Goal: Information Seeking & Learning: Learn about a topic

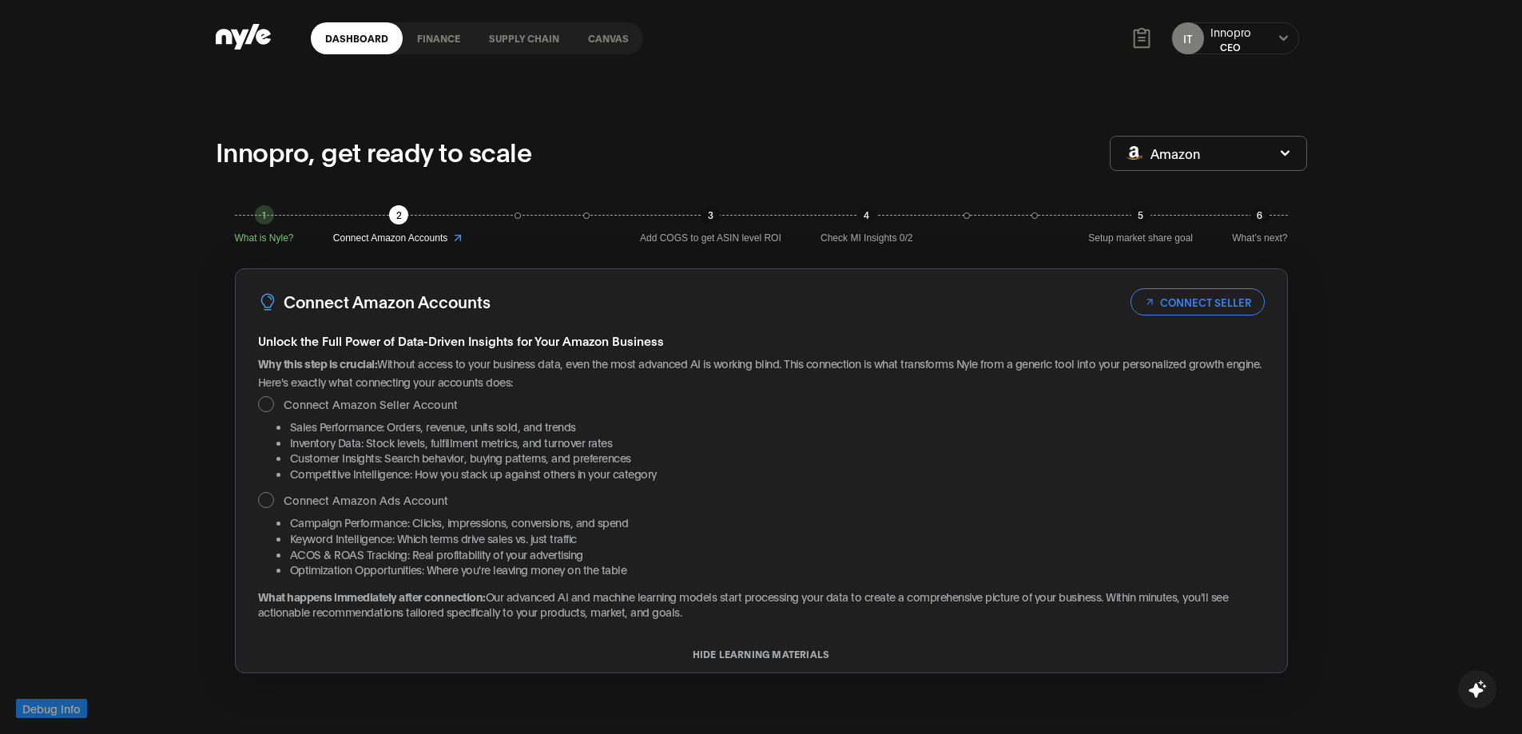
click at [344, 35] on link "Dashboard" at bounding box center [357, 38] width 92 height 32
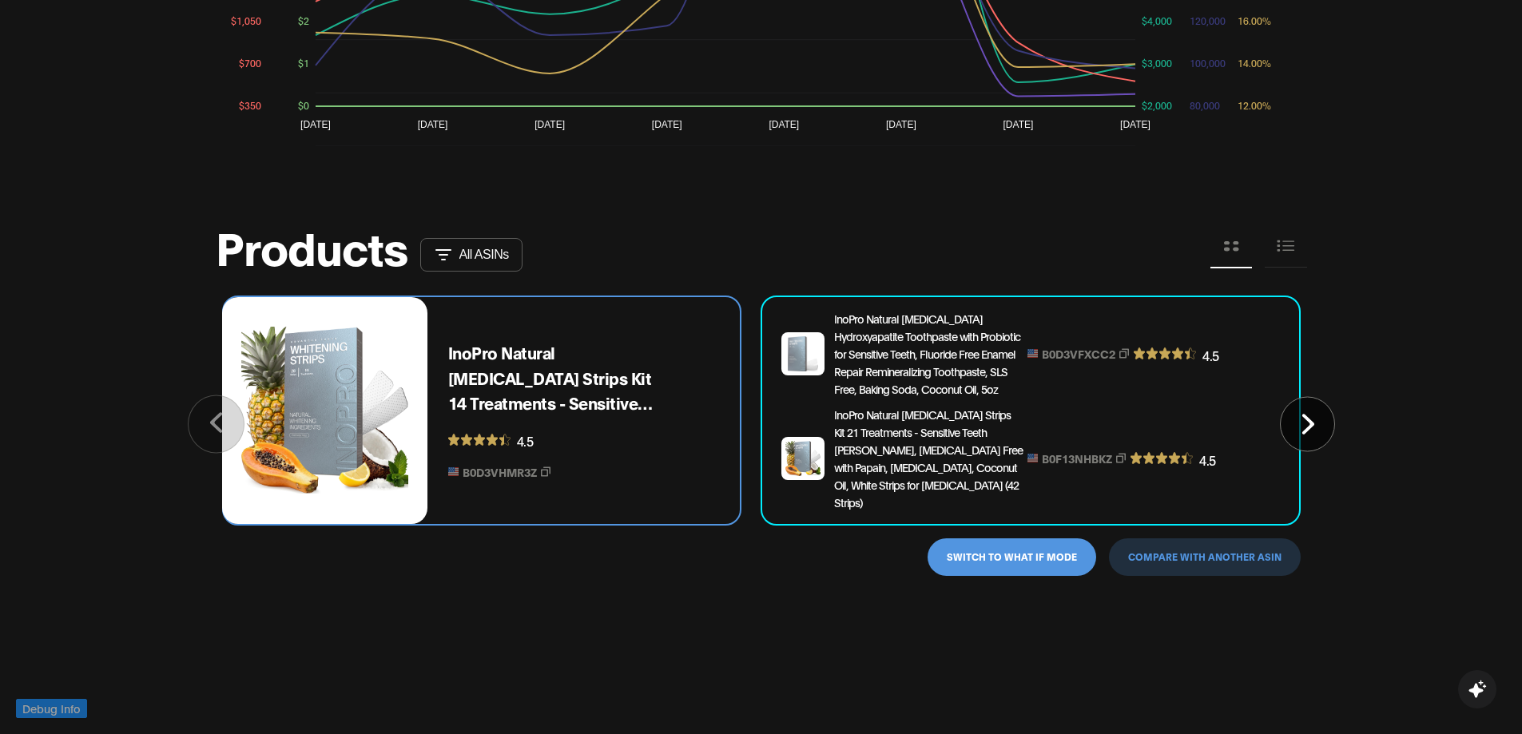
scroll to position [1358, 0]
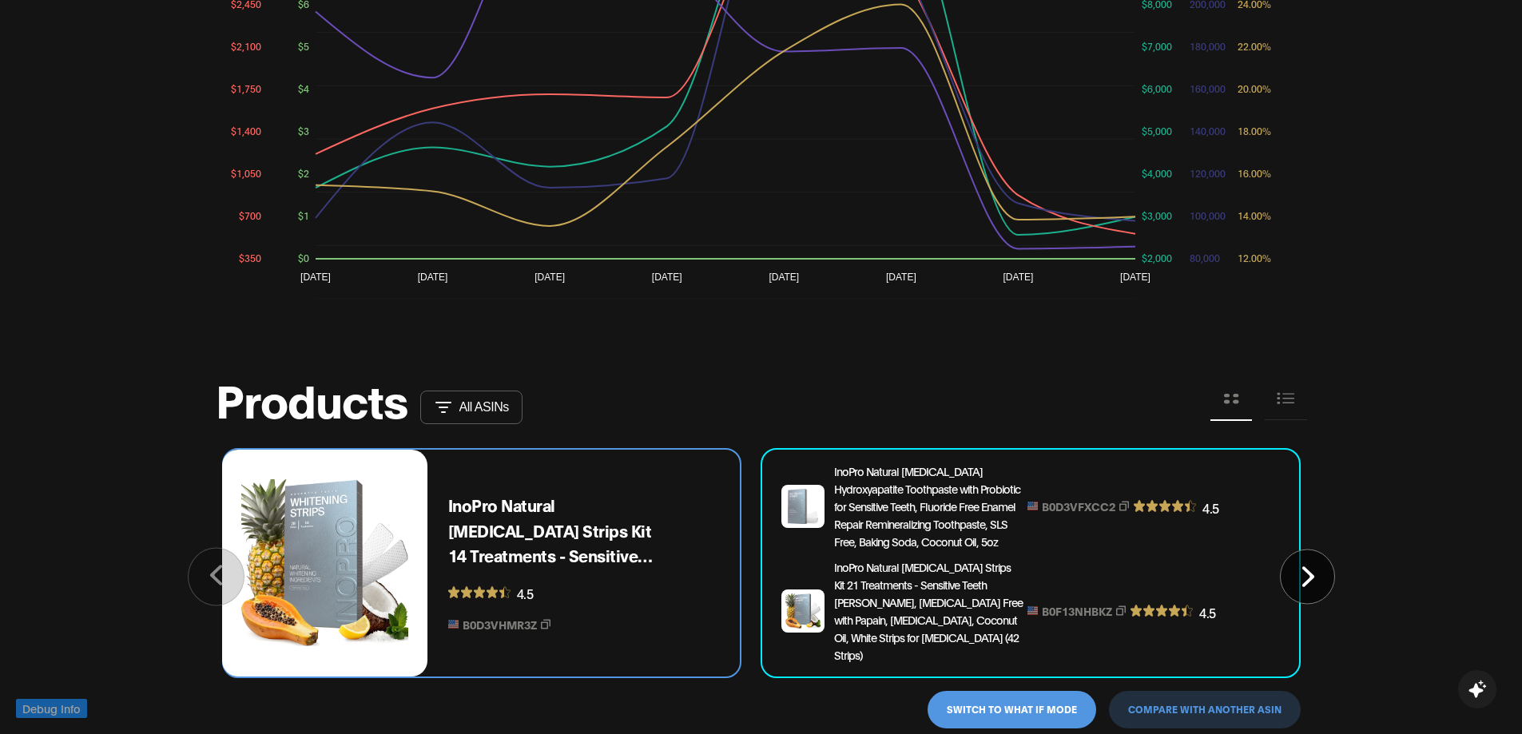
click at [1283, 407] on icon at bounding box center [1286, 399] width 18 height 18
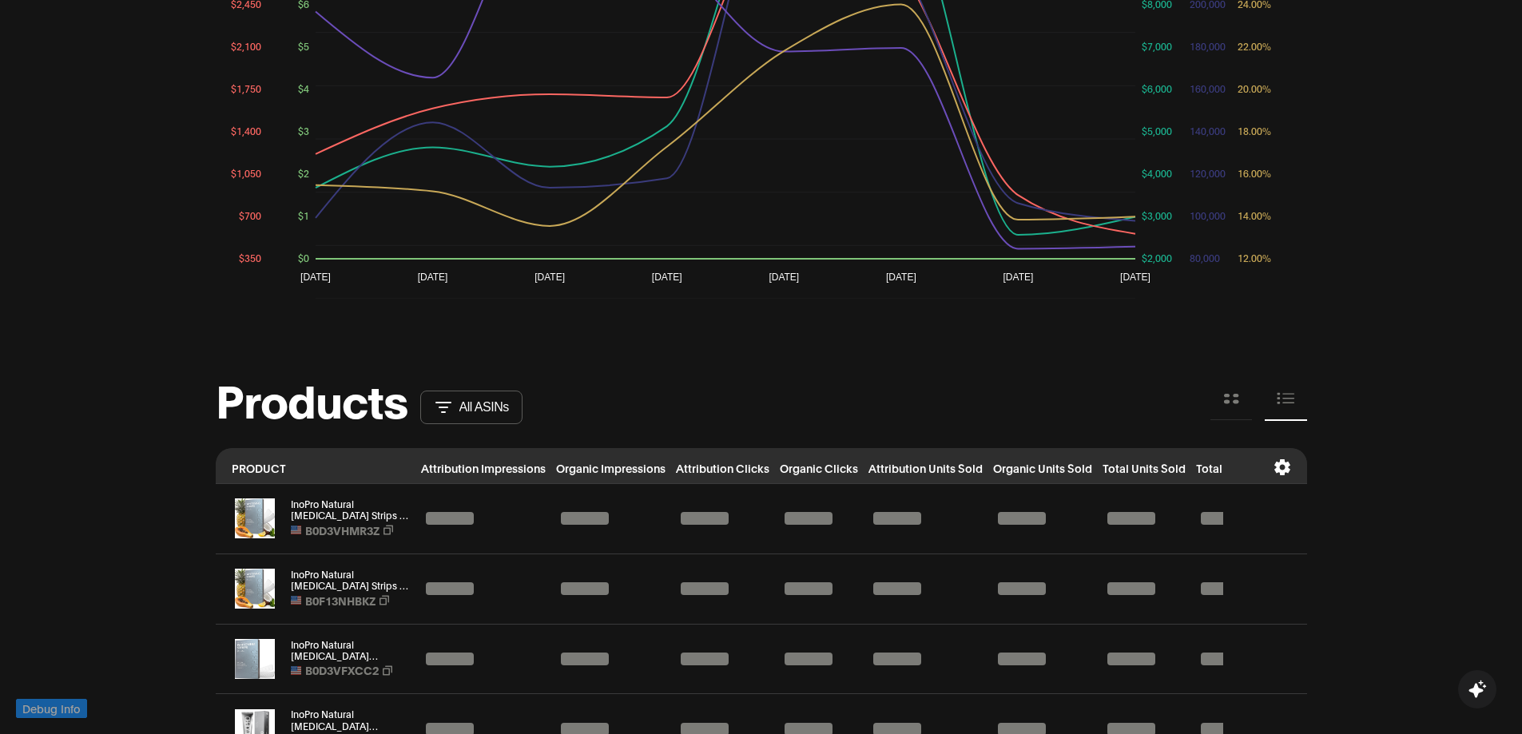
click at [1436, 419] on div "Innopro, get ready to scale Amazon 1 What is [PERSON_NAME]? 2 Connect Amazon Ac…" at bounding box center [761, 44] width 1522 height 2651
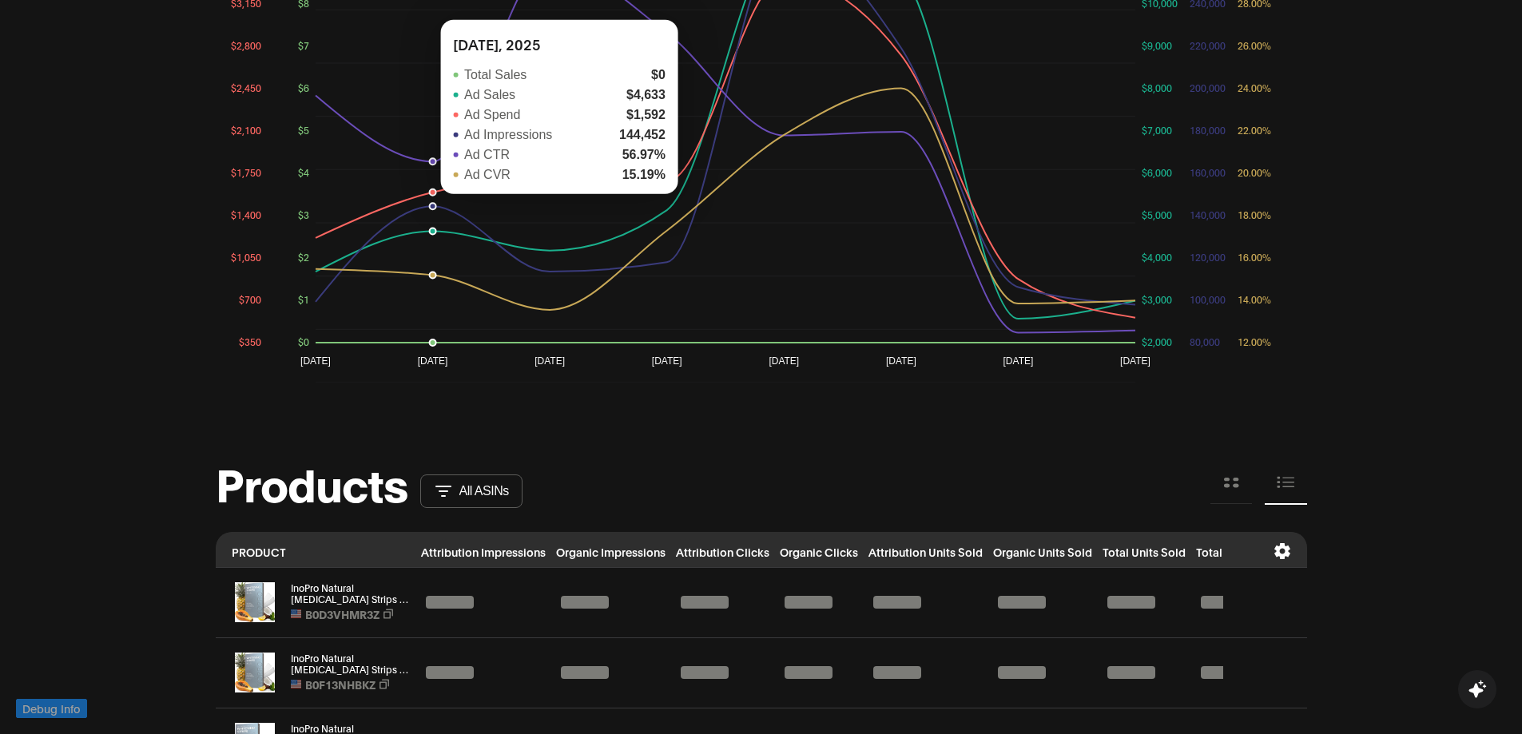
scroll to position [1118, 0]
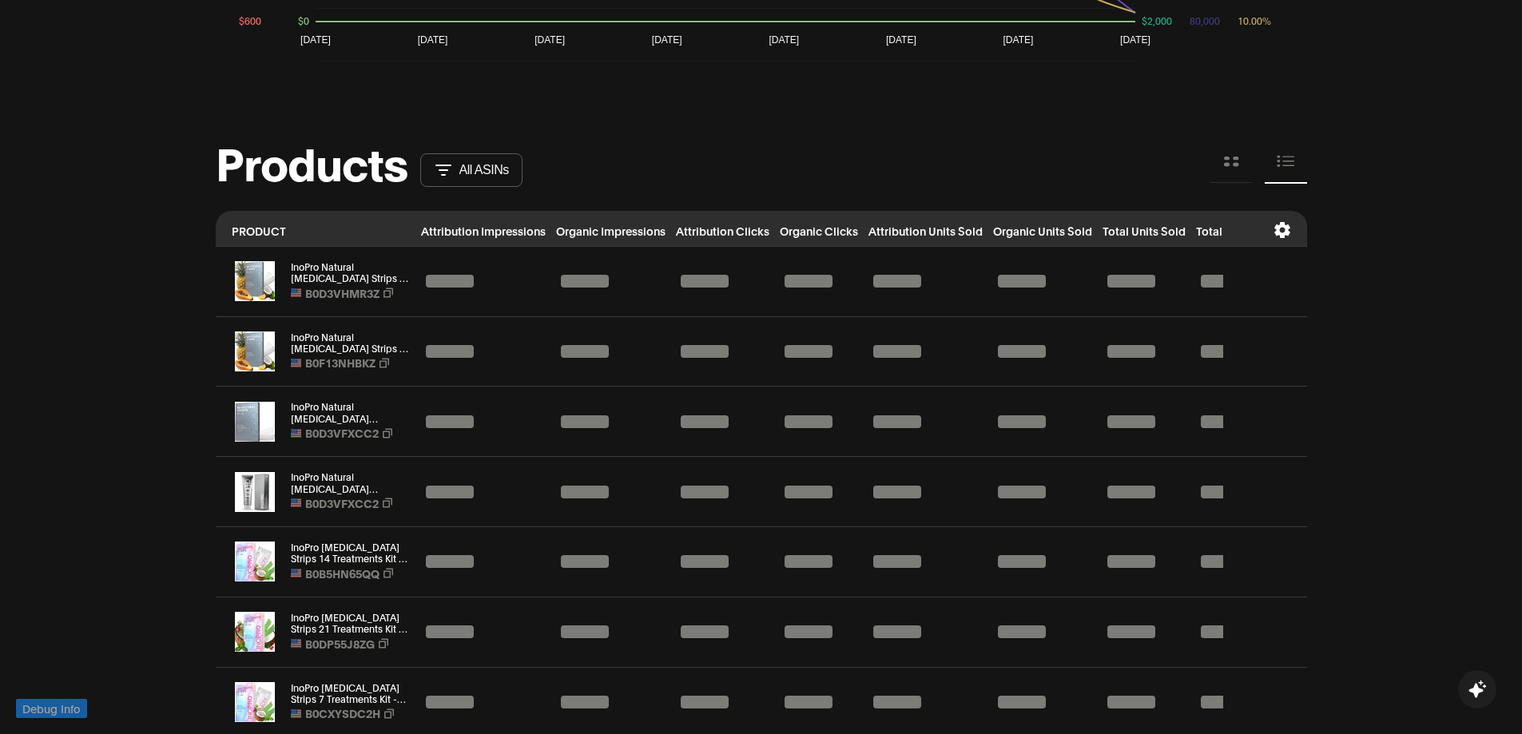
scroll to position [1511, 0]
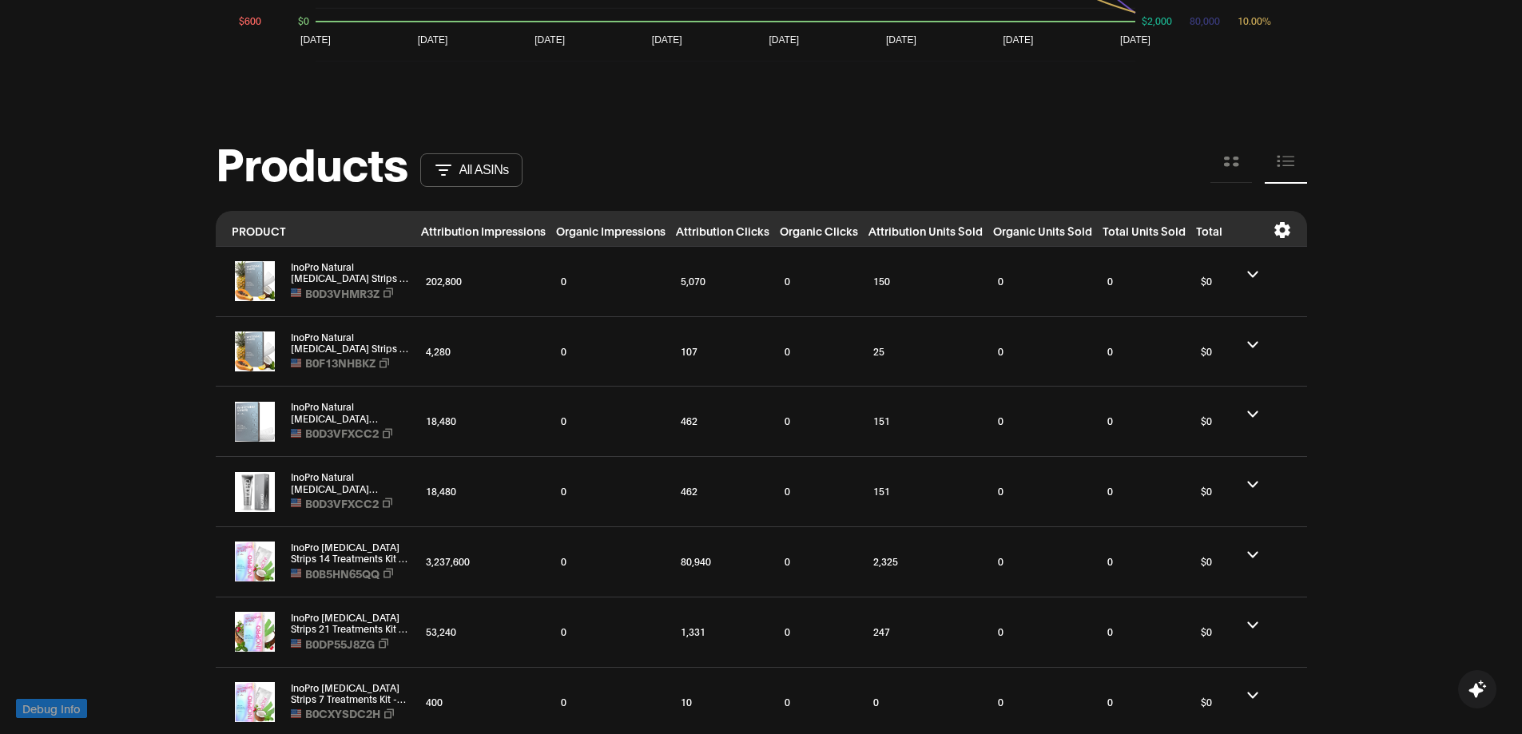
click at [1249, 272] on icon at bounding box center [1252, 274] width 10 height 6
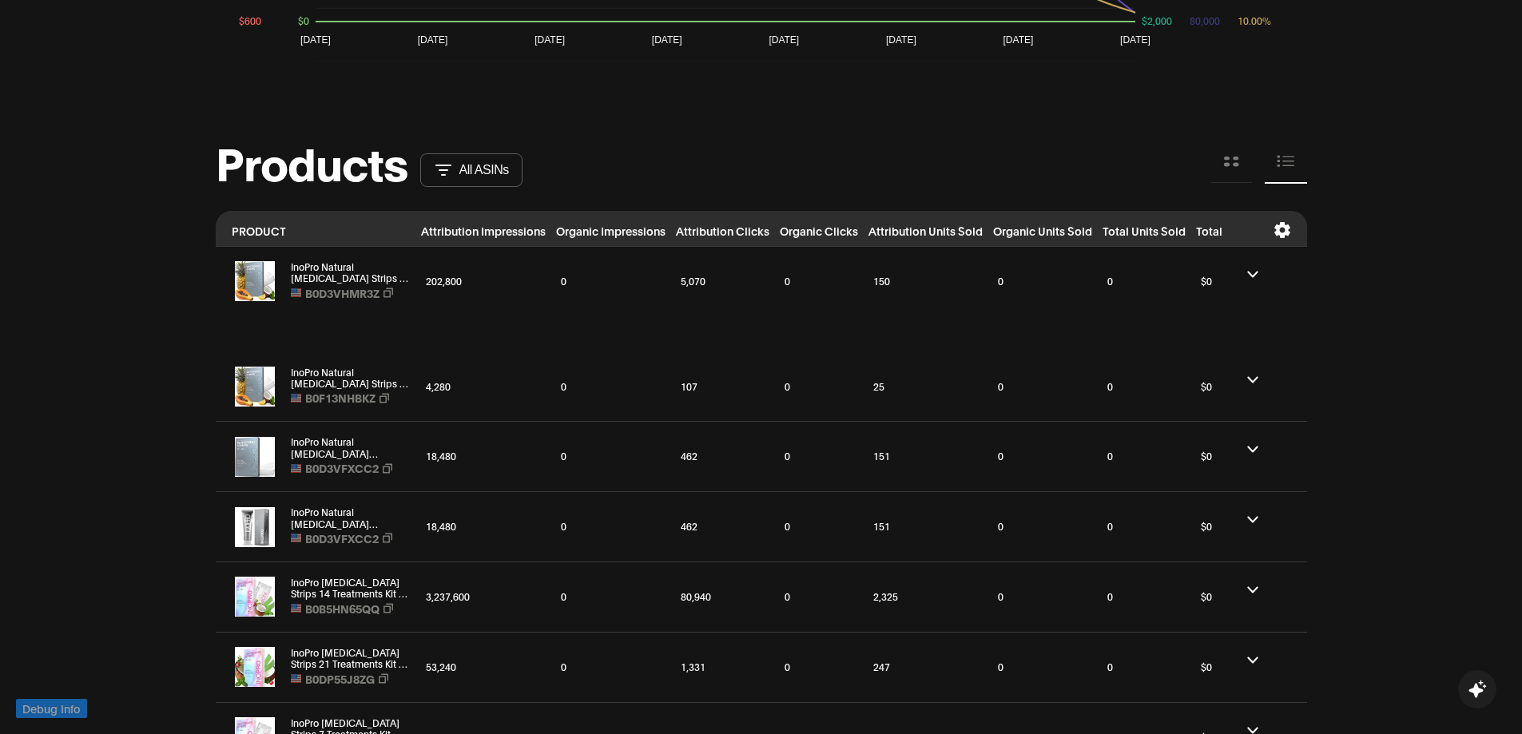
click at [1249, 272] on icon at bounding box center [1252, 274] width 10 height 6
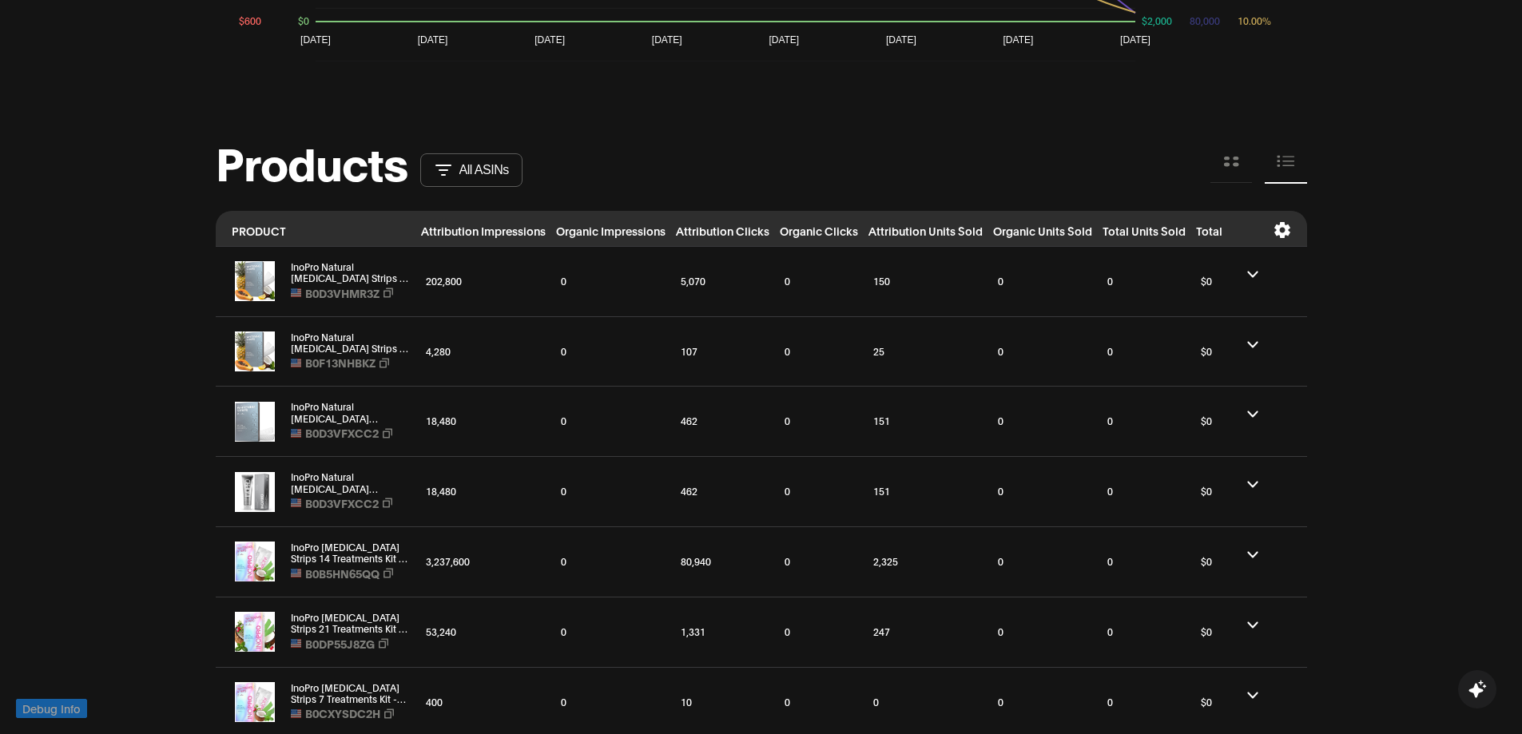
click at [1253, 348] on button at bounding box center [1252, 344] width 11 height 15
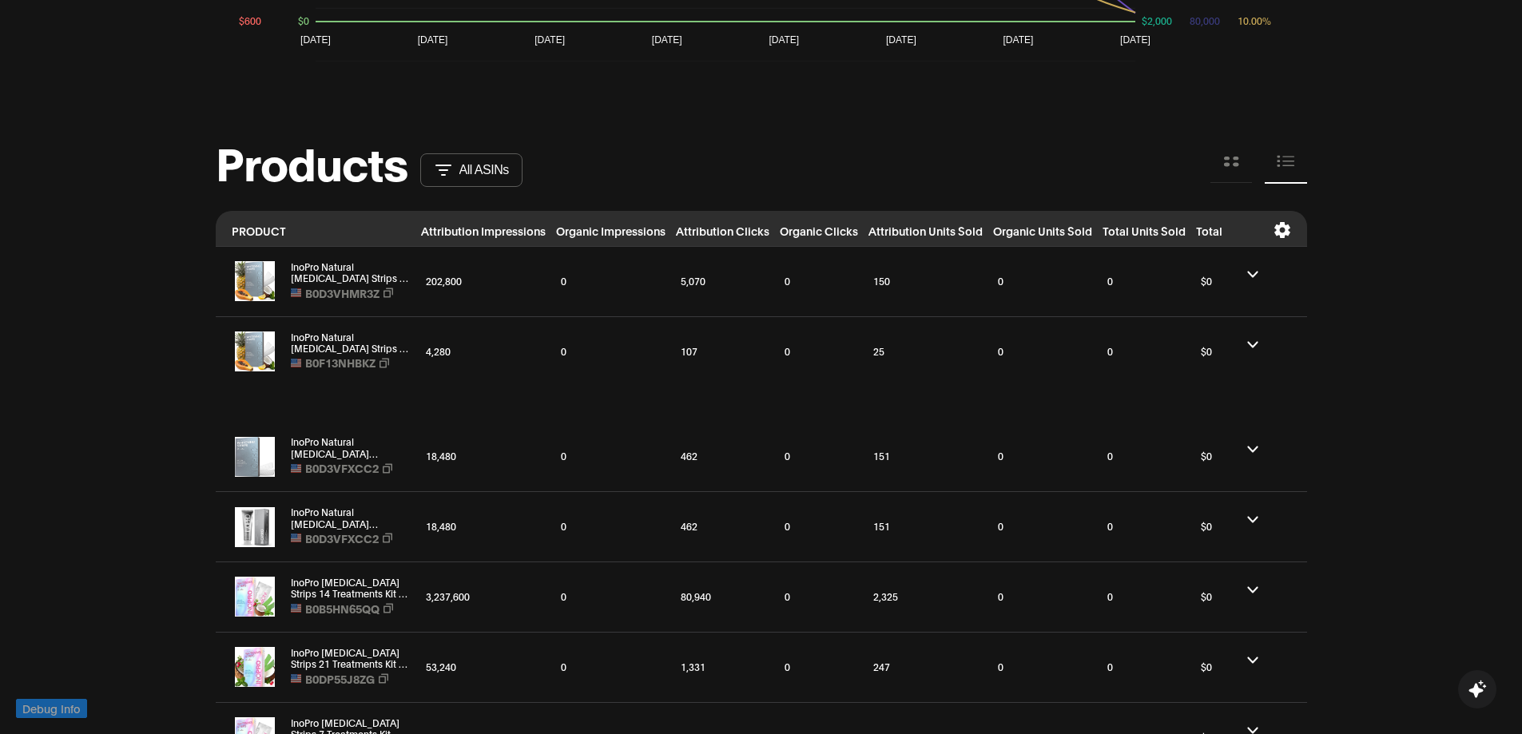
click at [1253, 348] on button at bounding box center [1252, 344] width 11 height 15
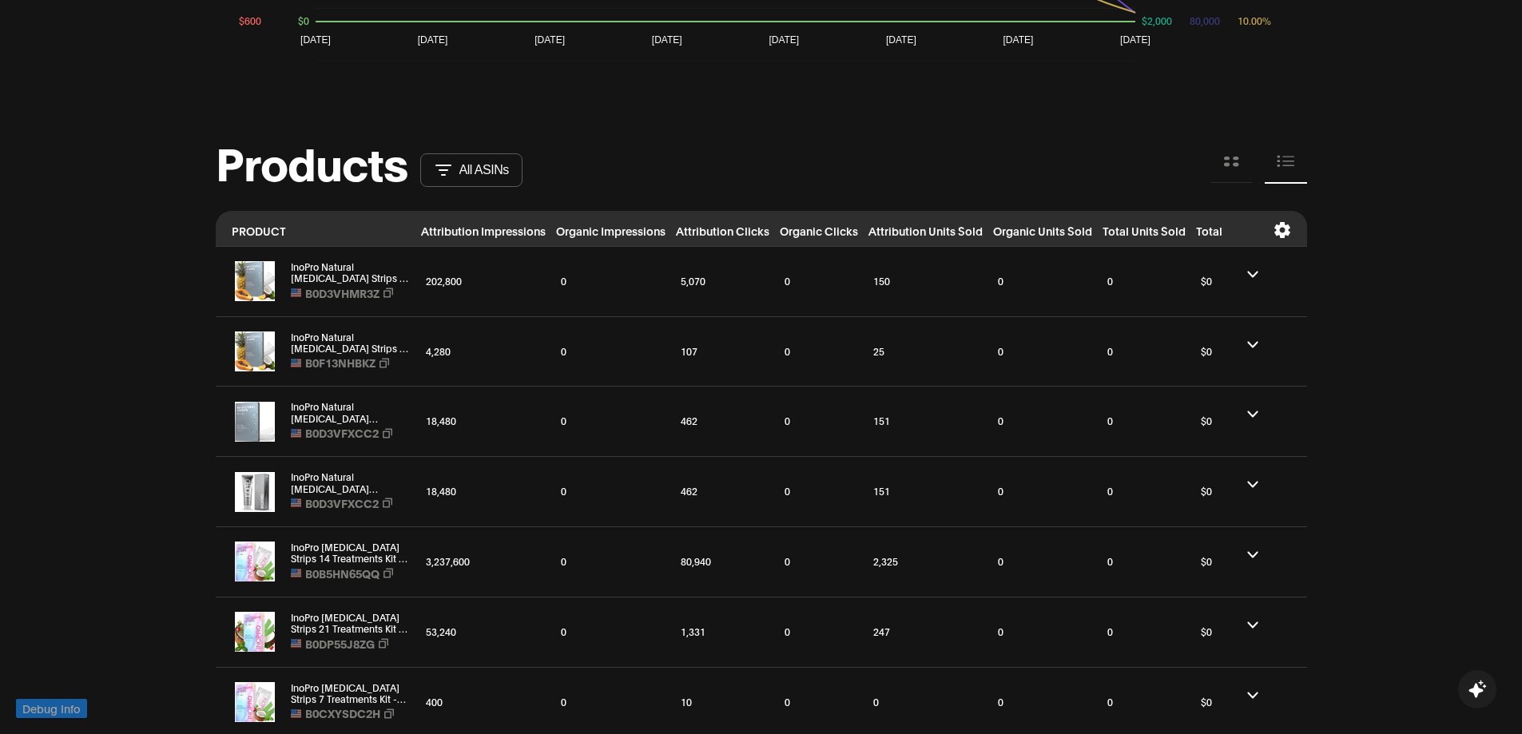
click at [1250, 411] on icon at bounding box center [1252, 414] width 11 height 7
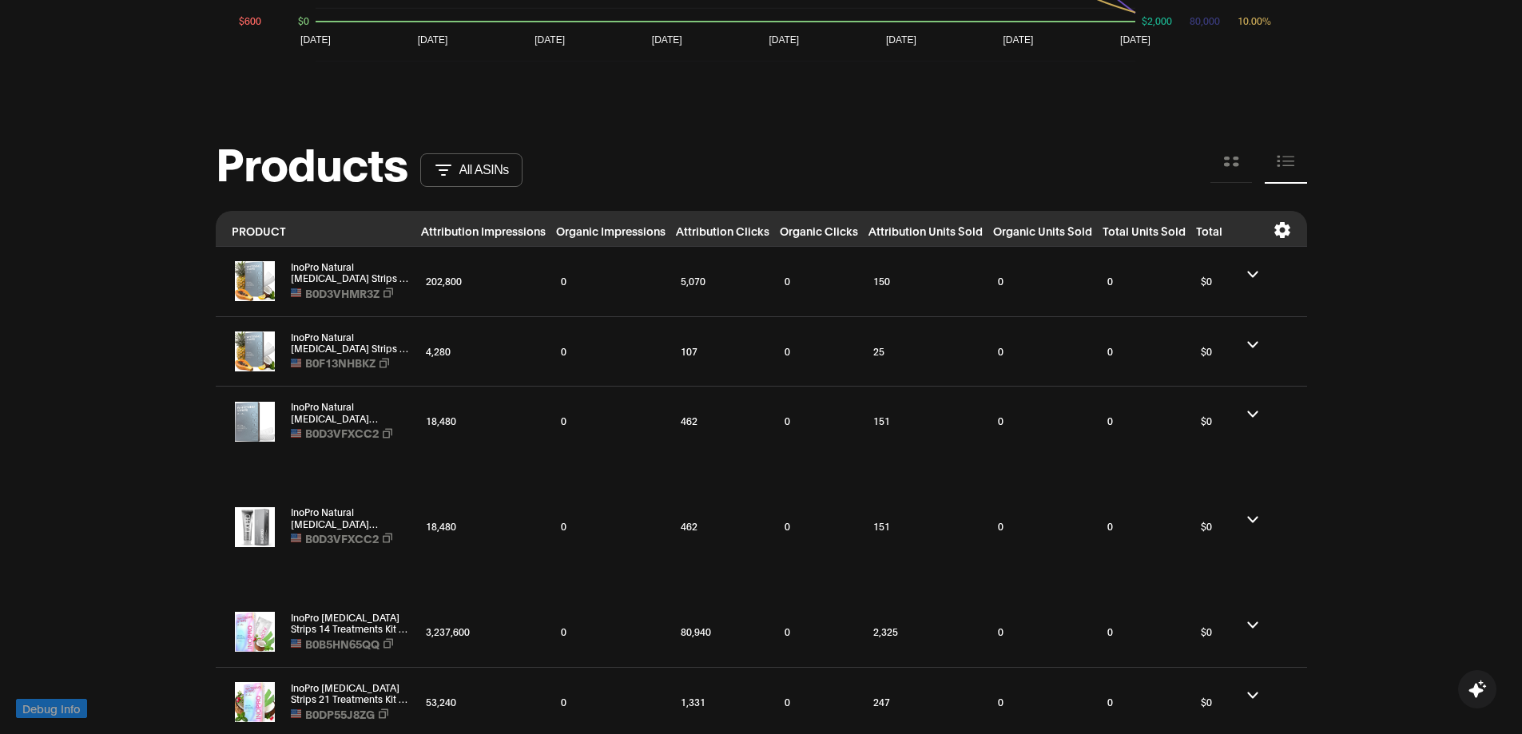
click at [1250, 411] on icon at bounding box center [1252, 414] width 11 height 7
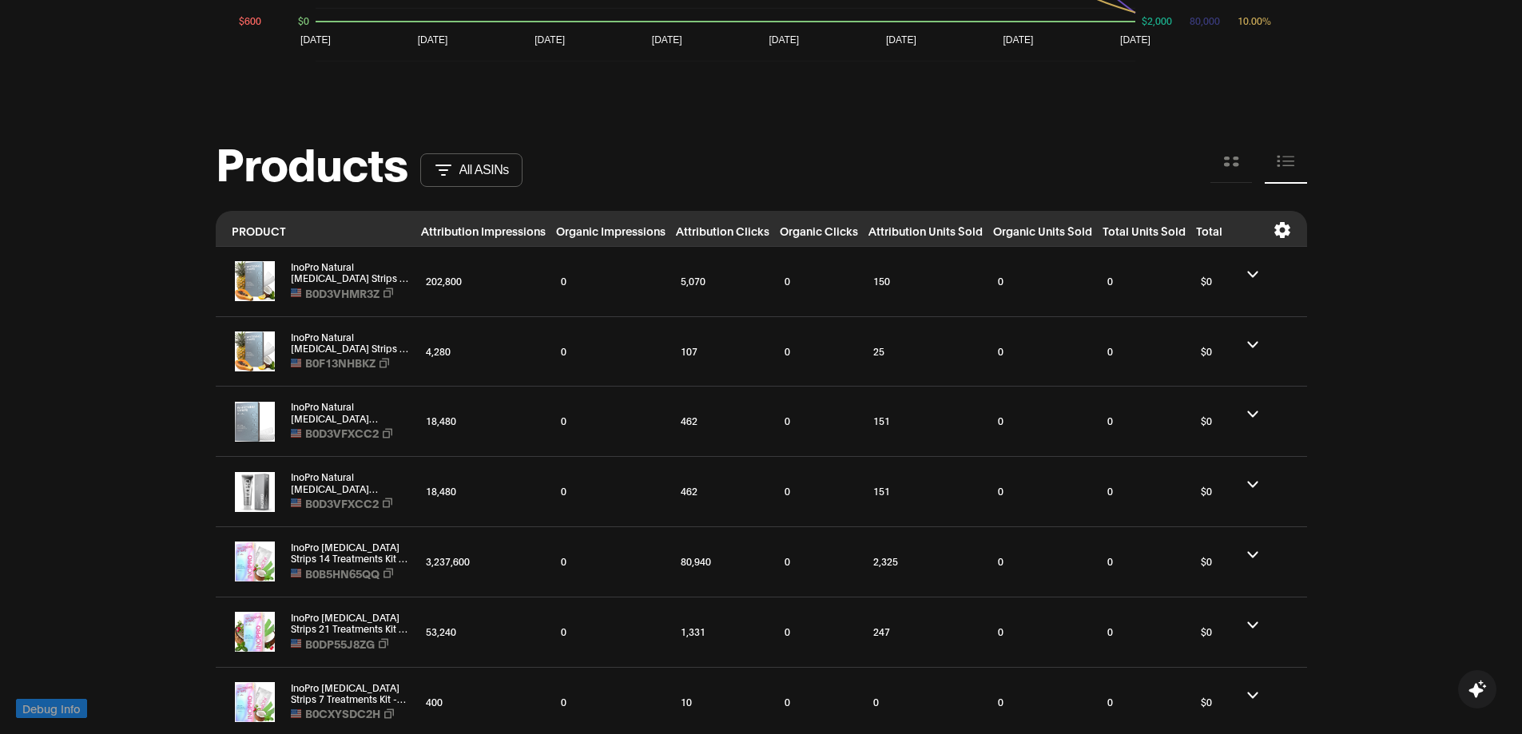
click at [1253, 488] on icon at bounding box center [1252, 484] width 11 height 7
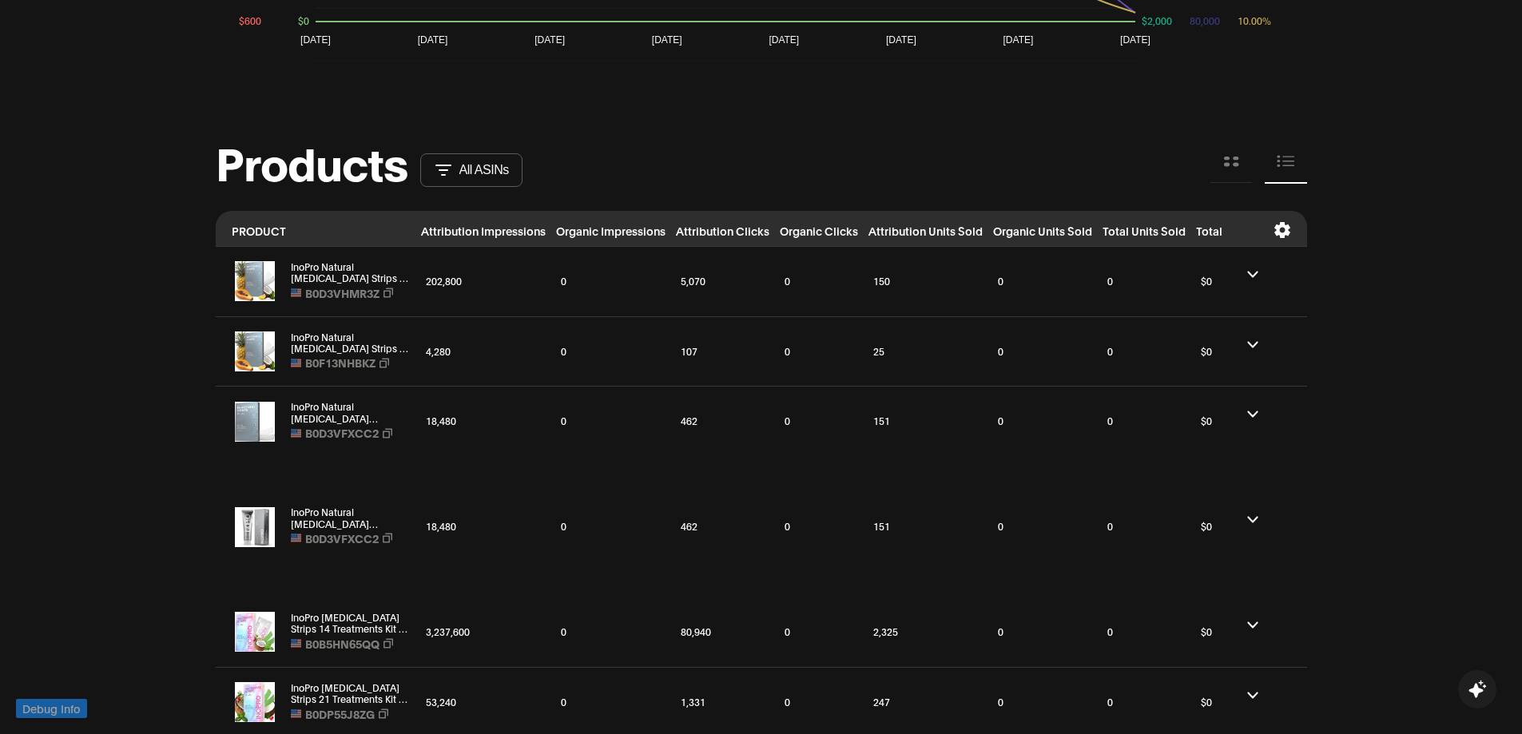
click at [1256, 625] on icon at bounding box center [1252, 625] width 10 height 6
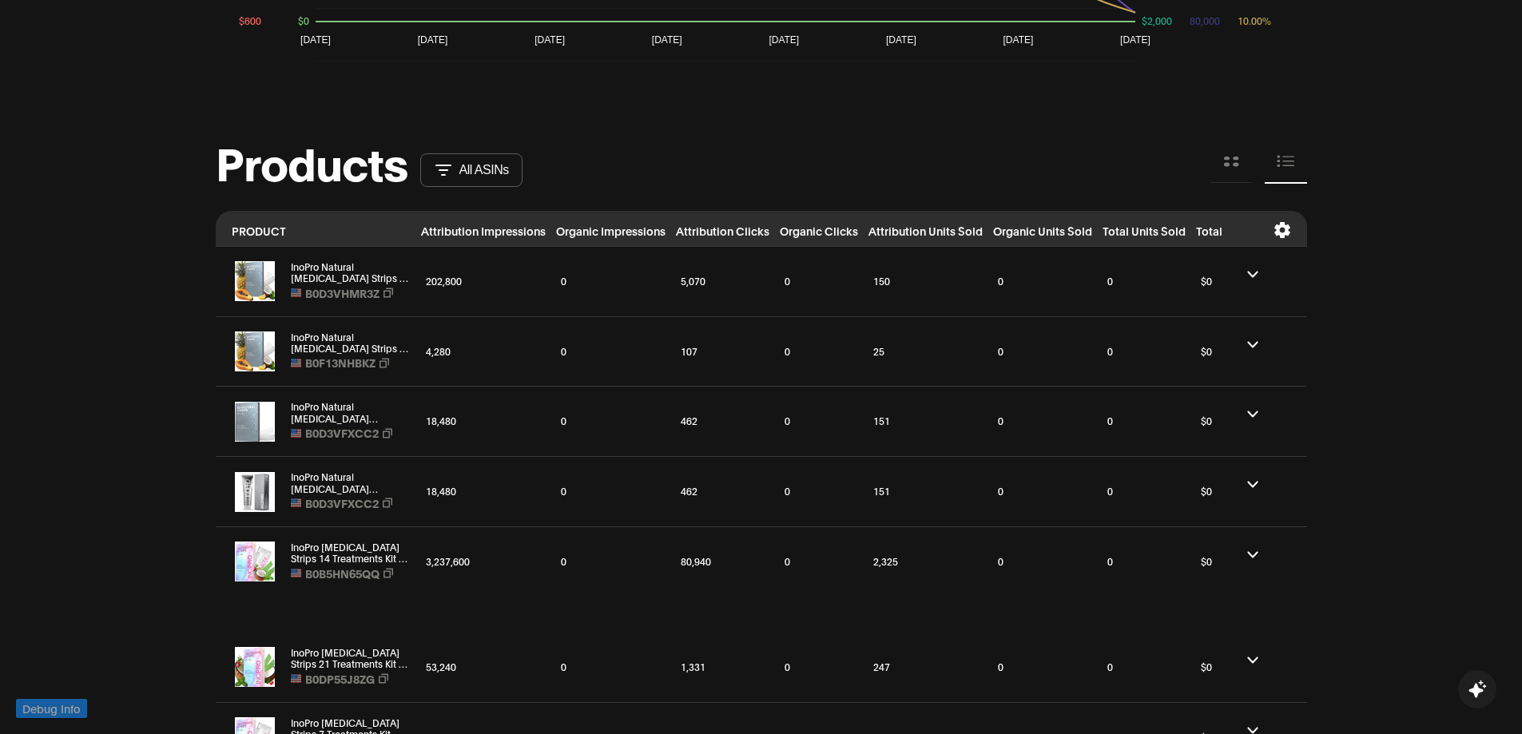
click at [1275, 233] on icon at bounding box center [1281, 230] width 16 height 16
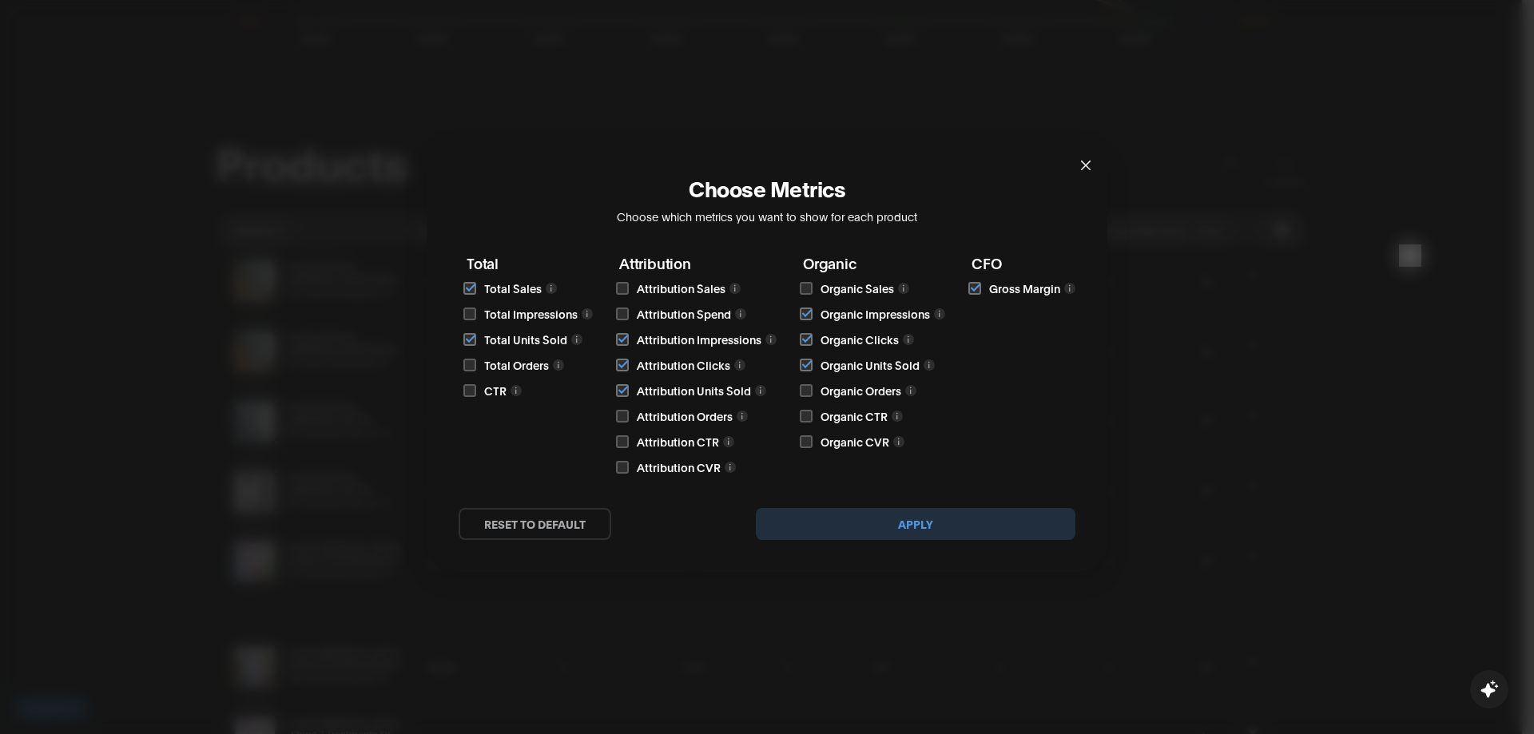
click at [548, 519] on button "reset to default" at bounding box center [535, 524] width 153 height 32
click at [544, 534] on button "reset to default" at bounding box center [535, 524] width 153 height 32
click at [542, 525] on button "reset to default" at bounding box center [535, 524] width 153 height 32
drag, startPoint x: 542, startPoint y: 525, endPoint x: 534, endPoint y: 522, distance: 8.3
click at [541, 525] on button "reset to default" at bounding box center [535, 524] width 153 height 32
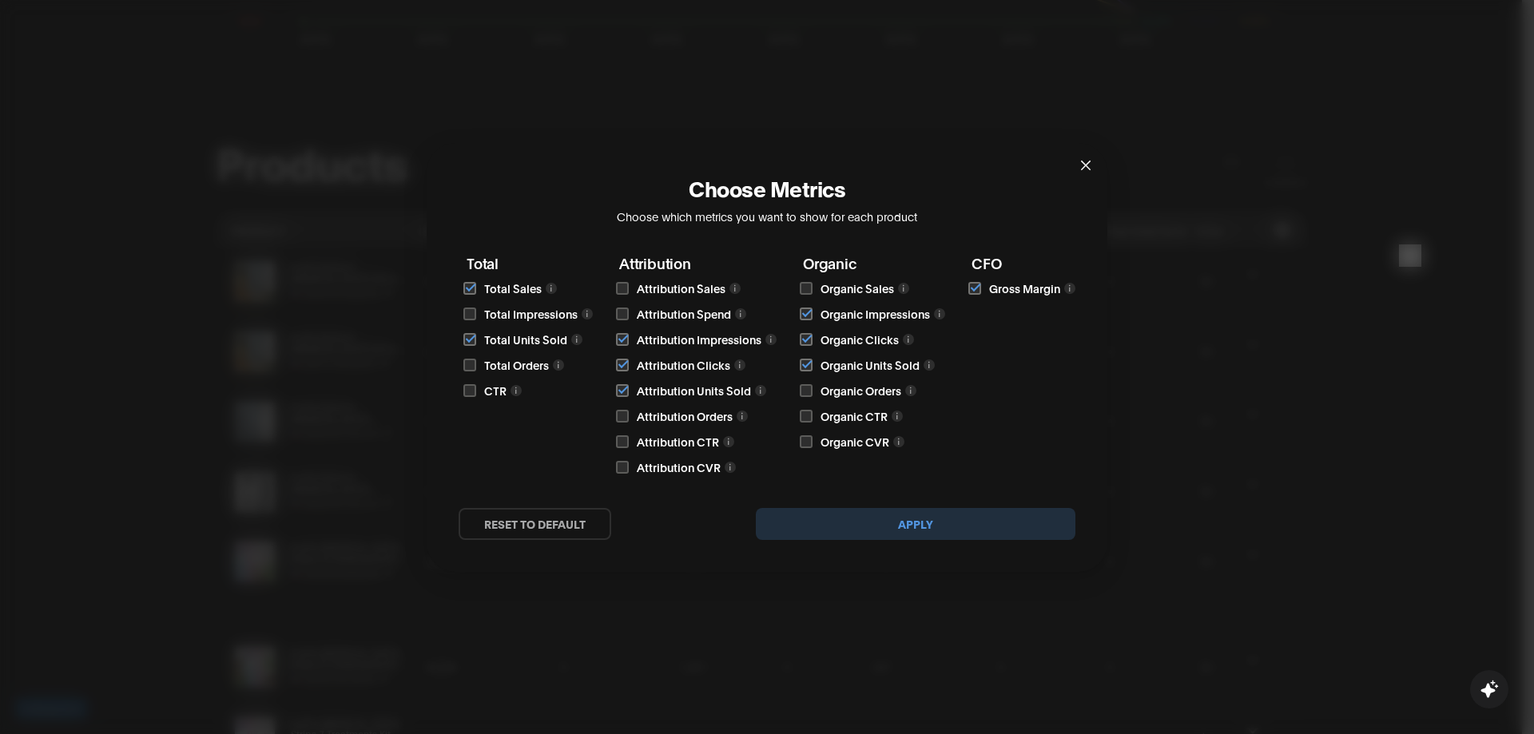
click at [537, 524] on button "reset to default" at bounding box center [535, 524] width 153 height 32
click at [469, 363] on input "checkbox" at bounding box center [469, 365] width 13 height 13
click at [554, 530] on button "reset to default" at bounding box center [535, 524] width 153 height 32
checkbox input "false"
click at [619, 429] on div "Attribution Attribution Sales Attribution Spend Attribution Impressions Attribu…" at bounding box center [697, 366] width 157 height 220
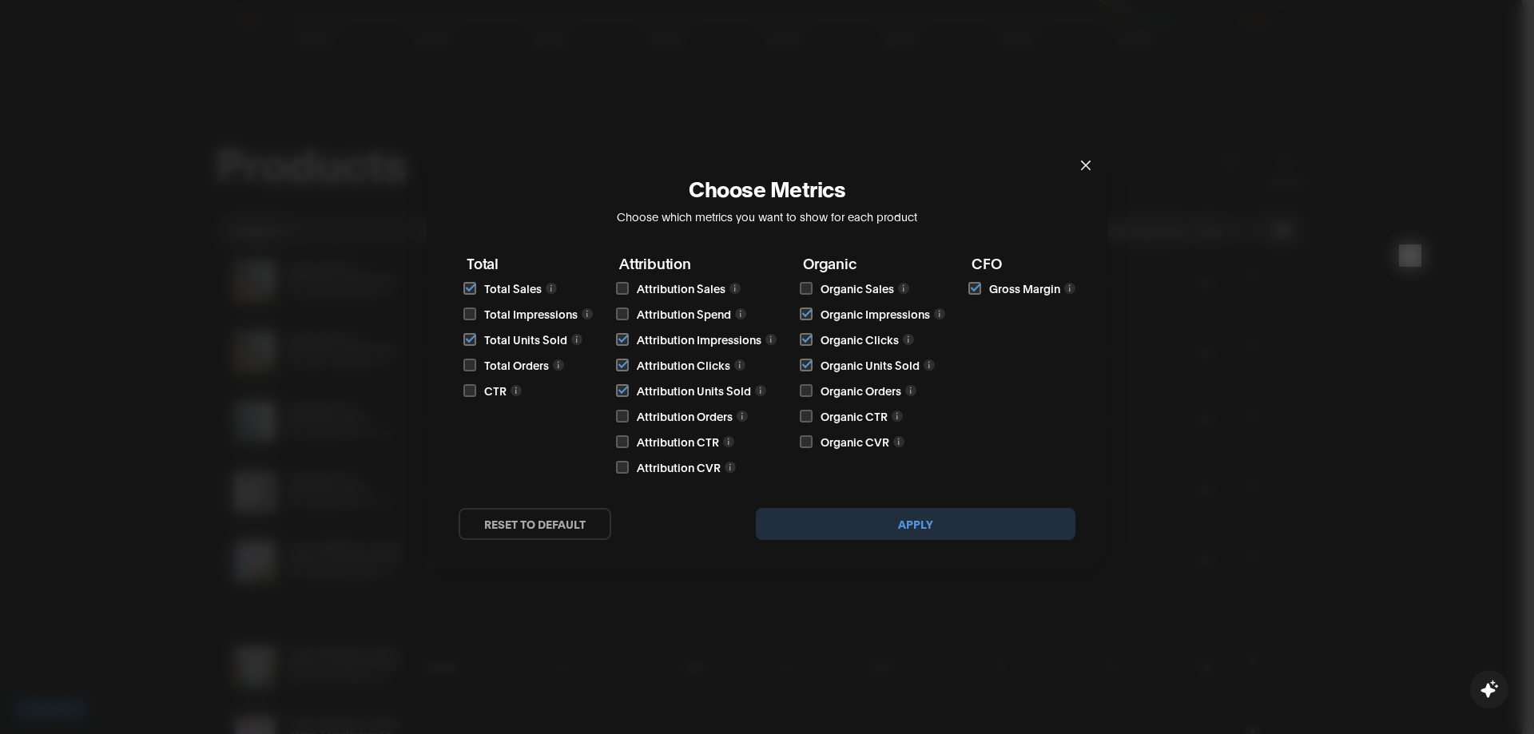
click at [620, 444] on input "checkbox" at bounding box center [622, 441] width 13 height 13
checkbox input "true"
drag, startPoint x: 623, startPoint y: 463, endPoint x: 597, endPoint y: 488, distance: 36.7
click at [623, 463] on input "checkbox" at bounding box center [622, 467] width 13 height 13
checkbox input "true"
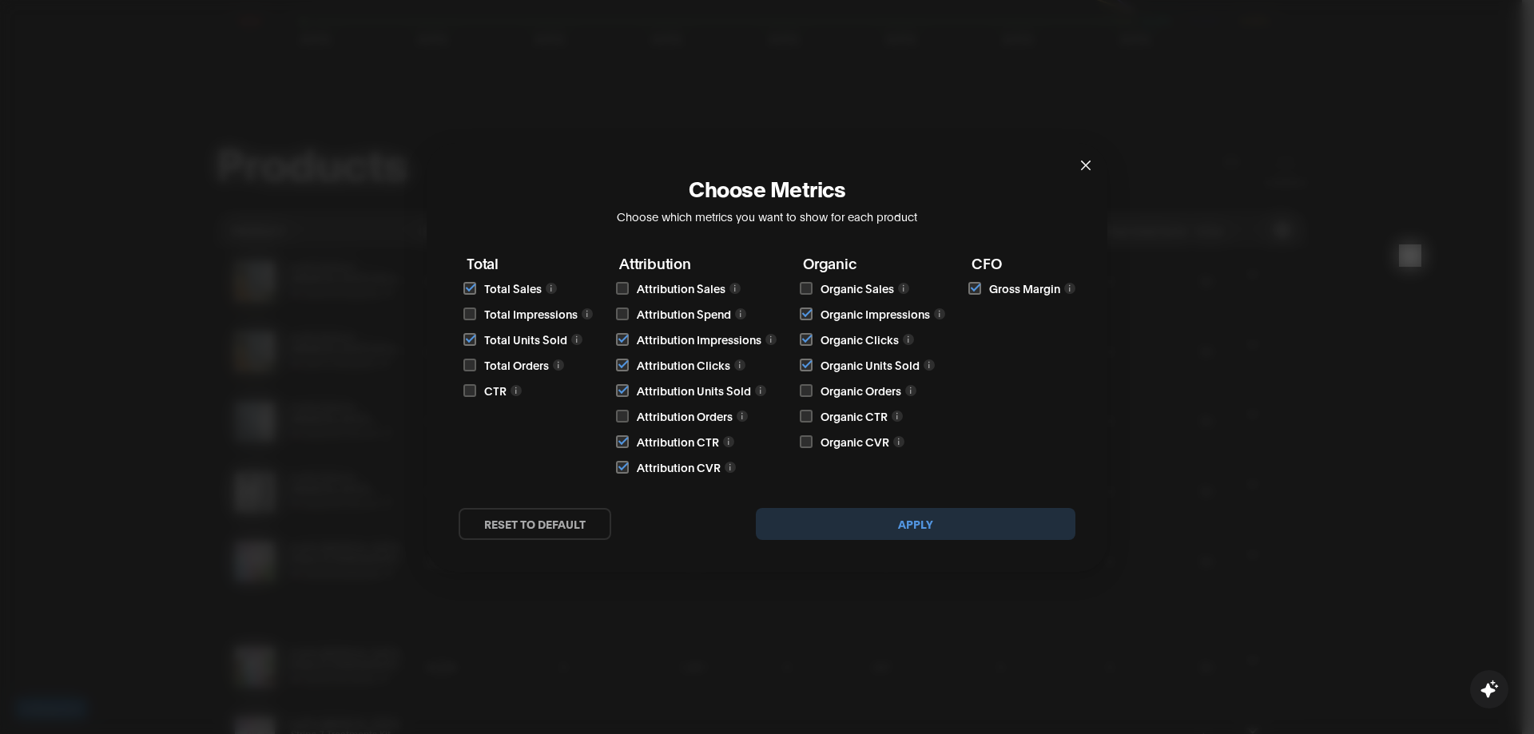
click at [556, 509] on button "reset to default" at bounding box center [535, 524] width 153 height 32
checkbox input "false"
click at [955, 535] on button "Apply" at bounding box center [916, 524] width 320 height 32
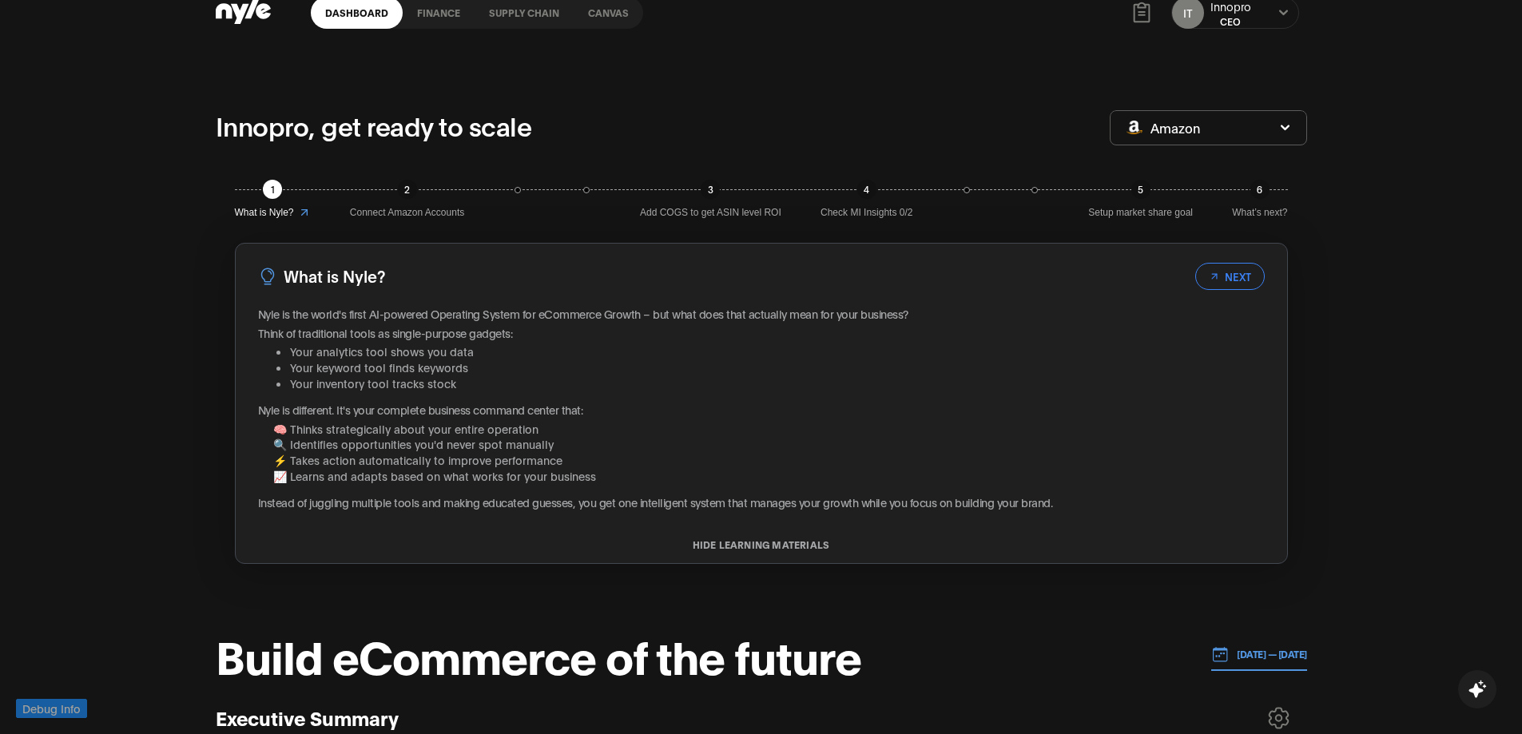
scroll to position [0, 0]
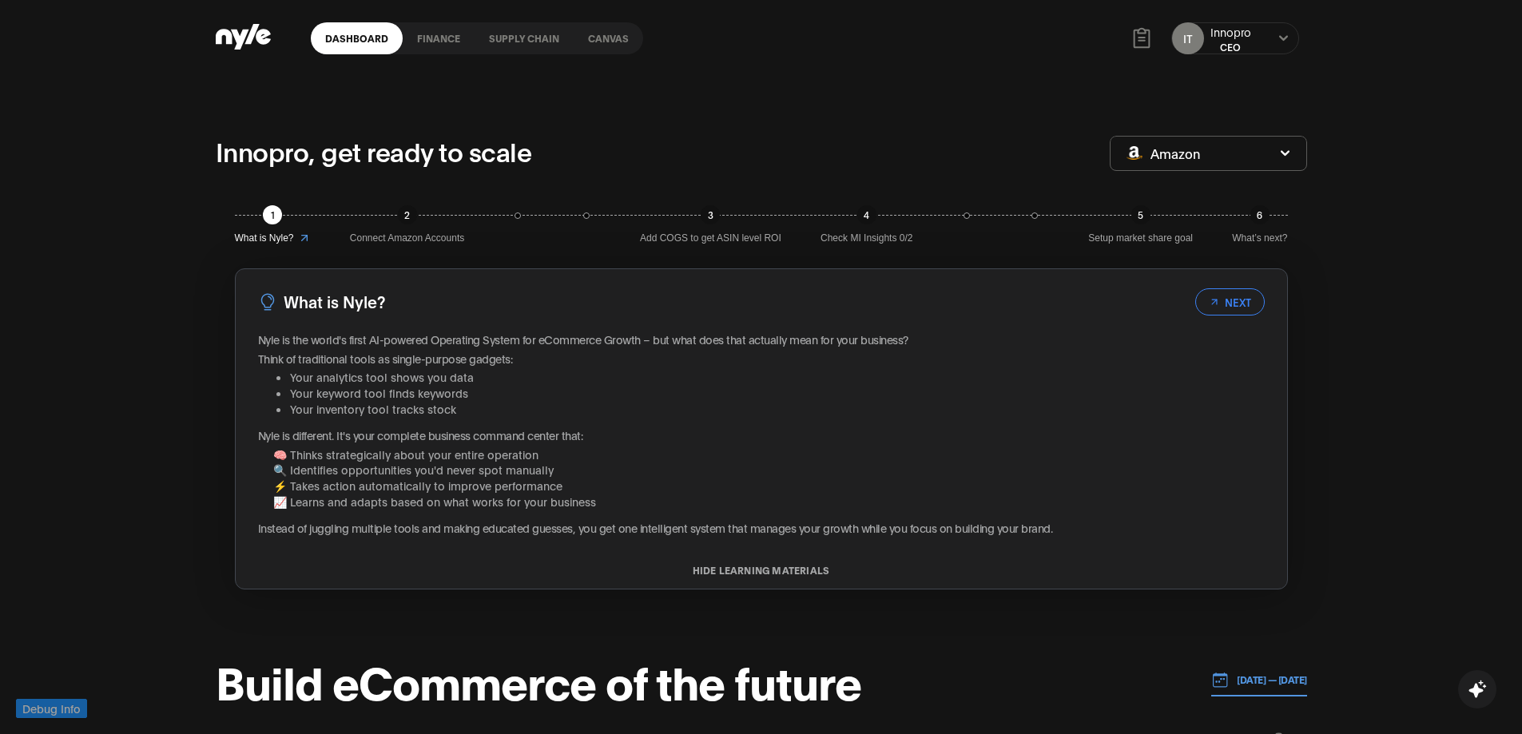
click at [427, 38] on link "finance" at bounding box center [439, 38] width 72 height 32
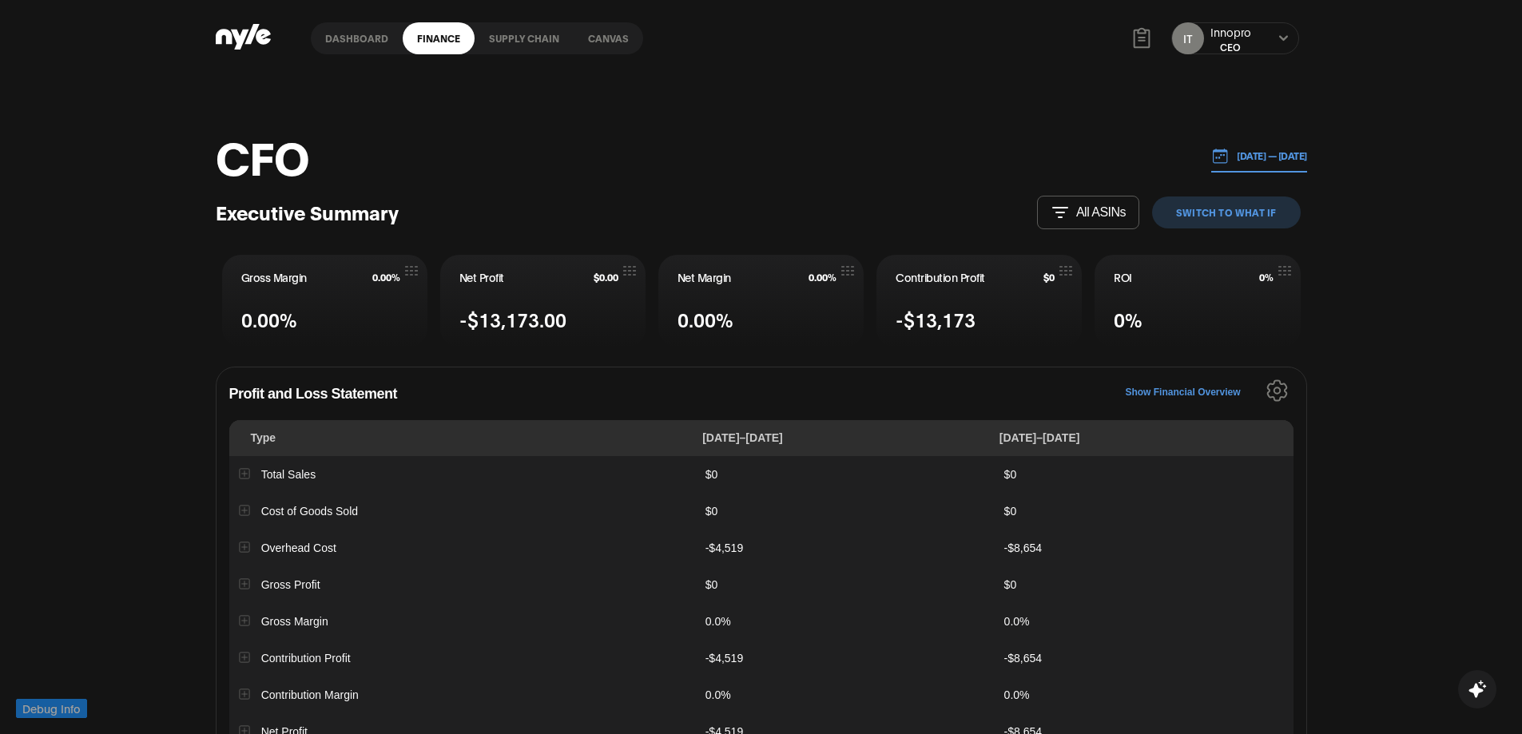
click at [541, 41] on link "Supply chain" at bounding box center [524, 38] width 99 height 32
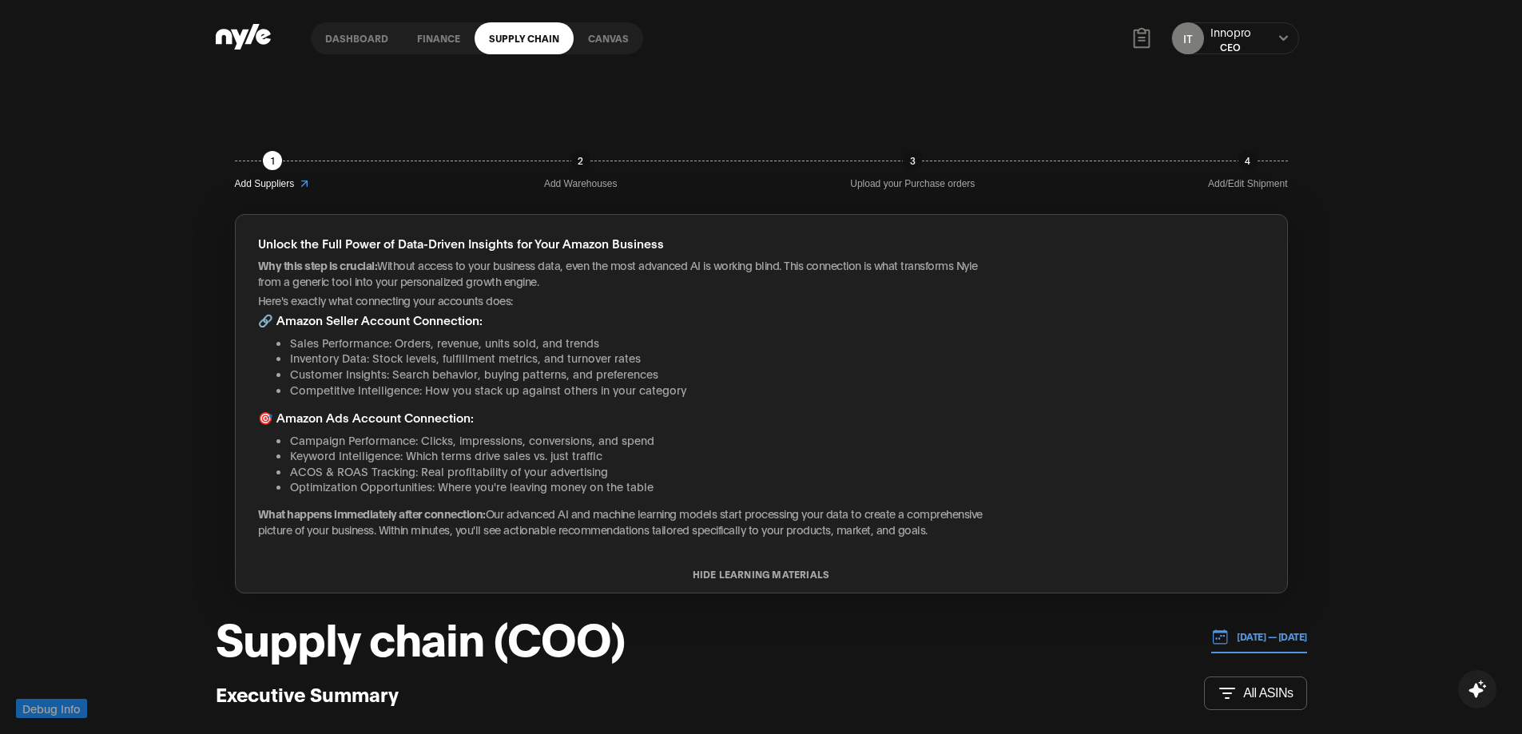
click at [441, 33] on link "finance" at bounding box center [439, 38] width 72 height 32
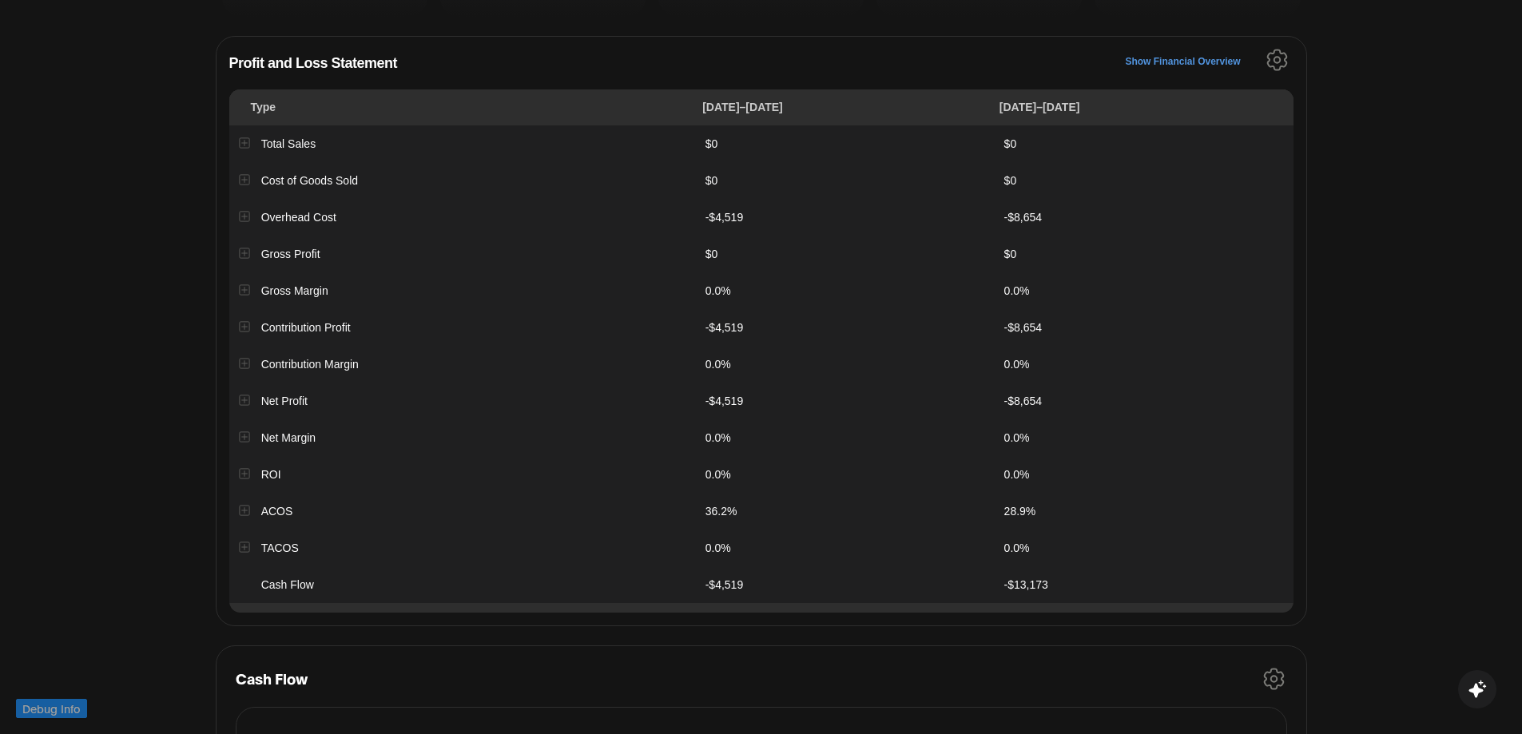
scroll to position [251, 0]
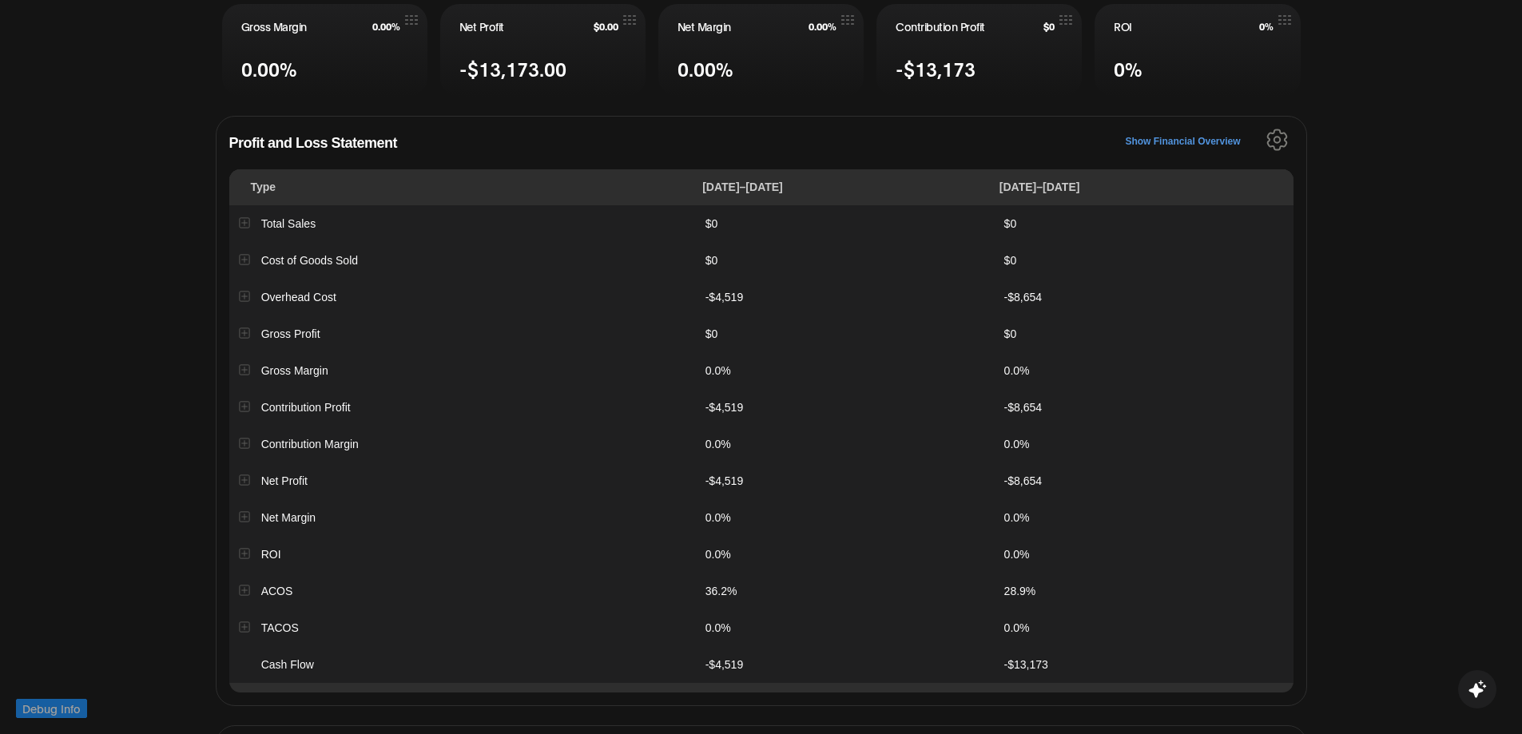
click at [1279, 133] on icon "Settings" at bounding box center [1277, 140] width 22 height 22
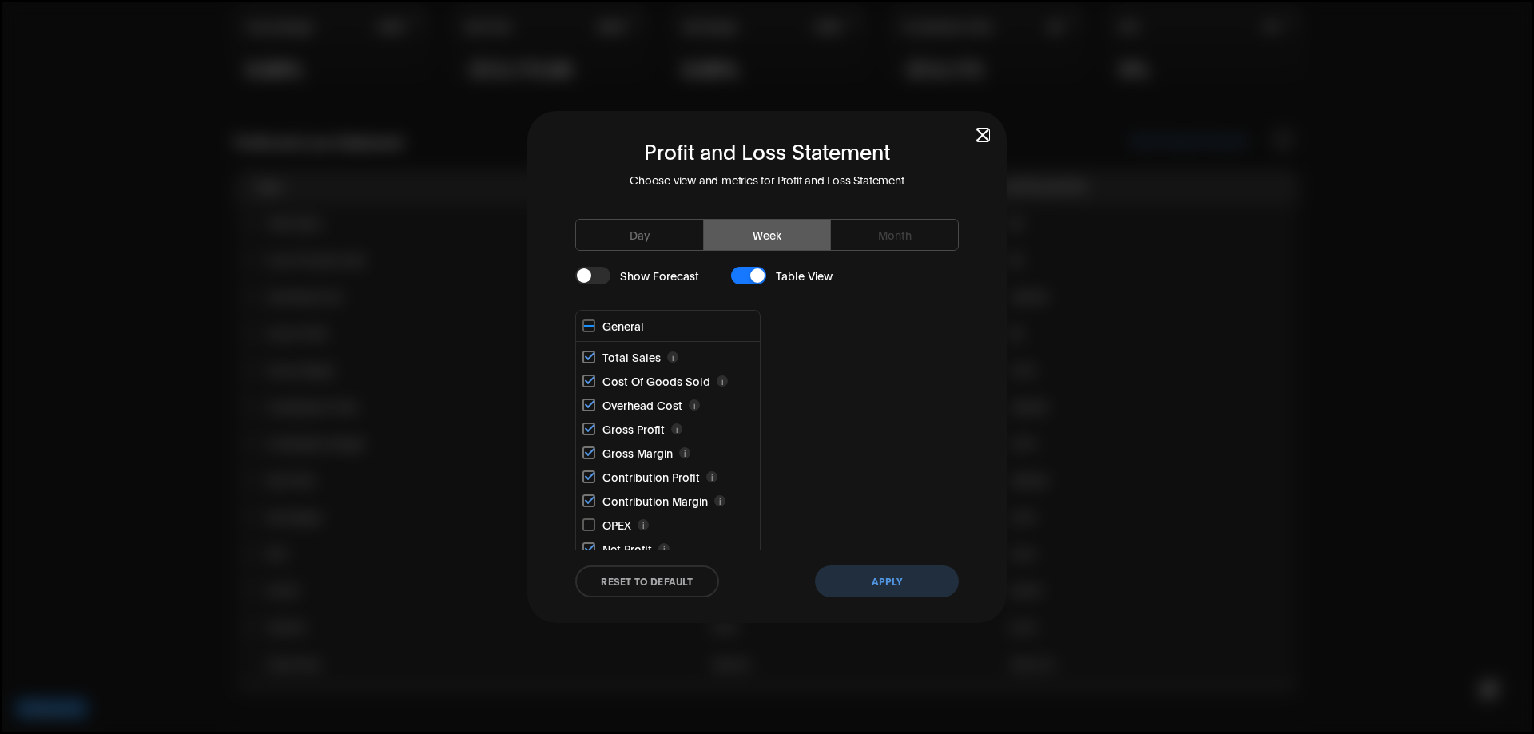
click at [1177, 247] on dialog "Profit and Loss Statement Choose view and metrics for Profit and Loss Statement…" at bounding box center [767, 367] width 1534 height 734
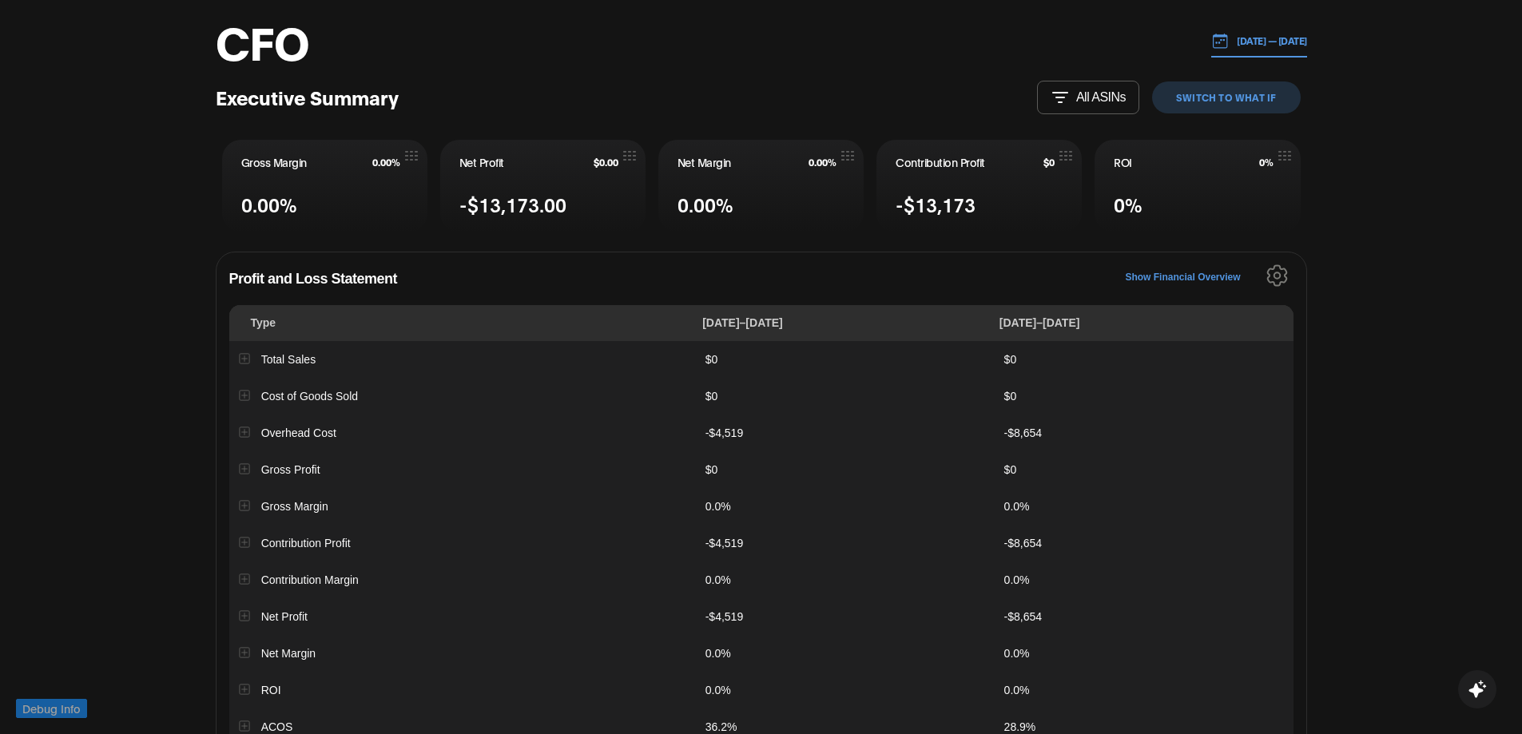
scroll to position [91, 0]
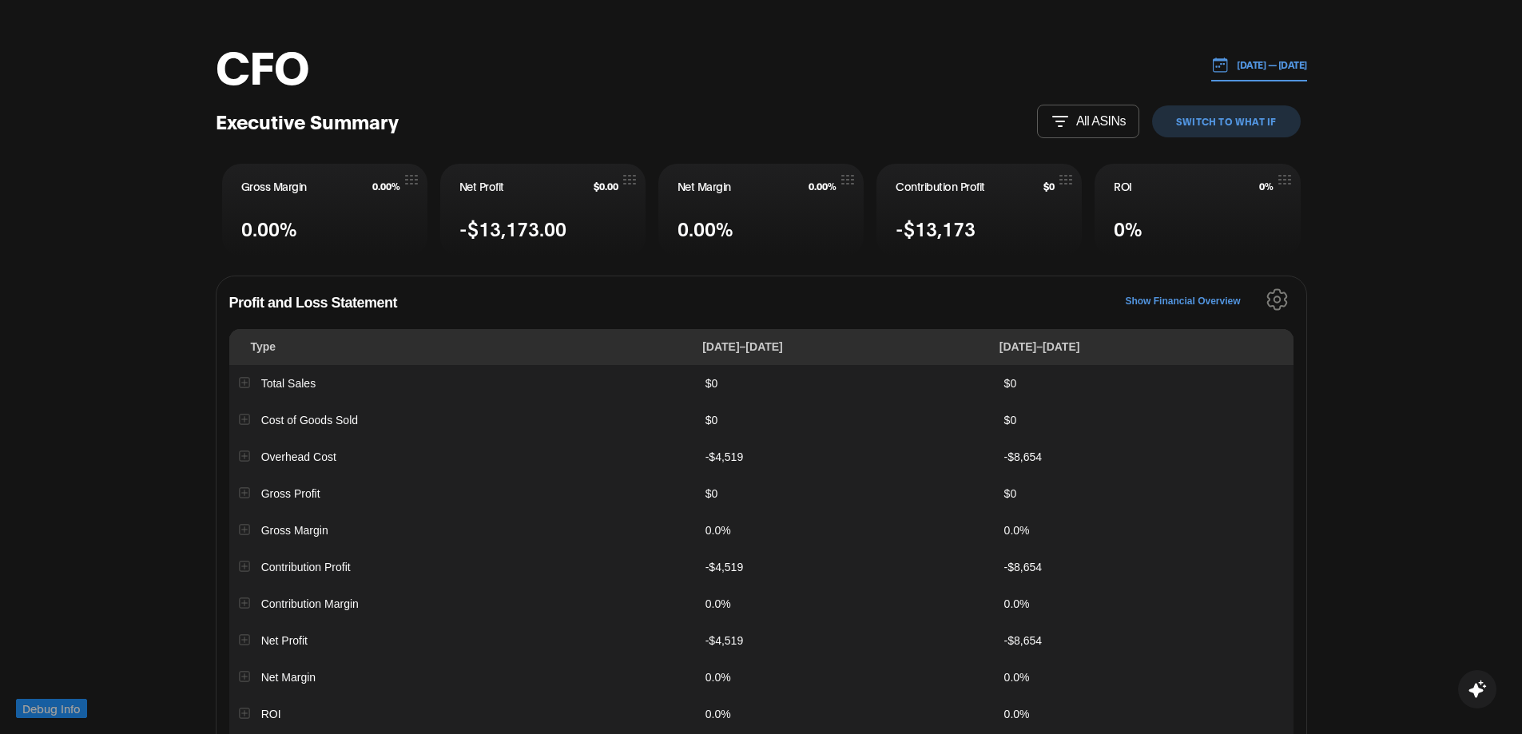
click at [1282, 293] on icon "Settings" at bounding box center [1276, 300] width 19 height 20
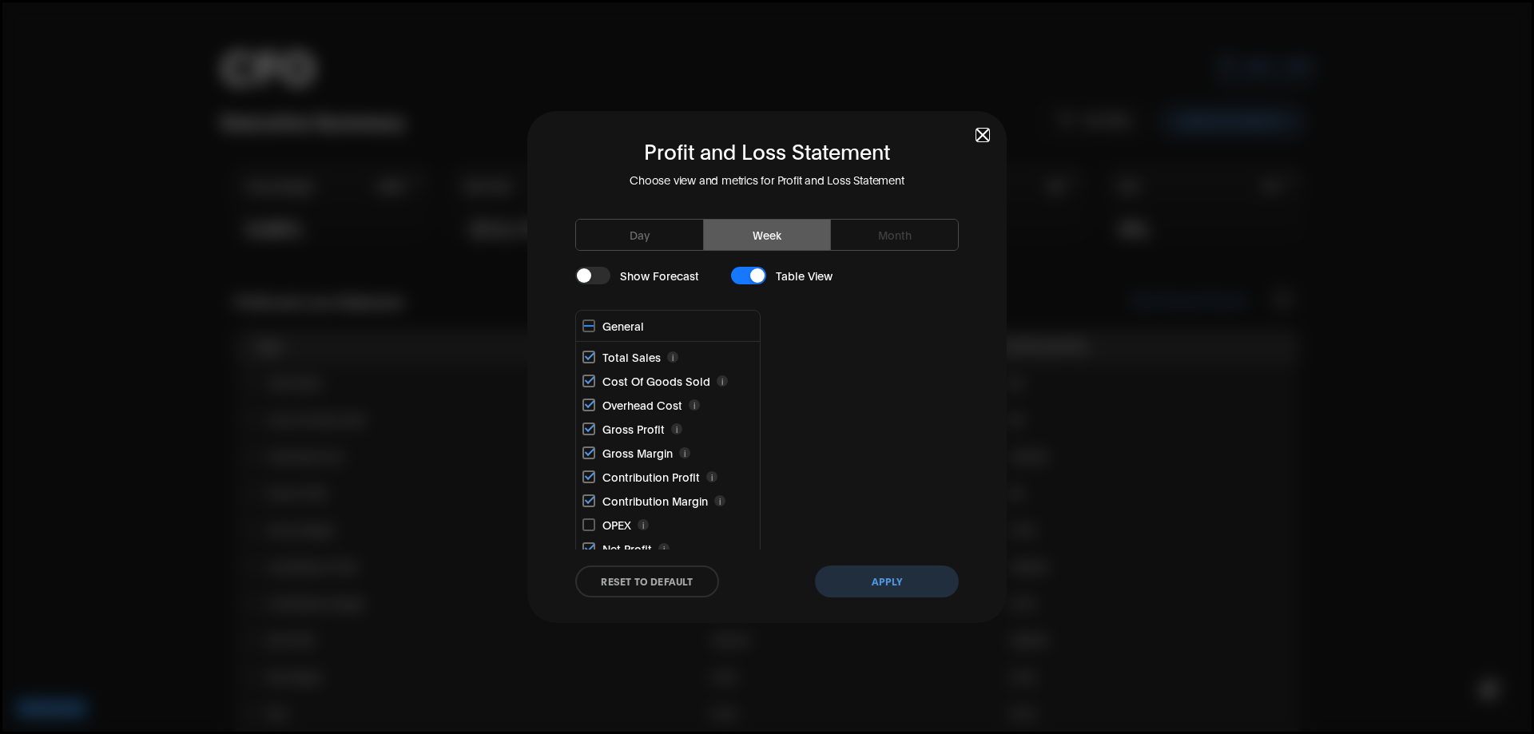
click at [1390, 304] on dialog "Profit and Loss Statement Choose view and metrics for Profit and Loss Statement…" at bounding box center [767, 367] width 1534 height 734
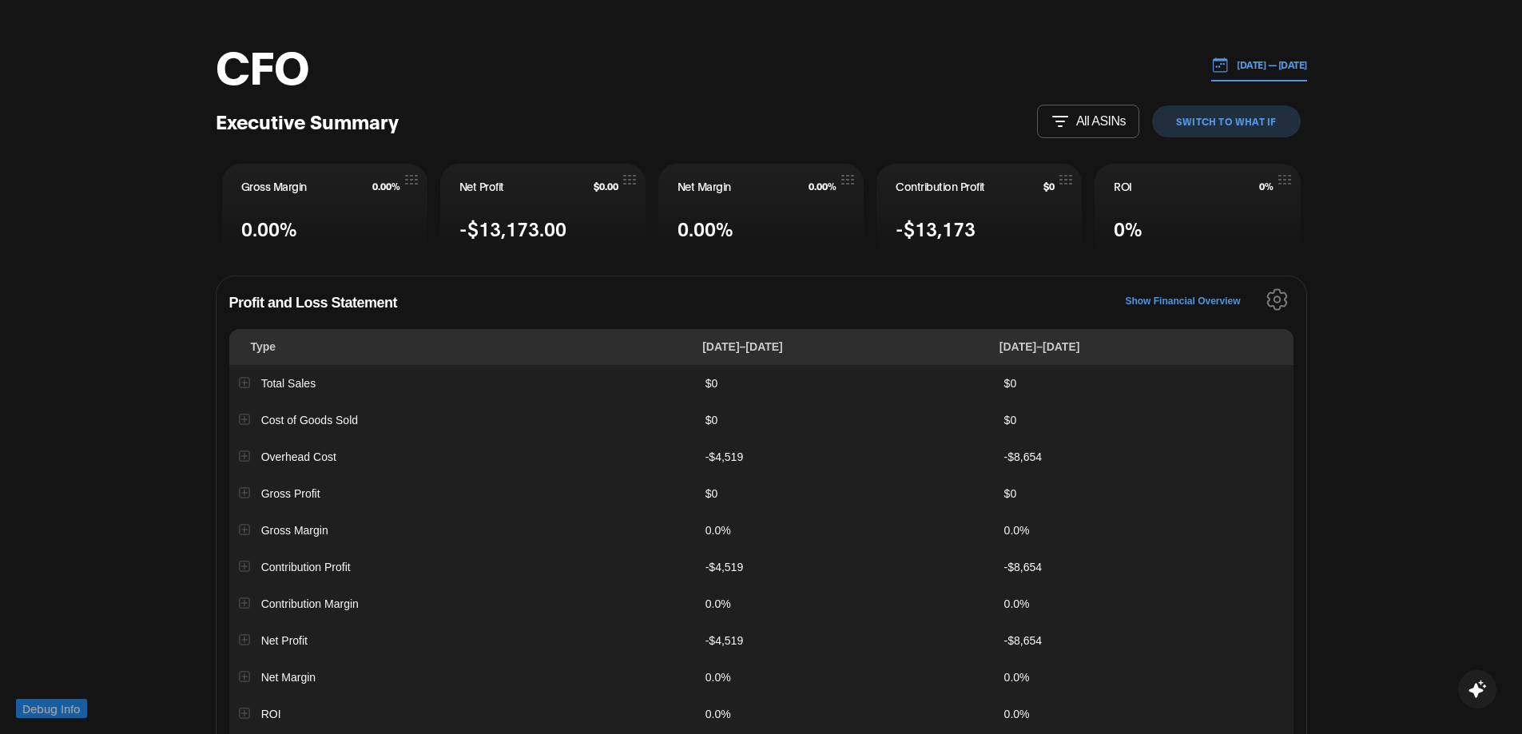
click at [1285, 296] on icon "Settings" at bounding box center [1276, 300] width 19 height 20
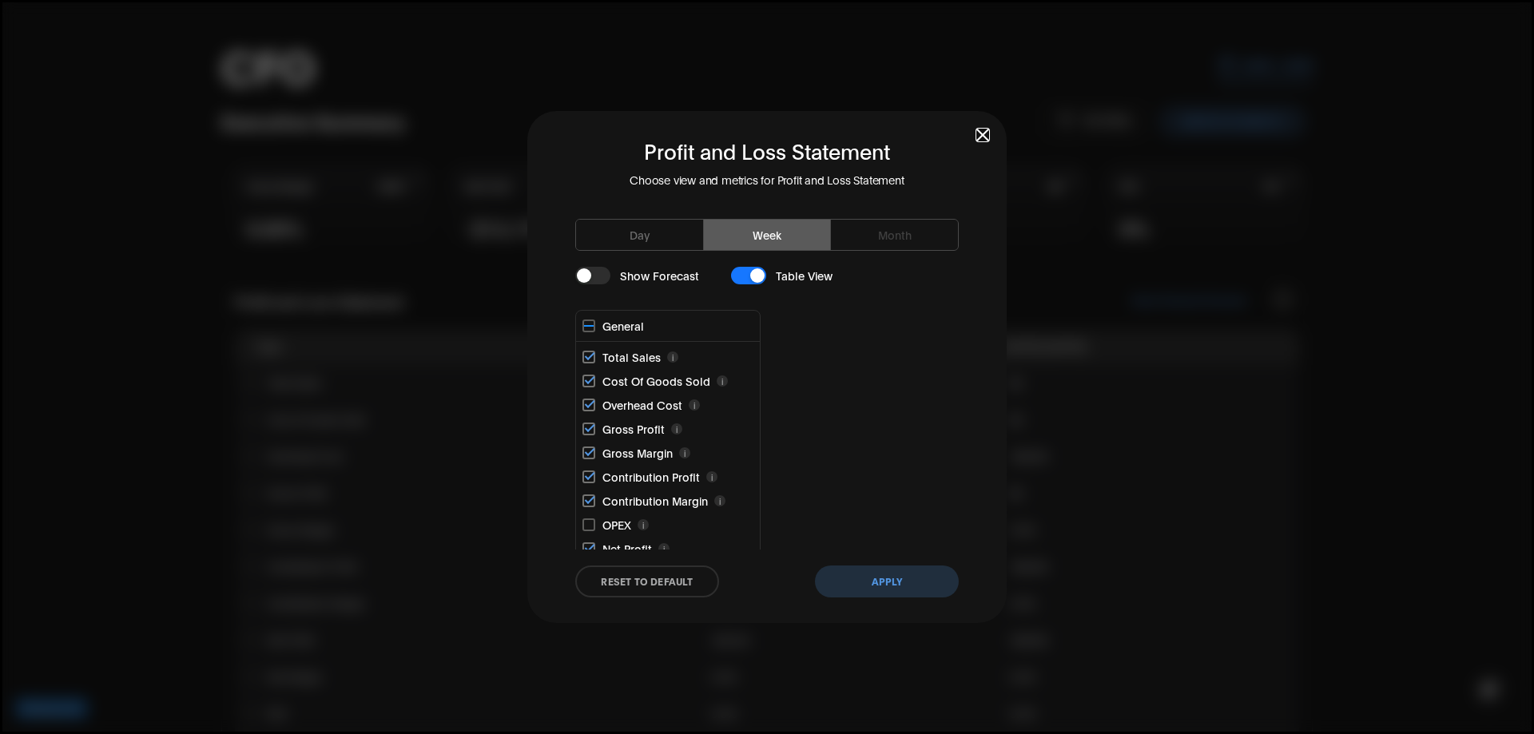
click at [981, 133] on span "button" at bounding box center [982, 134] width 11 height 11
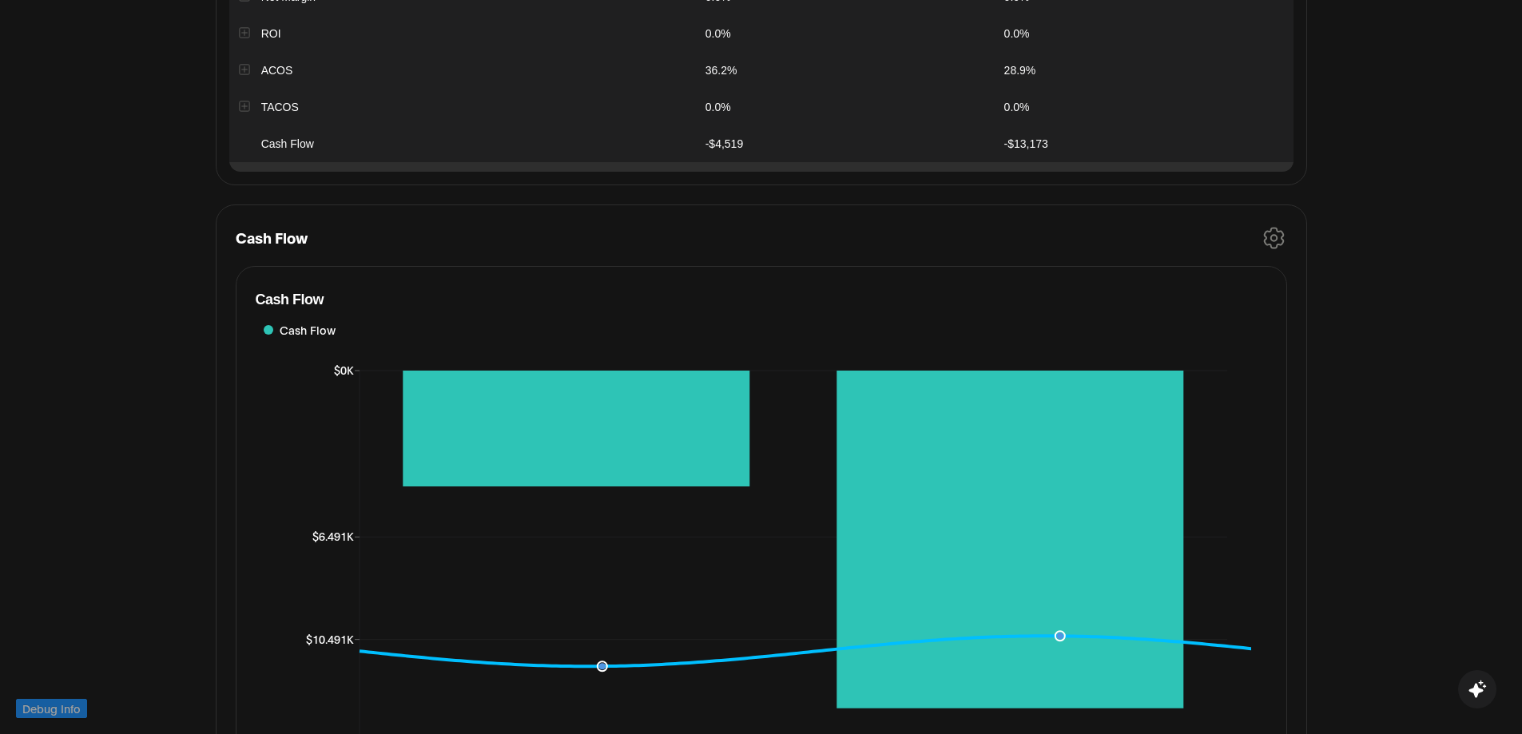
scroll to position [799, 0]
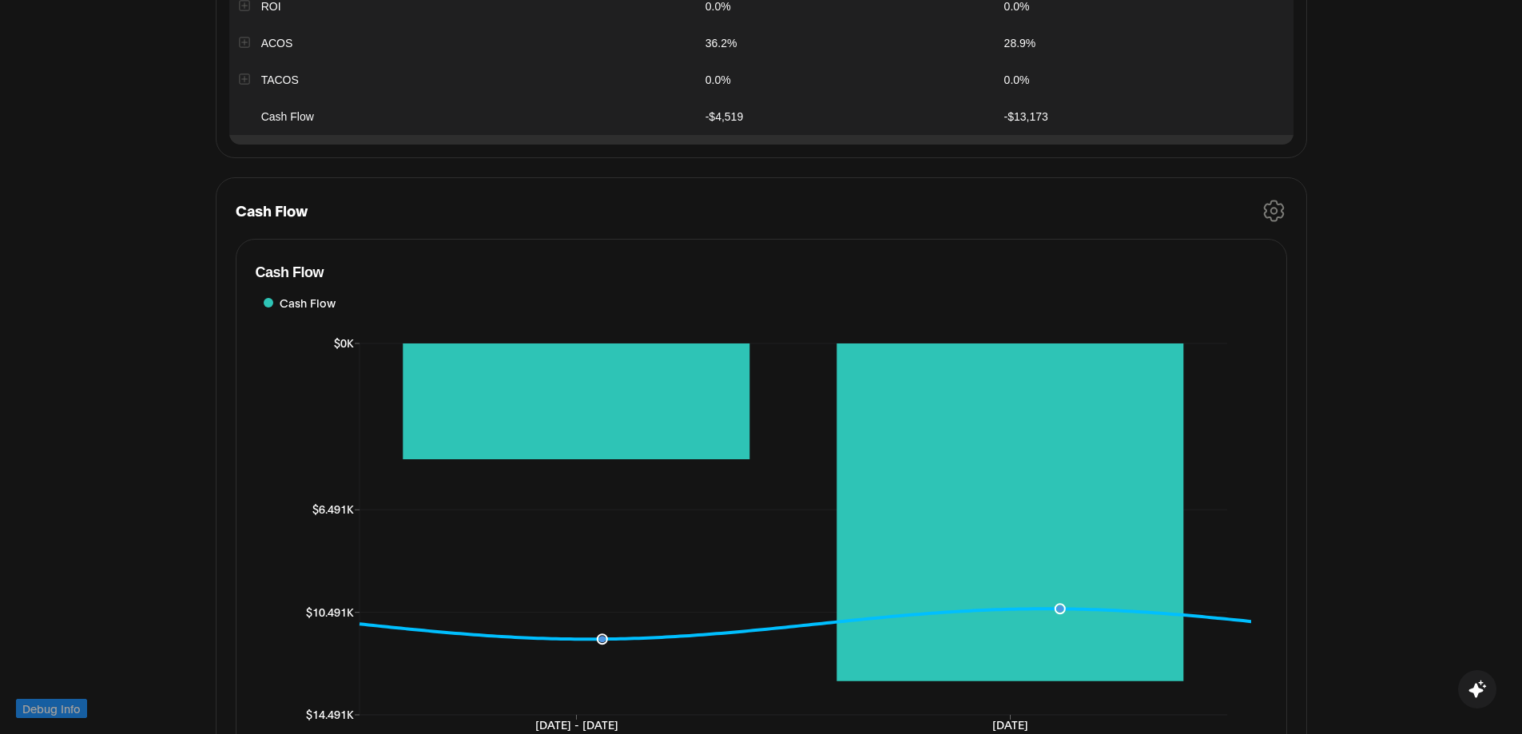
click at [1272, 213] on icon "button" at bounding box center [1274, 211] width 6 height 6
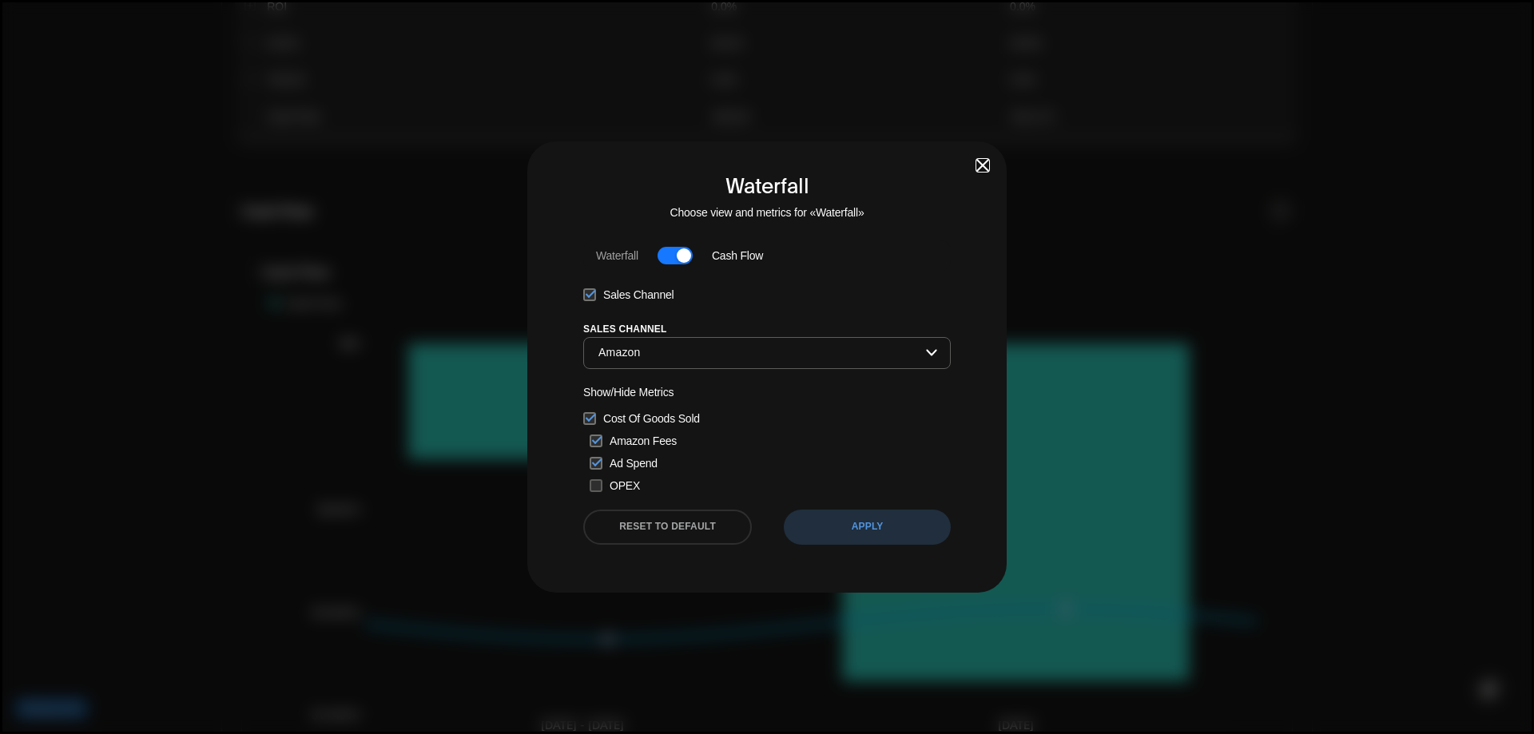
click at [978, 161] on span "button" at bounding box center [982, 165] width 11 height 11
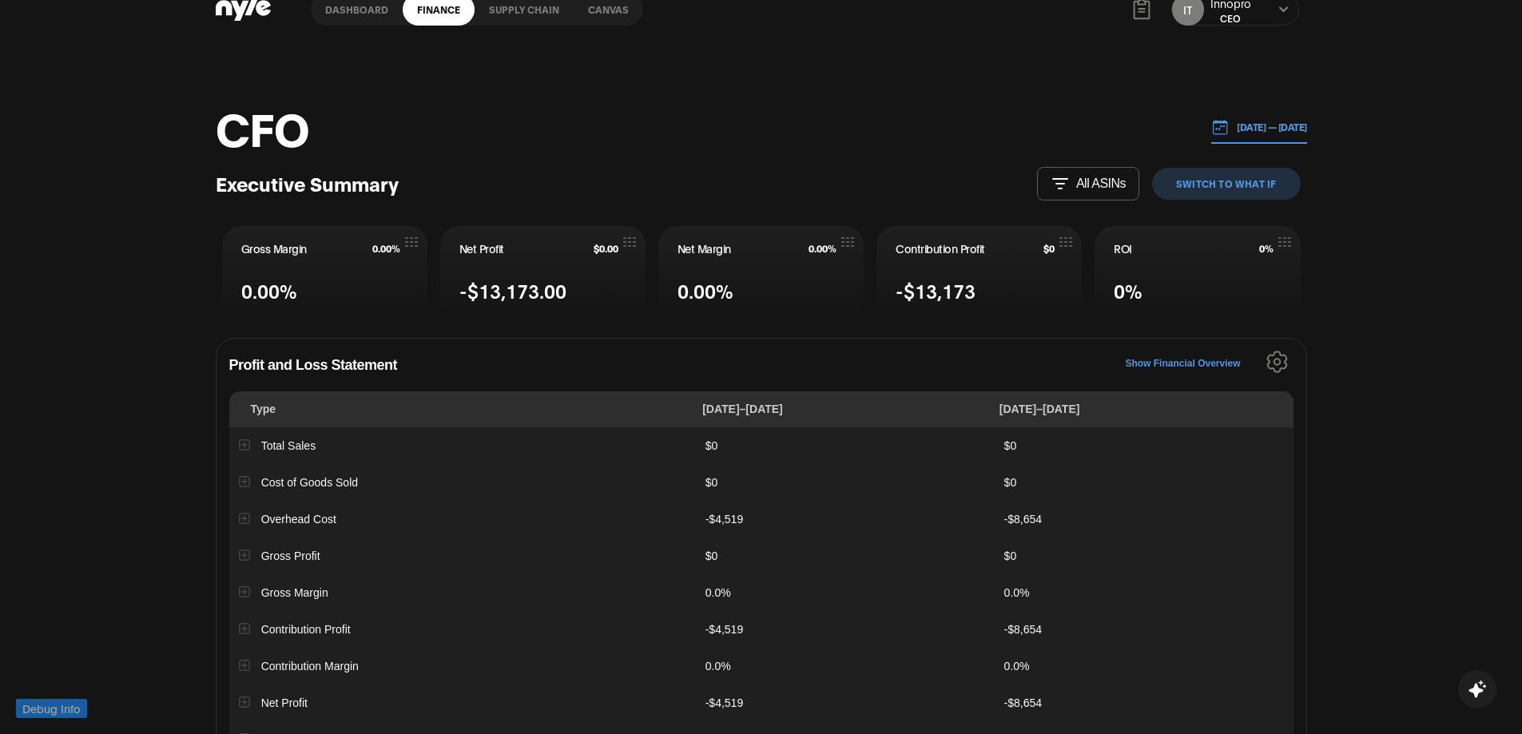
scroll to position [0, 0]
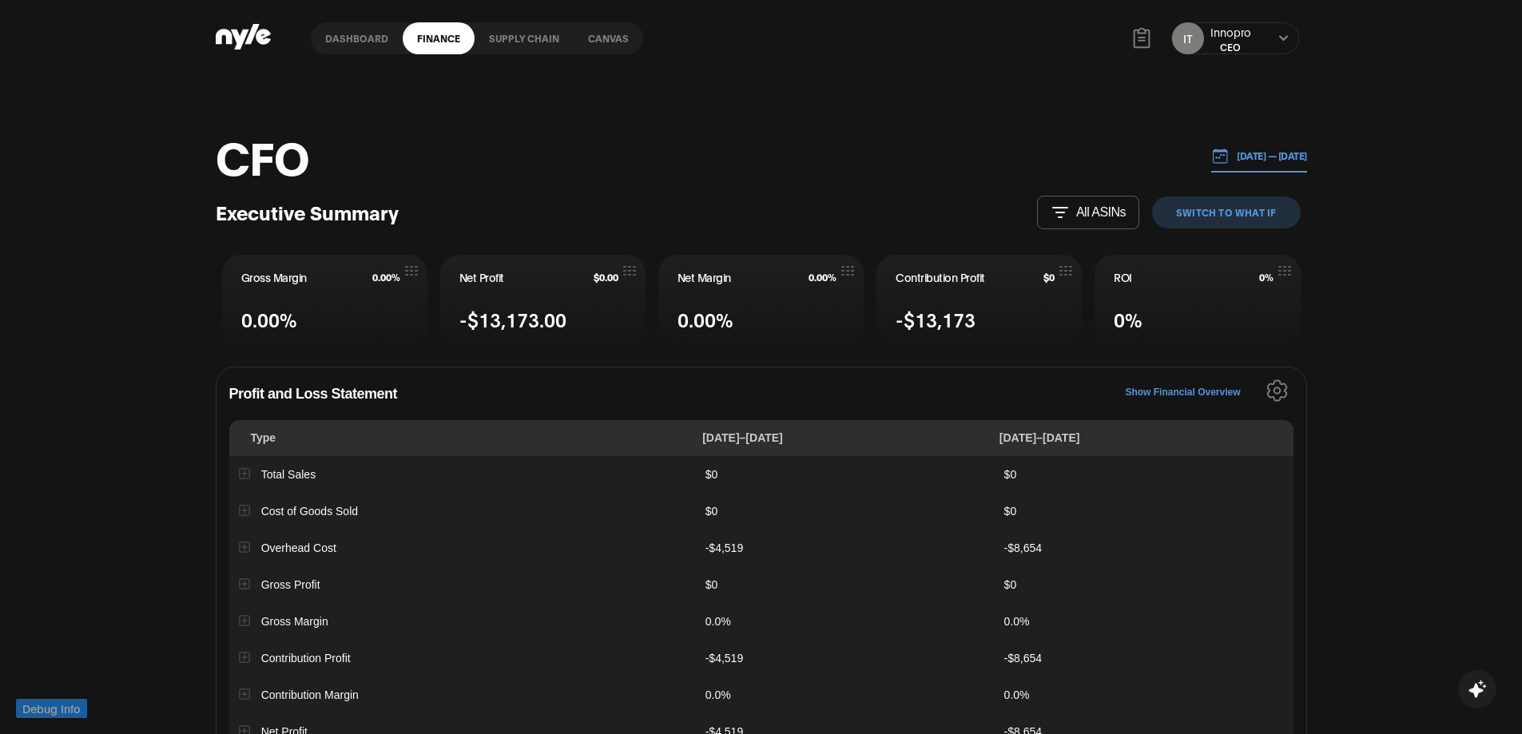
click at [1226, 212] on button "switch to What IF" at bounding box center [1226, 213] width 148 height 32
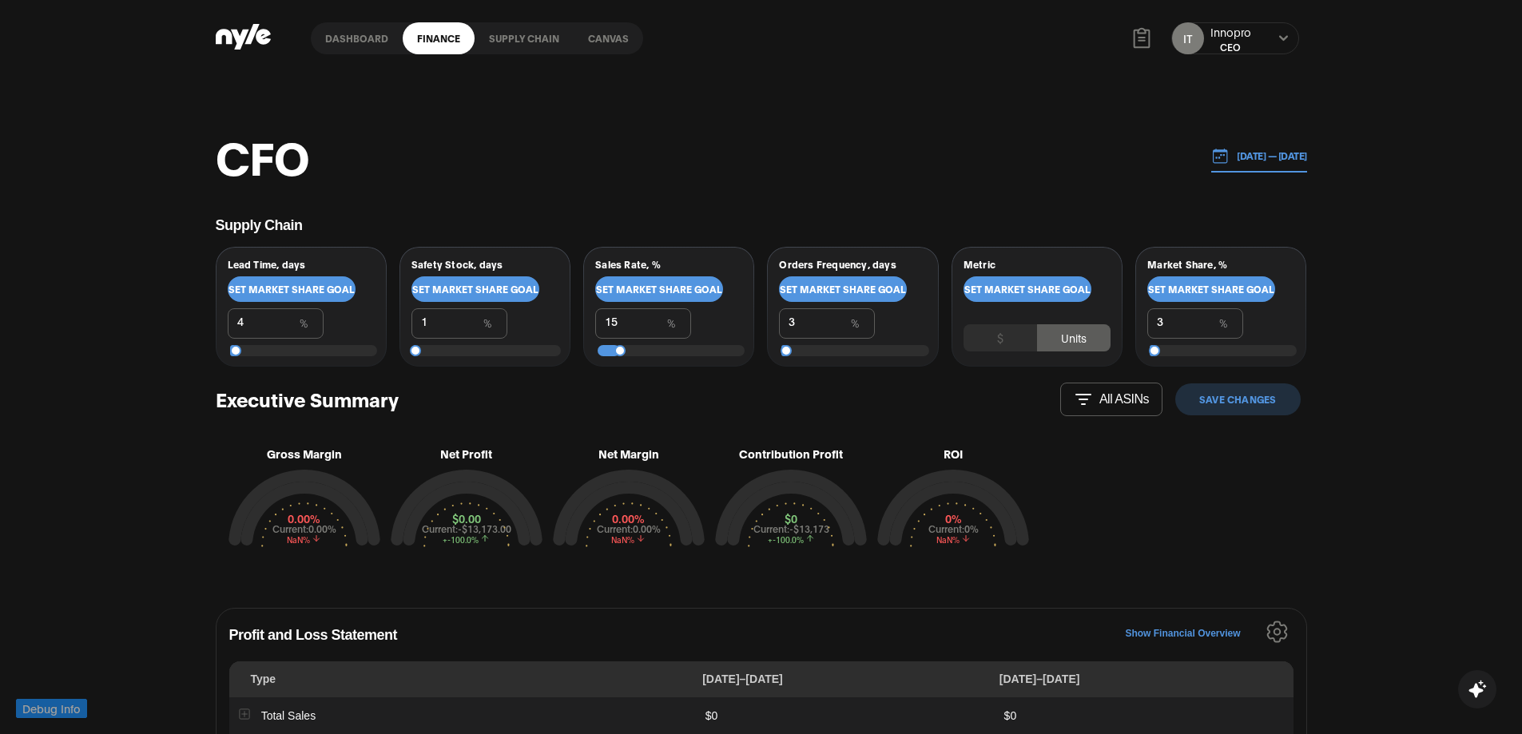
click at [276, 289] on span "Set market share goal" at bounding box center [291, 289] width 126 height 11
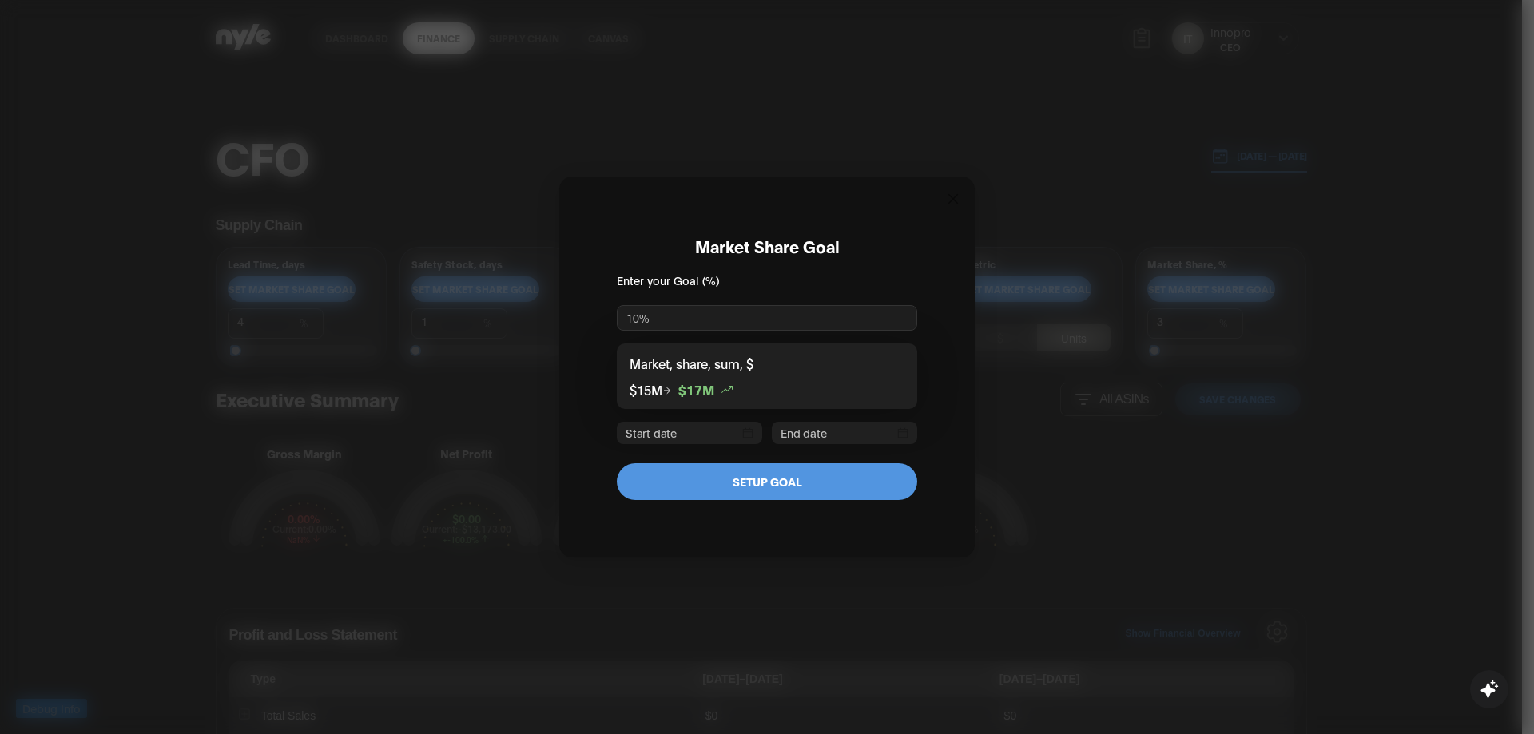
click at [680, 318] on input "text" at bounding box center [767, 318] width 300 height 26
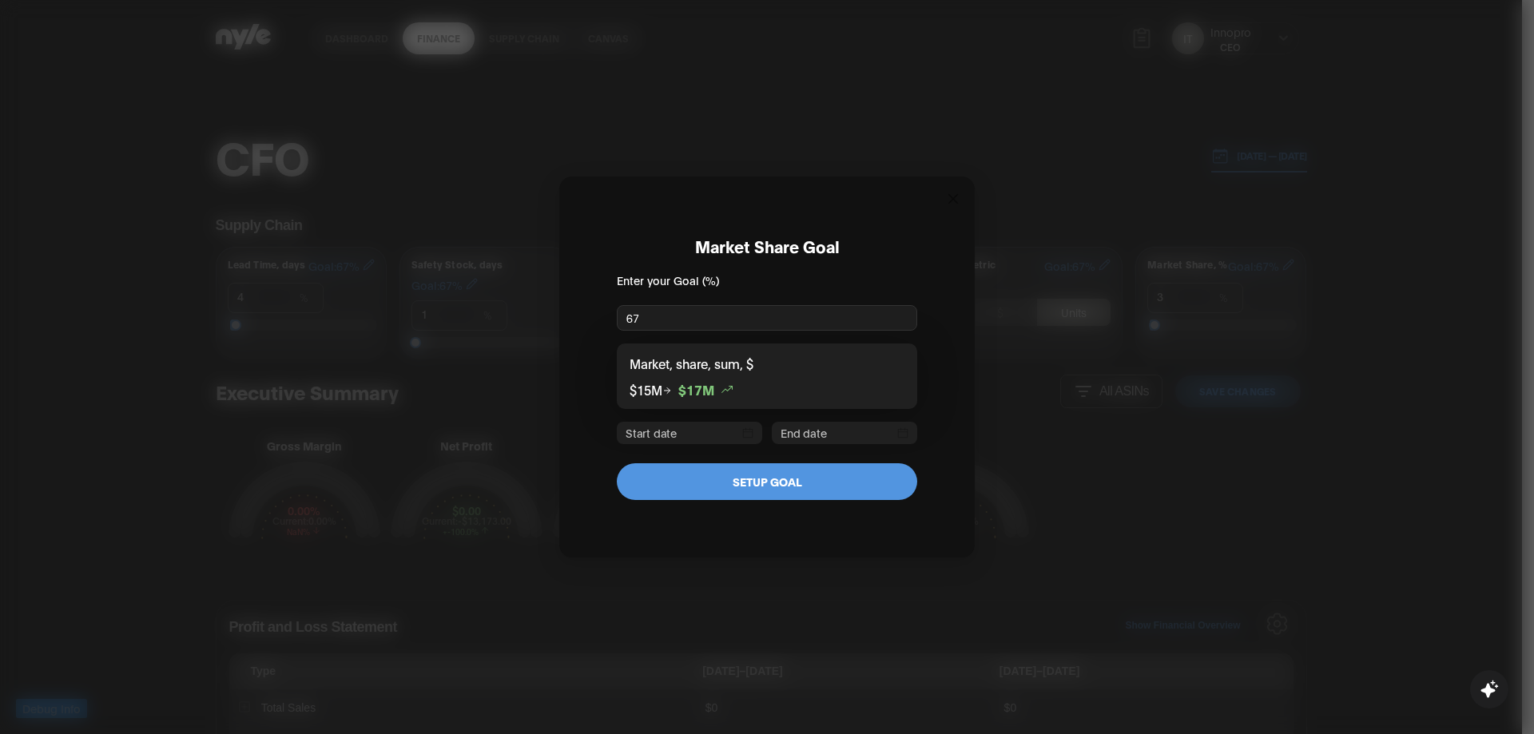
type input "67"
click at [730, 430] on input at bounding box center [682, 433] width 113 height 16
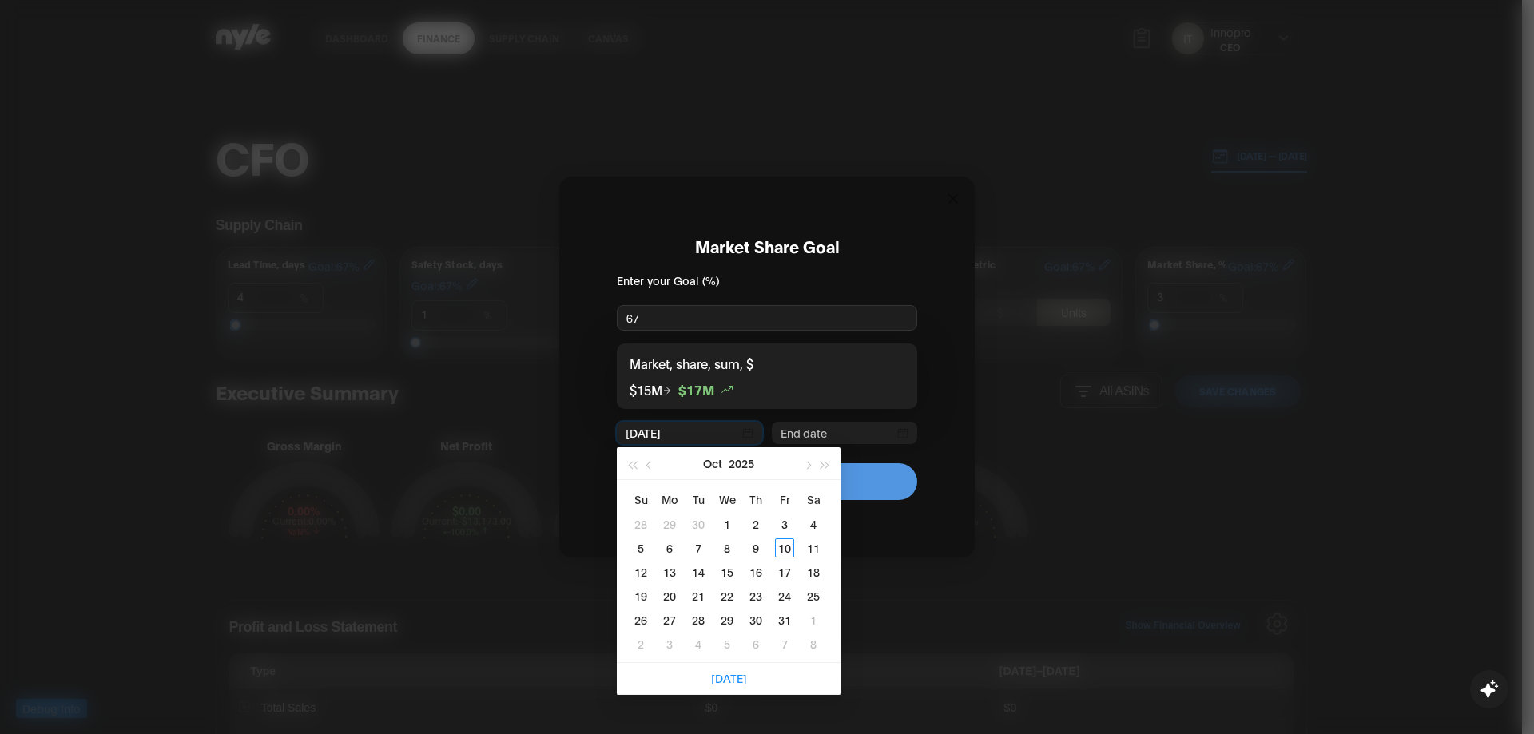
type input "[DATE]"
click at [700, 598] on div "21" at bounding box center [698, 595] width 19 height 19
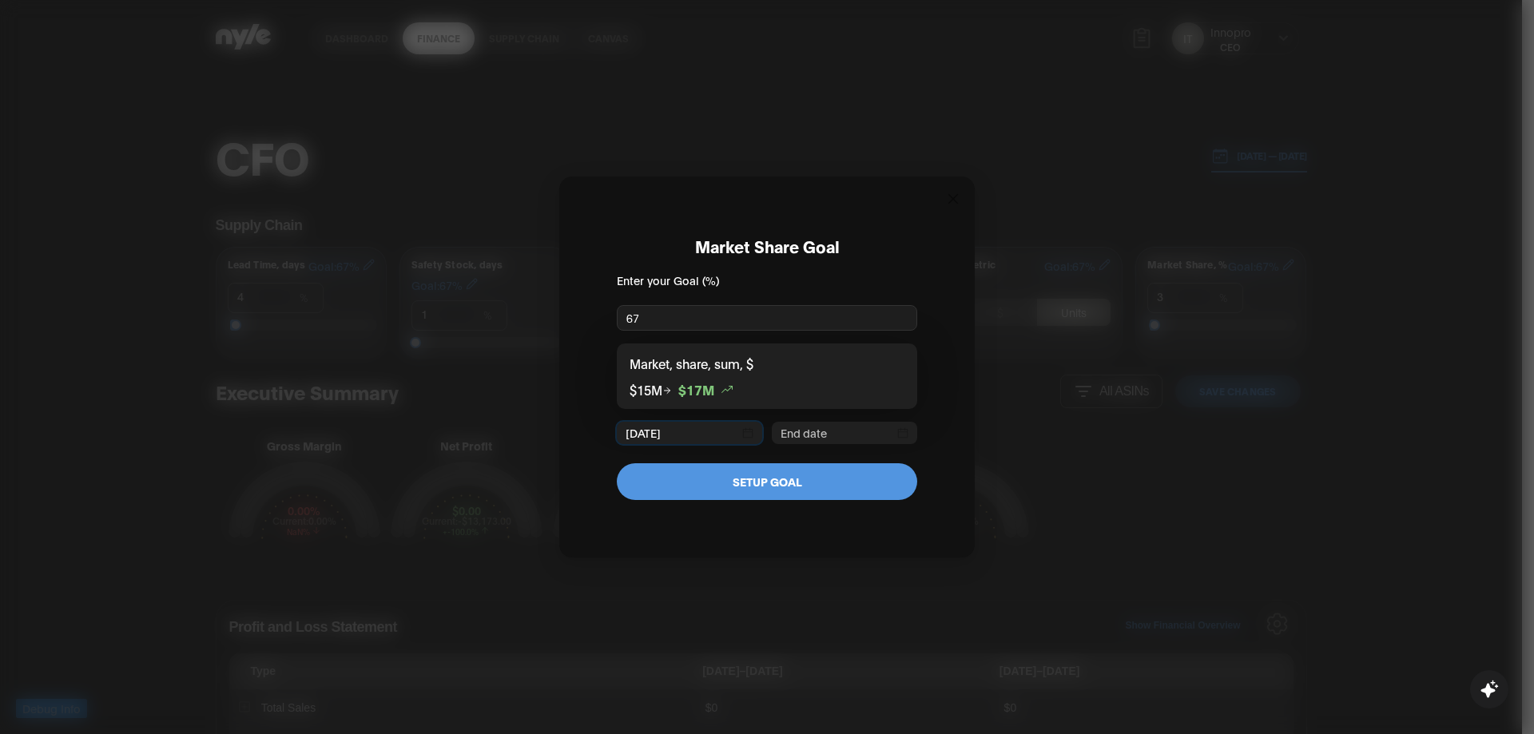
click at [833, 432] on input at bounding box center [837, 433] width 113 height 16
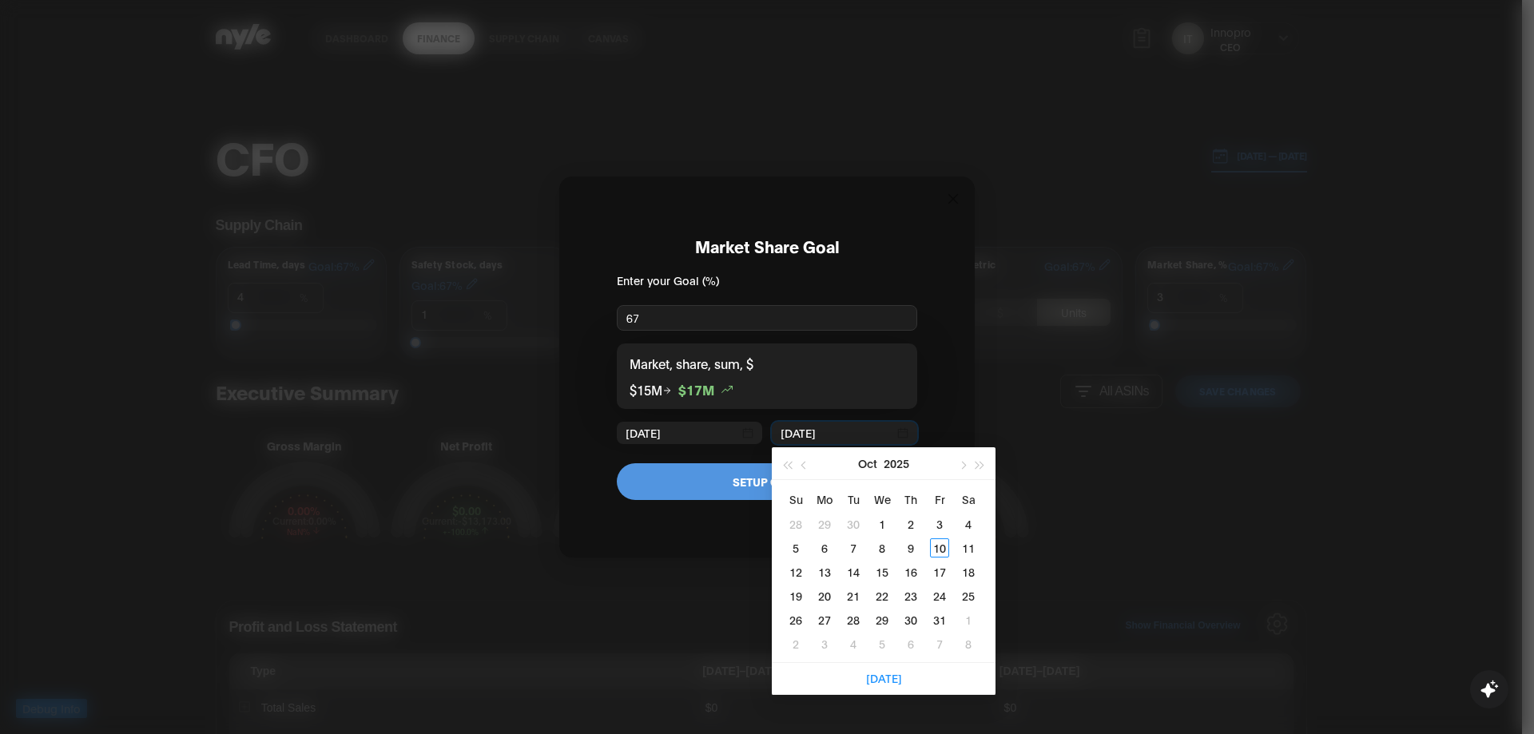
type input "[DATE]"
click at [833, 560] on td "13" at bounding box center [824, 572] width 29 height 24
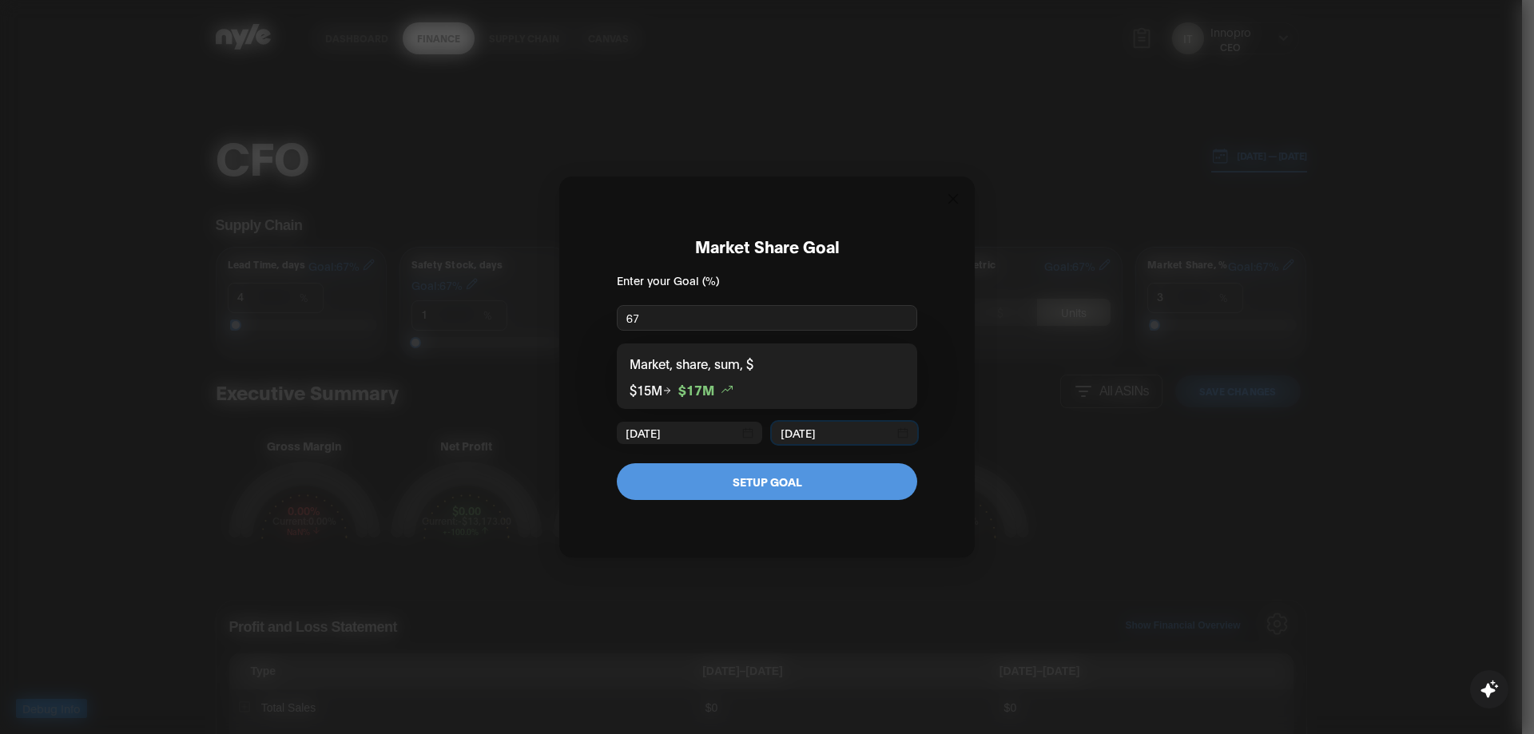
click at [777, 490] on button "SETUP GOAL" at bounding box center [767, 481] width 300 height 37
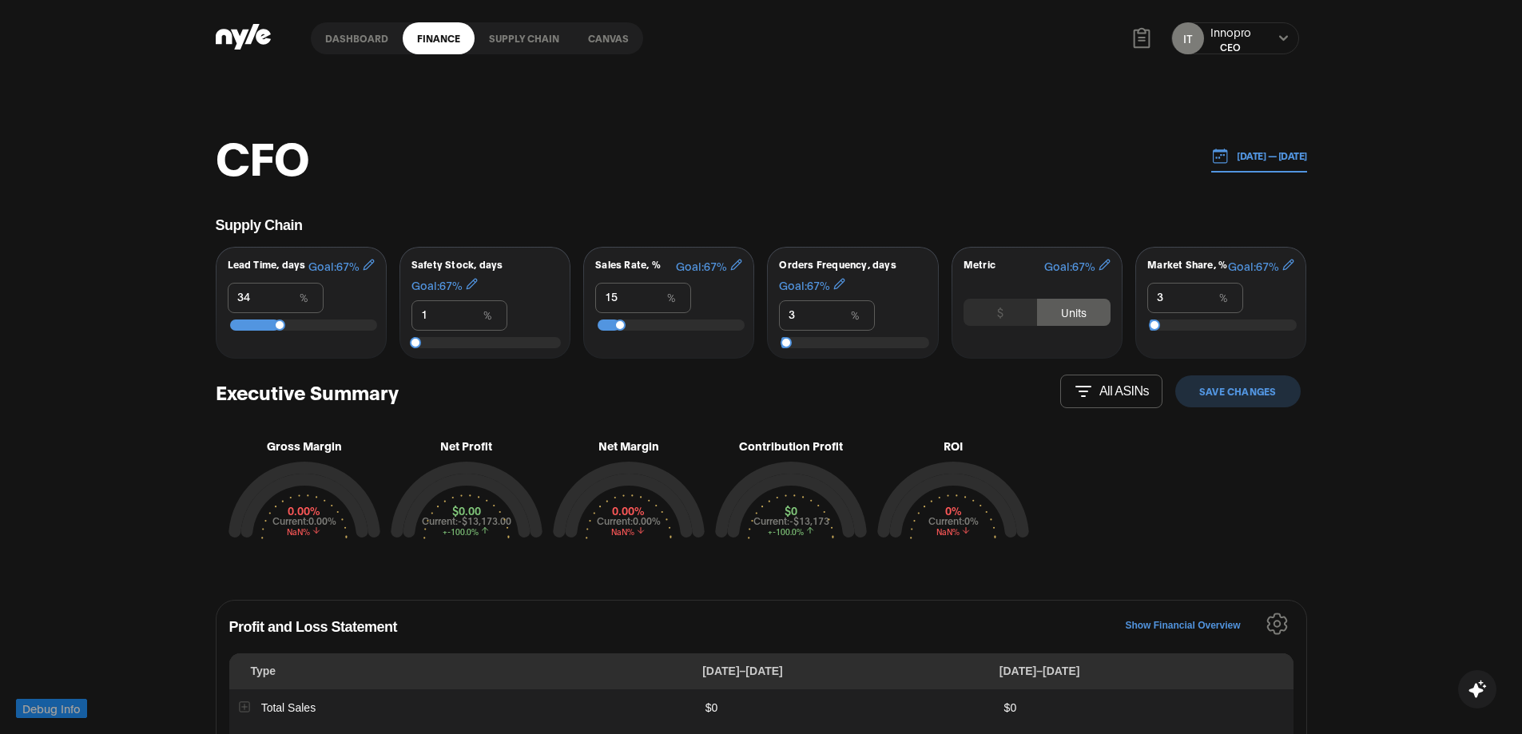
click at [370, 267] on icon "button" at bounding box center [369, 265] width 12 height 12
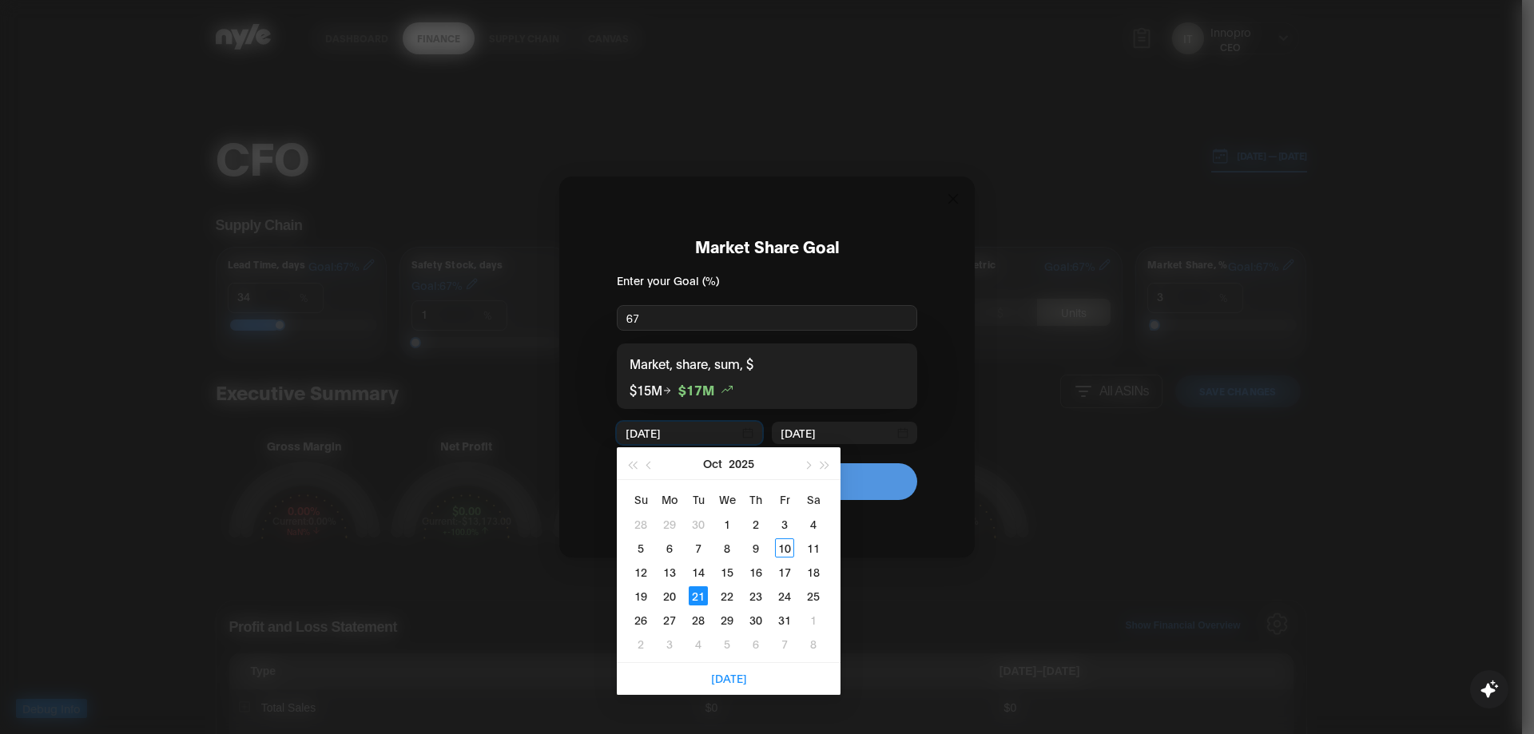
click at [717, 435] on input "[DATE]" at bounding box center [682, 433] width 113 height 16
type input "[DATE]"
click at [720, 594] on div "22" at bounding box center [726, 595] width 19 height 19
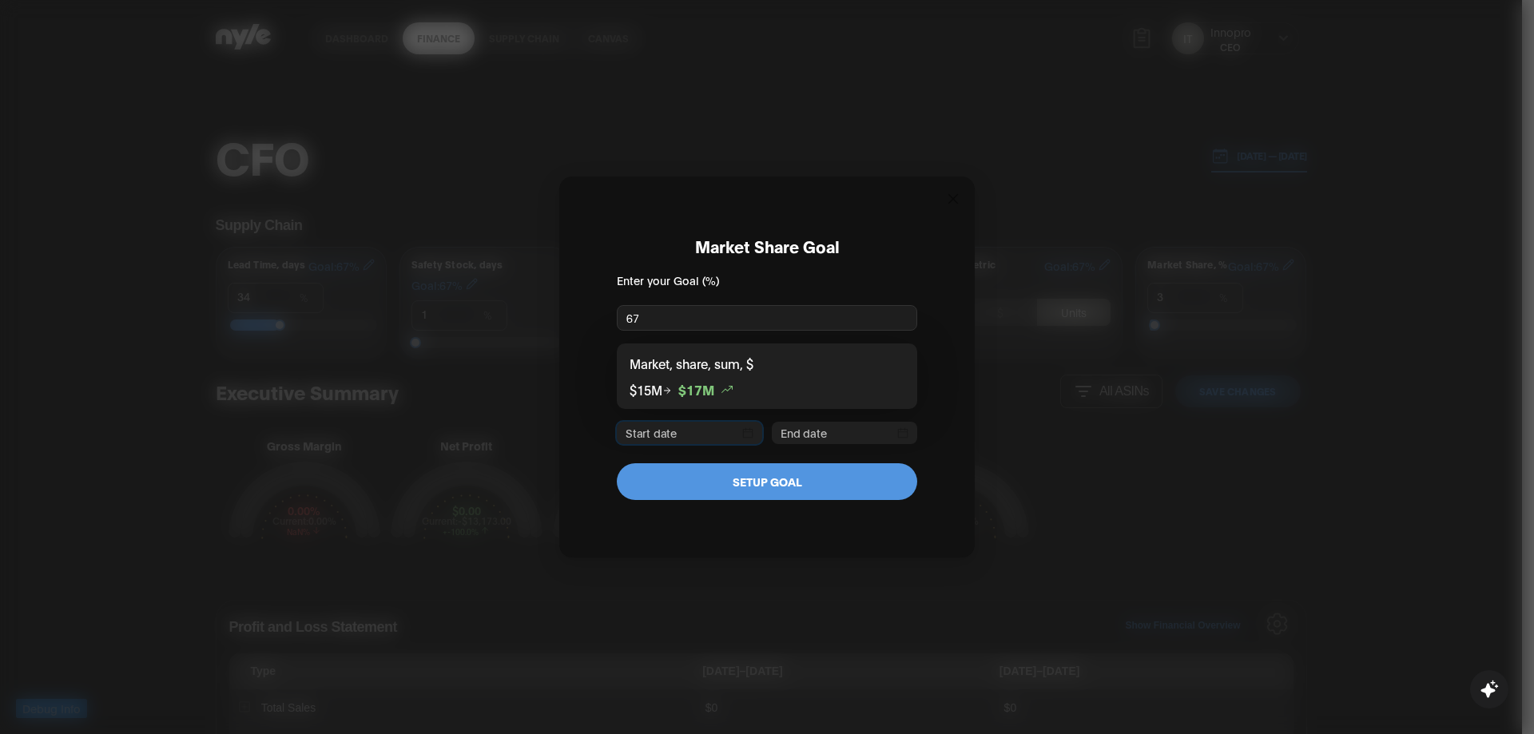
click at [705, 317] on input "67" at bounding box center [767, 318] width 300 height 26
click at [785, 483] on button "SETUP GOAL" at bounding box center [767, 481] width 300 height 37
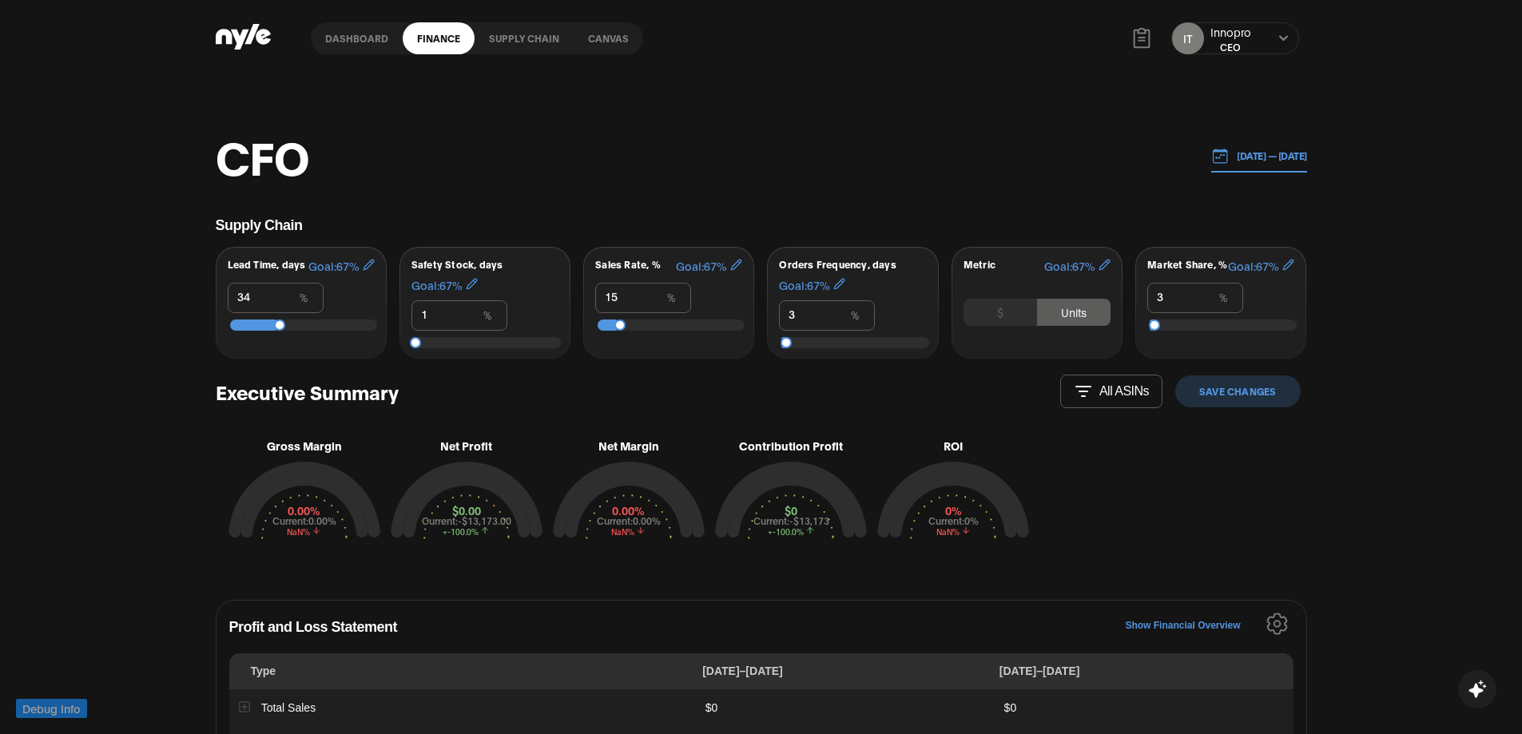
click at [487, 316] on input "1" at bounding box center [459, 313] width 94 height 24
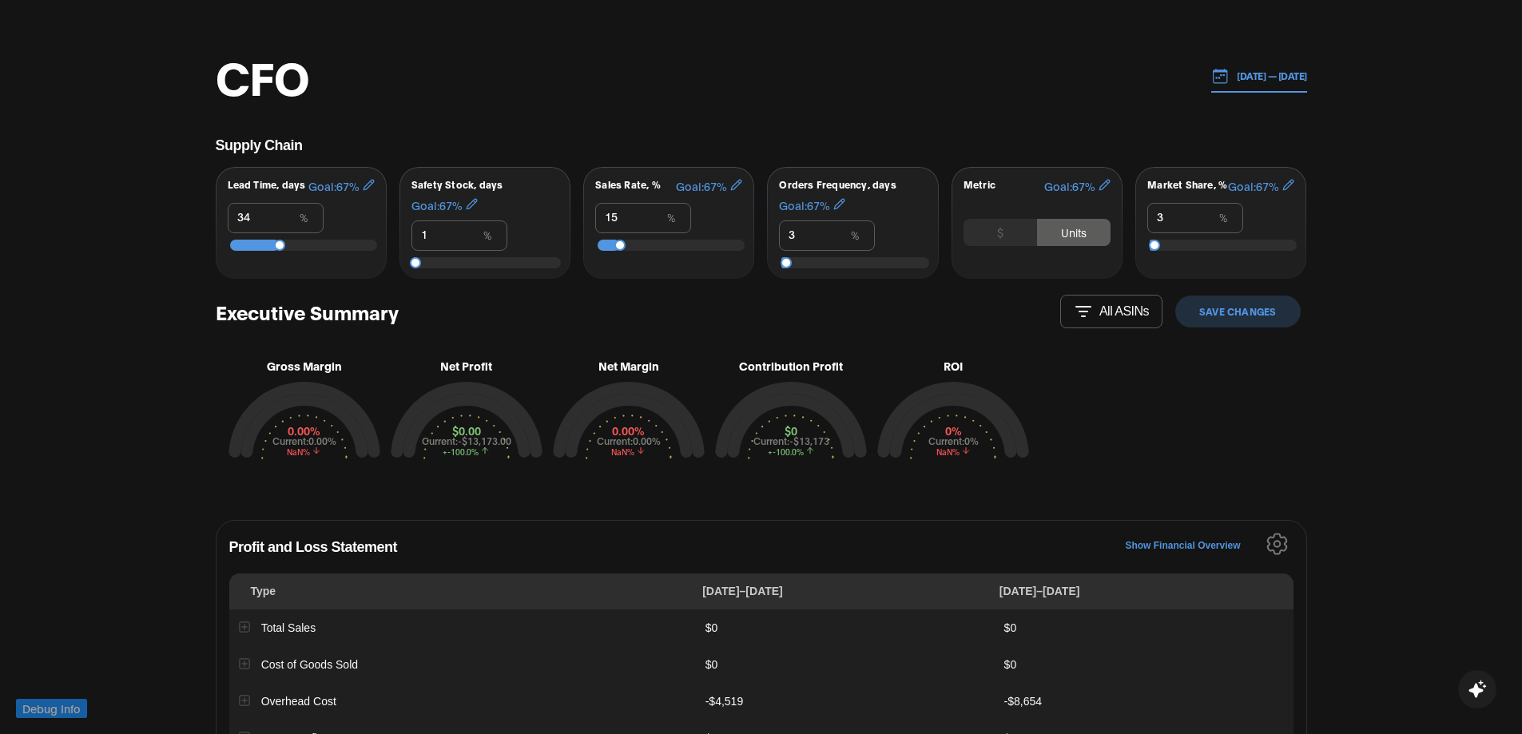
drag, startPoint x: 1041, startPoint y: 268, endPoint x: 1058, endPoint y: 247, distance: 26.7
click at [1041, 268] on div "Metric Goal: 67 % $ Units" at bounding box center [1036, 223] width 171 height 112
click at [1106, 183] on icon "button" at bounding box center [1104, 185] width 12 height 12
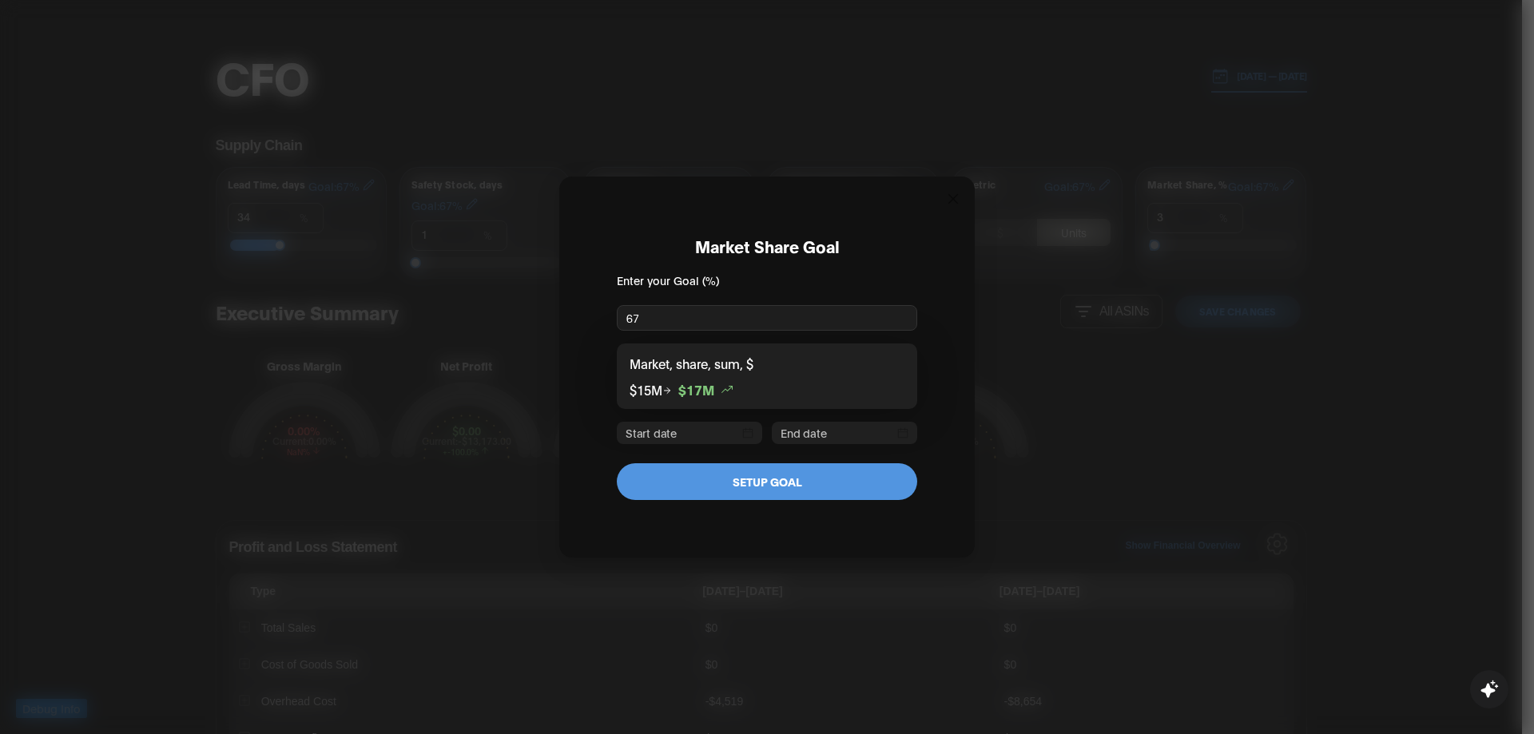
click at [990, 119] on div "Market Share Goal Enter your Goal (%) 67 Market, share, sum, $ $15M $17M SETUP …" at bounding box center [767, 367] width 1534 height 734
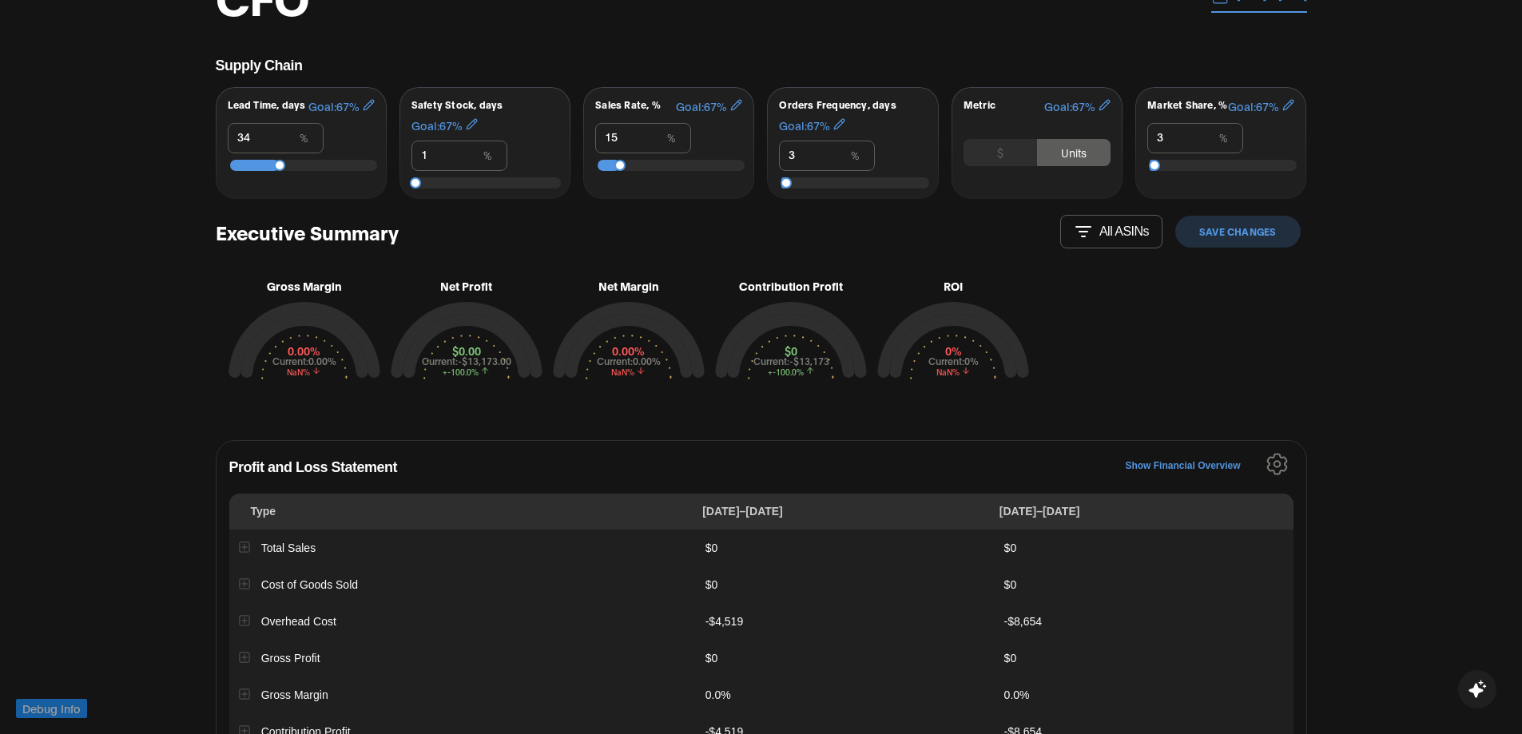
scroll to position [240, 0]
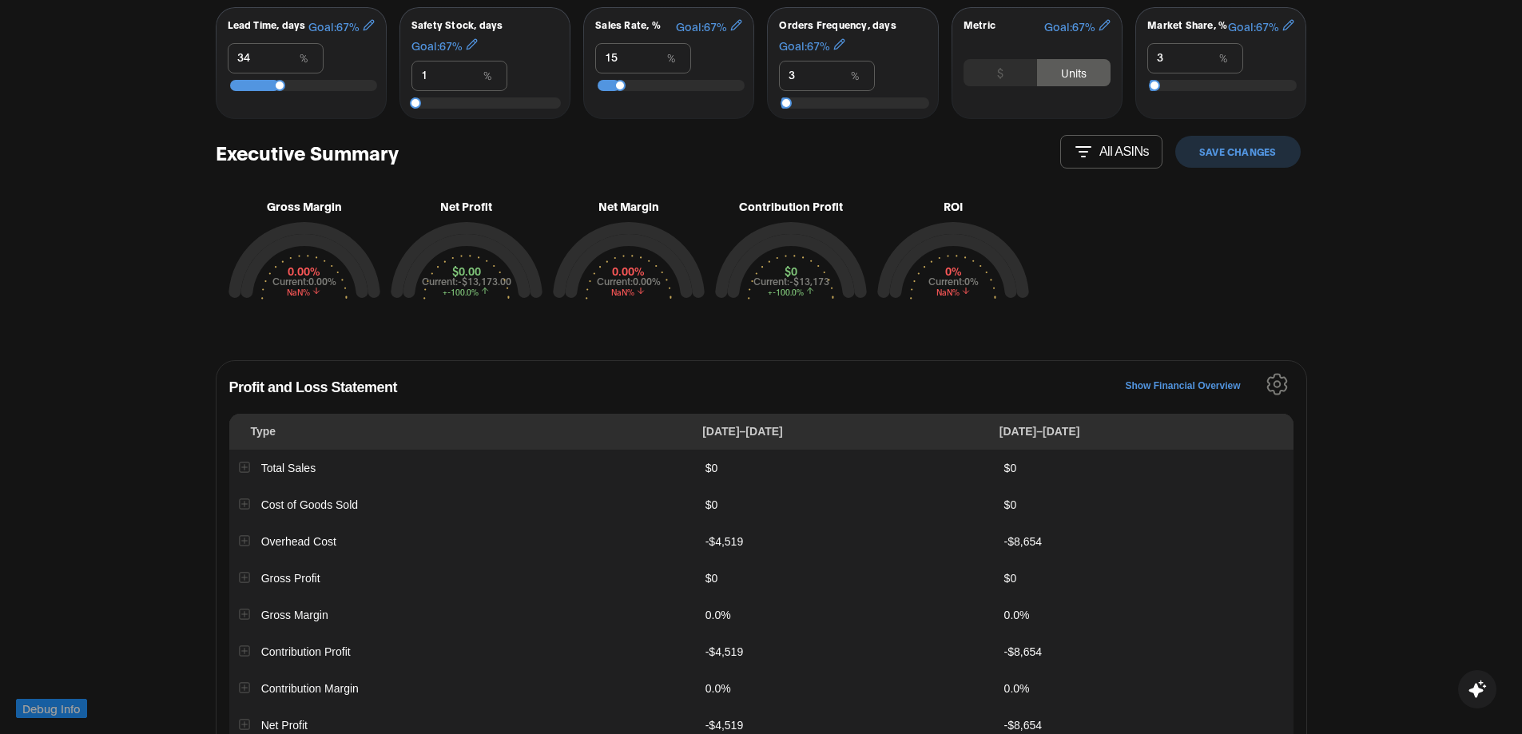
click at [641, 281] on circle at bounding box center [628, 298] width 85 height 85
click at [324, 270] on circle at bounding box center [304, 298] width 85 height 85
click at [476, 268] on circle at bounding box center [466, 298] width 85 height 85
drag, startPoint x: 608, startPoint y: 268, endPoint x: 877, endPoint y: 268, distance: 269.2
click at [610, 268] on circle at bounding box center [628, 298] width 85 height 85
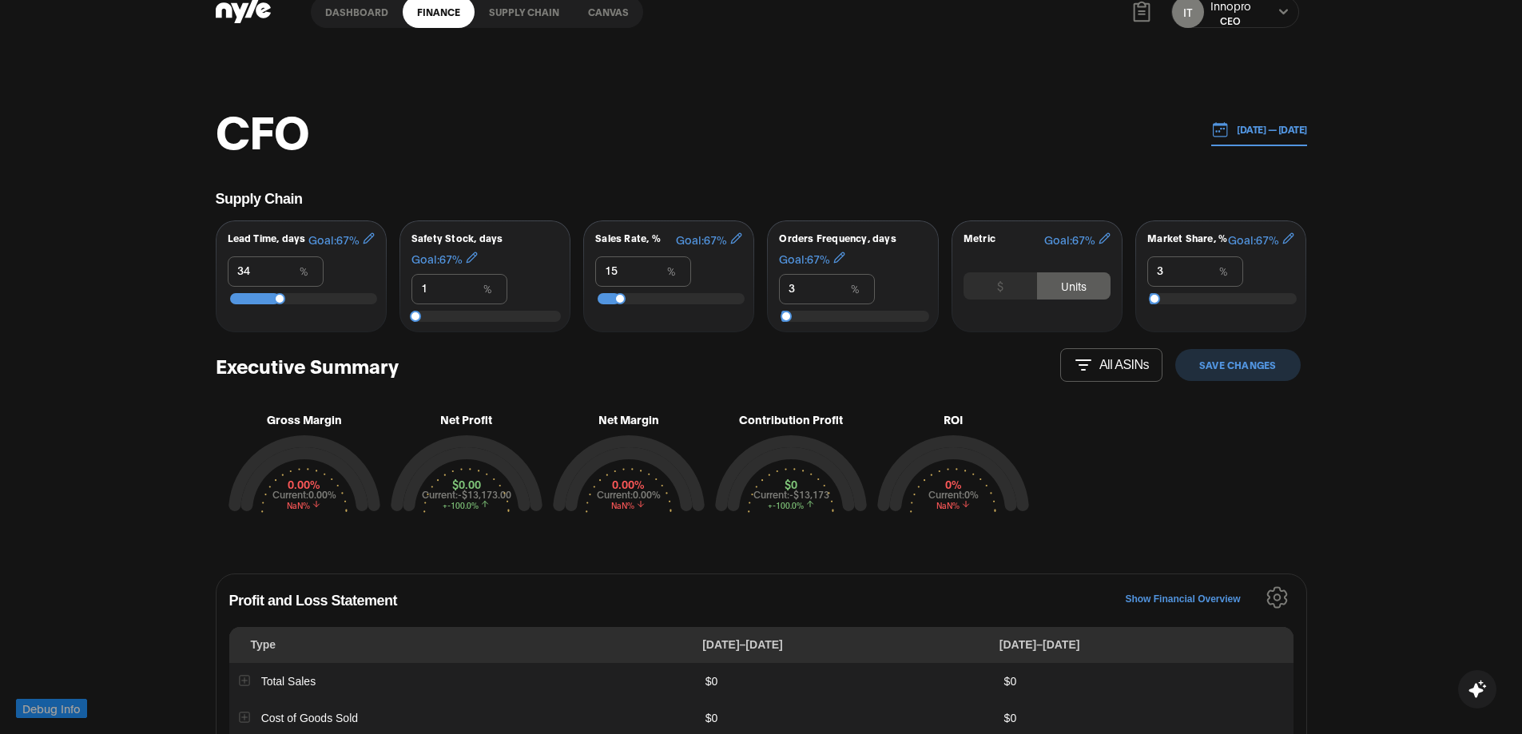
scroll to position [0, 0]
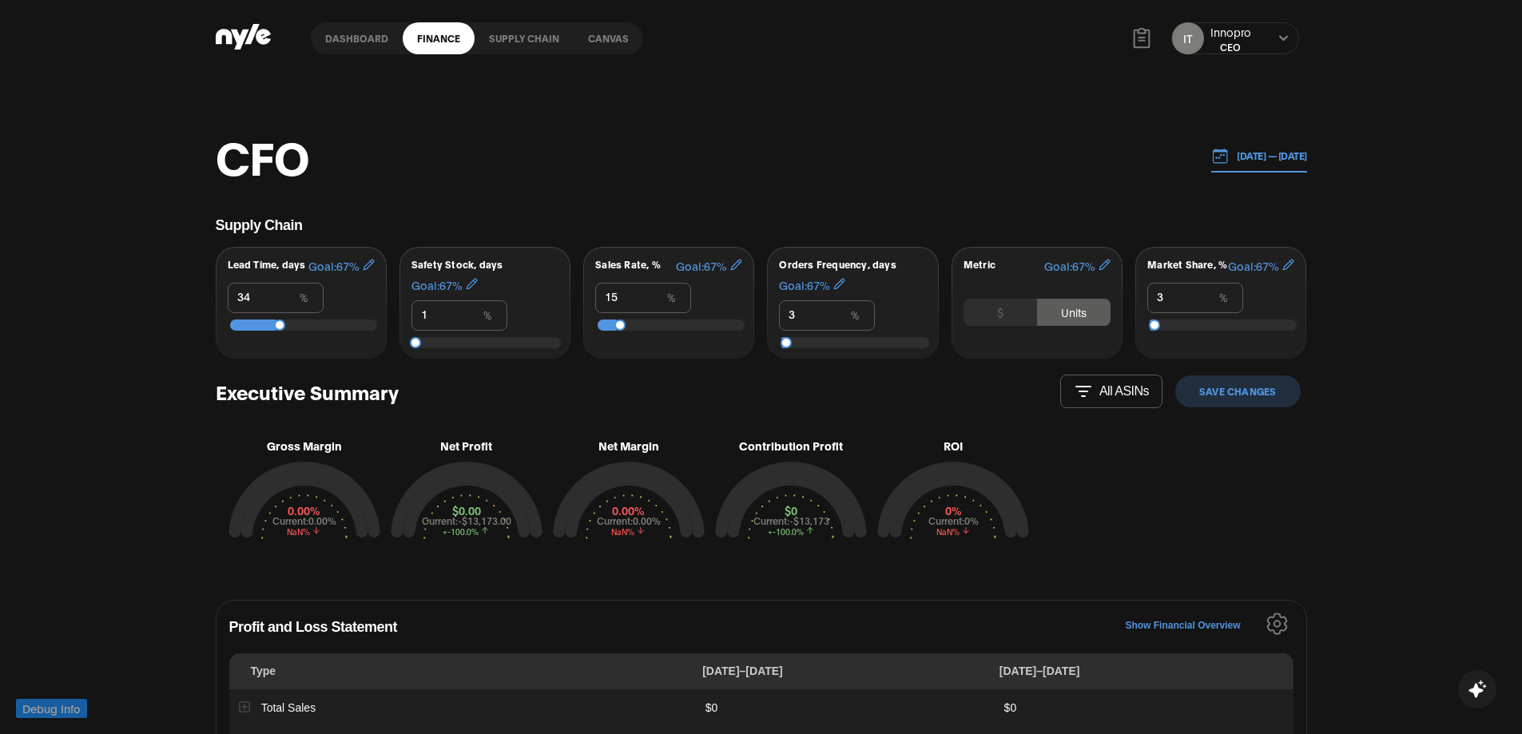
click at [999, 312] on button "$" at bounding box center [999, 312] width 73 height 27
click at [1069, 316] on button "Units" at bounding box center [1073, 312] width 73 height 27
click at [1006, 317] on button "$" at bounding box center [999, 312] width 73 height 27
click at [1060, 312] on button "Units" at bounding box center [1073, 312] width 73 height 27
click at [1017, 312] on button "$" at bounding box center [999, 312] width 73 height 27
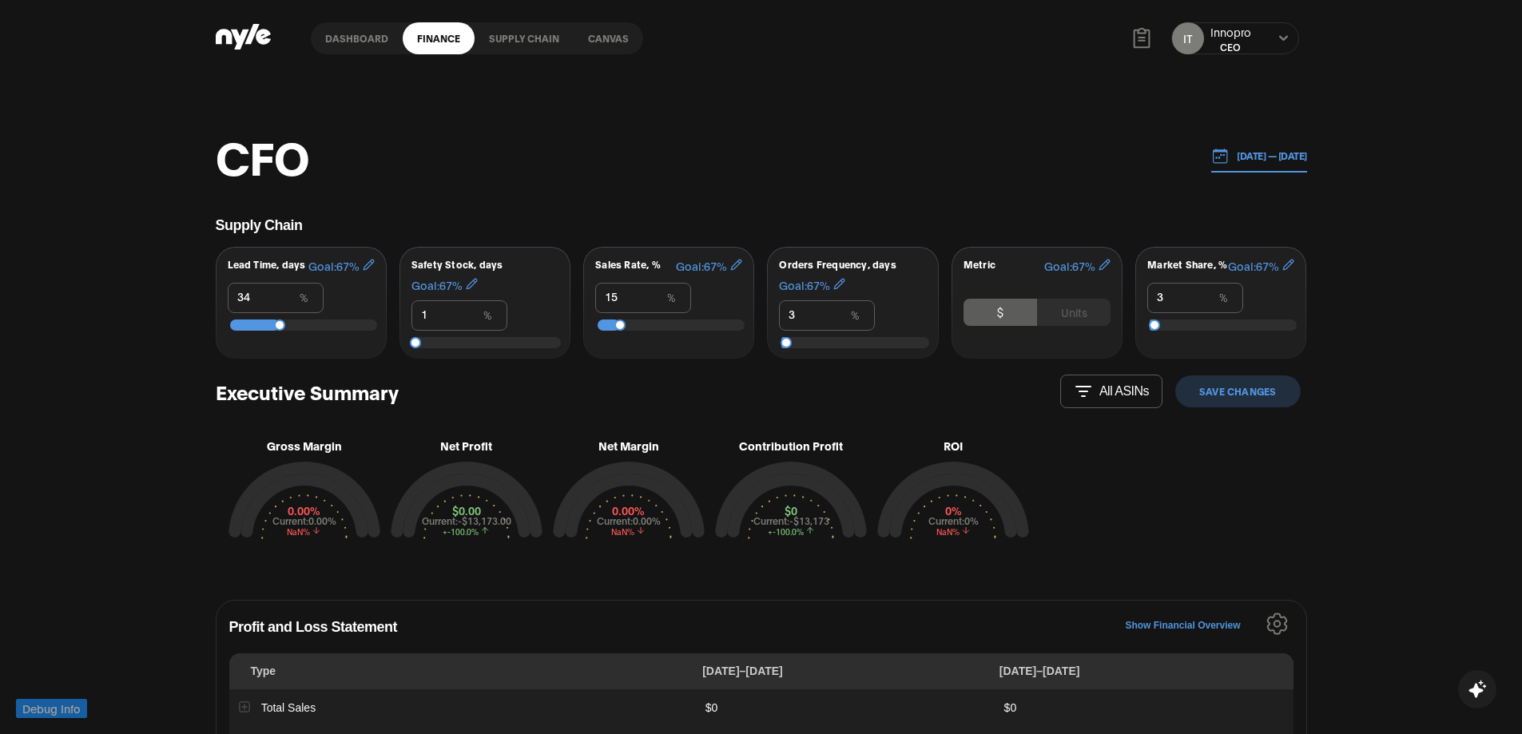
click at [1102, 263] on icon "button" at bounding box center [1104, 265] width 12 height 12
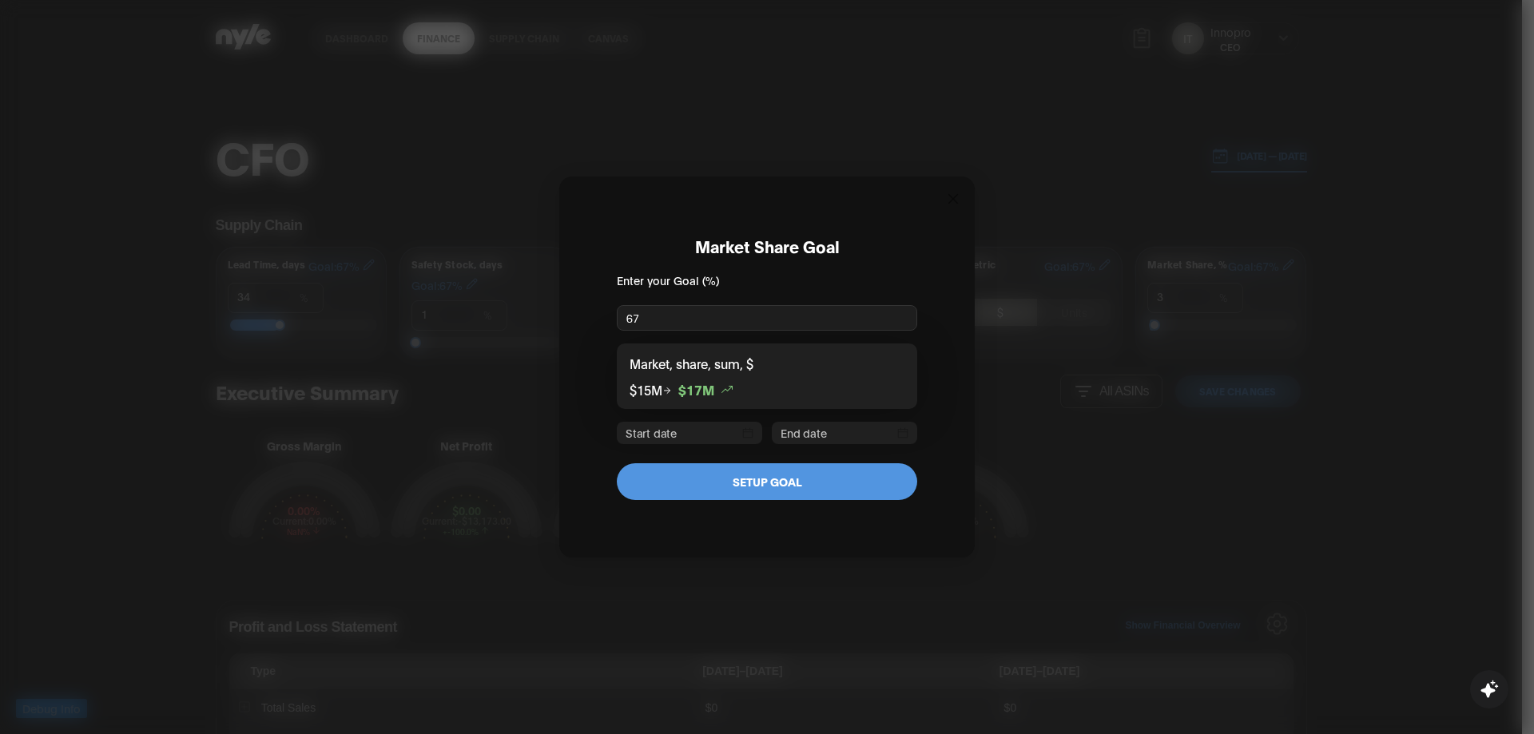
click at [638, 316] on input "67" at bounding box center [767, 318] width 300 height 26
type input "677"
click at [824, 496] on button "SETUP GOAL" at bounding box center [767, 481] width 300 height 37
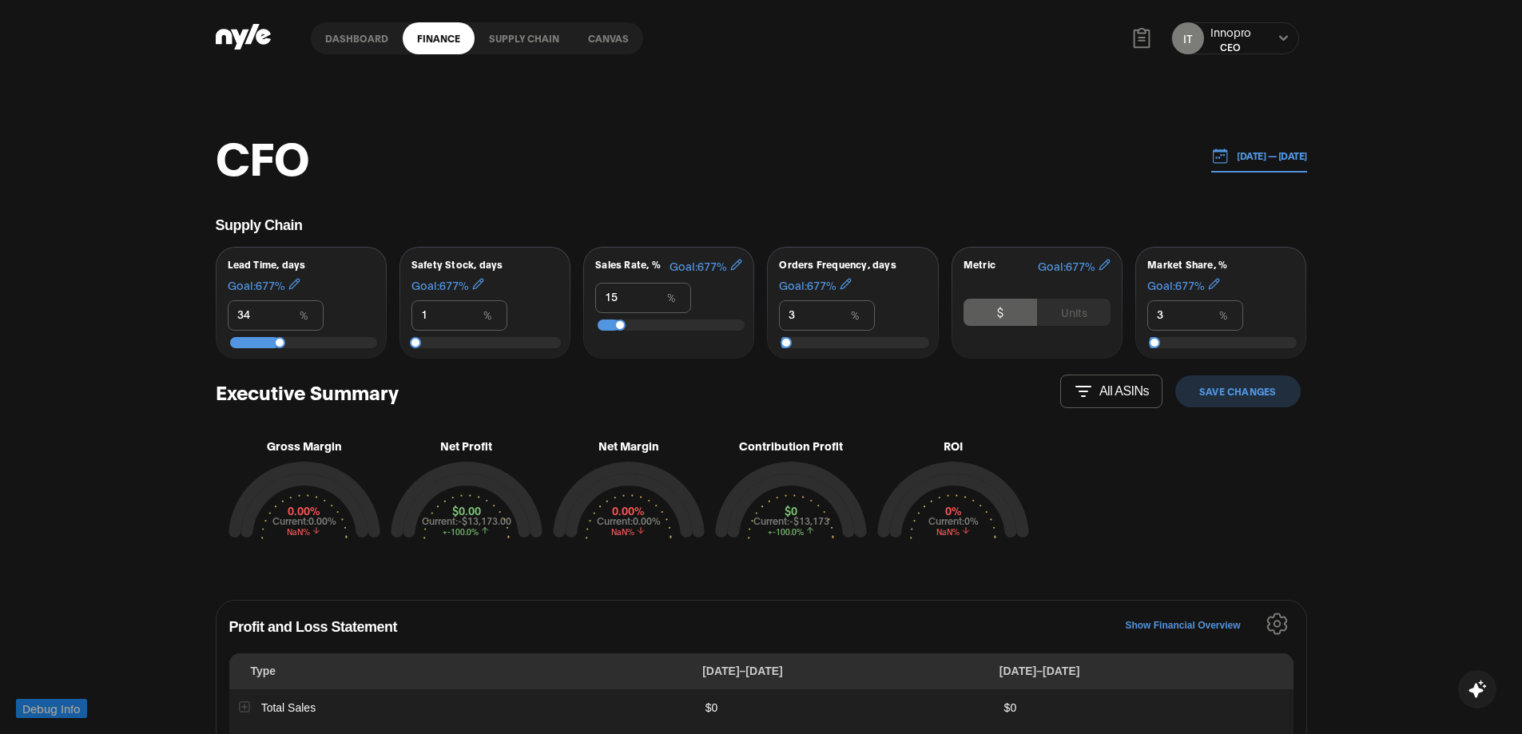
click at [1090, 311] on button "Units" at bounding box center [1073, 312] width 73 height 27
click at [998, 313] on button "$" at bounding box center [999, 312] width 73 height 27
click at [1094, 311] on button "Units" at bounding box center [1073, 312] width 73 height 27
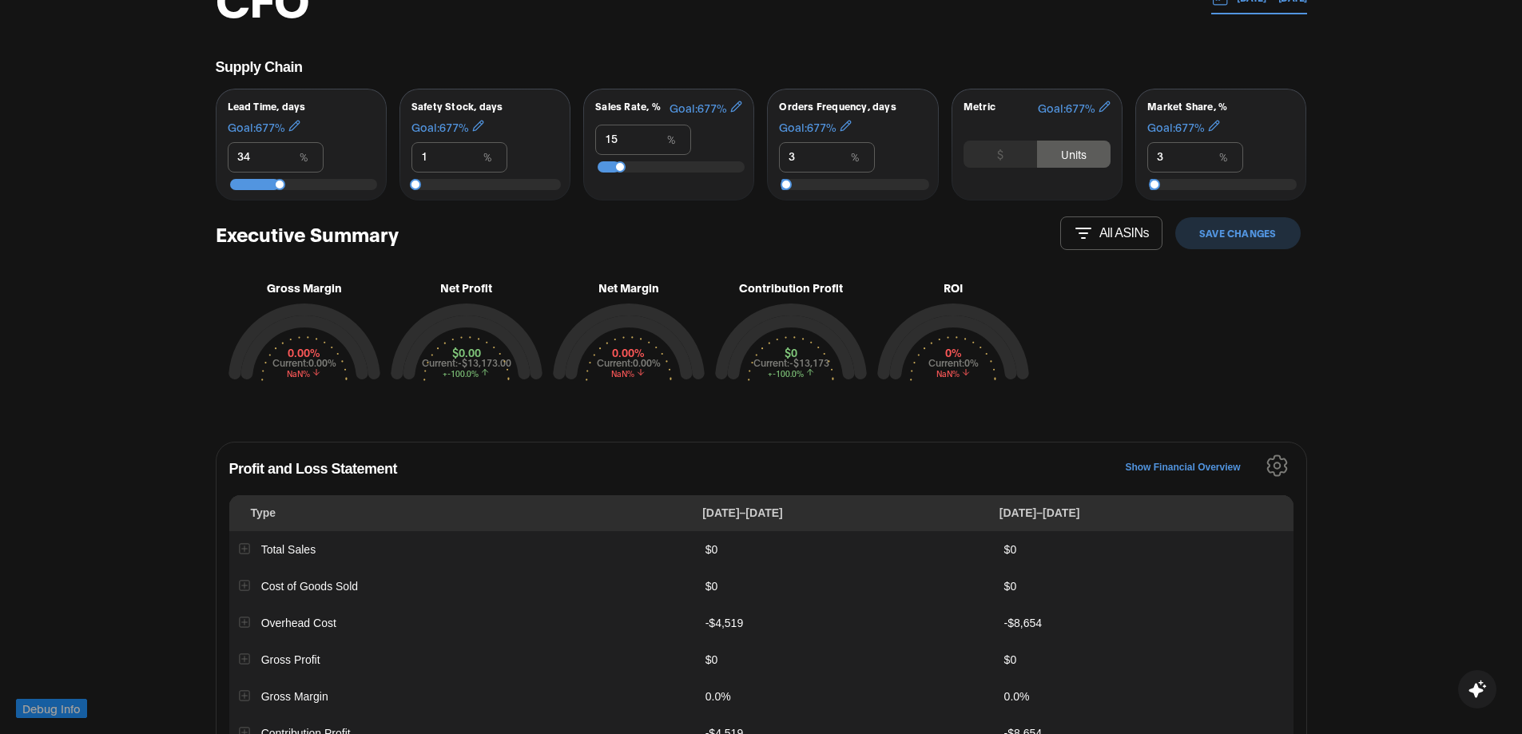
scroll to position [160, 0]
click at [979, 149] on button "$" at bounding box center [999, 152] width 73 height 27
click at [1074, 149] on button "Units" at bounding box center [1073, 152] width 73 height 27
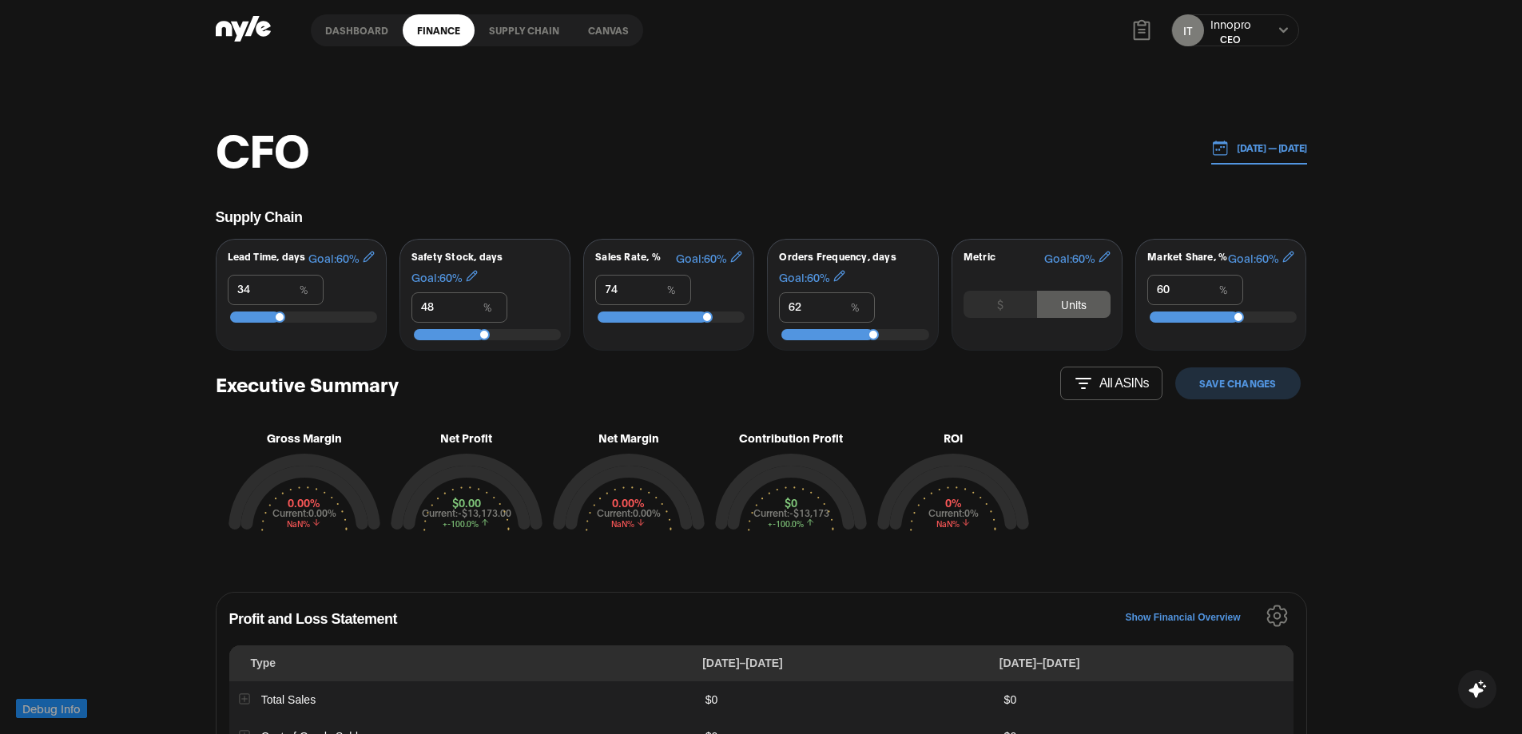
scroll to position [0, 0]
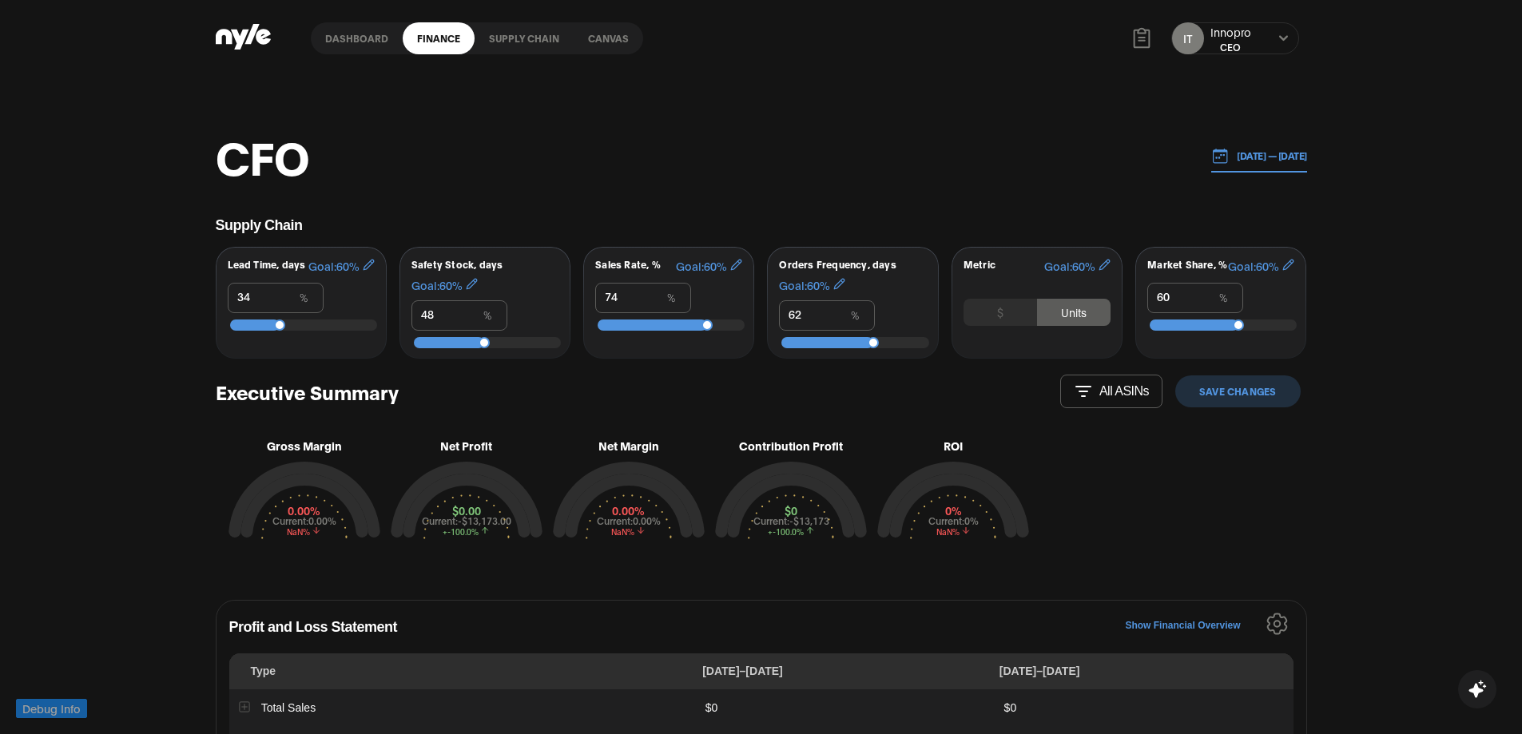
click at [1233, 393] on button "Save Changes" at bounding box center [1237, 391] width 125 height 32
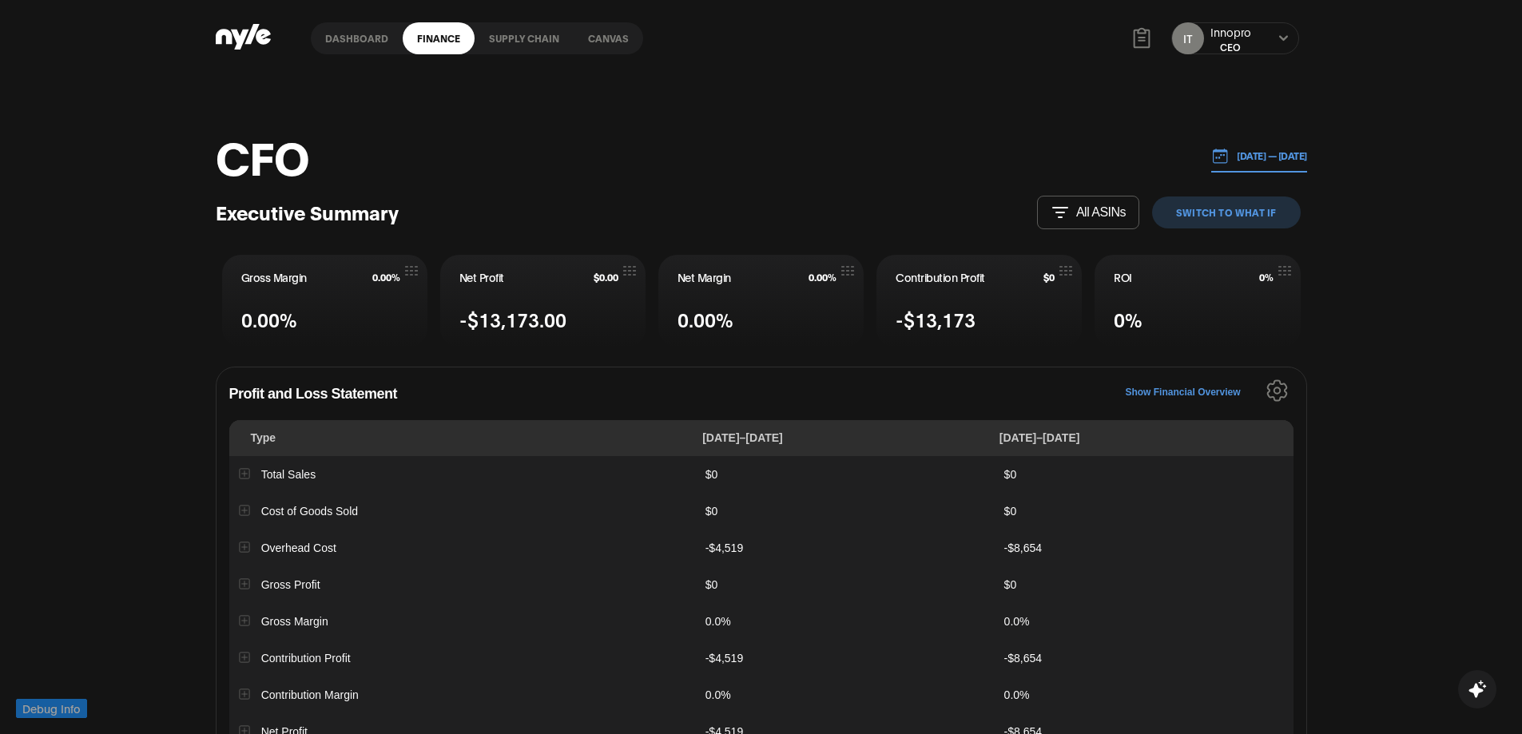
click at [1244, 214] on button "switch to What IF" at bounding box center [1226, 213] width 148 height 32
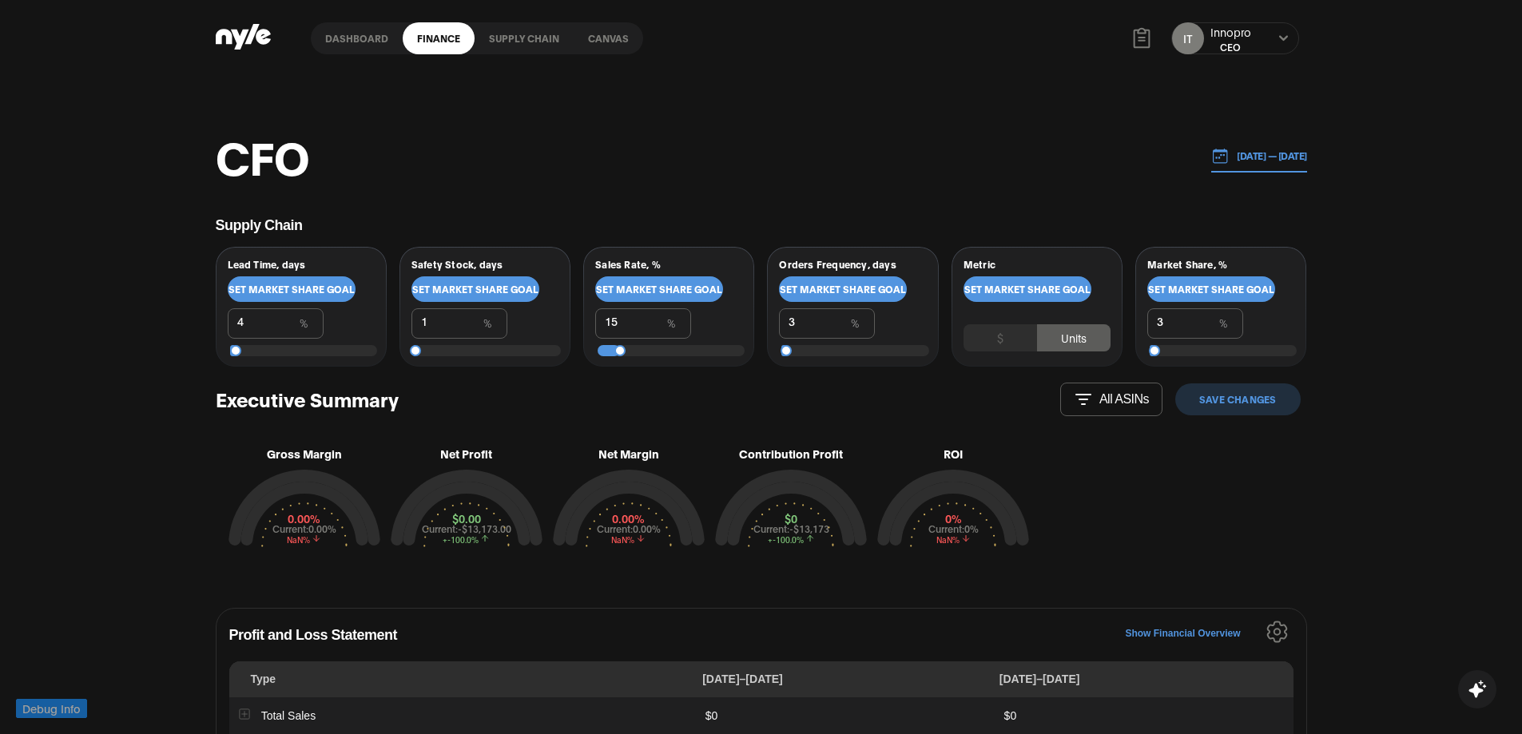
click at [1237, 401] on button "Save Changes" at bounding box center [1237, 399] width 125 height 32
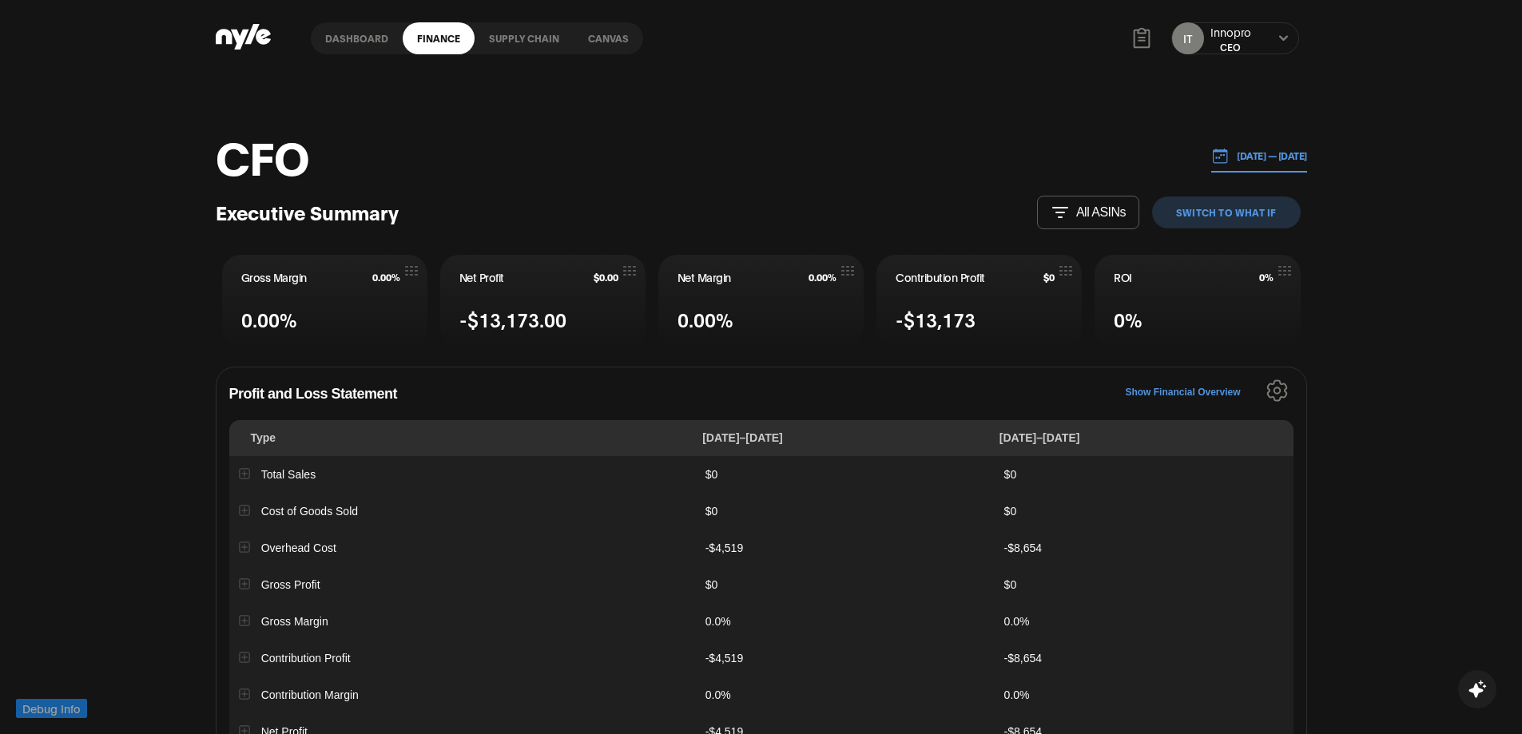
click at [1229, 214] on button "switch to What IF" at bounding box center [1226, 213] width 148 height 32
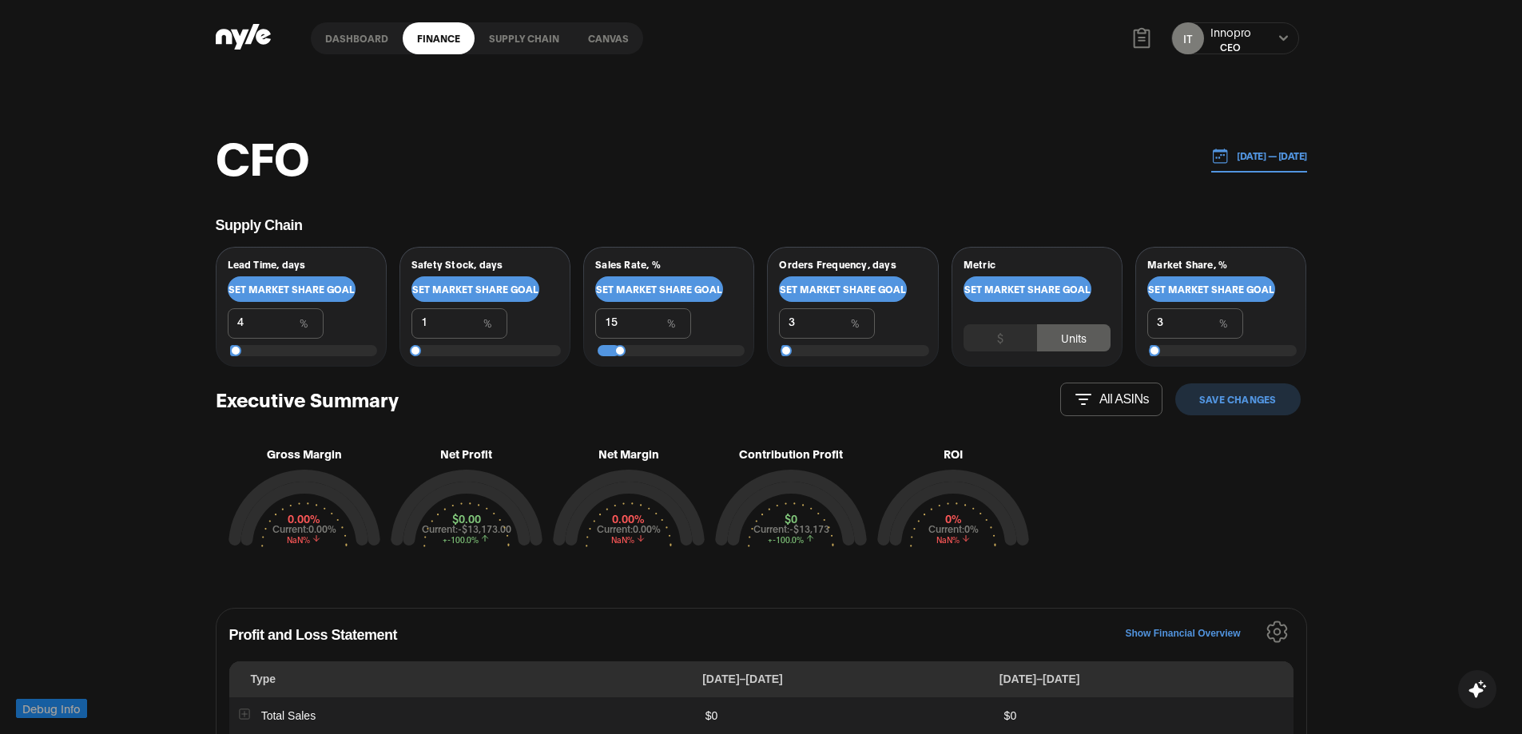
click at [1243, 396] on button "Save Changes" at bounding box center [1237, 399] width 125 height 32
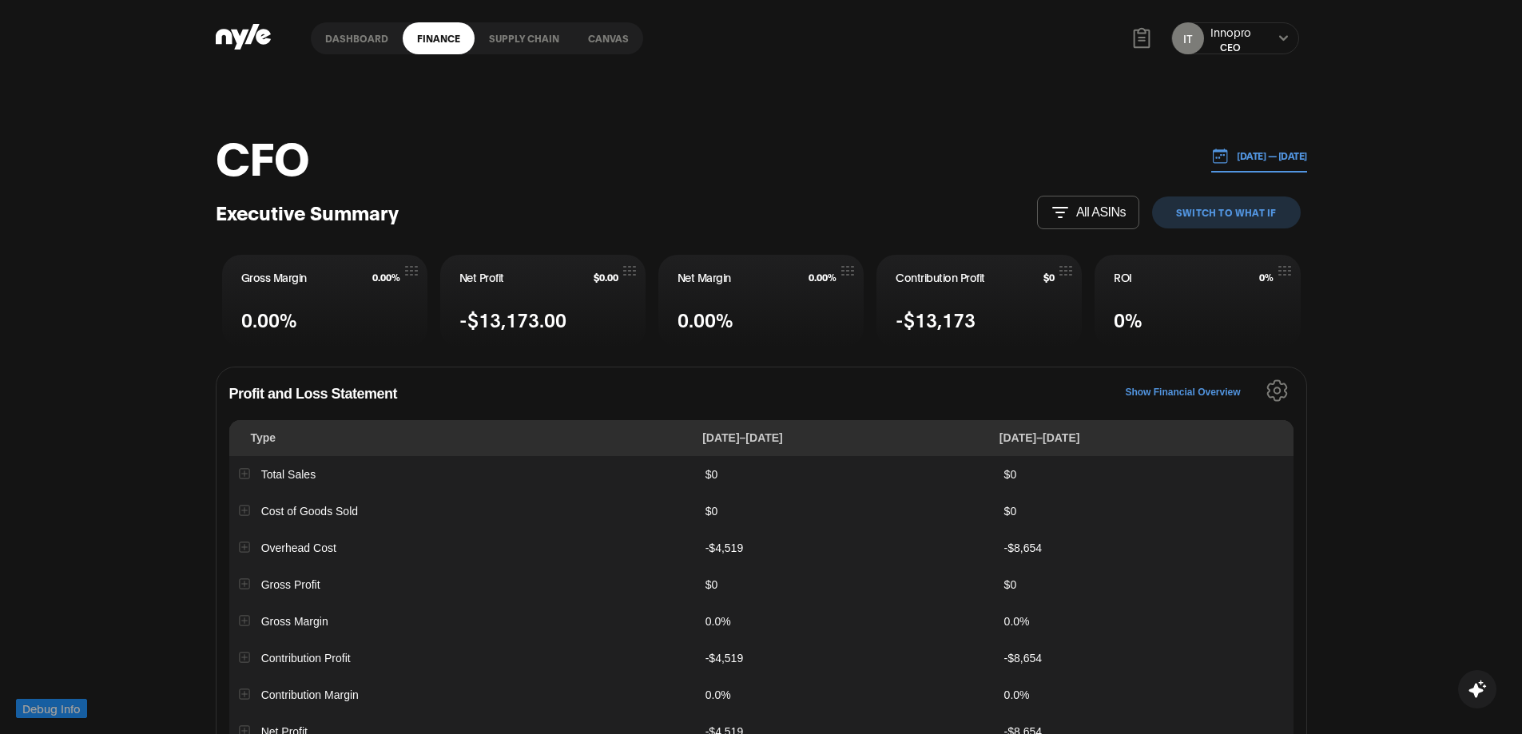
click at [527, 36] on link "Supply chain" at bounding box center [524, 38] width 99 height 32
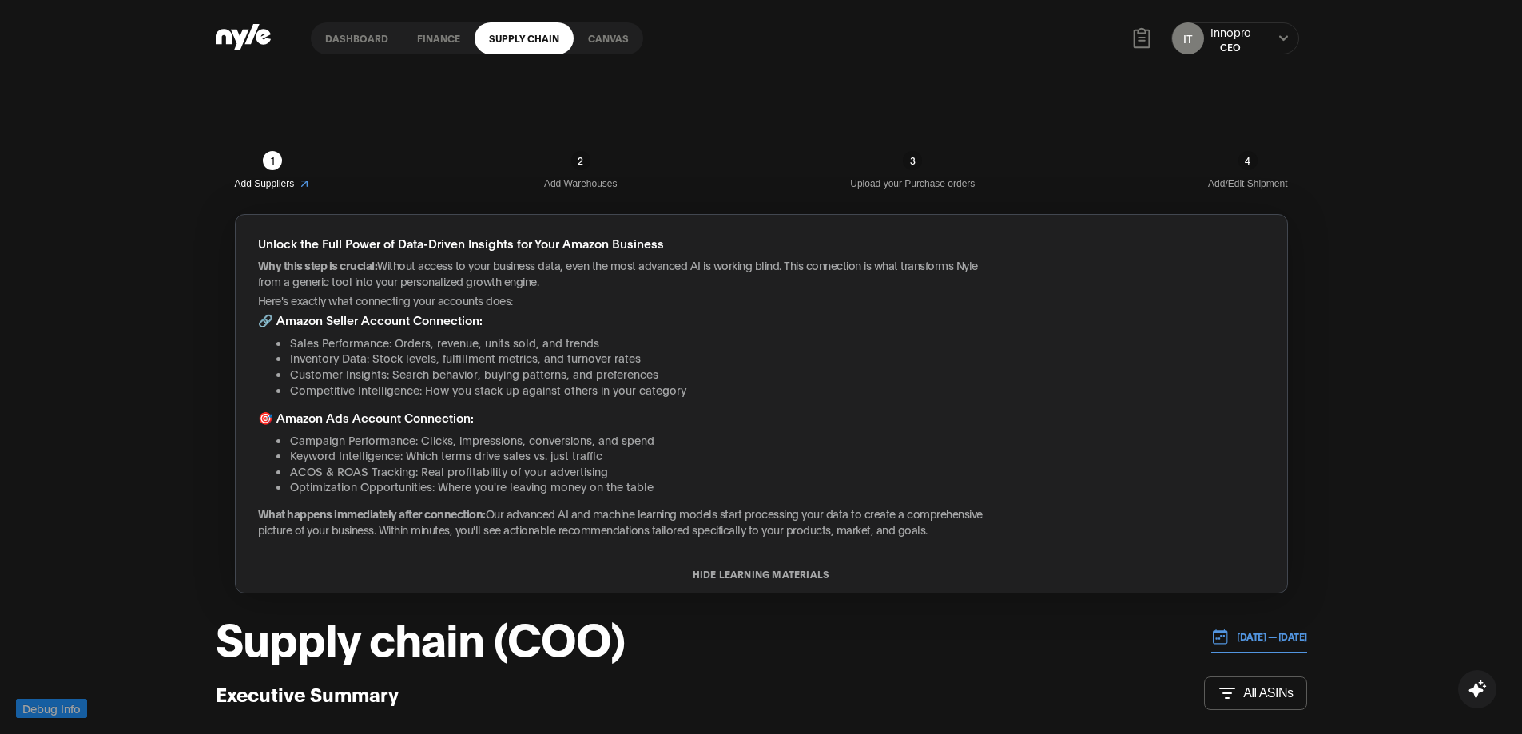
click at [774, 577] on button "HIDE LEARNING MATERIALS" at bounding box center [761, 574] width 1051 height 11
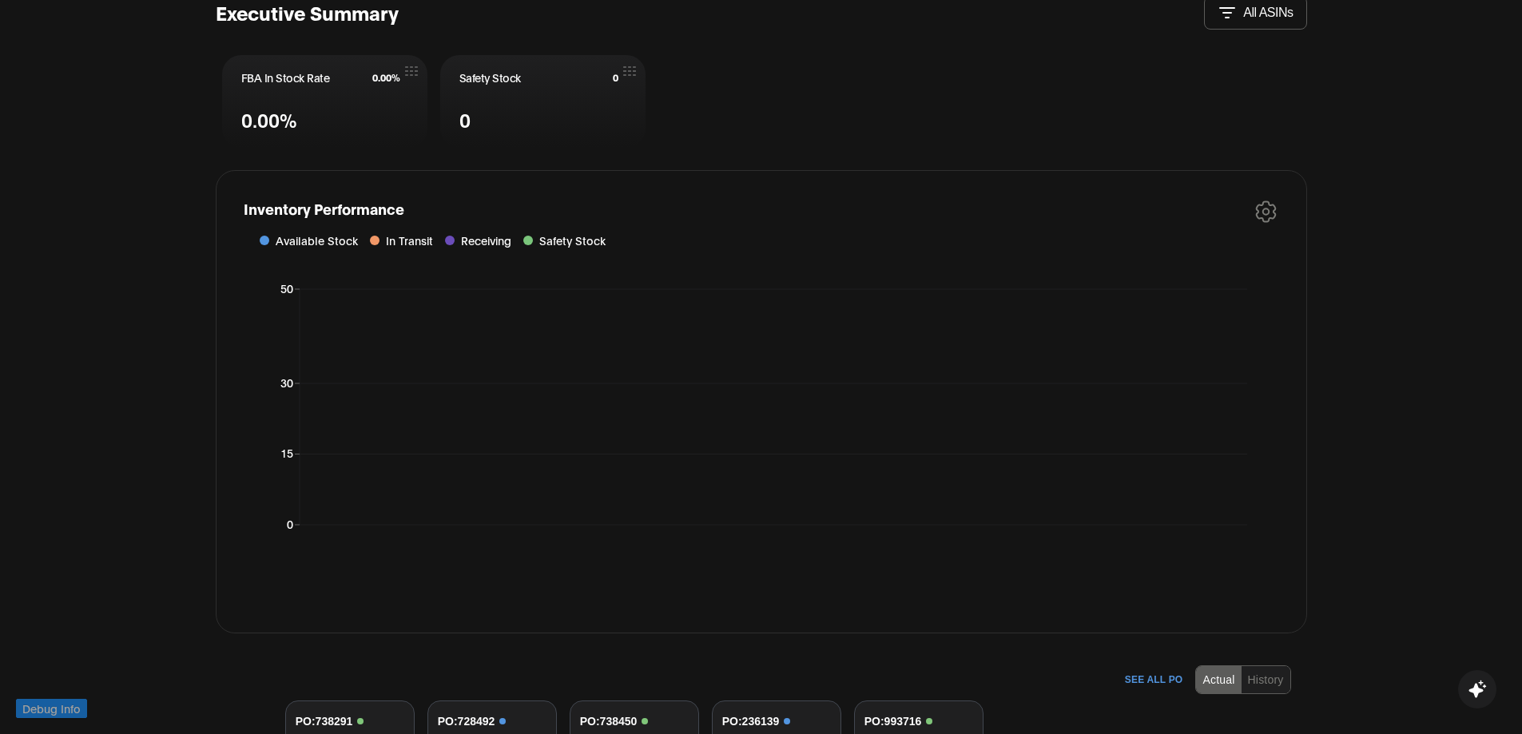
scroll to position [320, 0]
click at [1261, 208] on icon "button" at bounding box center [1266, 211] width 22 height 22
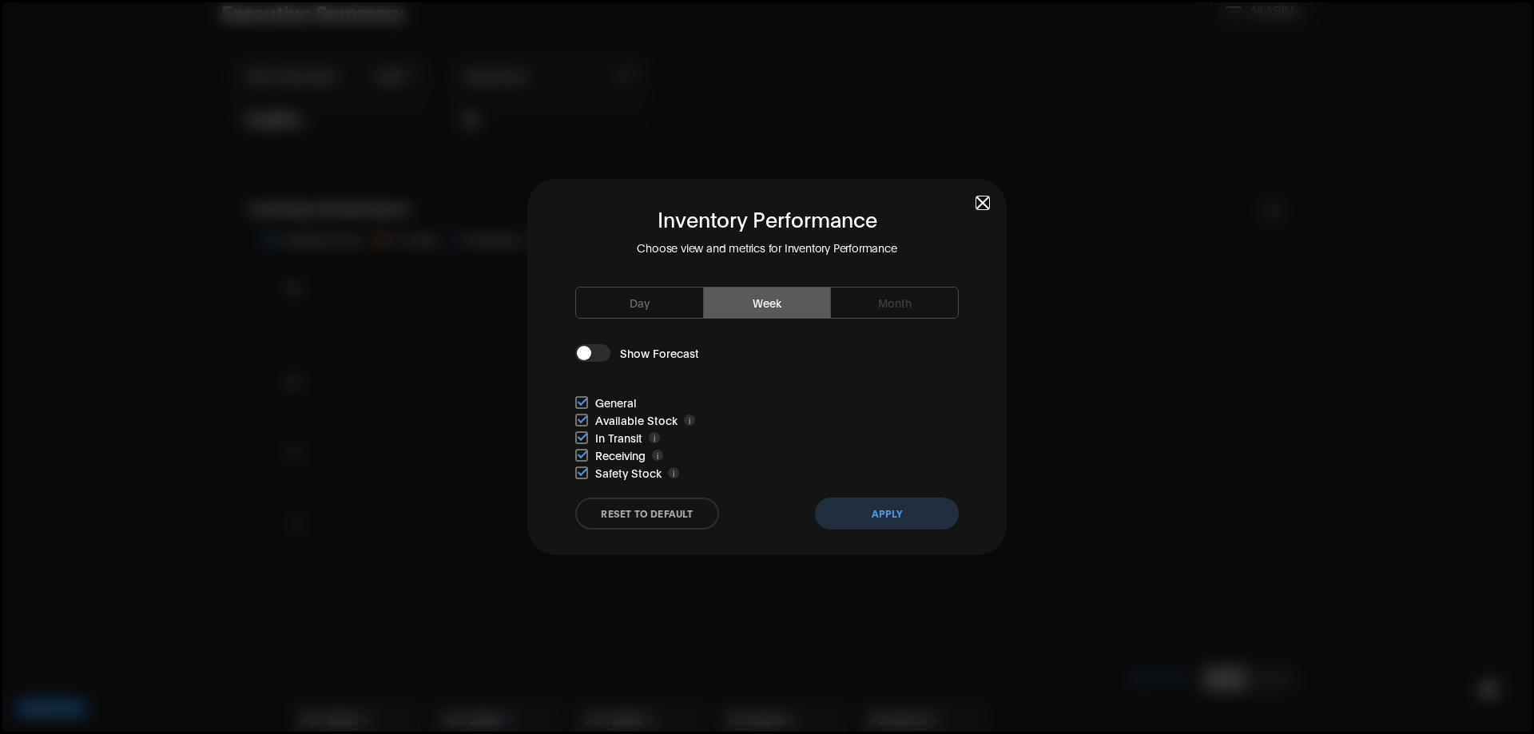
click at [982, 202] on span "button" at bounding box center [982, 202] width 11 height 11
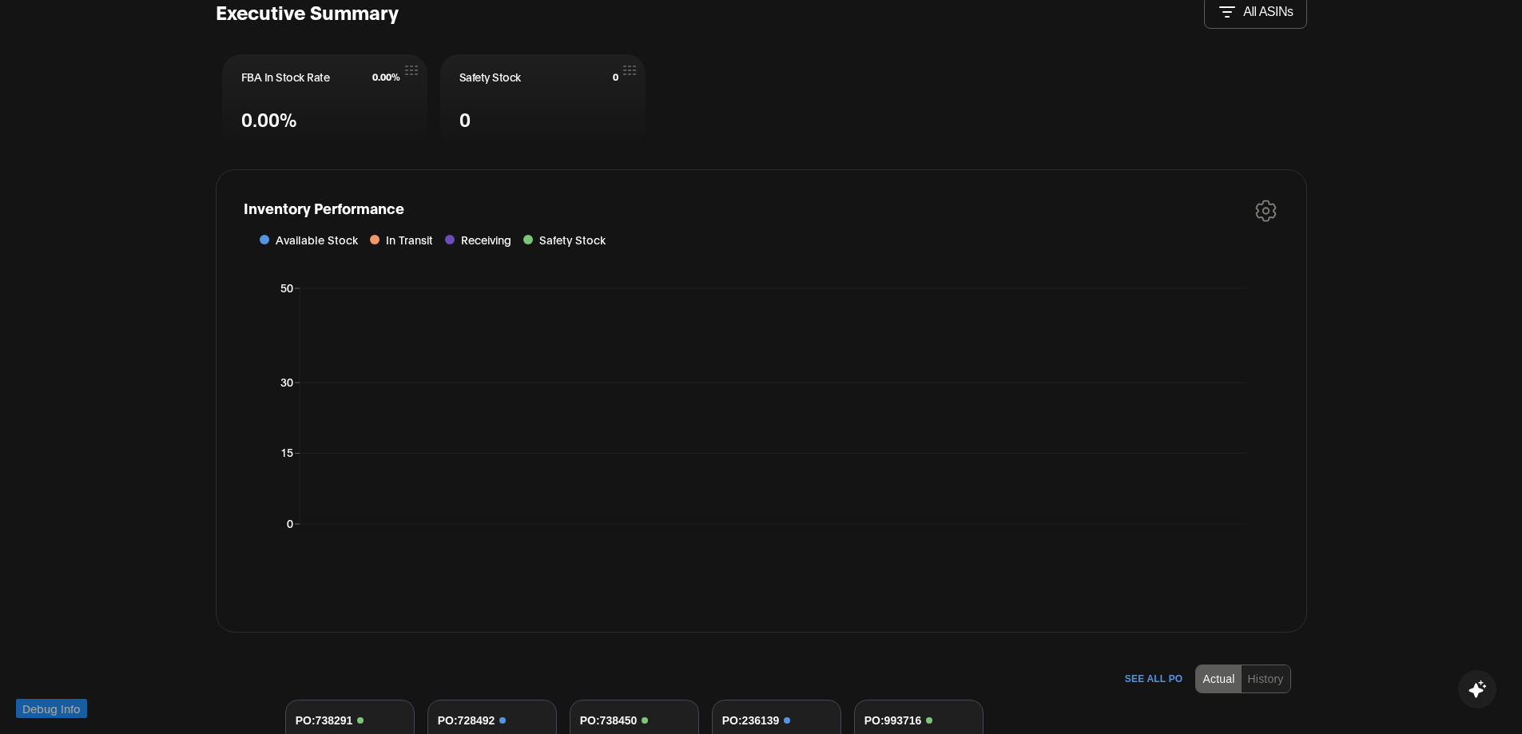
click at [1269, 205] on icon "button" at bounding box center [1266, 211] width 19 height 20
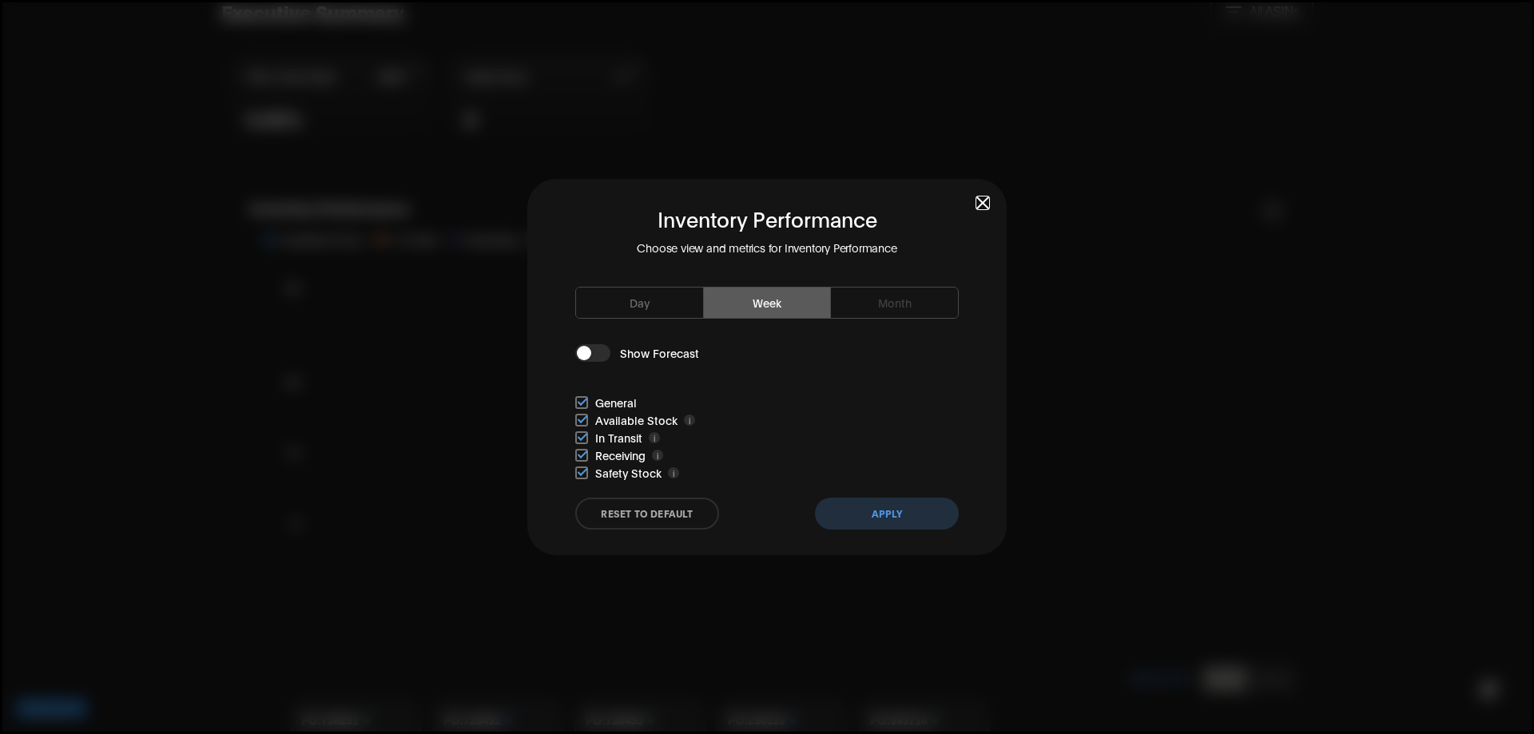
click at [643, 514] on button "reset to default" at bounding box center [647, 514] width 144 height 32
click at [582, 414] on input "checkbox" at bounding box center [581, 420] width 13 height 13
checkbox input "false"
click at [581, 435] on input "checkbox" at bounding box center [581, 437] width 13 height 13
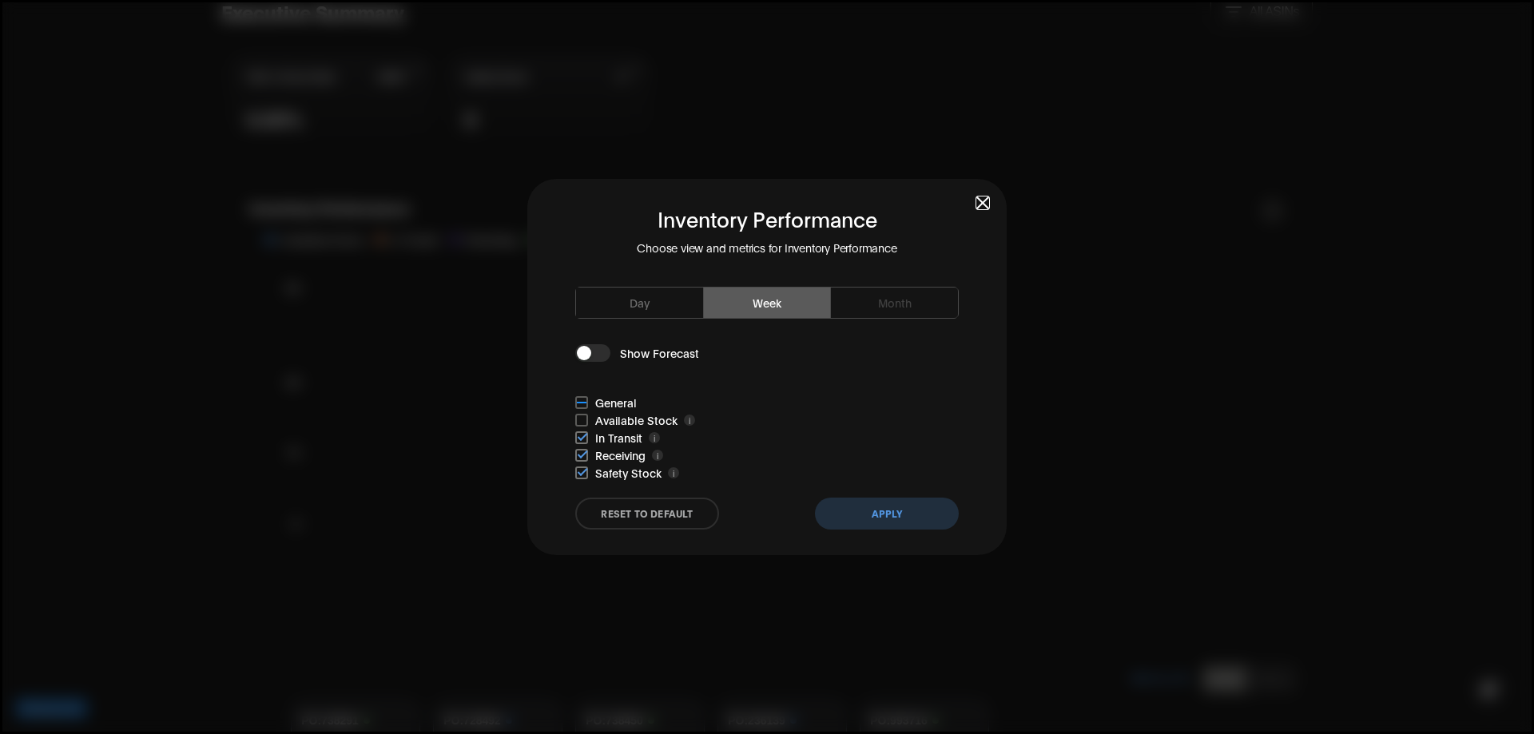
checkbox input "false"
click at [582, 457] on input "checkbox" at bounding box center [581, 455] width 13 height 13
checkbox input "false"
click at [626, 507] on button "reset to default" at bounding box center [647, 514] width 144 height 32
checkbox input "true"
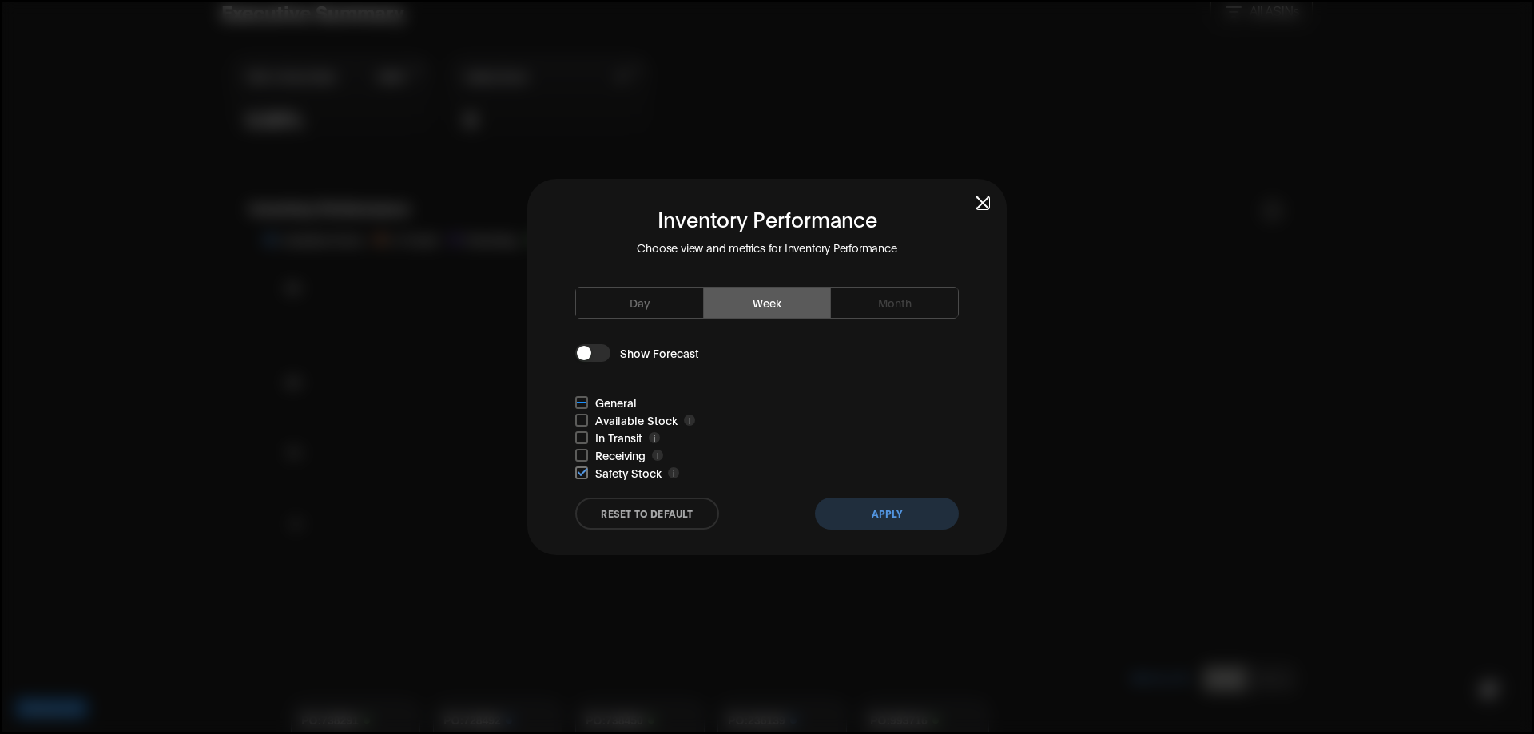
checkbox input "true"
click at [984, 201] on span "button" at bounding box center [982, 202] width 11 height 11
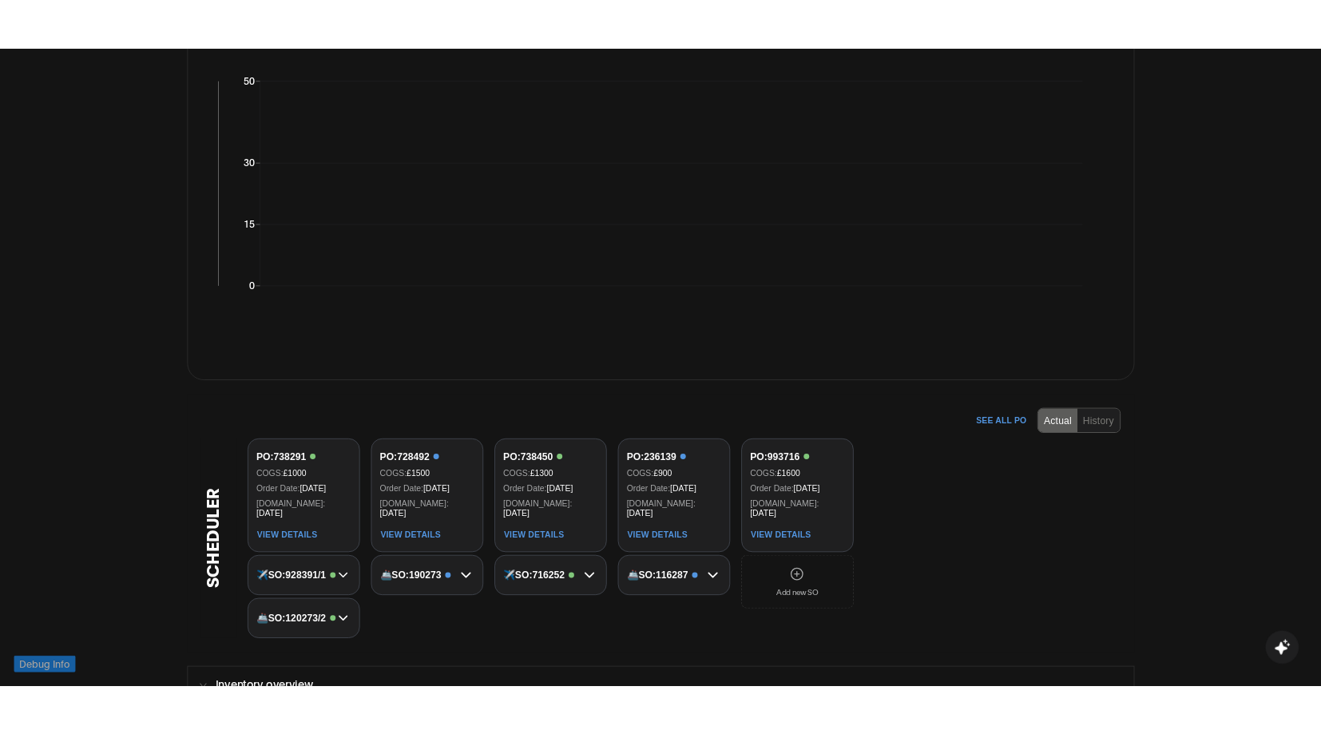
scroll to position [719, 0]
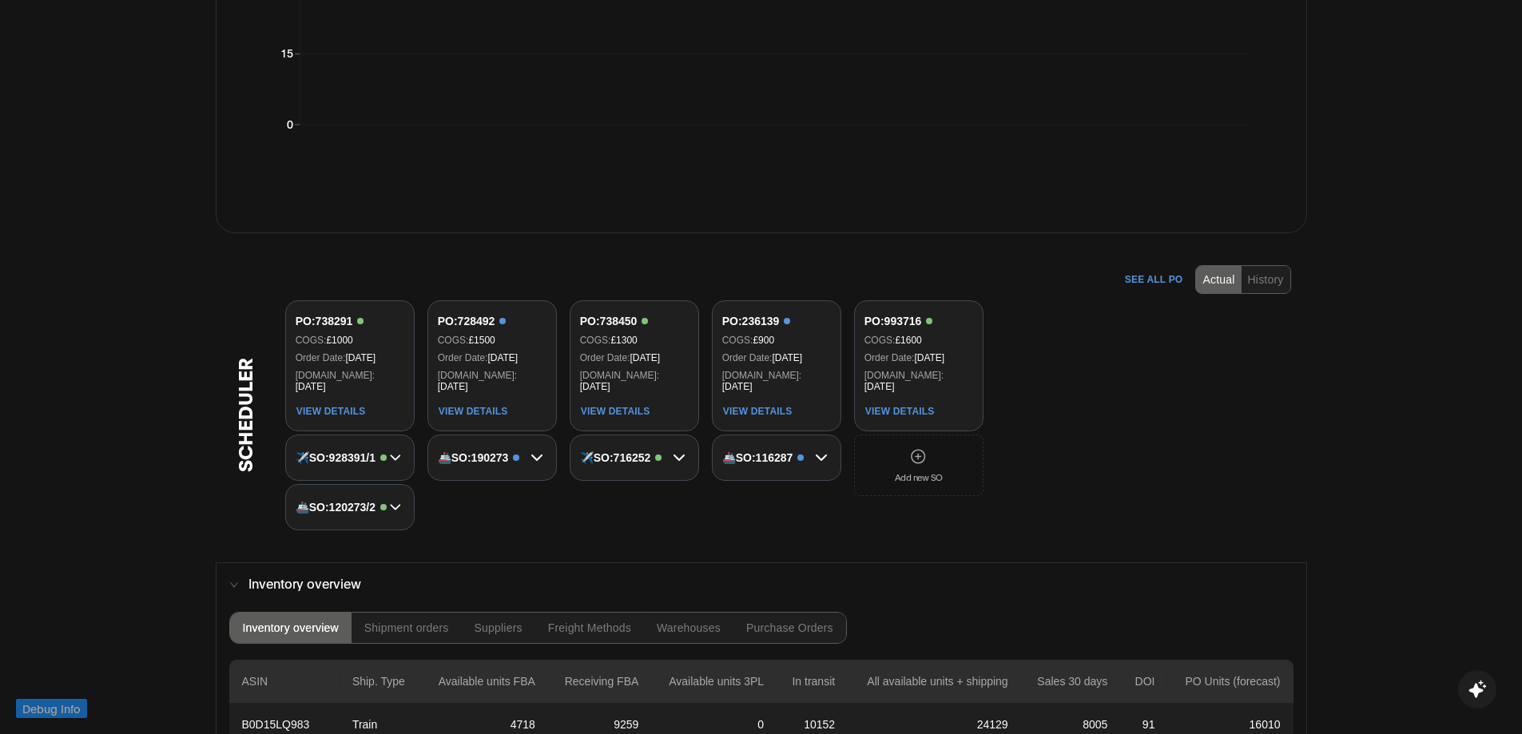
click at [927, 451] on img at bounding box center [918, 456] width 17 height 17
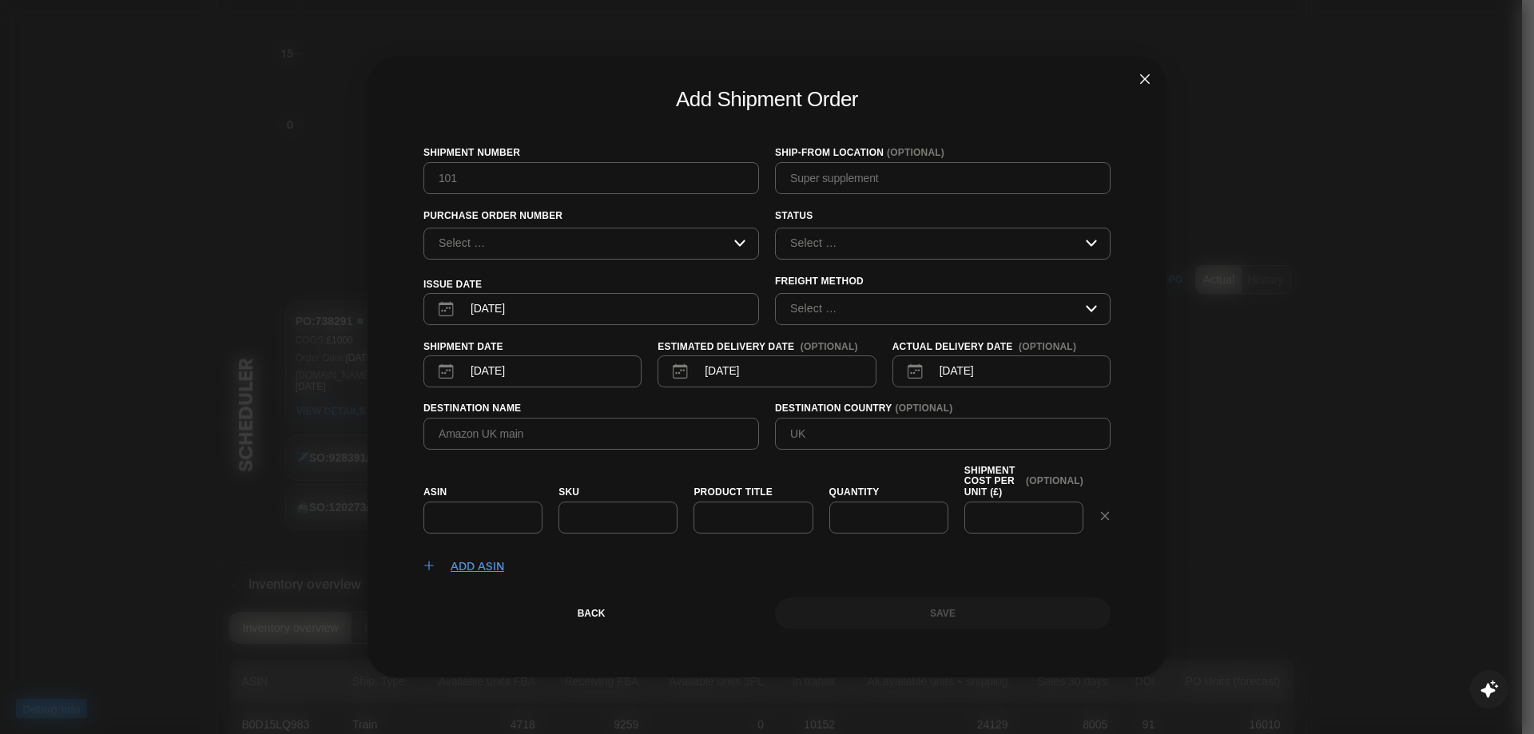
click at [491, 165] on div at bounding box center [591, 178] width 336 height 32
click at [499, 172] on input "text" at bounding box center [591, 178] width 308 height 18
type input "35345"
click at [848, 180] on input "text" at bounding box center [943, 178] width 308 height 18
type input "5435"
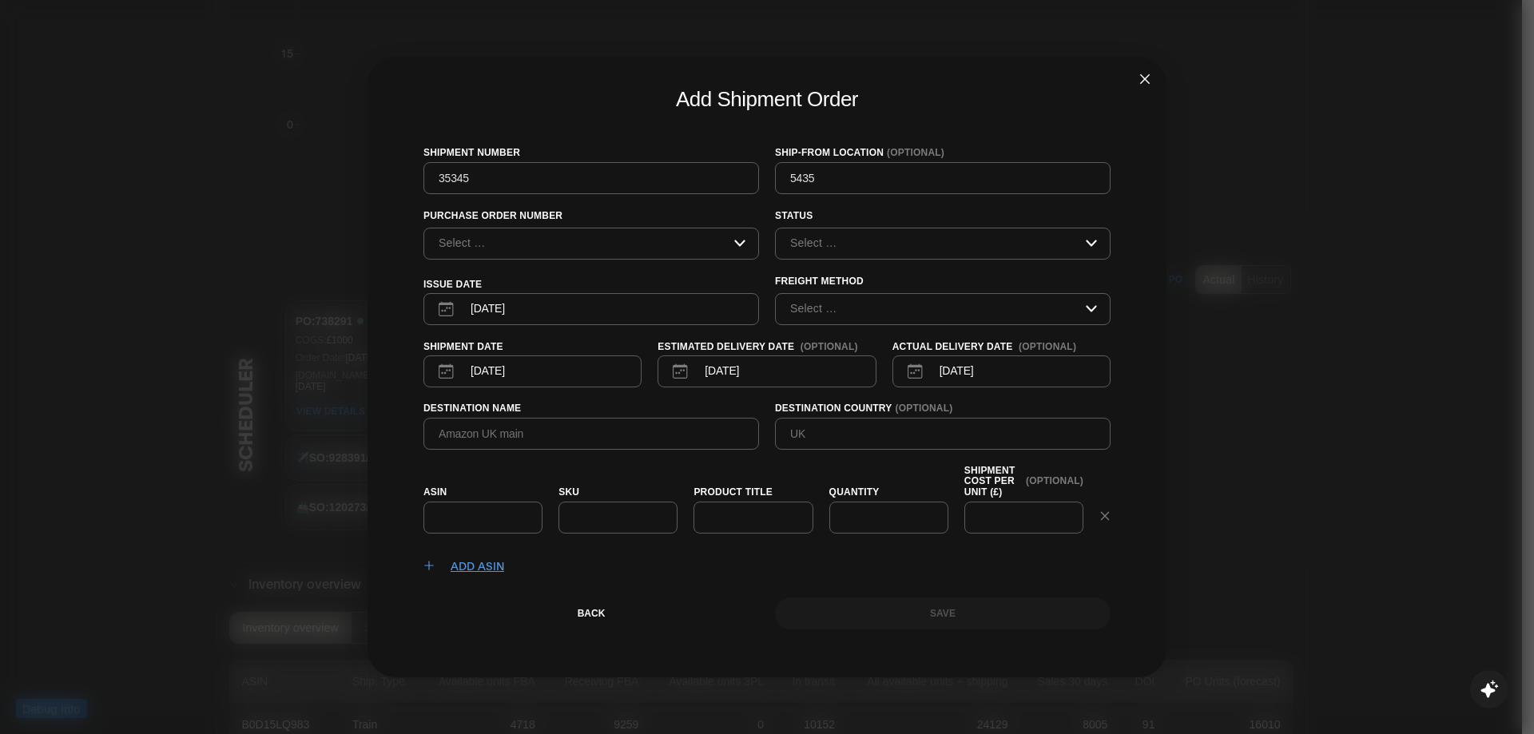
click at [802, 238] on input "Select …" at bounding box center [937, 243] width 297 height 14
click at [847, 304] on button "Closed" at bounding box center [943, 302] width 334 height 26
type input "Closed"
click at [581, 244] on input "Select …" at bounding box center [585, 243] width 297 height 14
click at [479, 274] on button "Open" at bounding box center [591, 273] width 334 height 26
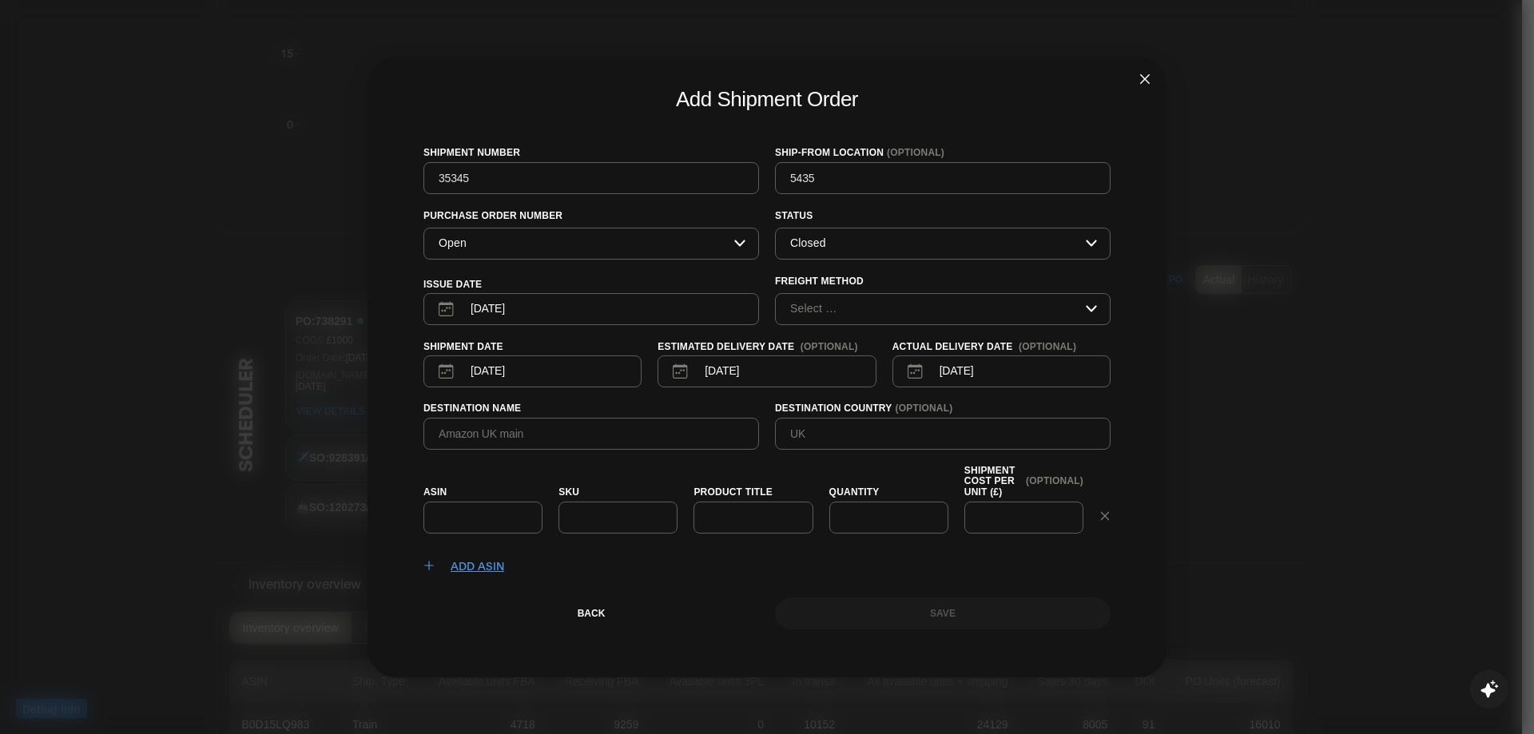
type input "Open"
click at [857, 239] on input "Closed" at bounding box center [937, 243] width 297 height 14
click at [848, 278] on button "Open" at bounding box center [943, 273] width 334 height 26
type input "Open"
click at [844, 300] on button "Select …" at bounding box center [943, 309] width 334 height 30
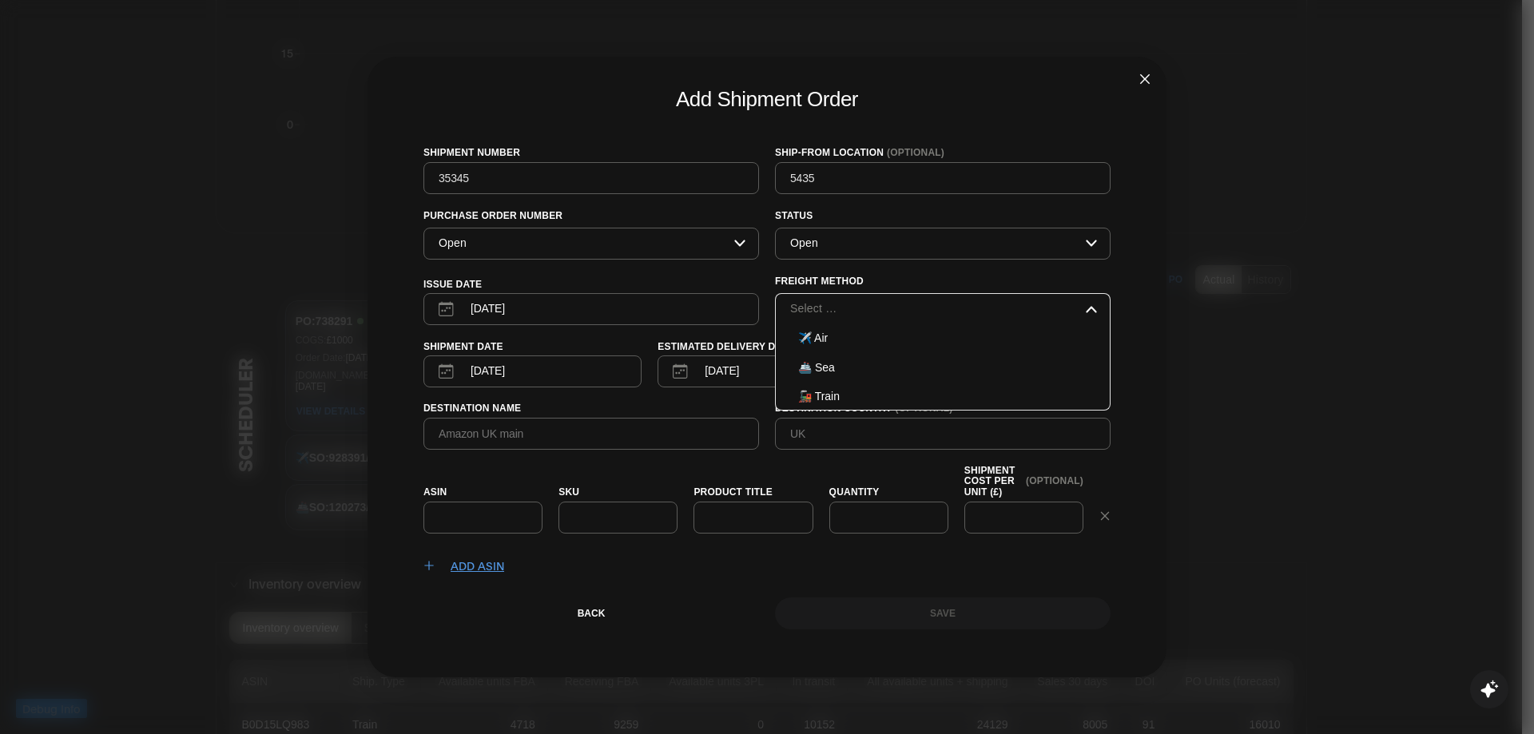
click at [825, 328] on button "✈️ Air" at bounding box center [943, 338] width 334 height 26
type input "✈️ Air"
click at [578, 304] on button "[DATE]" at bounding box center [591, 309] width 336 height 32
select select "9"
select select "2025"
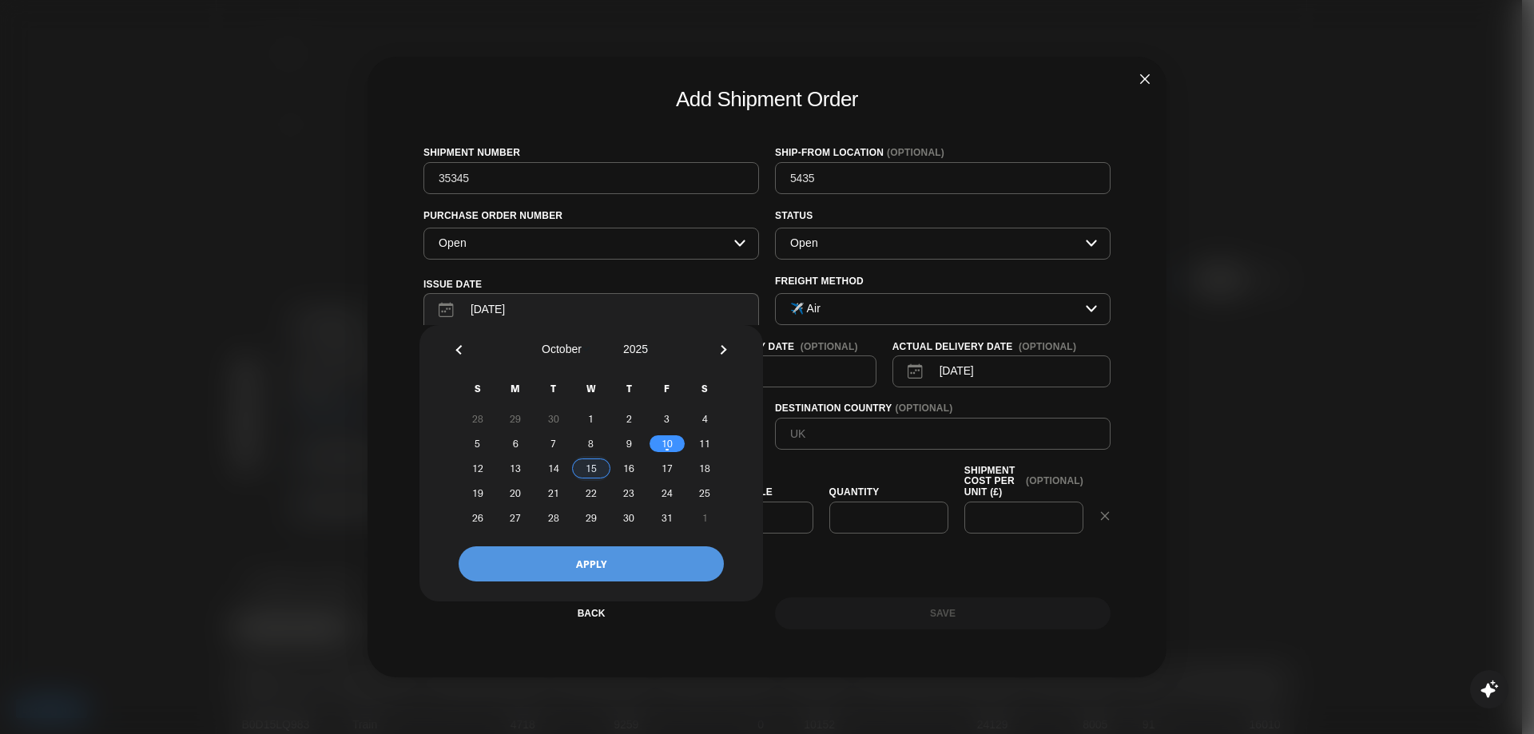
click at [575, 476] on span "15" at bounding box center [591, 468] width 38 height 17
click at [603, 556] on button "APPLY" at bounding box center [591, 564] width 265 height 36
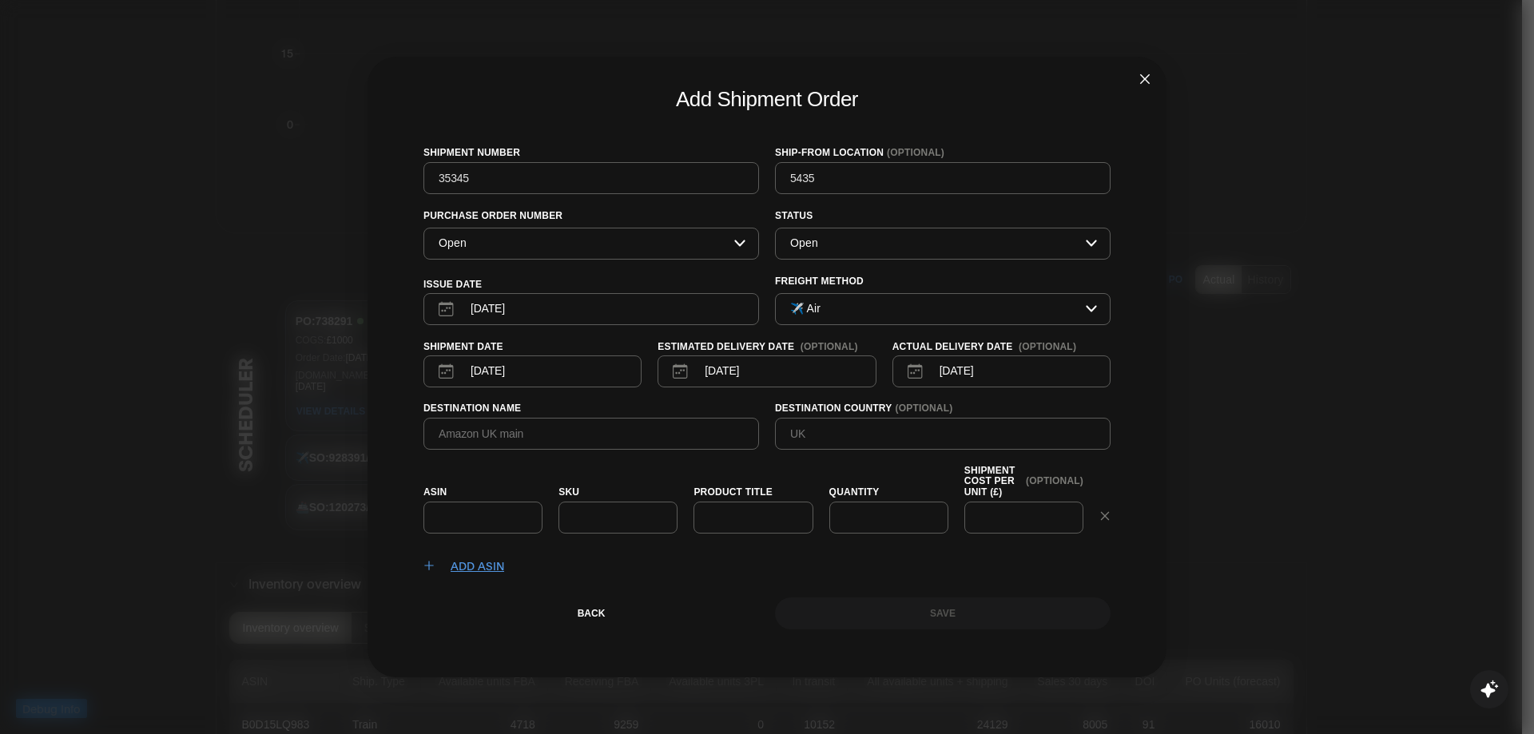
click at [757, 382] on button "[DATE]" at bounding box center [766, 372] width 218 height 32
select select "9"
select select "2025"
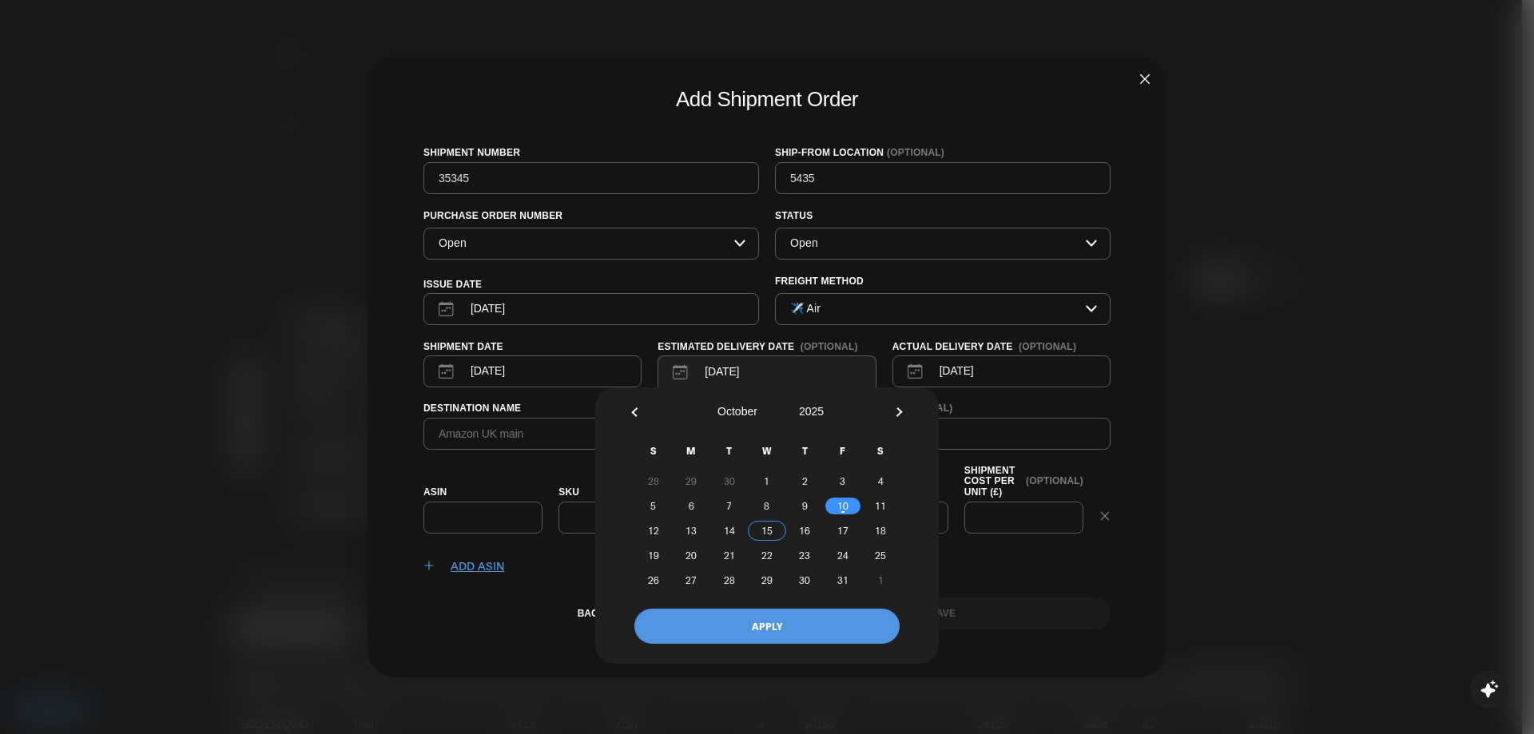
click at [754, 531] on span "15" at bounding box center [767, 530] width 38 height 17
click at [754, 630] on button "APPLY" at bounding box center [766, 627] width 265 height 36
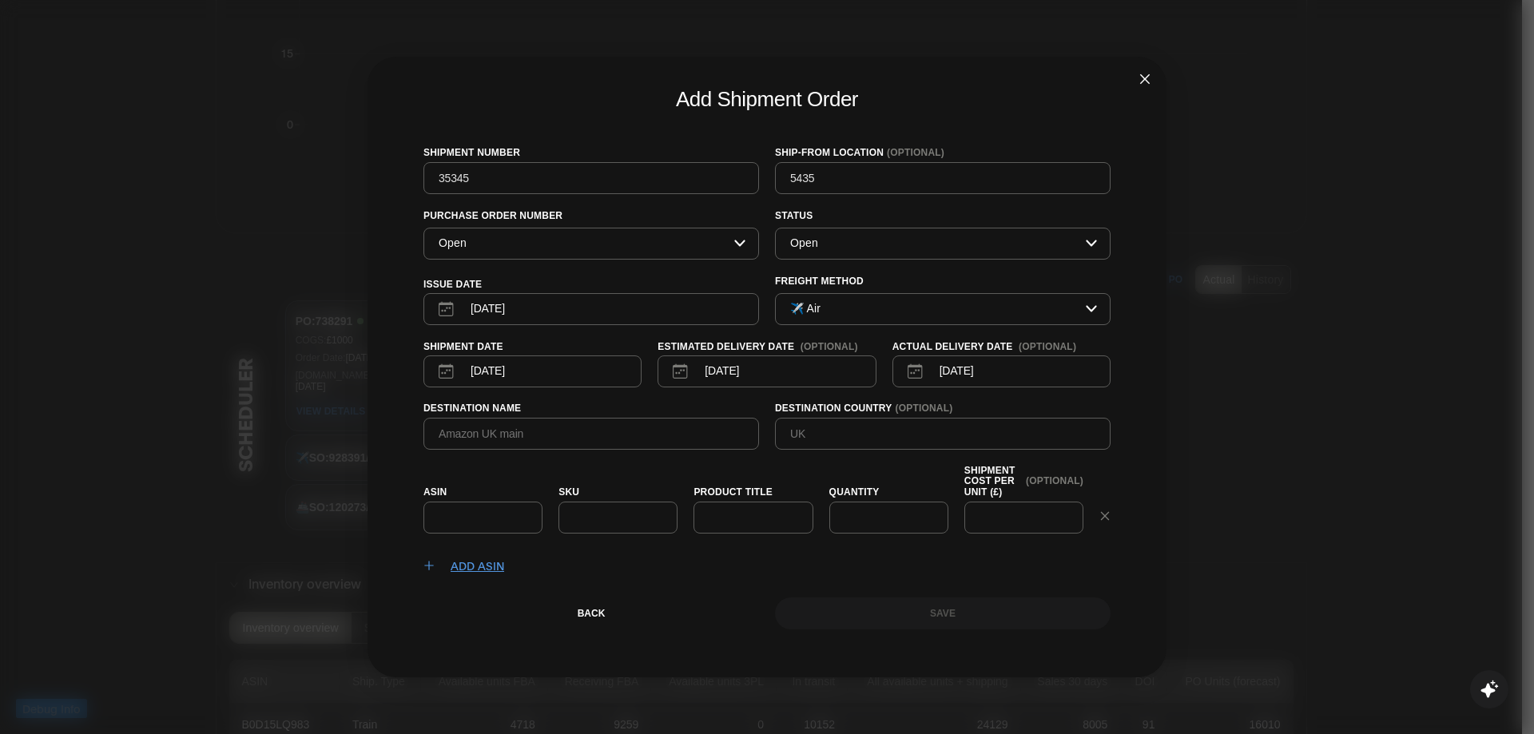
click at [505, 372] on p "[DATE]" at bounding box center [484, 371] width 42 height 17
select select "9"
select select "2025"
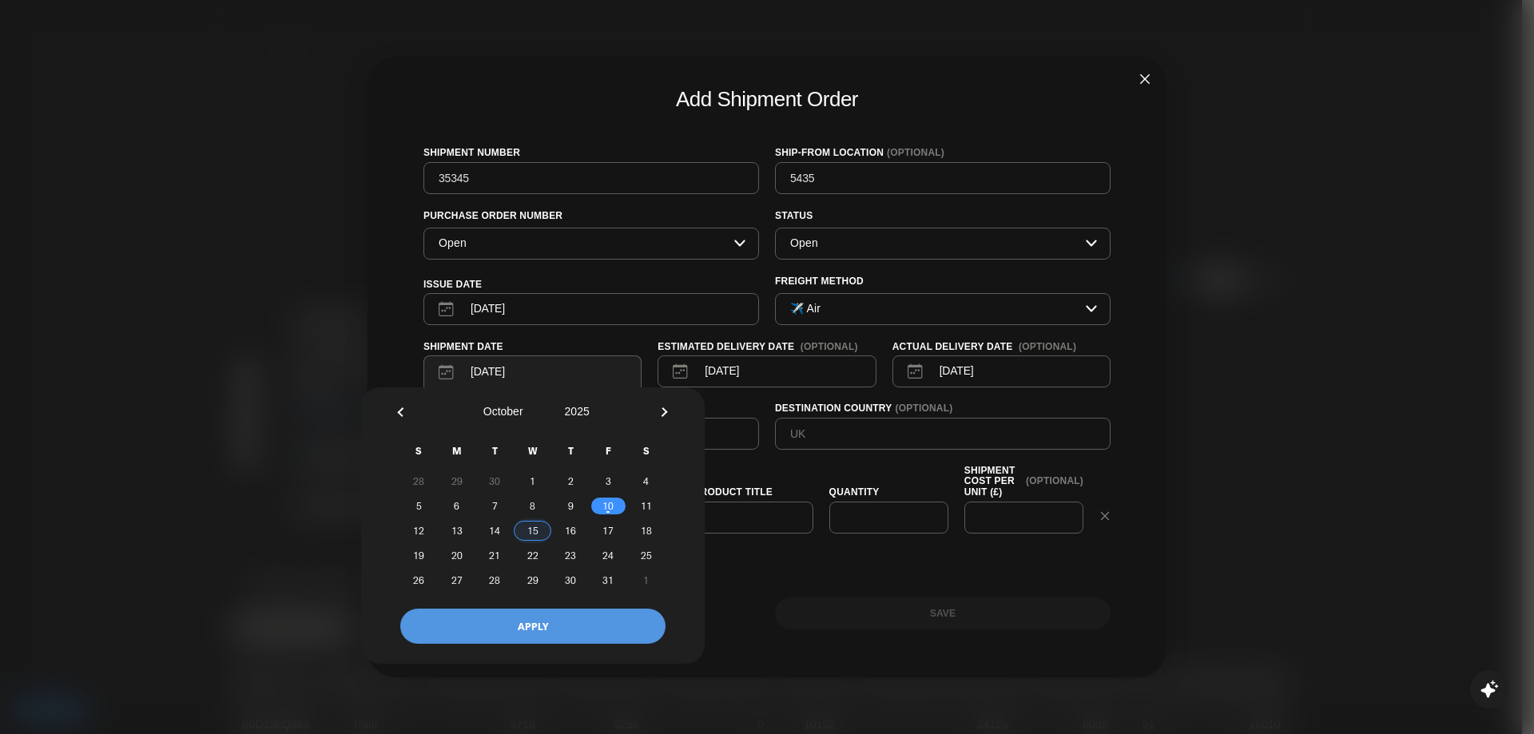
click at [534, 532] on span "15" at bounding box center [533, 530] width 38 height 17
drag, startPoint x: 559, startPoint y: 634, endPoint x: 566, endPoint y: 623, distance: 12.9
click at [558, 633] on button "APPLY" at bounding box center [532, 627] width 265 height 36
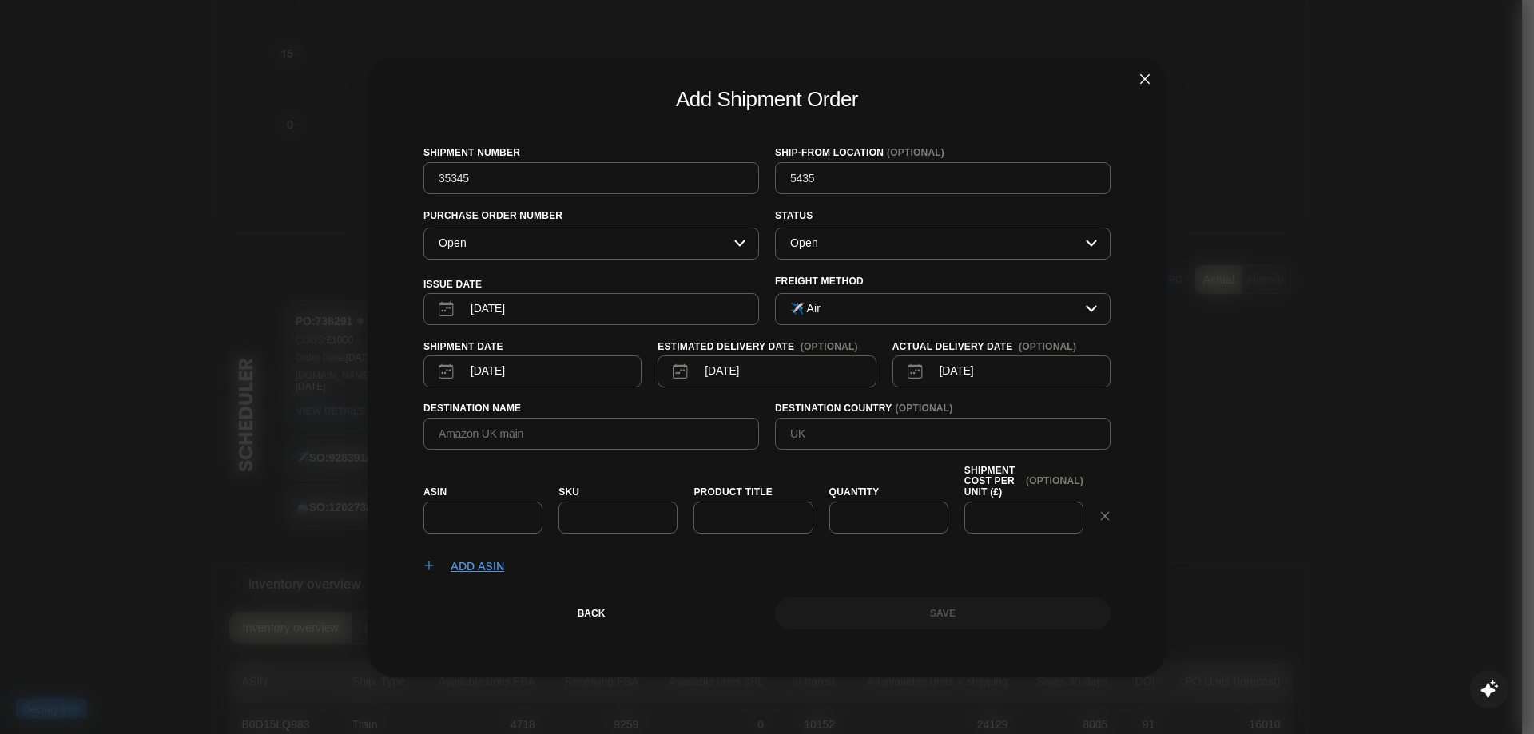
click at [932, 371] on p "[DATE]" at bounding box center [953, 371] width 42 height 17
select select "9"
select select "2025"
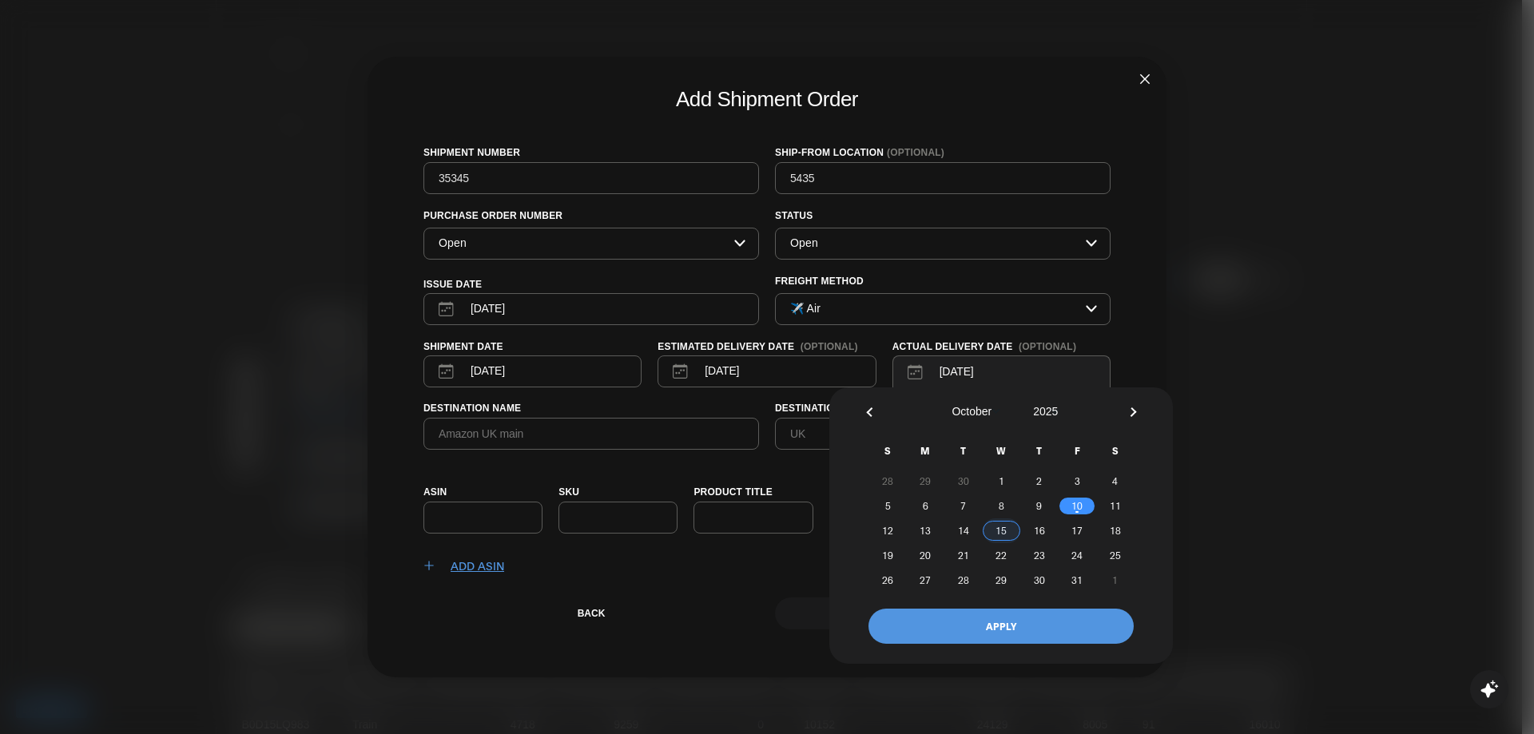
click at [995, 533] on span "15" at bounding box center [1002, 530] width 38 height 17
click at [992, 618] on button "APPLY" at bounding box center [1000, 627] width 265 height 36
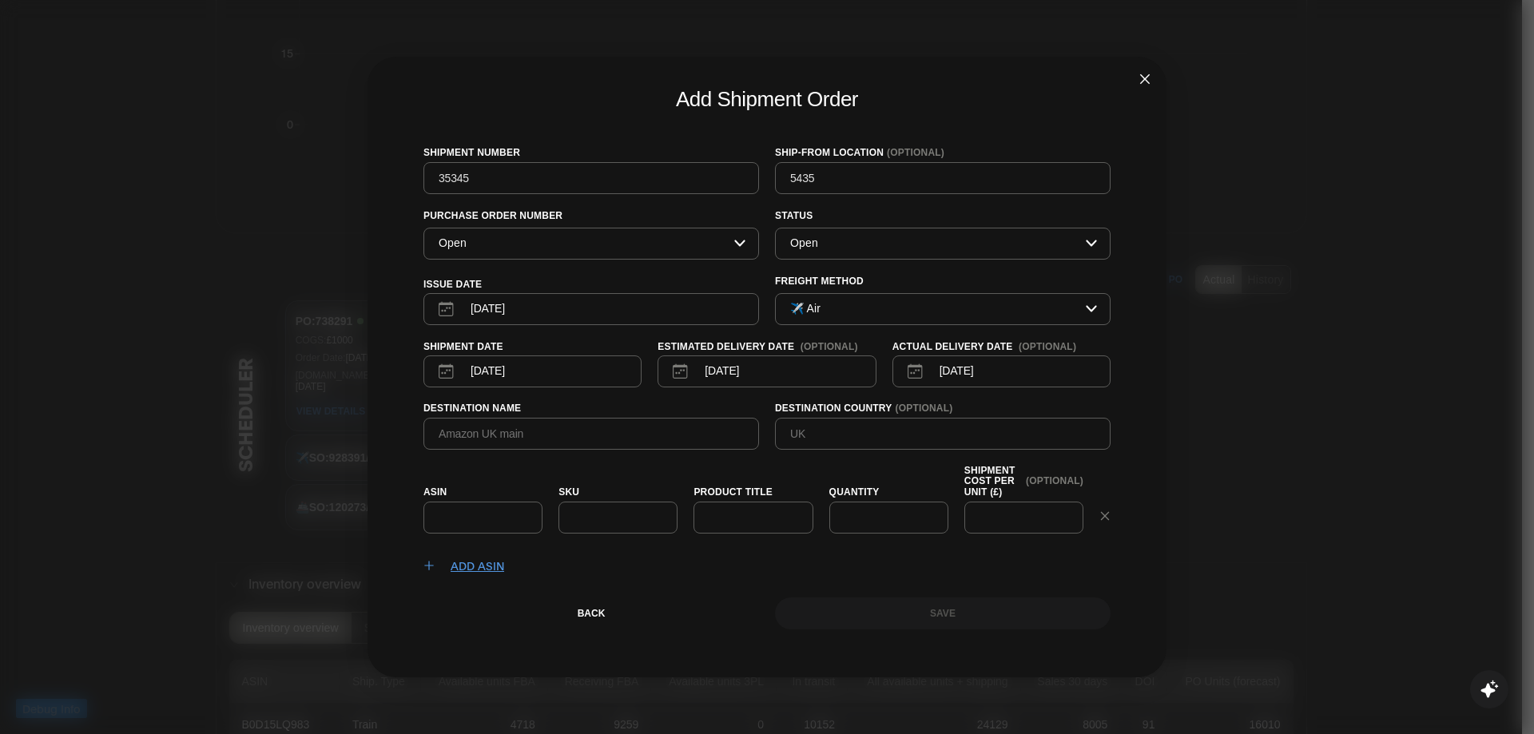
click at [520, 431] on input "text" at bounding box center [591, 434] width 308 height 18
type input "543"
click at [836, 435] on input "text" at bounding box center [943, 434] width 308 height 18
type input "53"
click at [627, 519] on input "text" at bounding box center [618, 518] width 92 height 18
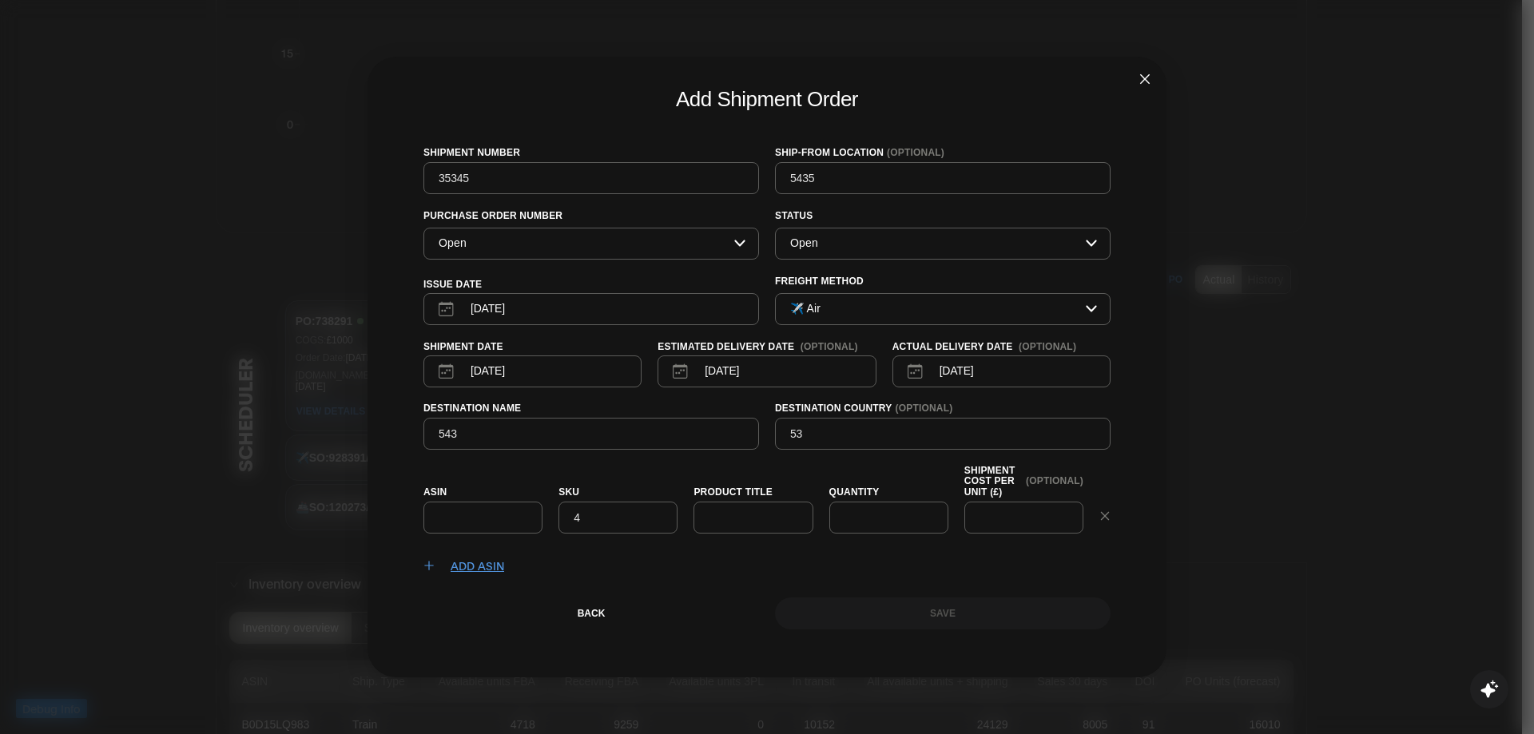
click at [441, 522] on input "text" at bounding box center [483, 518] width 92 height 18
click at [774, 516] on input "text" at bounding box center [753, 518] width 92 height 18
type input "3534"
click at [880, 526] on input "number" at bounding box center [889, 518] width 92 height 18
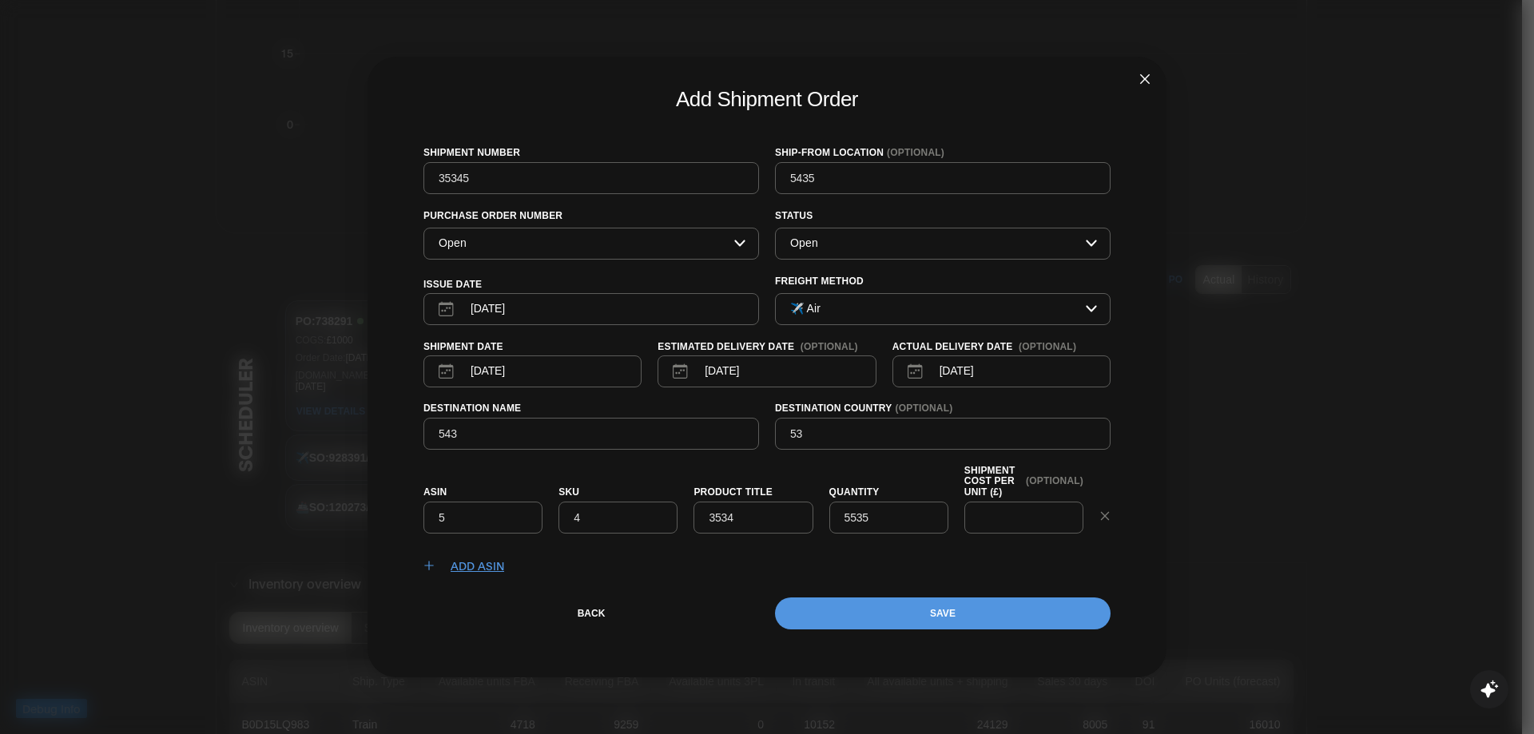
type input "5535"
click at [1067, 507] on div at bounding box center [1023, 518] width 119 height 32
click at [1027, 518] on input "text" at bounding box center [1024, 518] width 92 height 18
type input "5454"
click at [972, 614] on button "Save" at bounding box center [943, 614] width 336 height 32
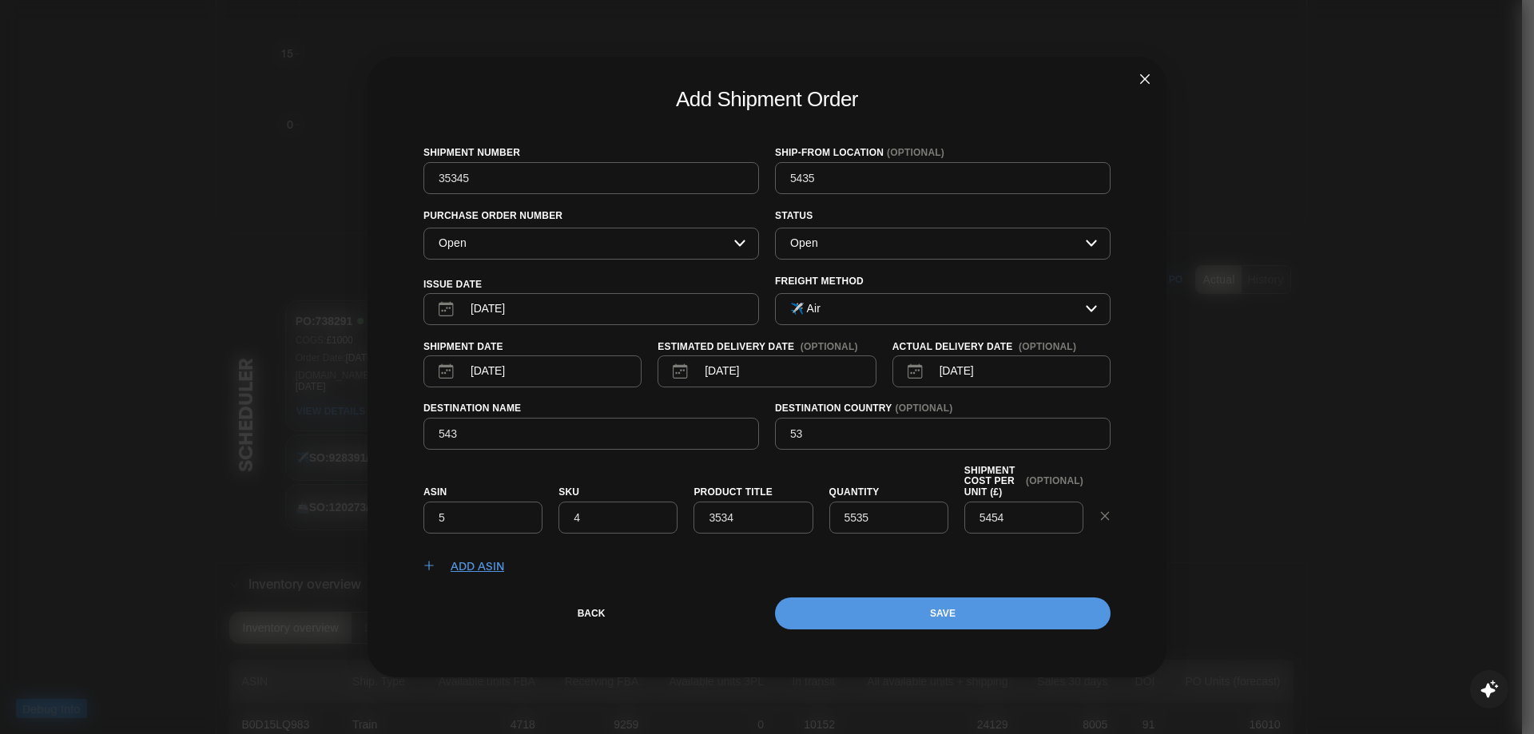
click at [944, 618] on button "Save" at bounding box center [943, 614] width 336 height 32
click at [941, 618] on button "Save" at bounding box center [943, 614] width 336 height 32
click at [939, 618] on button "Save" at bounding box center [943, 614] width 336 height 32
click at [937, 618] on button "Save" at bounding box center [943, 614] width 336 height 32
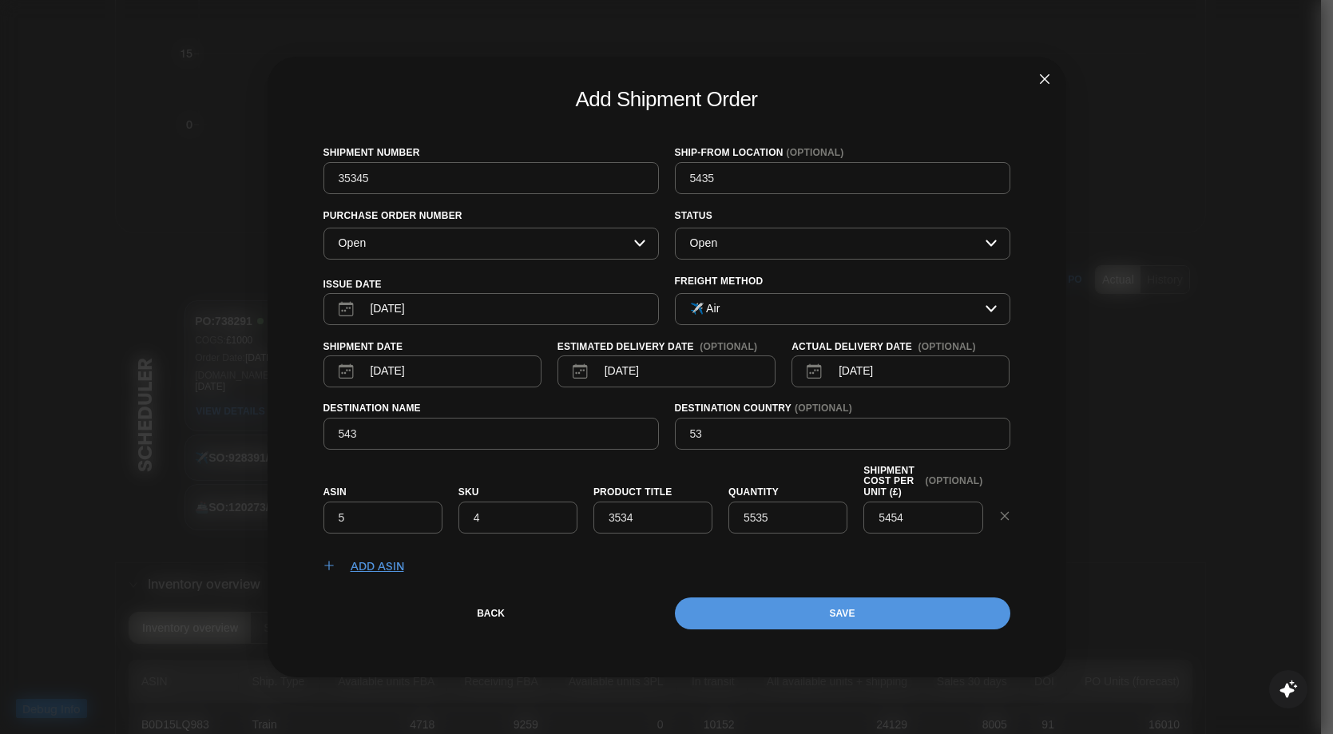
click at [858, 609] on button "Save" at bounding box center [843, 614] width 336 height 32
click at [860, 631] on div "Add Shipment Order Shipment Number 35345 Ship-From Location (optional) 5435 Pur…" at bounding box center [667, 368] width 799 height 622
click at [863, 613] on button "Save" at bounding box center [843, 614] width 336 height 32
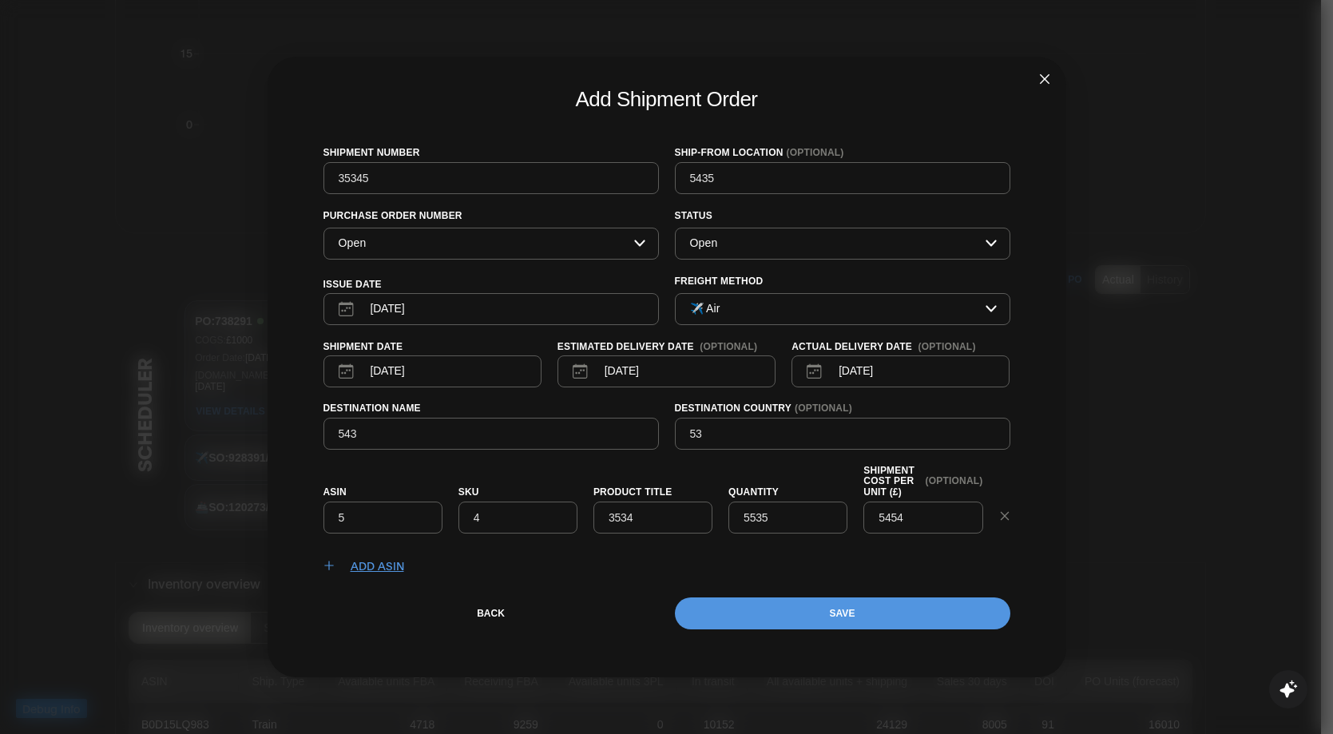
click at [864, 613] on button "Save" at bounding box center [843, 614] width 336 height 32
click at [1044, 70] on span "Close" at bounding box center [1044, 78] width 43 height 43
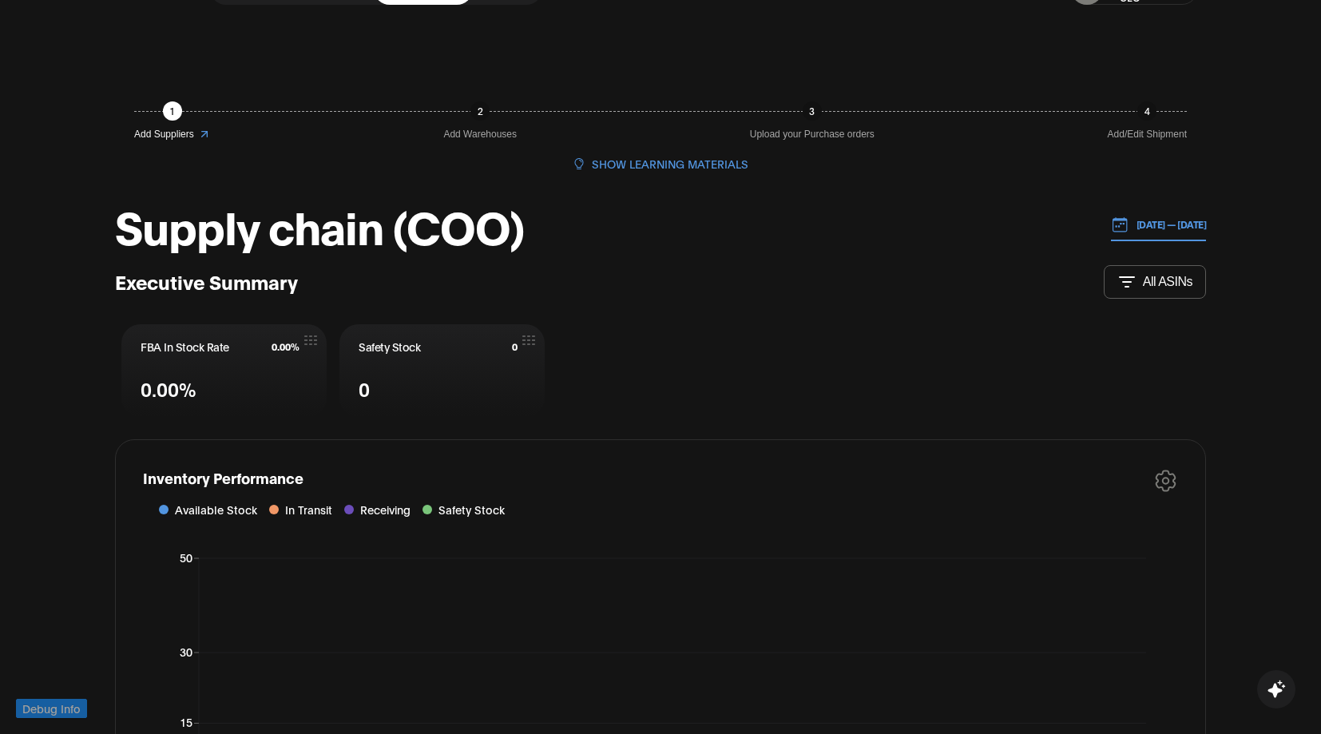
scroll to position [0, 0]
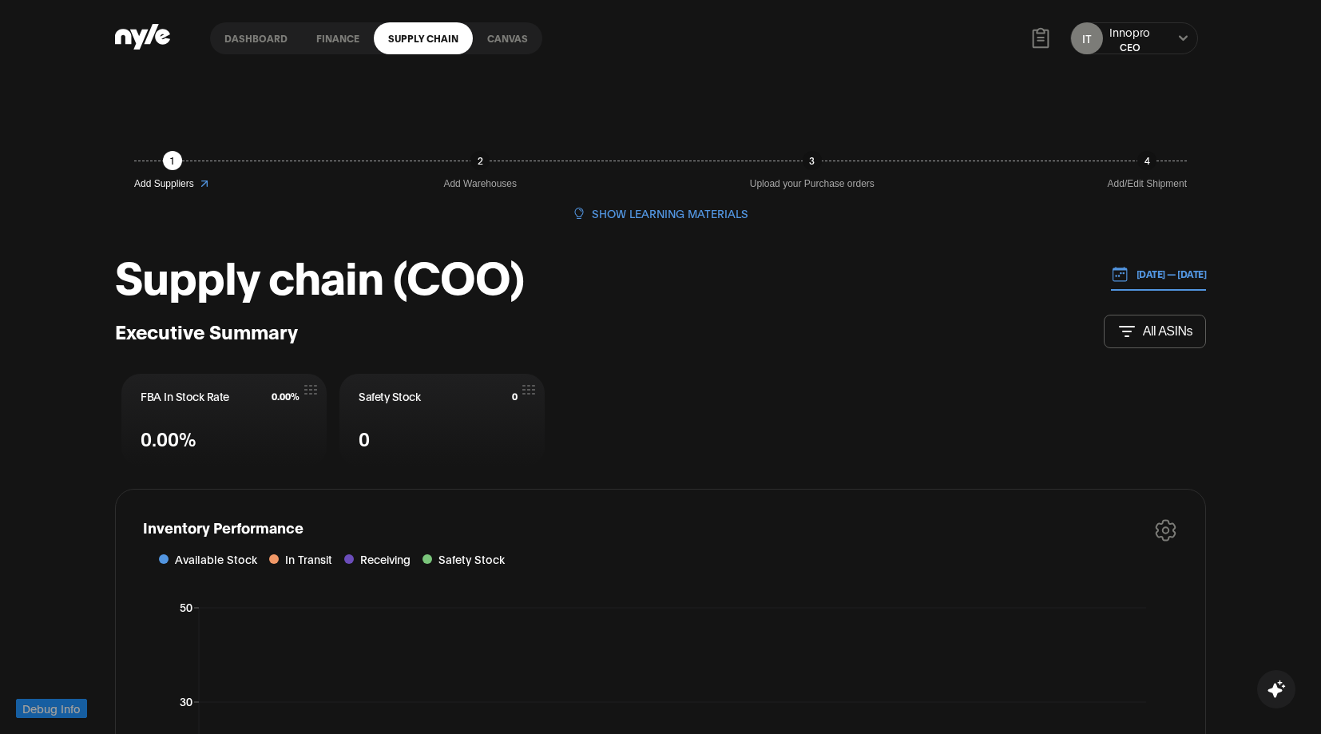
click at [503, 39] on link "Canvas" at bounding box center [508, 38] width 70 height 32
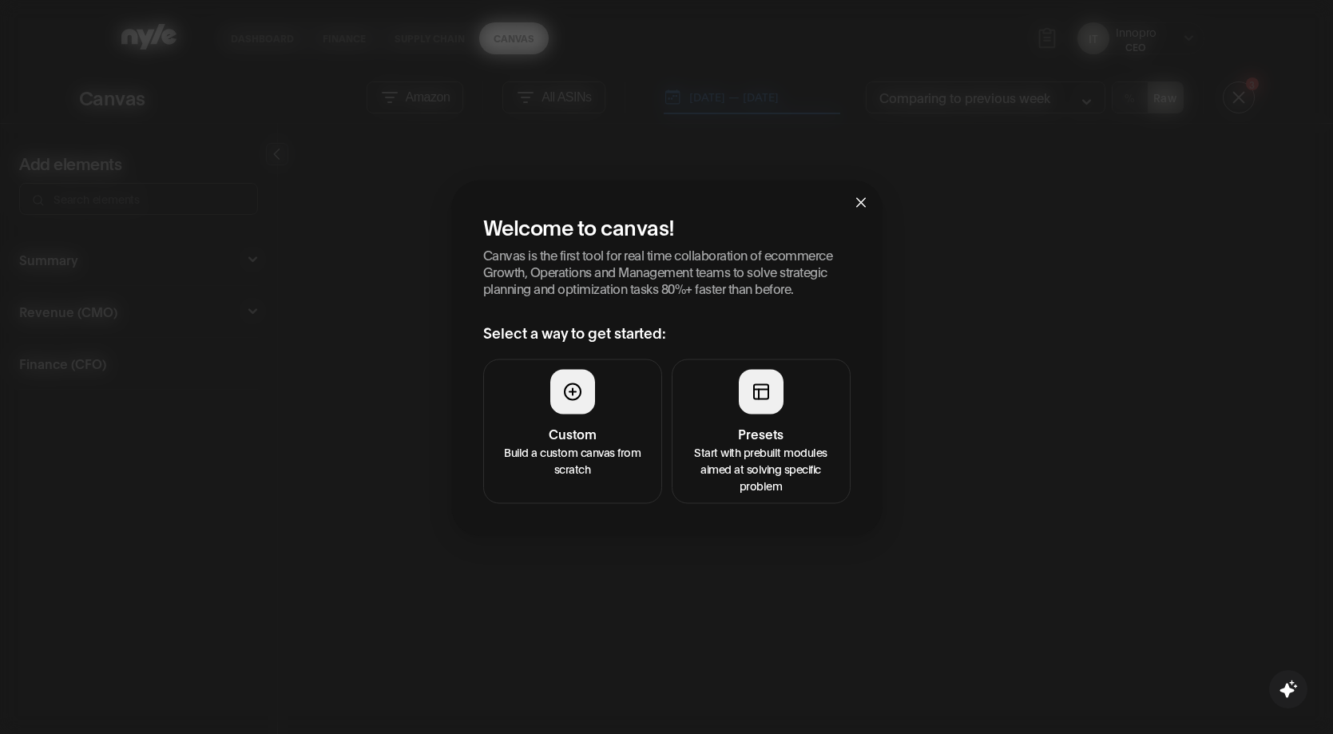
click at [747, 436] on h4 "Presets" at bounding box center [761, 432] width 158 height 19
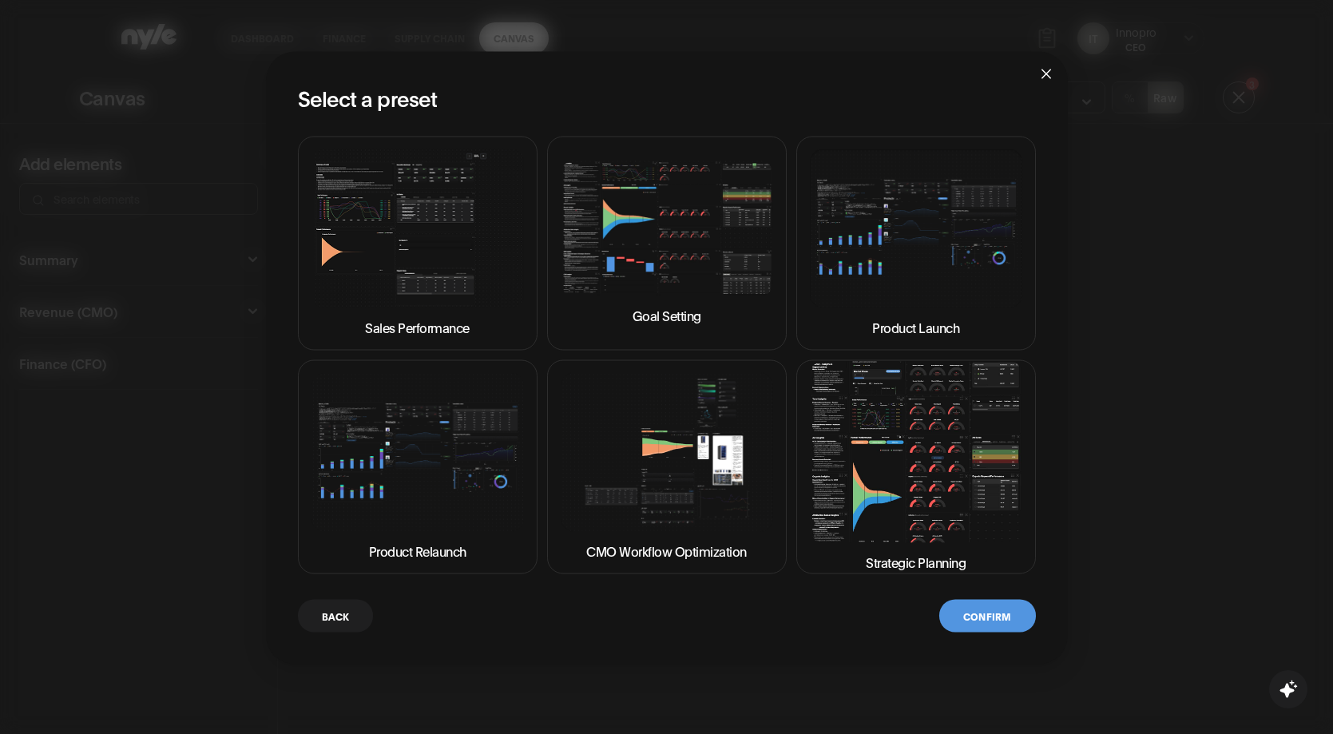
click at [426, 277] on button "Sales Performance" at bounding box center [418, 243] width 240 height 214
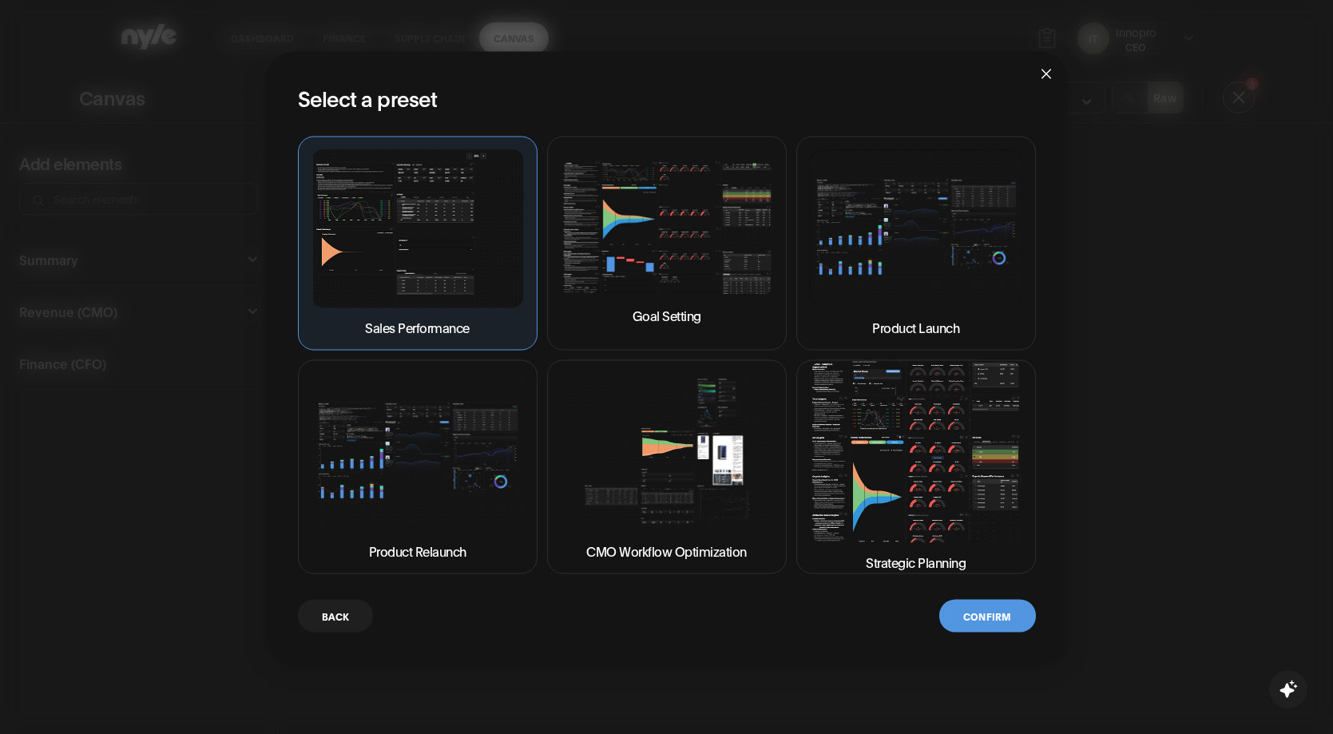
click at [982, 609] on button "Confirm" at bounding box center [987, 615] width 96 height 33
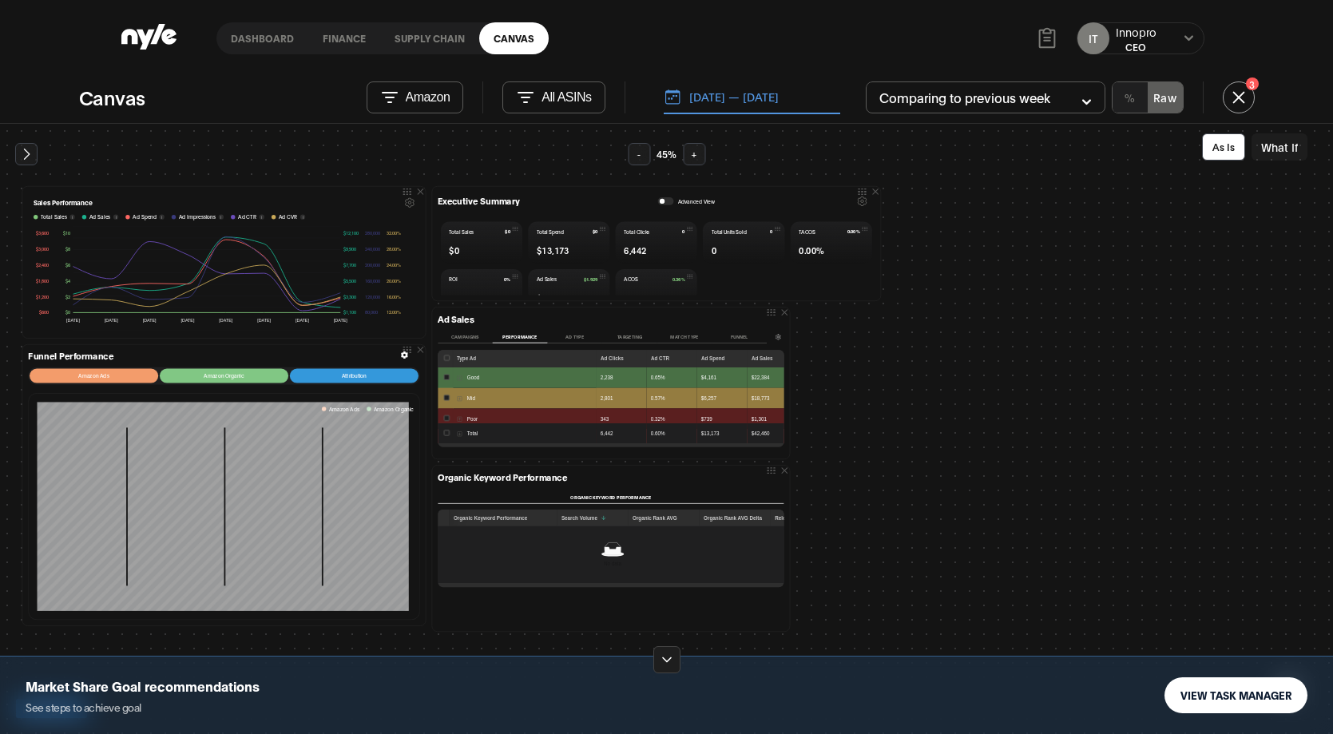
click at [669, 662] on icon at bounding box center [667, 660] width 16 height 16
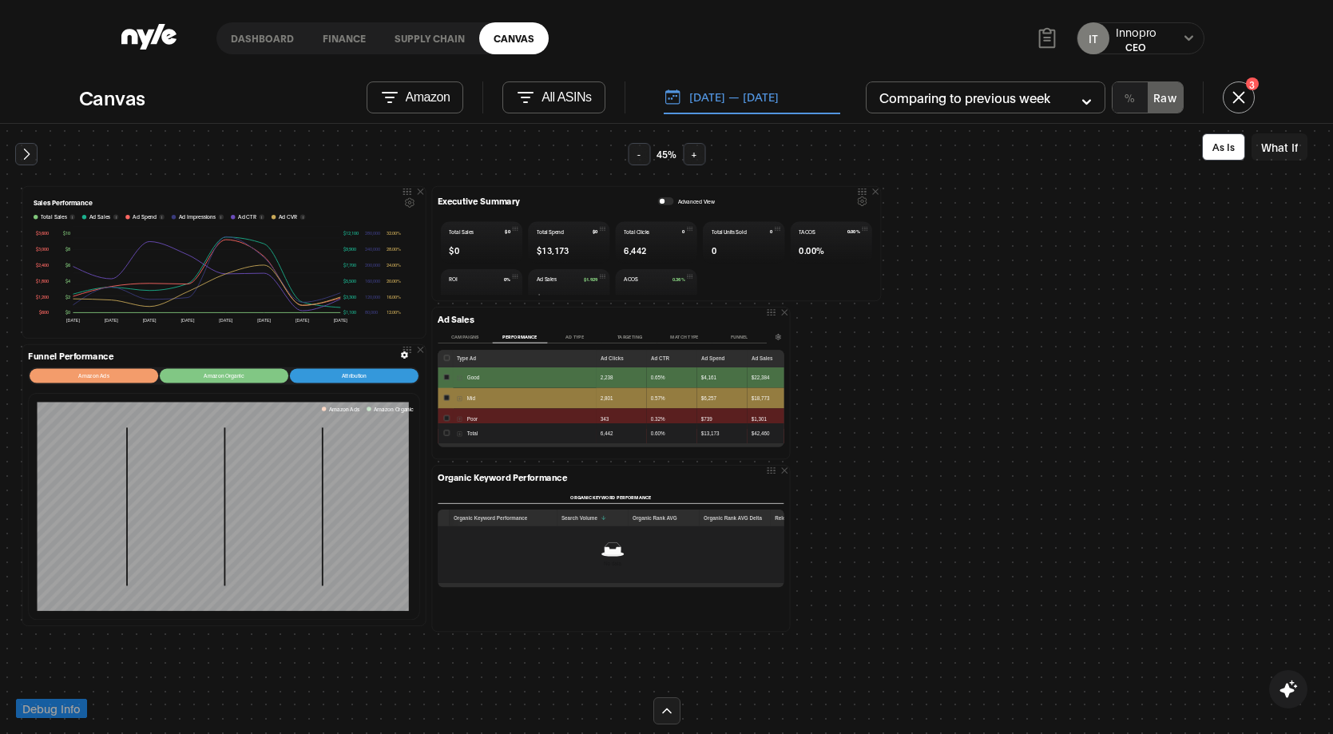
click at [1047, 34] on icon at bounding box center [1046, 31] width 7 height 5
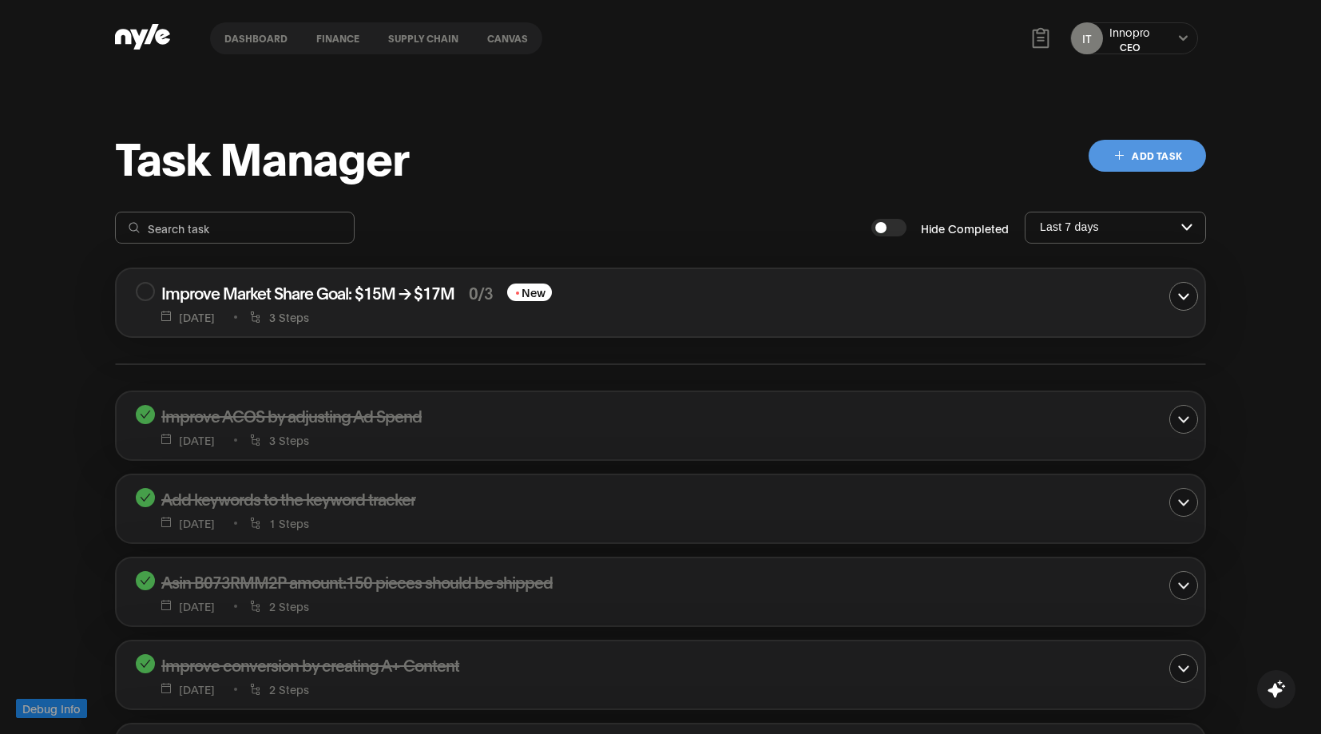
click at [1198, 232] on button "Last 7 days" at bounding box center [1116, 228] width 180 height 30
click at [1198, 232] on button "Last 7 days" at bounding box center [1116, 228] width 180 height 31
click at [1106, 224] on input "Last 7 days" at bounding box center [1110, 227] width 143 height 14
click at [1094, 273] on button "Last week" at bounding box center [1116, 259] width 180 height 30
click at [1115, 227] on input "Last week" at bounding box center [1110, 228] width 143 height 14
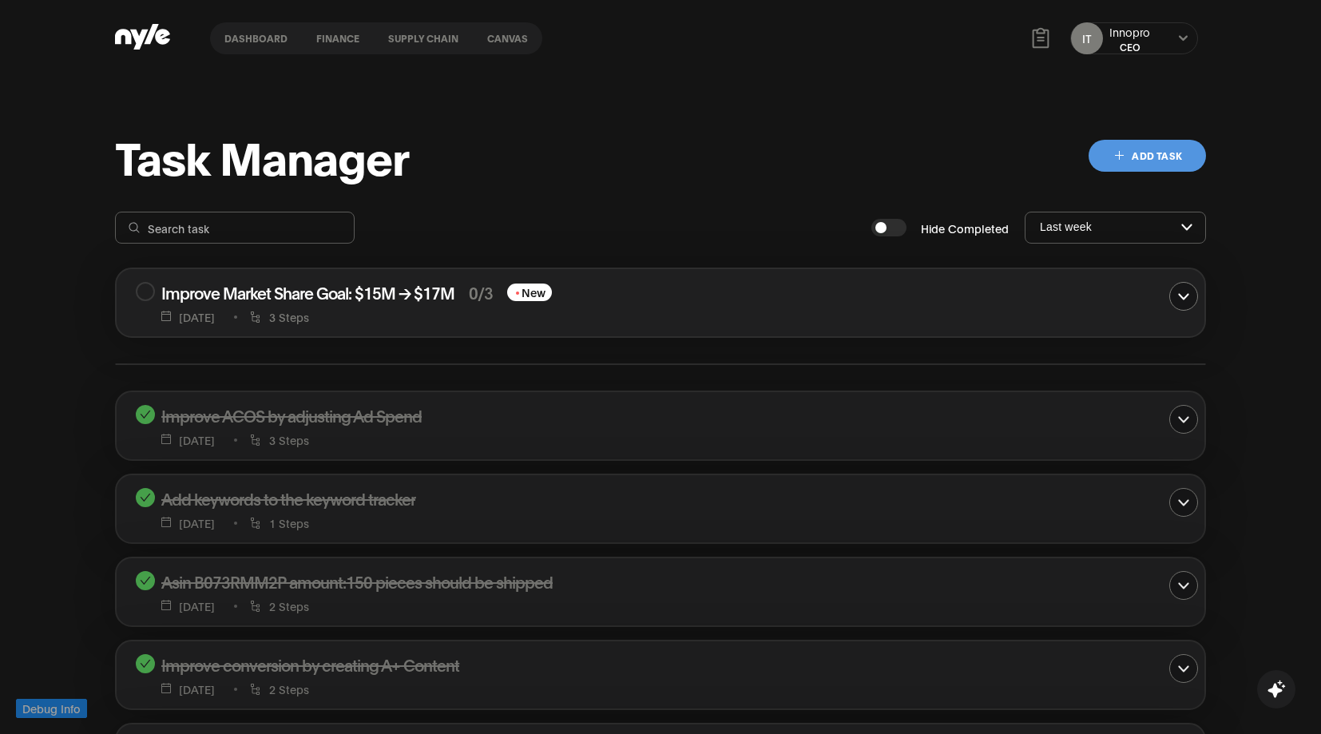
click at [1120, 227] on input "Last week" at bounding box center [1110, 227] width 143 height 14
click at [1102, 292] on button "Last month" at bounding box center [1116, 292] width 180 height 30
type input "Last month"
click at [1026, 277] on button "Last month" at bounding box center [1116, 292] width 180 height 30
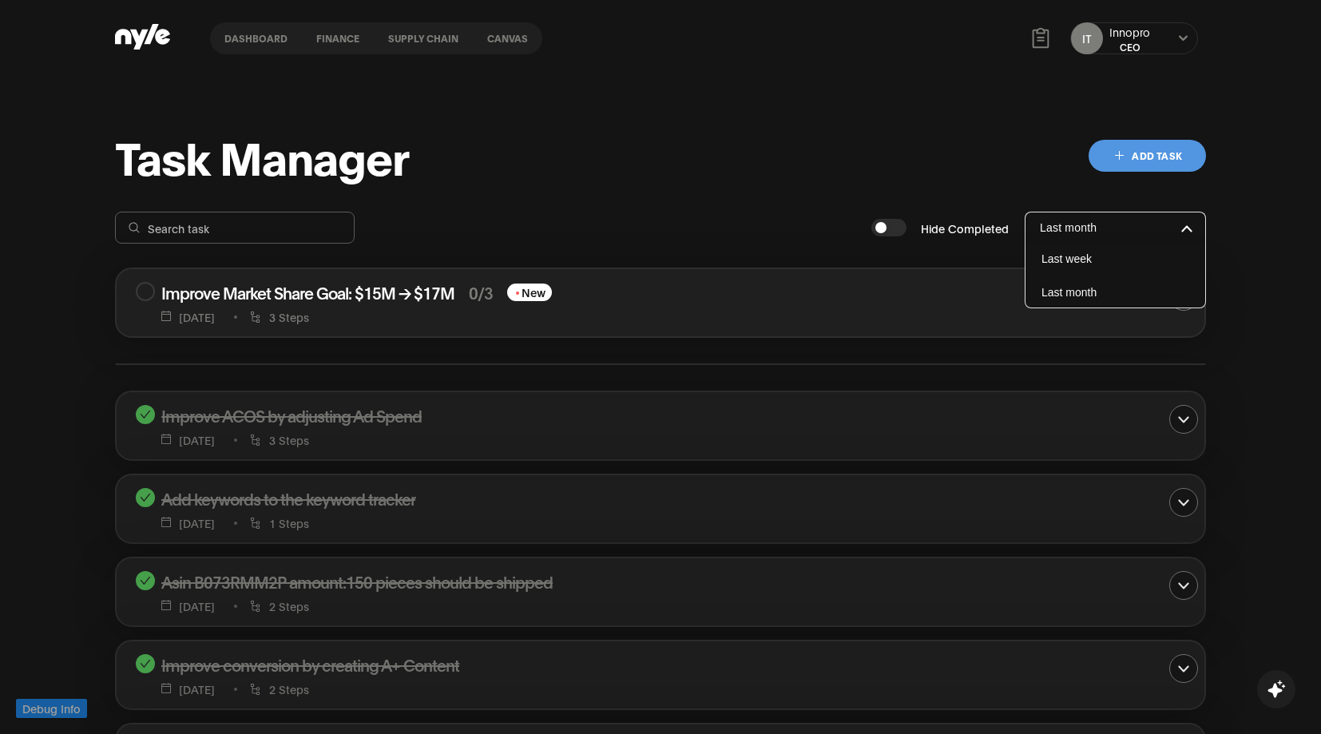
click at [1026, 277] on button "Last month" at bounding box center [1116, 292] width 180 height 30
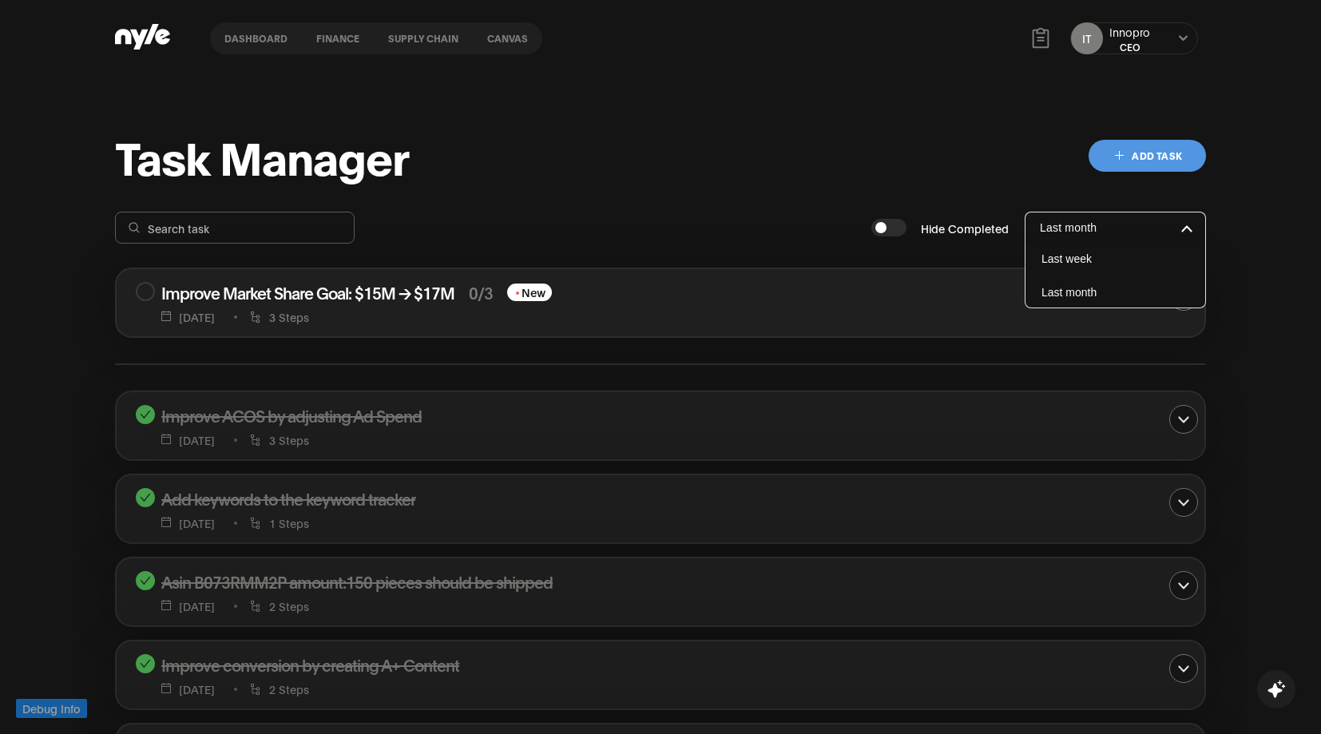
click at [1026, 277] on button "Last month" at bounding box center [1116, 292] width 180 height 30
click at [518, 31] on link "Canvas" at bounding box center [508, 38] width 70 height 32
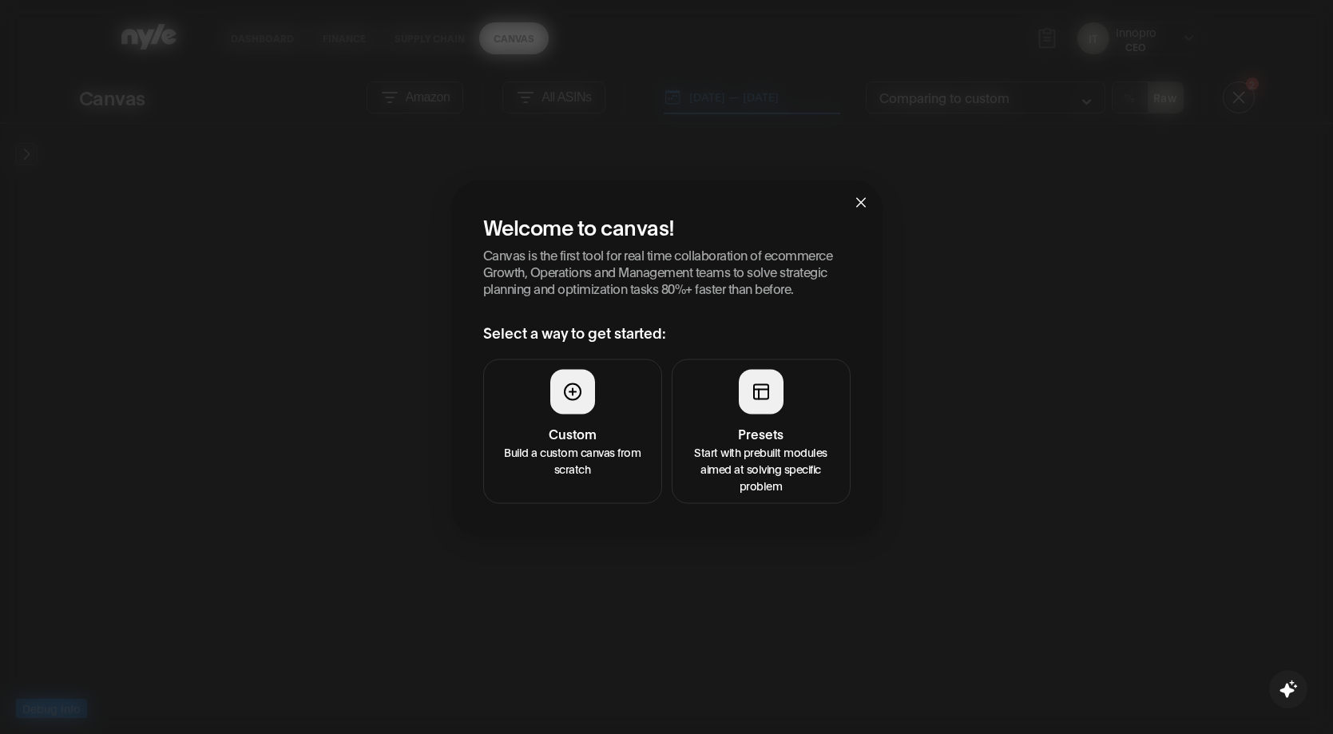
click at [553, 419] on button "Custom Build a custom canvas from scratch" at bounding box center [572, 431] width 179 height 145
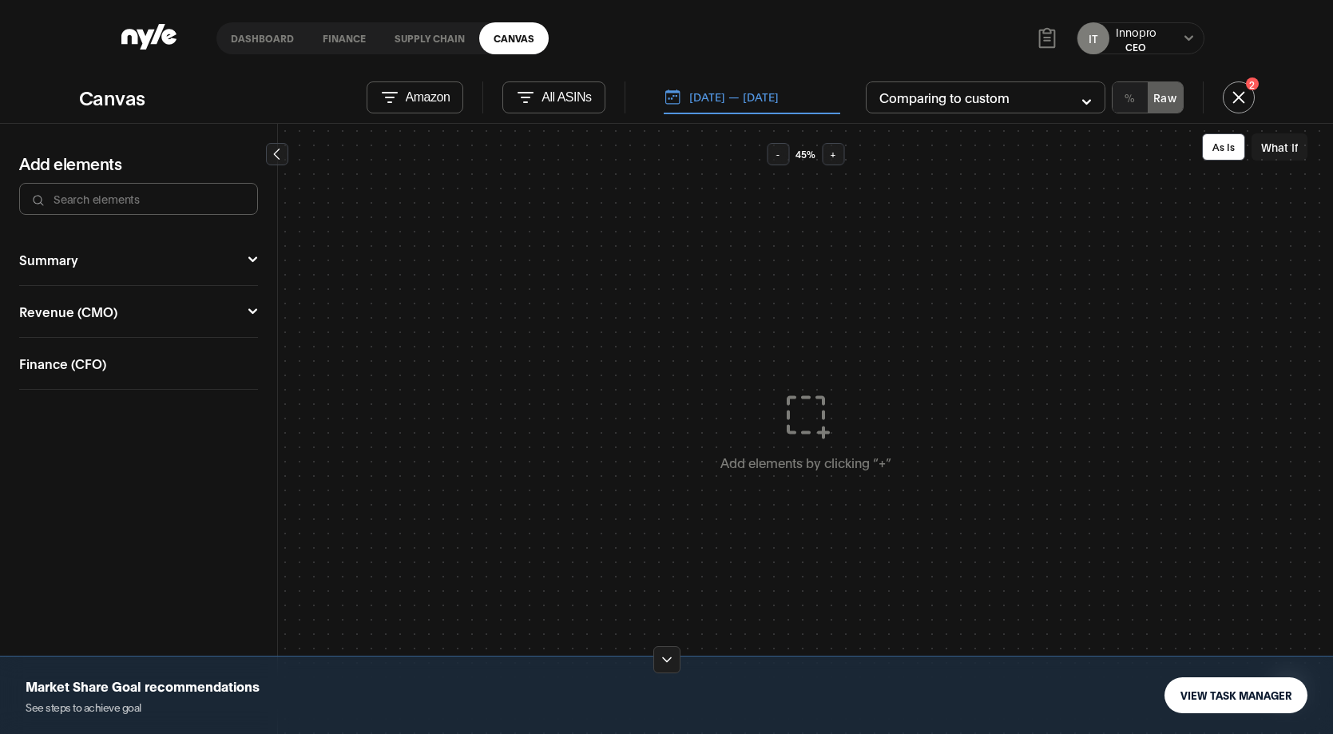
click at [445, 101] on p "Amazon" at bounding box center [428, 97] width 45 height 14
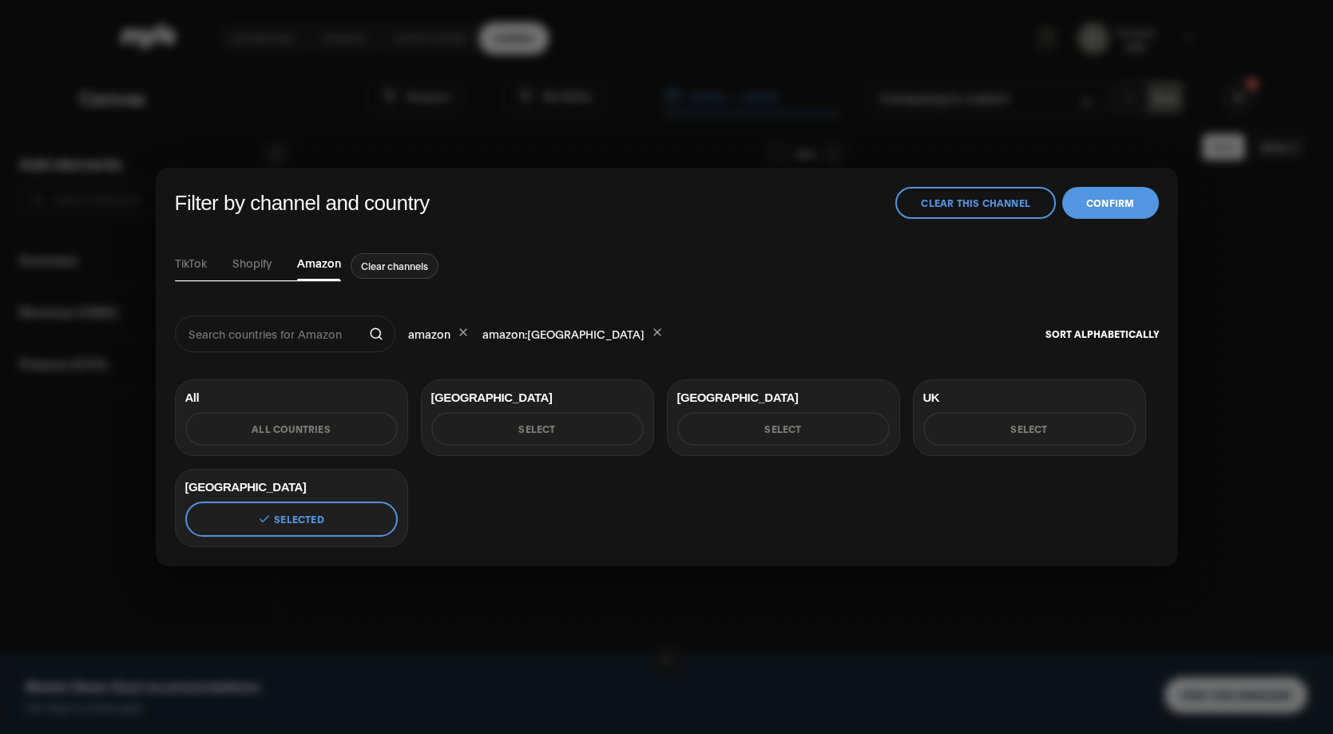
click at [535, 423] on button "Select" at bounding box center [537, 429] width 213 height 34
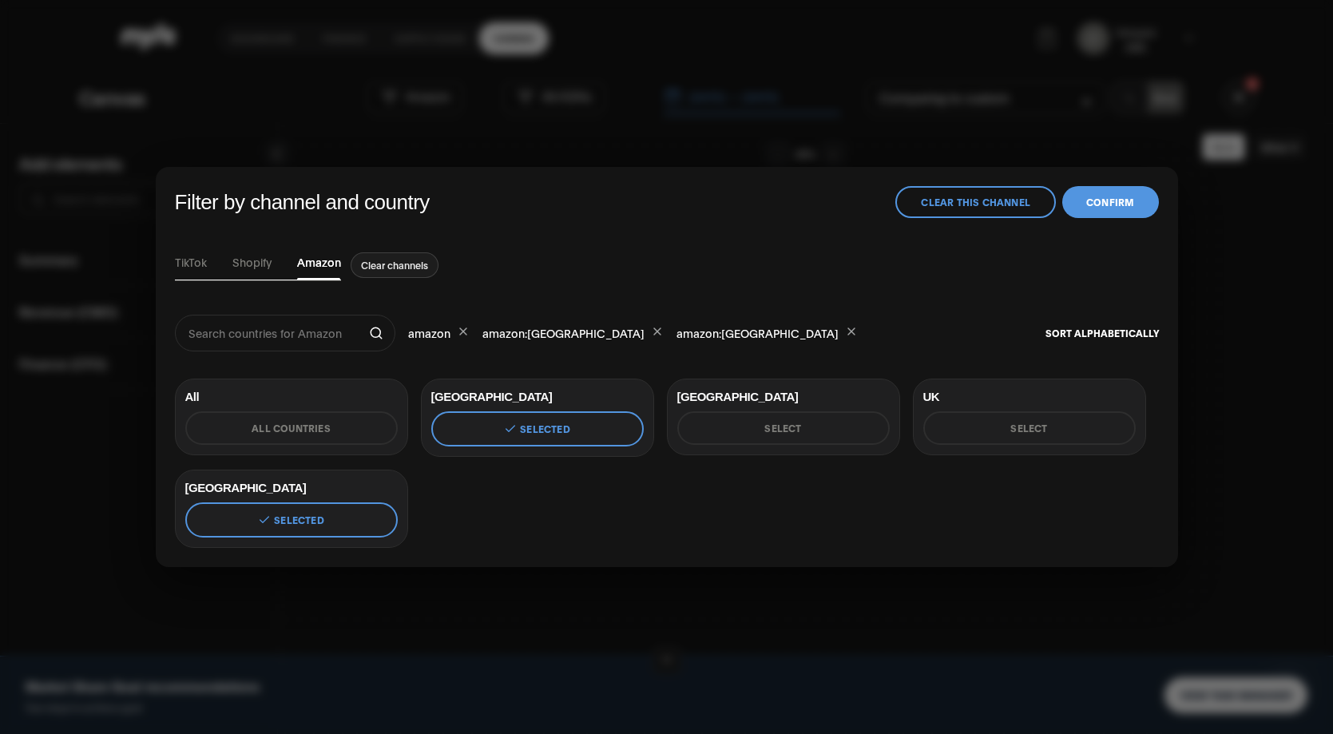
click at [776, 432] on button "Select" at bounding box center [783, 428] width 213 height 34
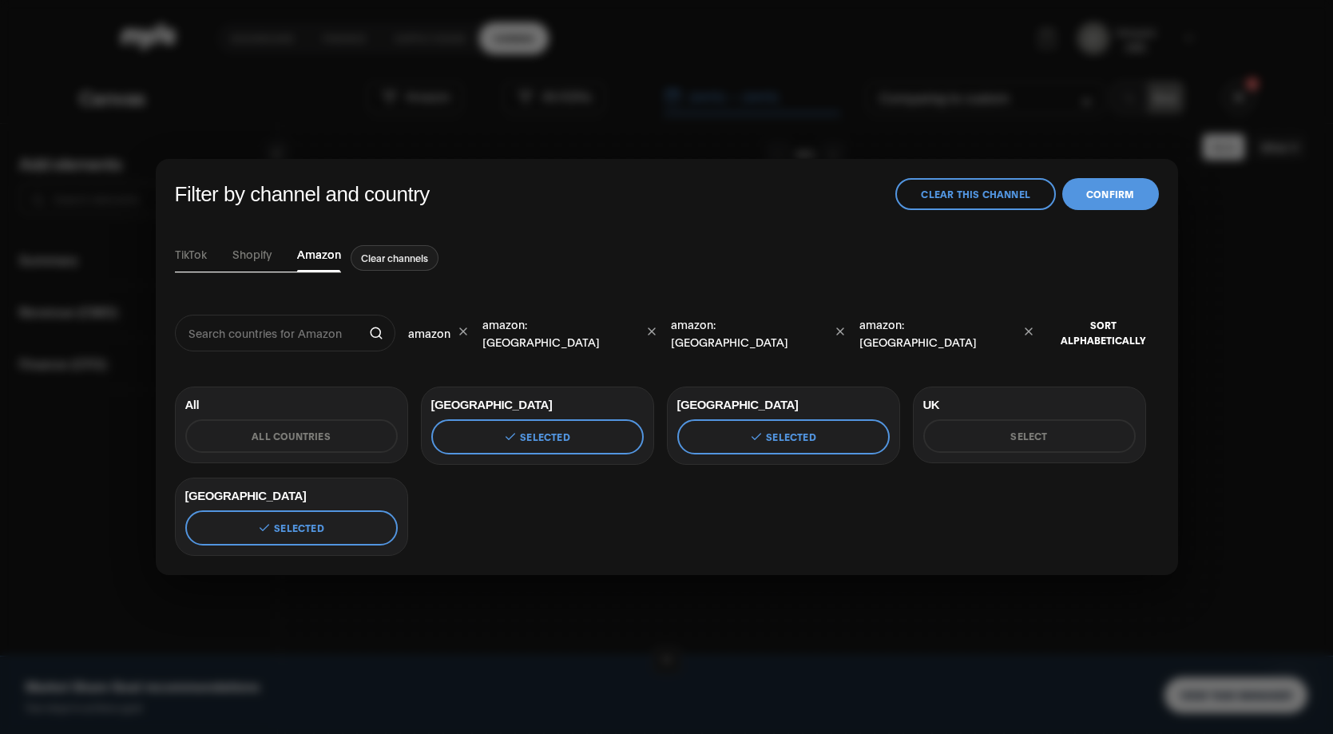
click at [1112, 196] on button "Confirm" at bounding box center [1111, 194] width 96 height 32
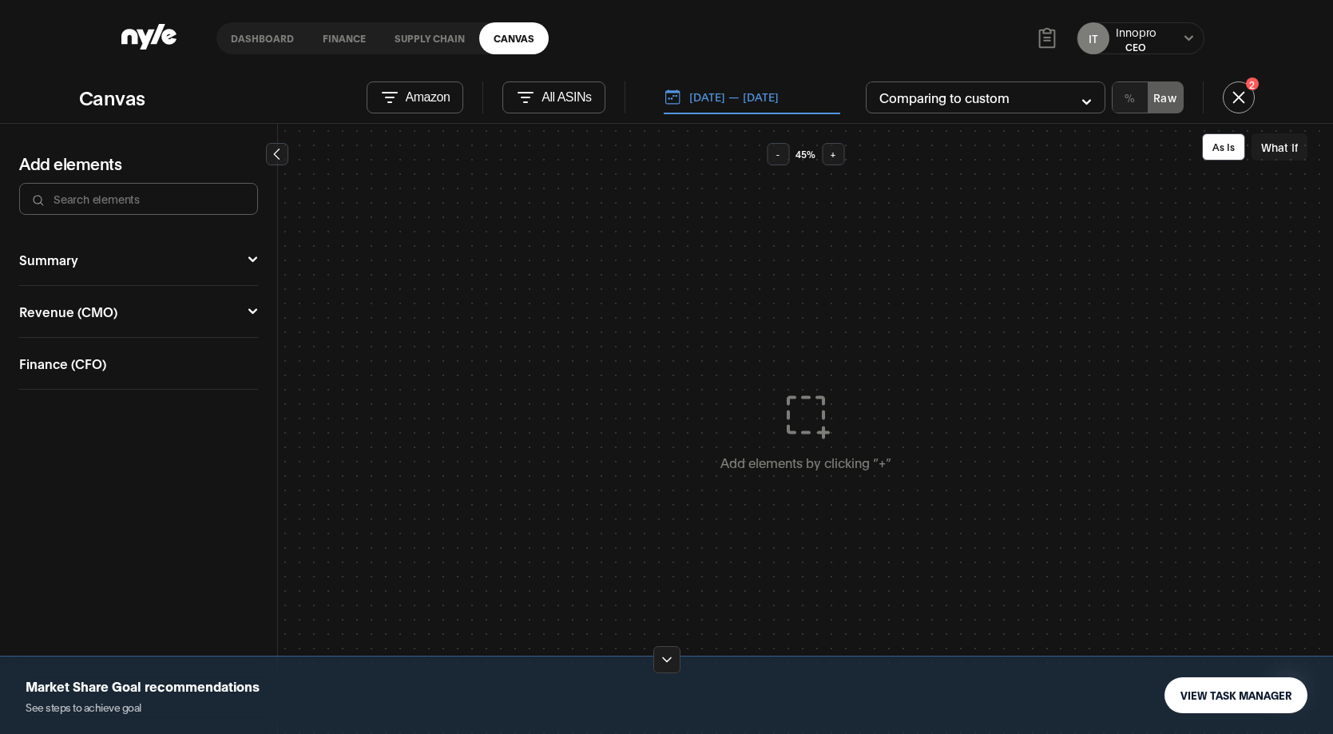
click at [1251, 690] on button "VIEW TASK MANAGER" at bounding box center [1236, 694] width 143 height 35
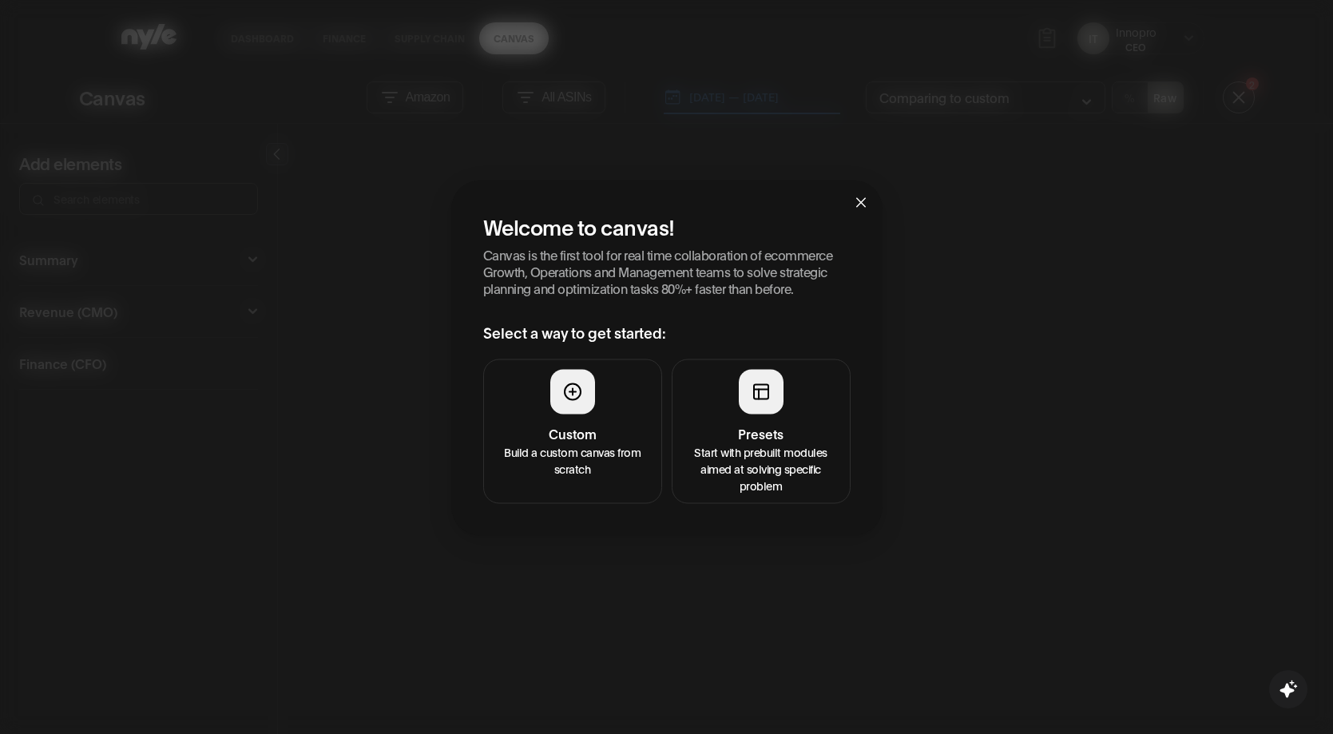
click at [569, 398] on circle at bounding box center [573, 391] width 16 height 16
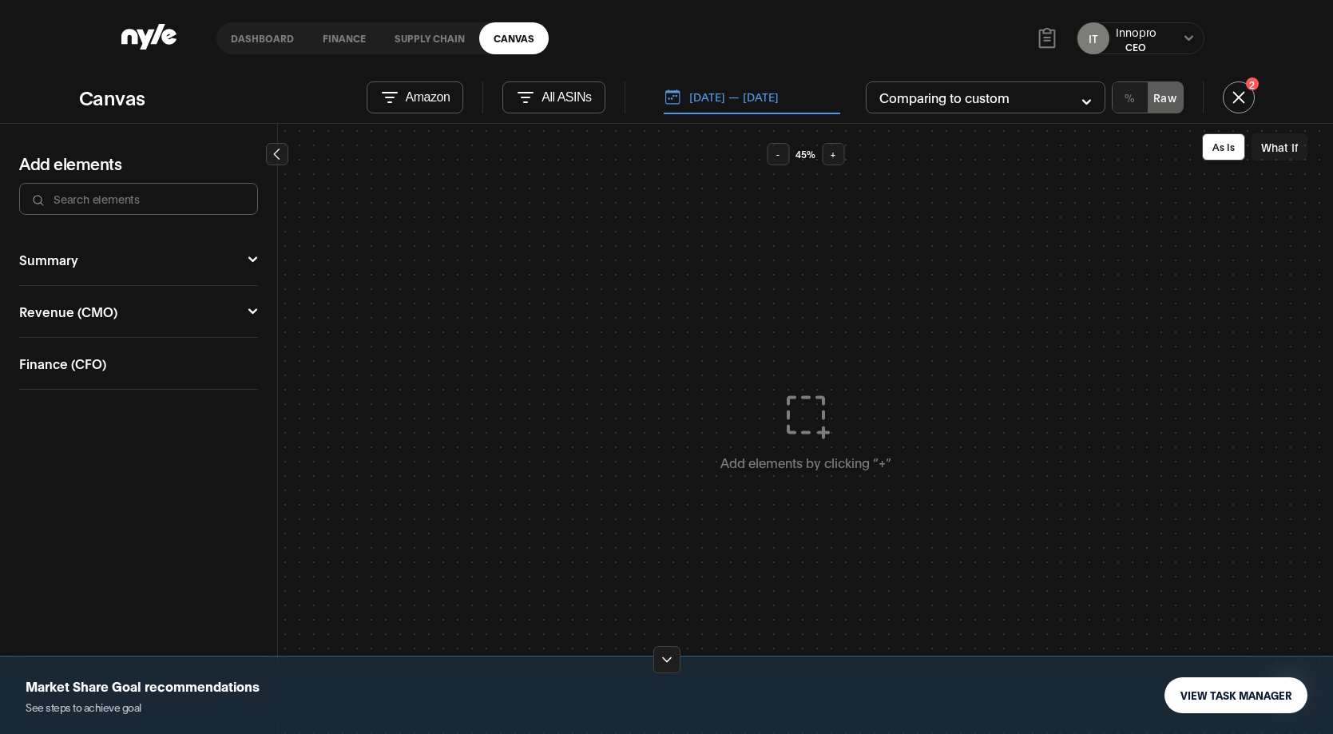
click at [403, 91] on button "Amazon" at bounding box center [415, 97] width 97 height 32
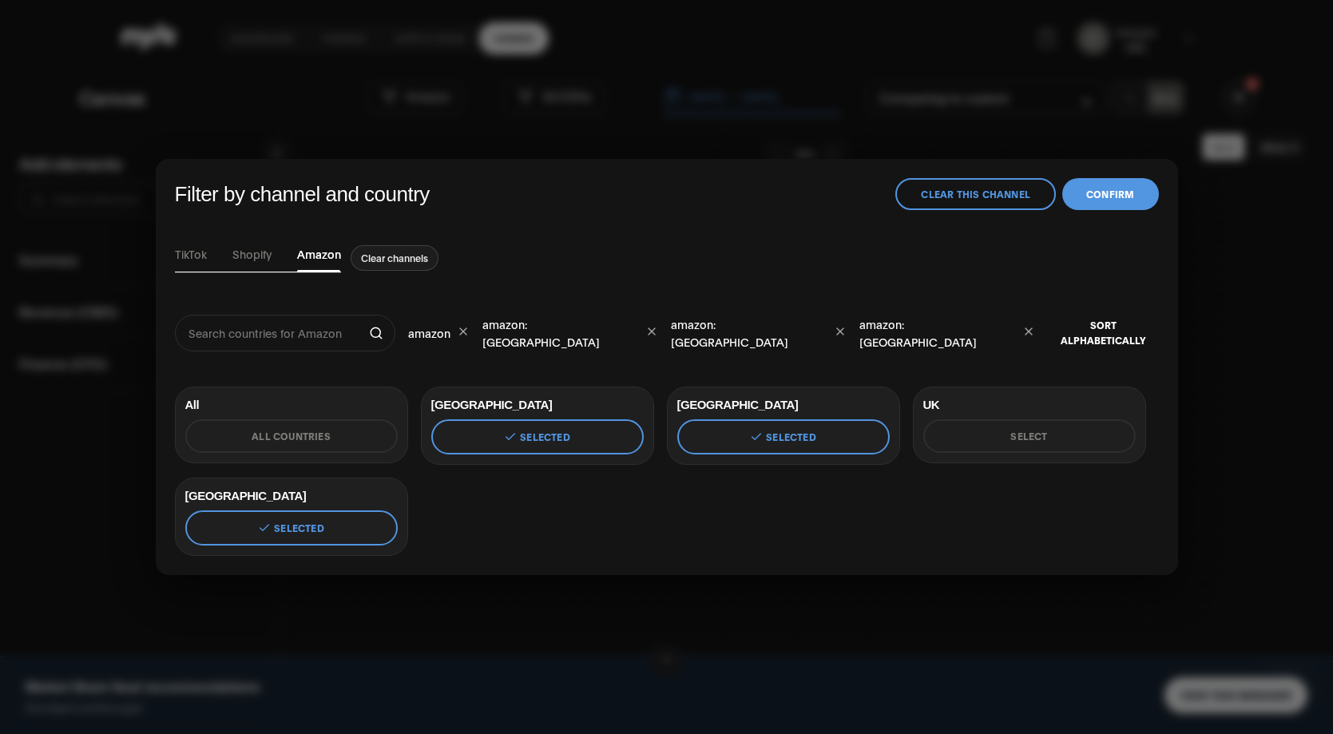
click at [367, 81] on button "Amazon" at bounding box center [415, 97] width 97 height 32
click at [1245, 177] on div "Filter by channel and country Clear this channel Confirm TikTok Shopify Amazon …" at bounding box center [666, 367] width 1333 height 734
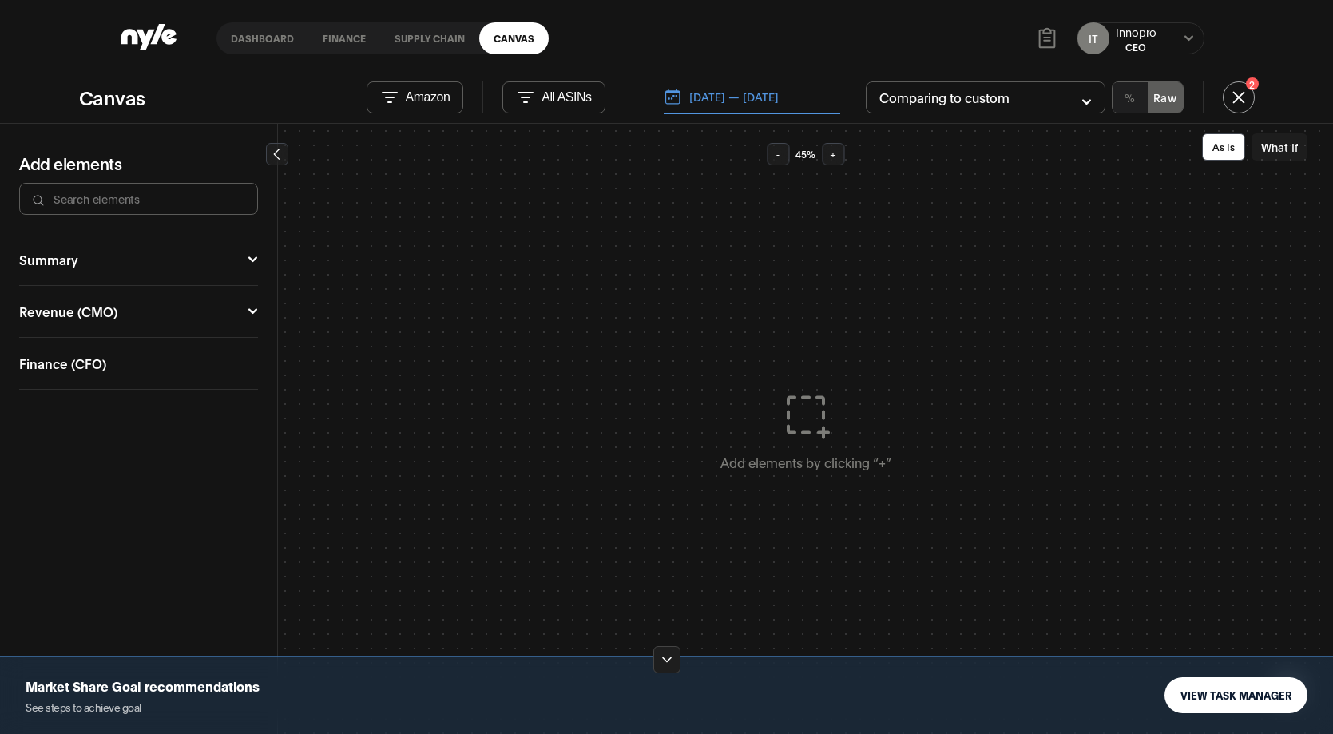
click at [1285, 145] on button "What If" at bounding box center [1280, 146] width 56 height 27
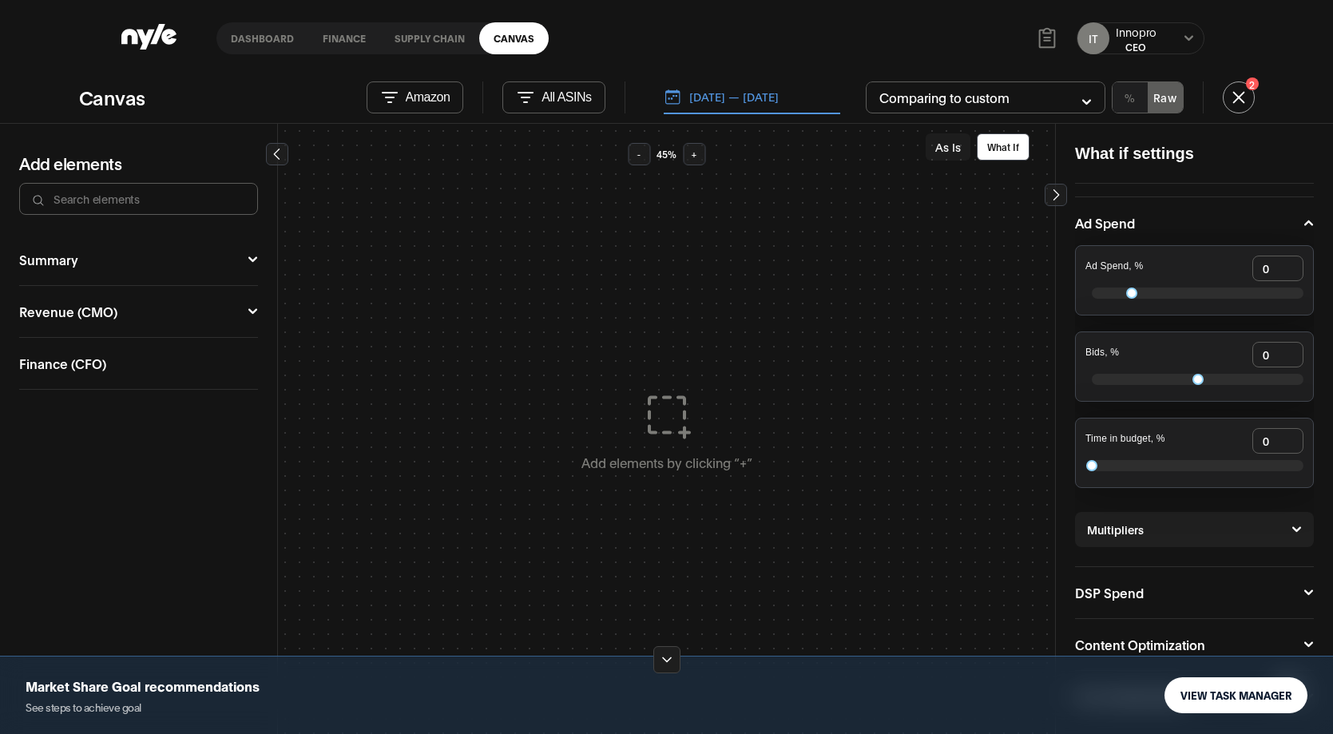
scroll to position [97, 0]
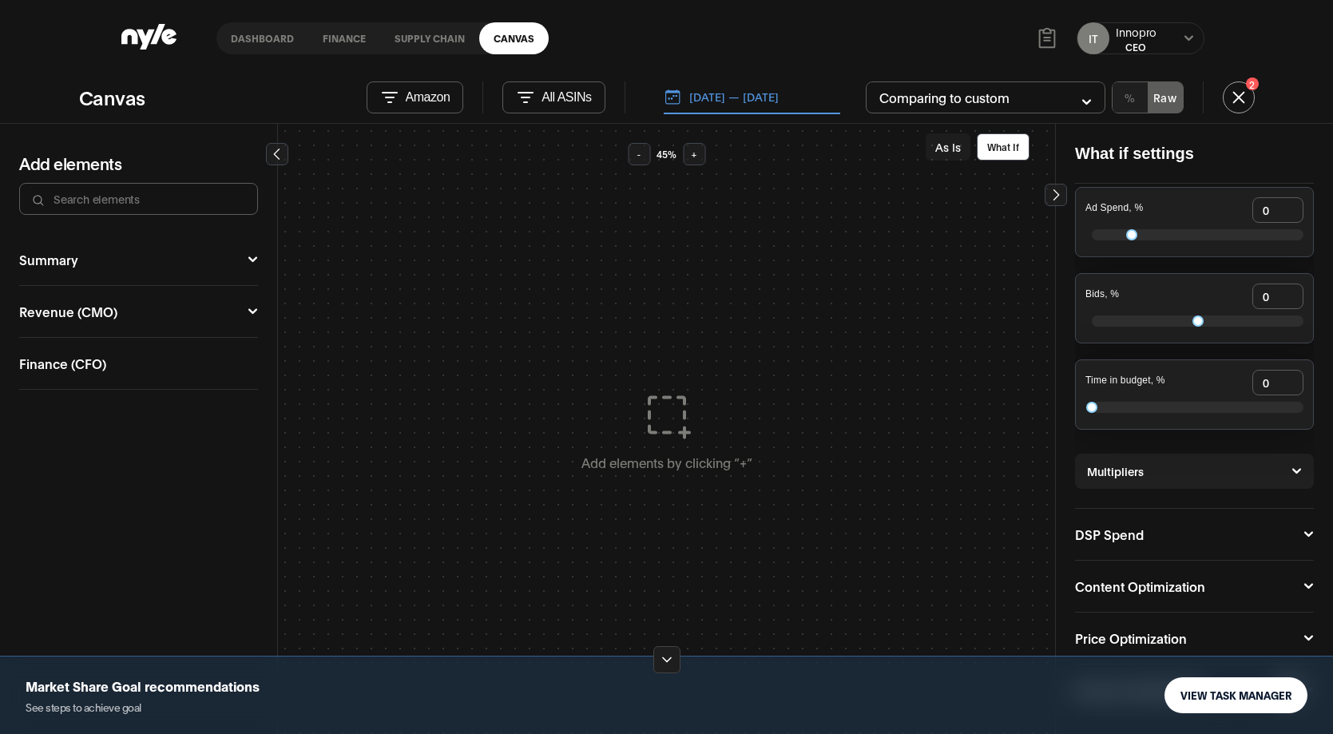
click at [1305, 534] on icon at bounding box center [1309, 534] width 9 height 6
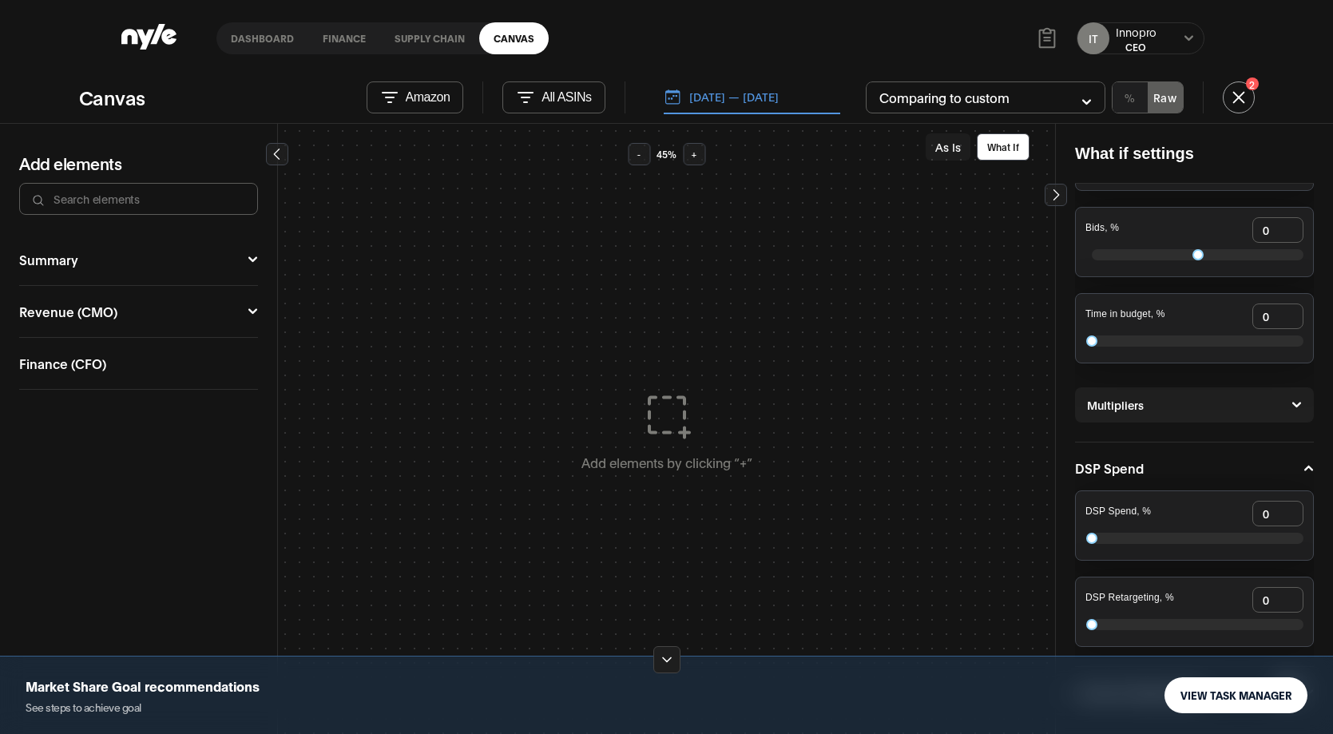
scroll to position [269, 0]
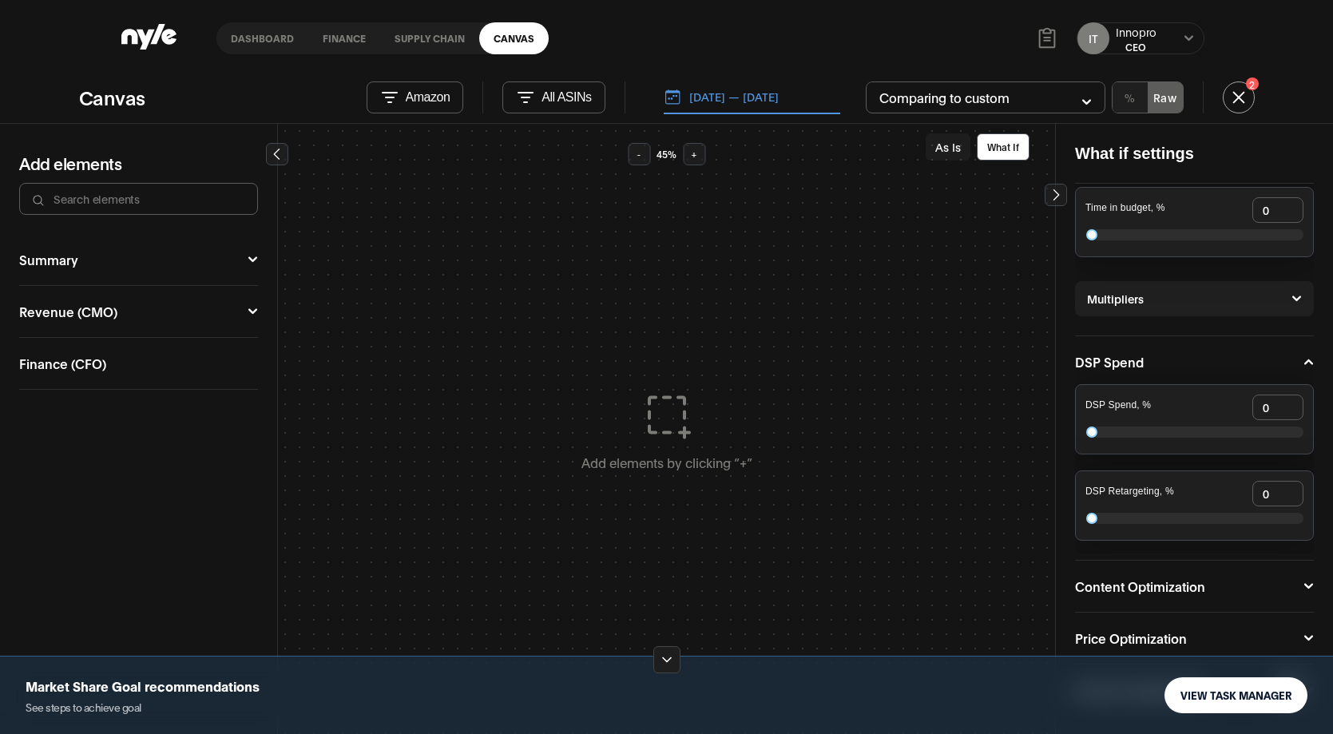
click at [1304, 588] on icon at bounding box center [1309, 587] width 10 height 10
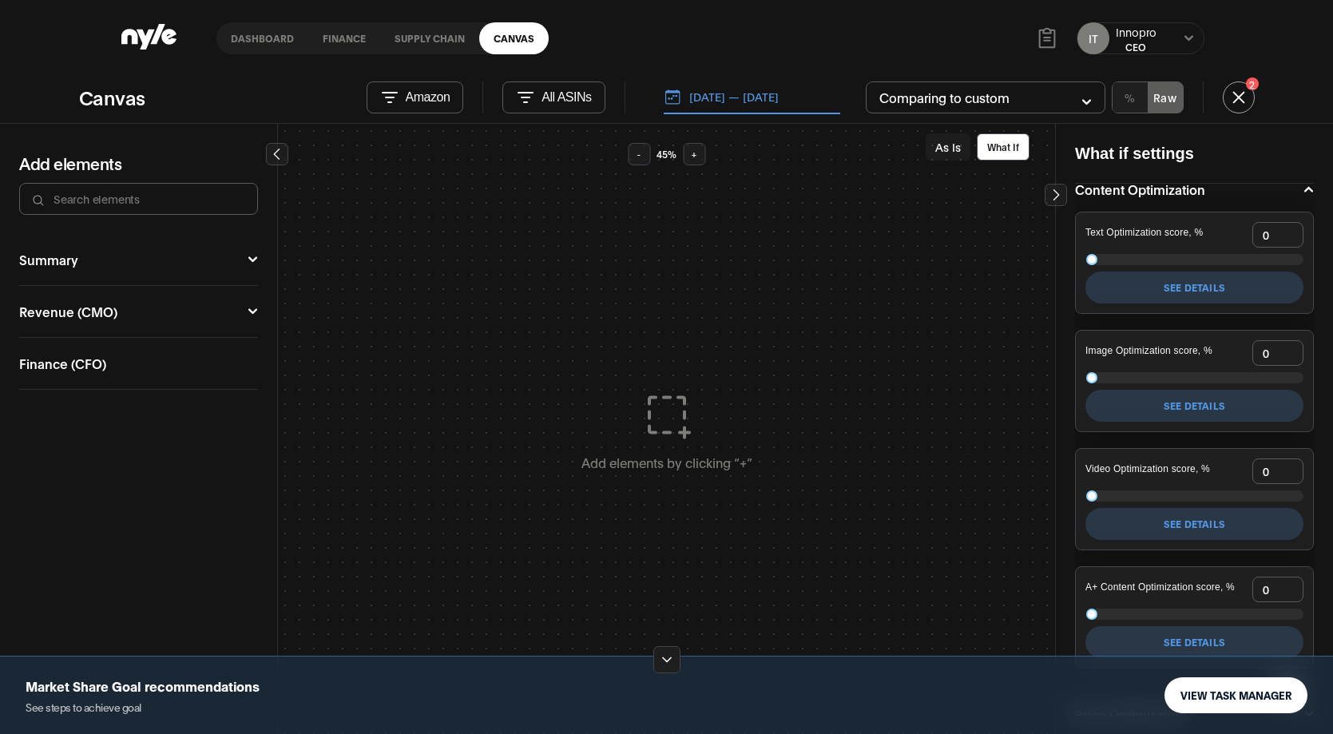
scroll to position [742, 0]
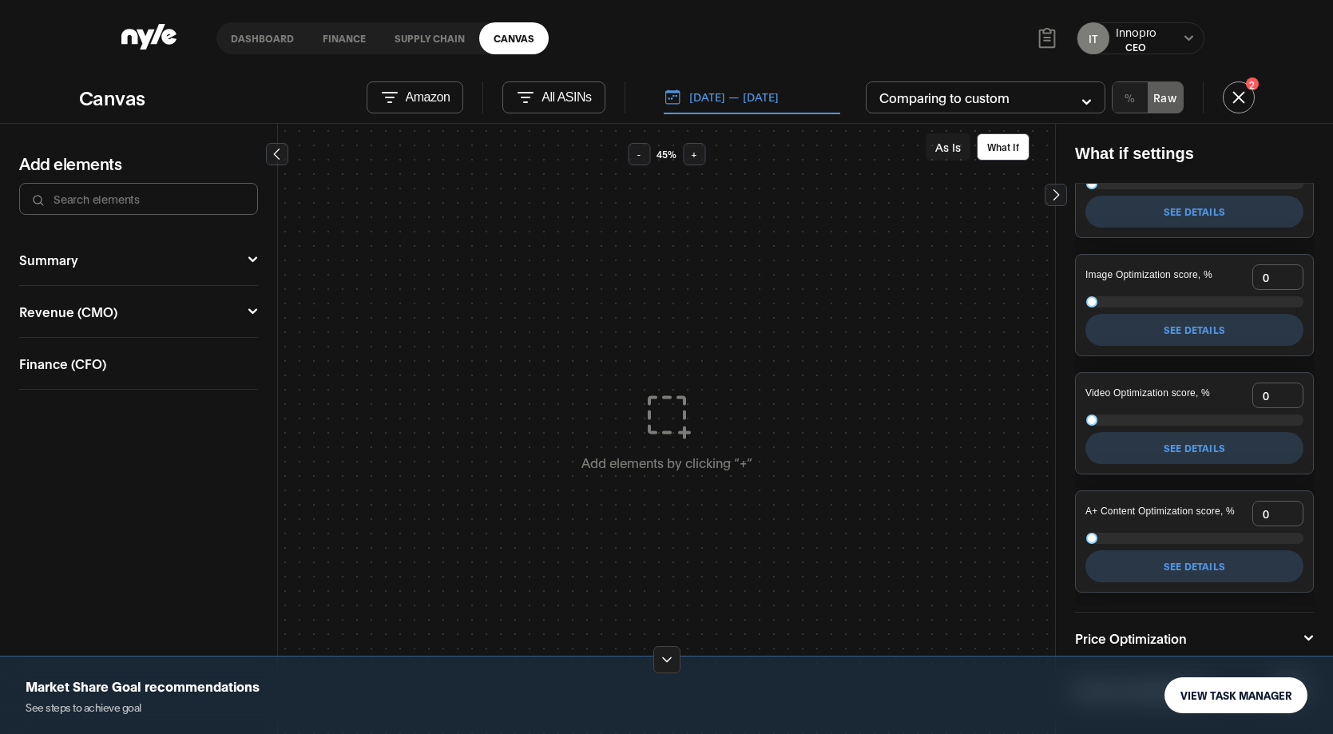
drag, startPoint x: 675, startPoint y: 658, endPoint x: 1310, endPoint y: 648, distance: 635.2
click at [676, 659] on button at bounding box center [666, 659] width 27 height 27
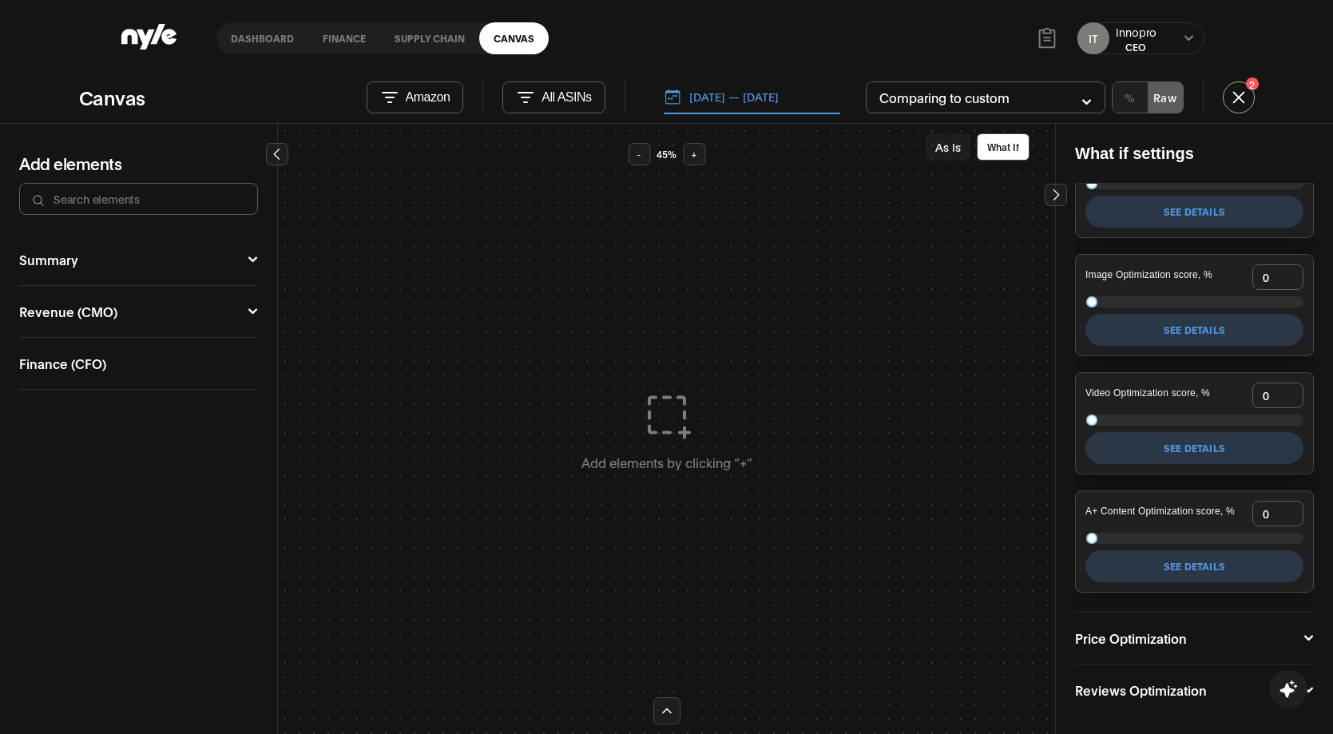
click at [1306, 639] on icon at bounding box center [1309, 639] width 10 height 10
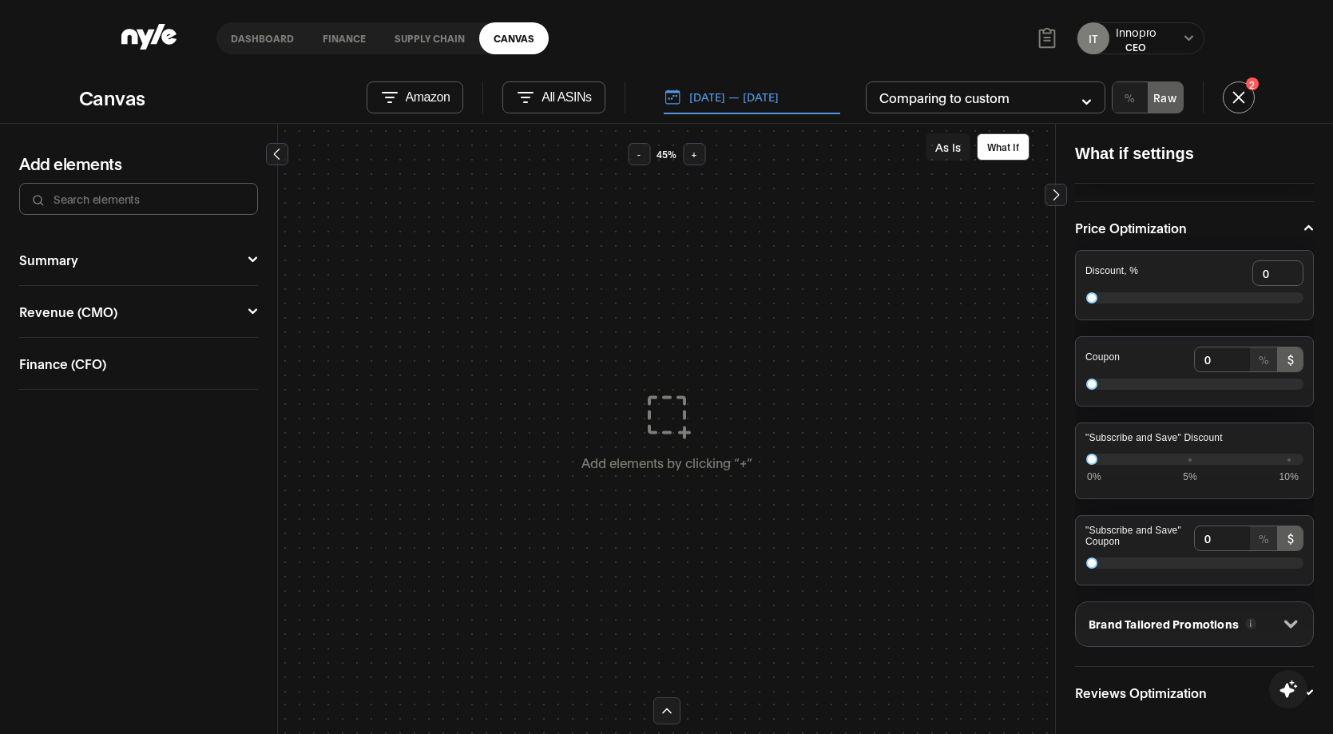
scroll to position [1155, 0]
click at [1285, 622] on icon at bounding box center [1292, 622] width 14 height 8
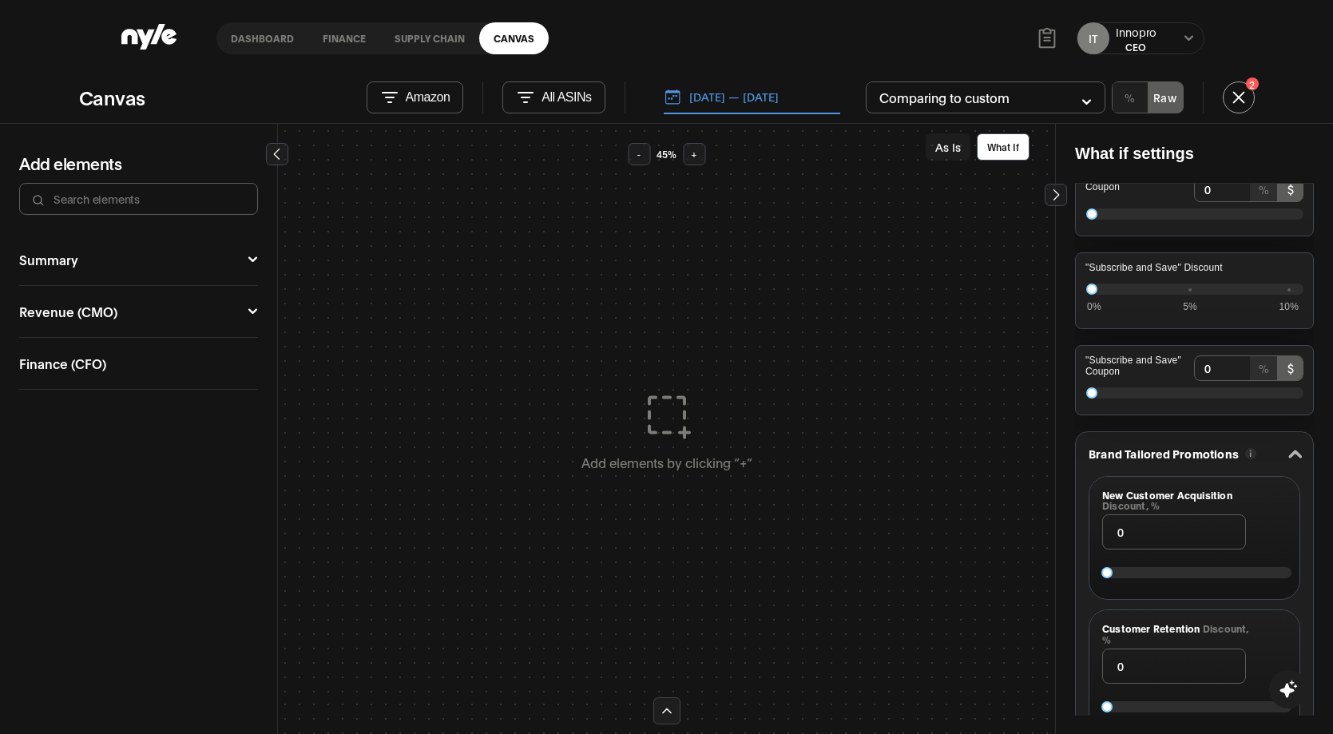
scroll to position [1395, 0]
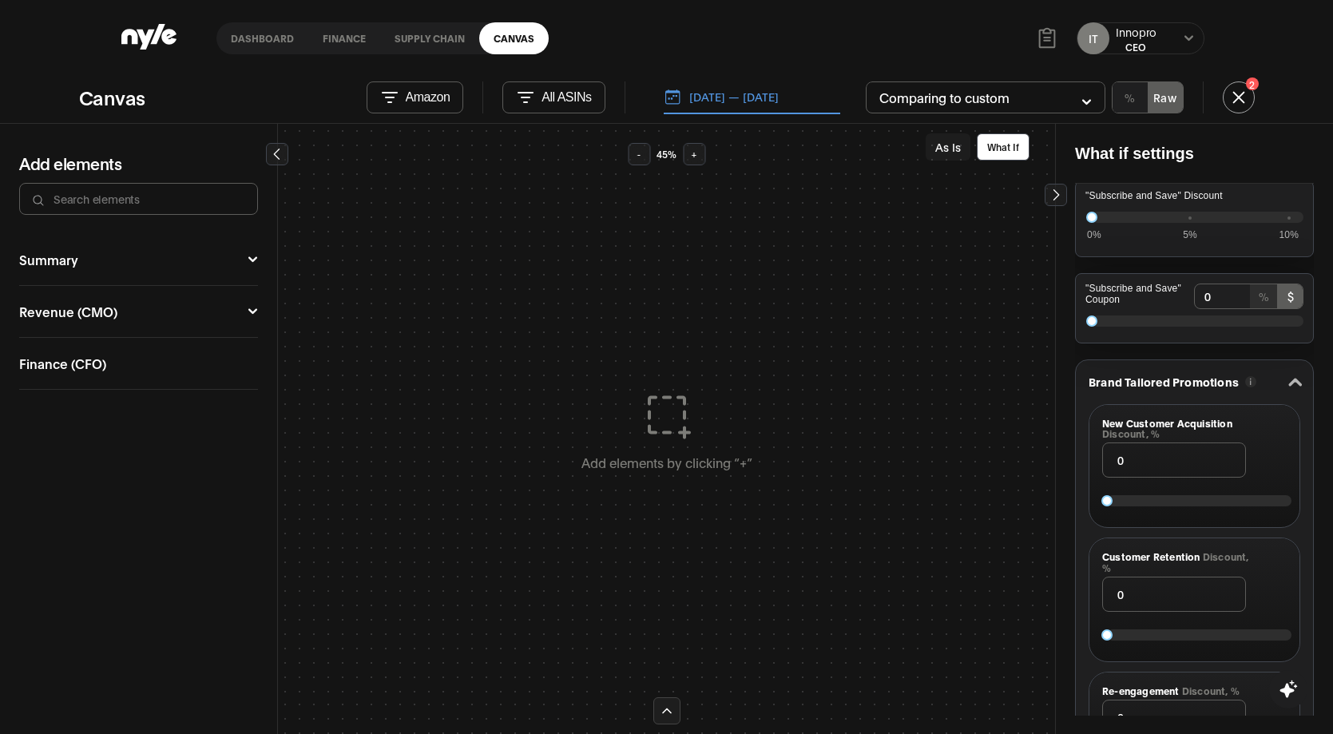
type input "31"
drag, startPoint x: 1163, startPoint y: 498, endPoint x: 1172, endPoint y: 499, distance: 8.8
click at [1166, 499] on div at bounding box center [1194, 500] width 185 height 27
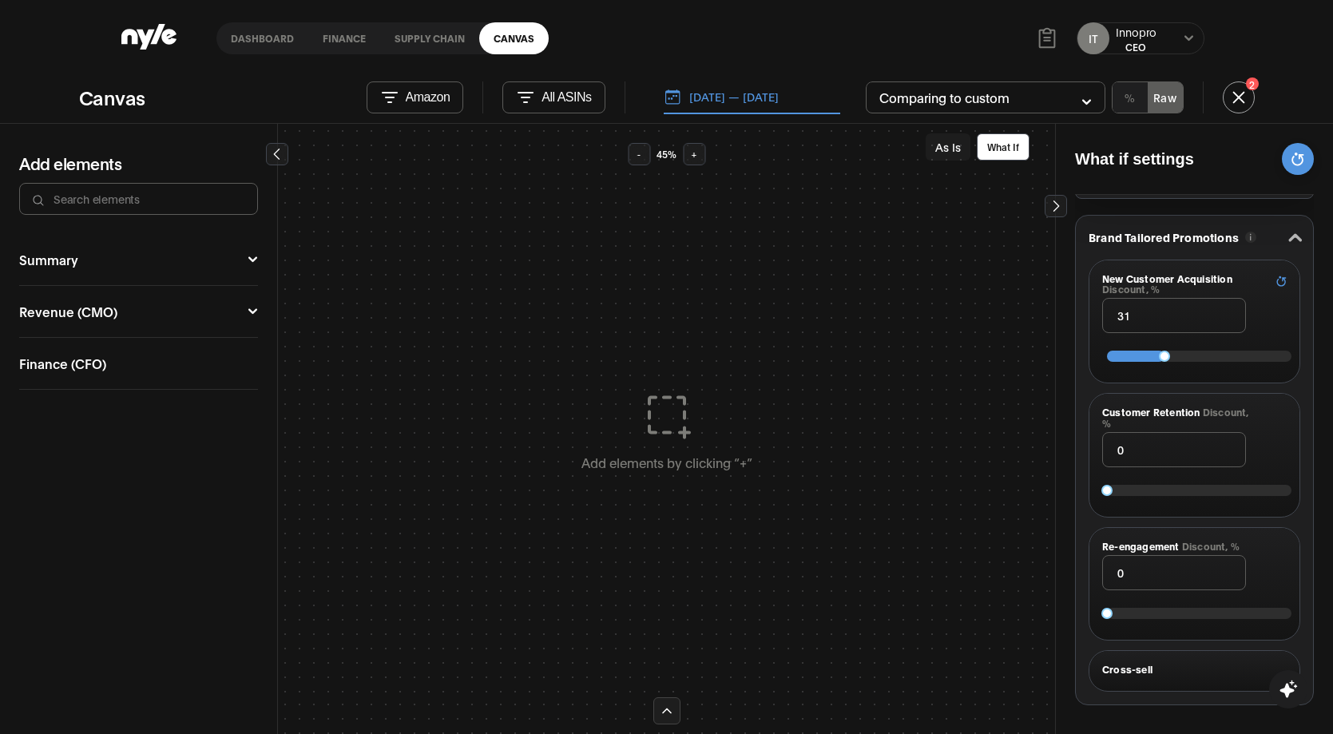
scroll to position [1555, 0]
type input "54"
drag, startPoint x: 1203, startPoint y: 488, endPoint x: 1206, endPoint y: 510, distance: 22.5
click at [1203, 491] on div at bounding box center [1199, 486] width 185 height 11
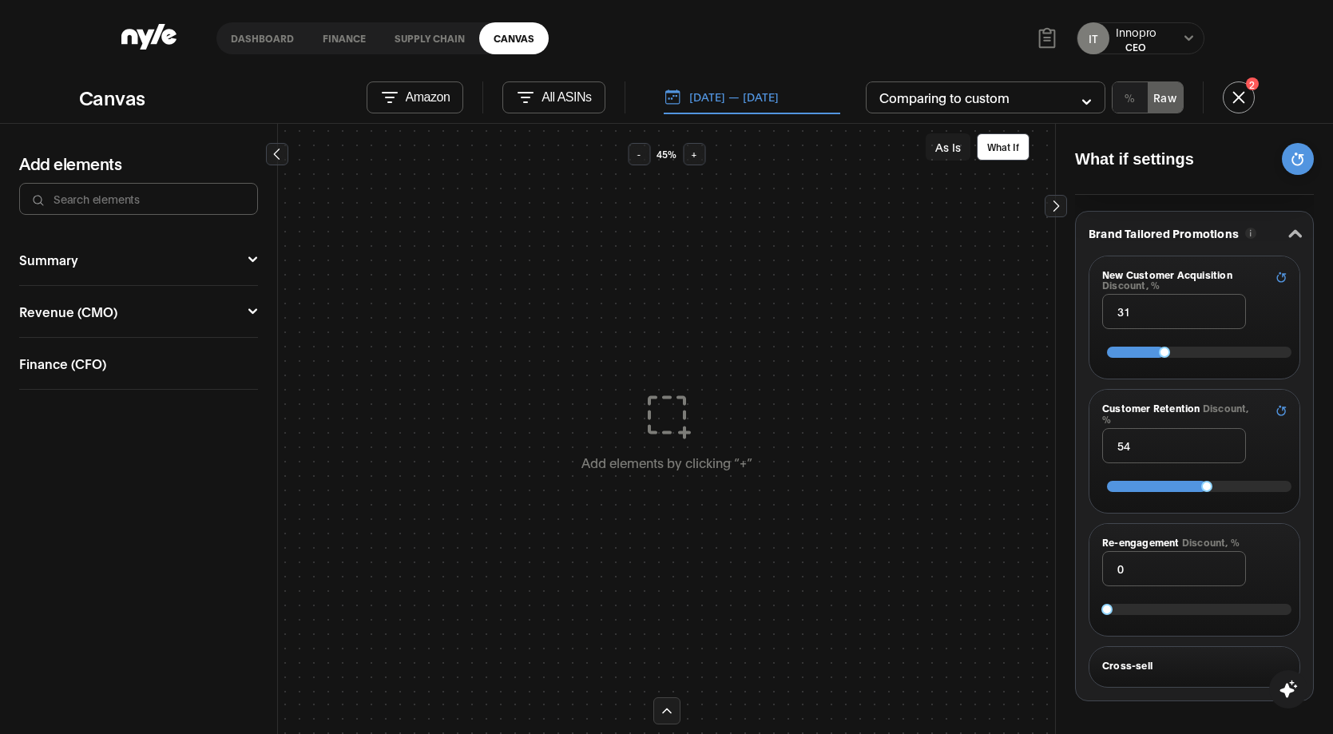
type input "60"
click at [1214, 610] on div at bounding box center [1199, 609] width 185 height 11
click at [216, 358] on button "Finance (CFO)" at bounding box center [138, 363] width 239 height 13
click at [248, 390] on span at bounding box center [243, 388] width 13 height 3
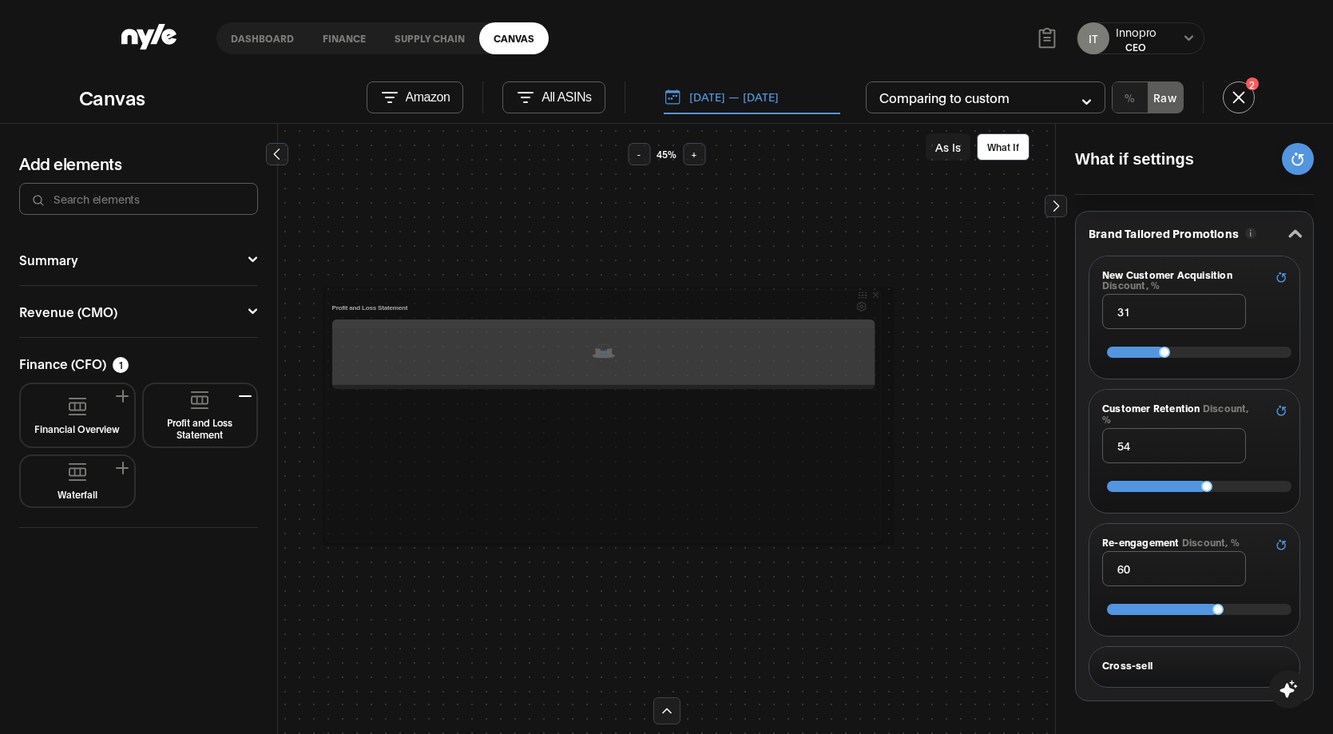
drag, startPoint x: 528, startPoint y: 378, endPoint x: 882, endPoint y: 345, distance: 355.4
click at [884, 345] on div at bounding box center [883, 416] width 4 height 248
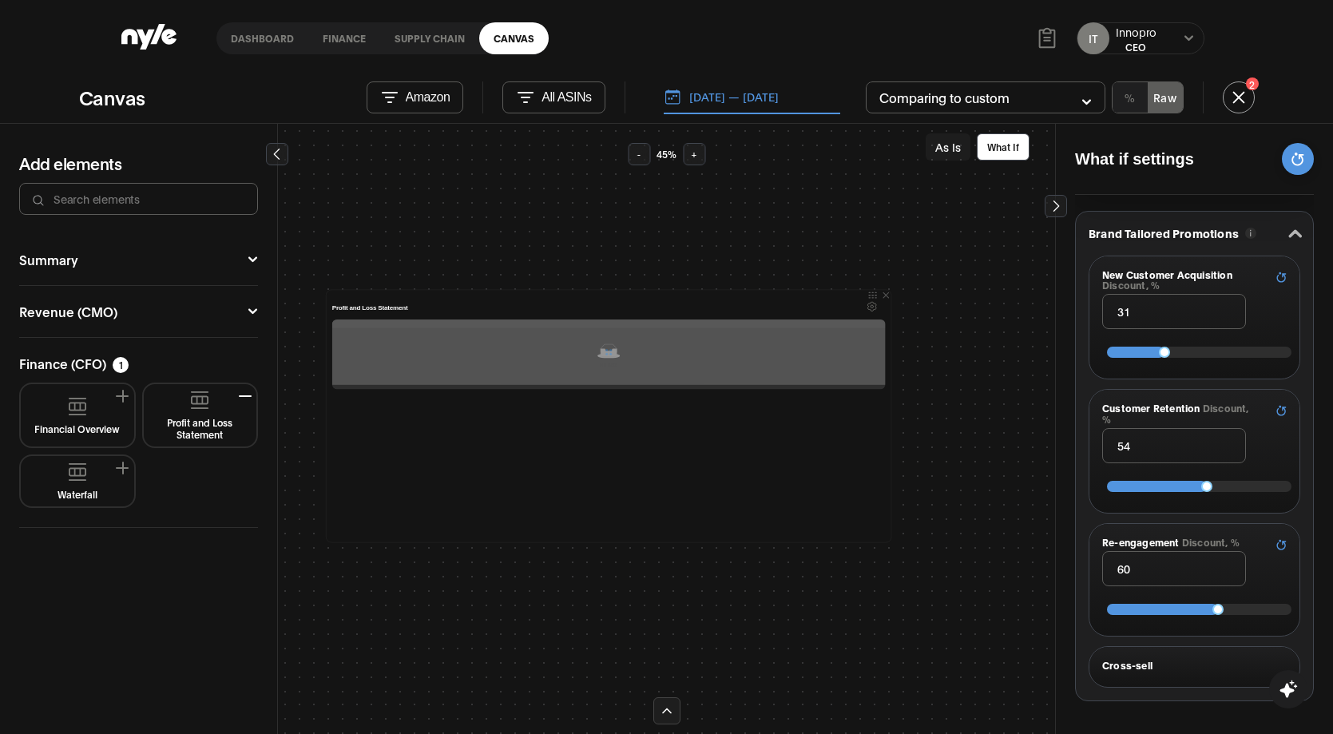
click at [1059, 201] on icon at bounding box center [1056, 206] width 16 height 16
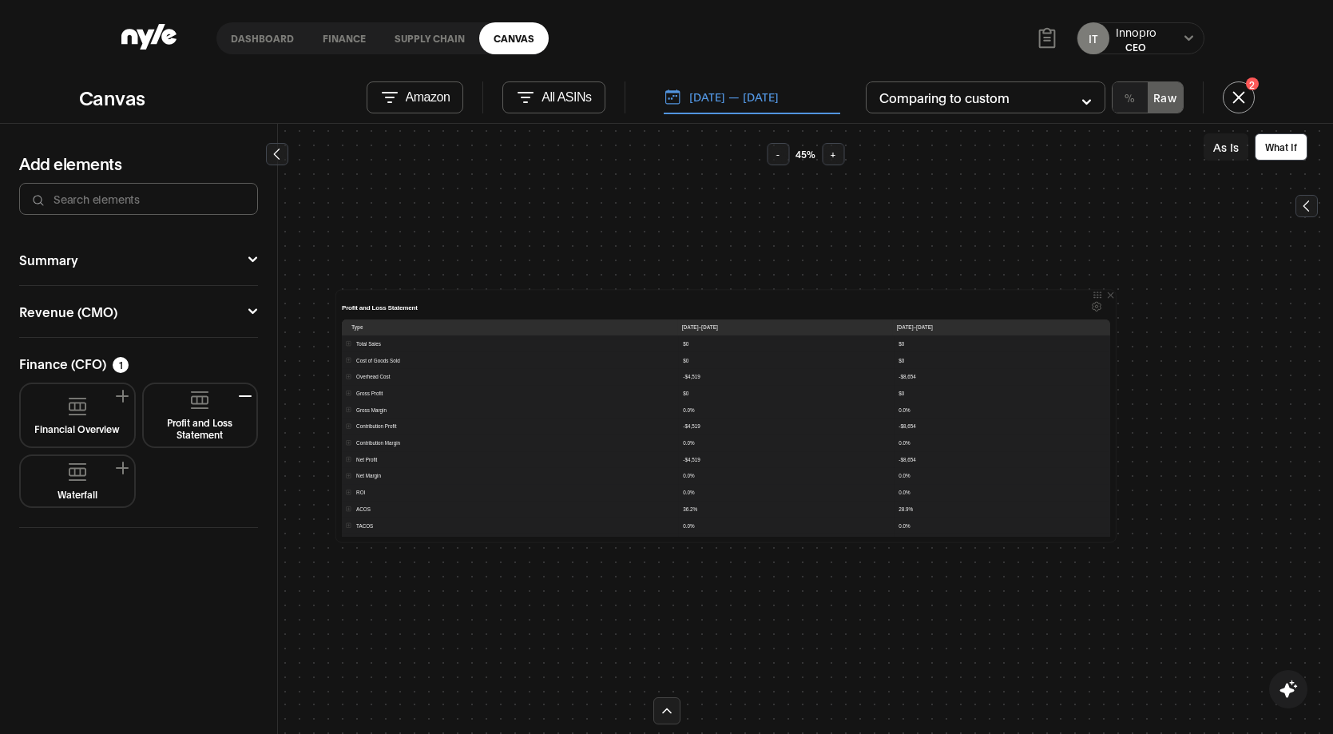
click at [1092, 304] on icon "Settings" at bounding box center [1097, 306] width 10 height 10
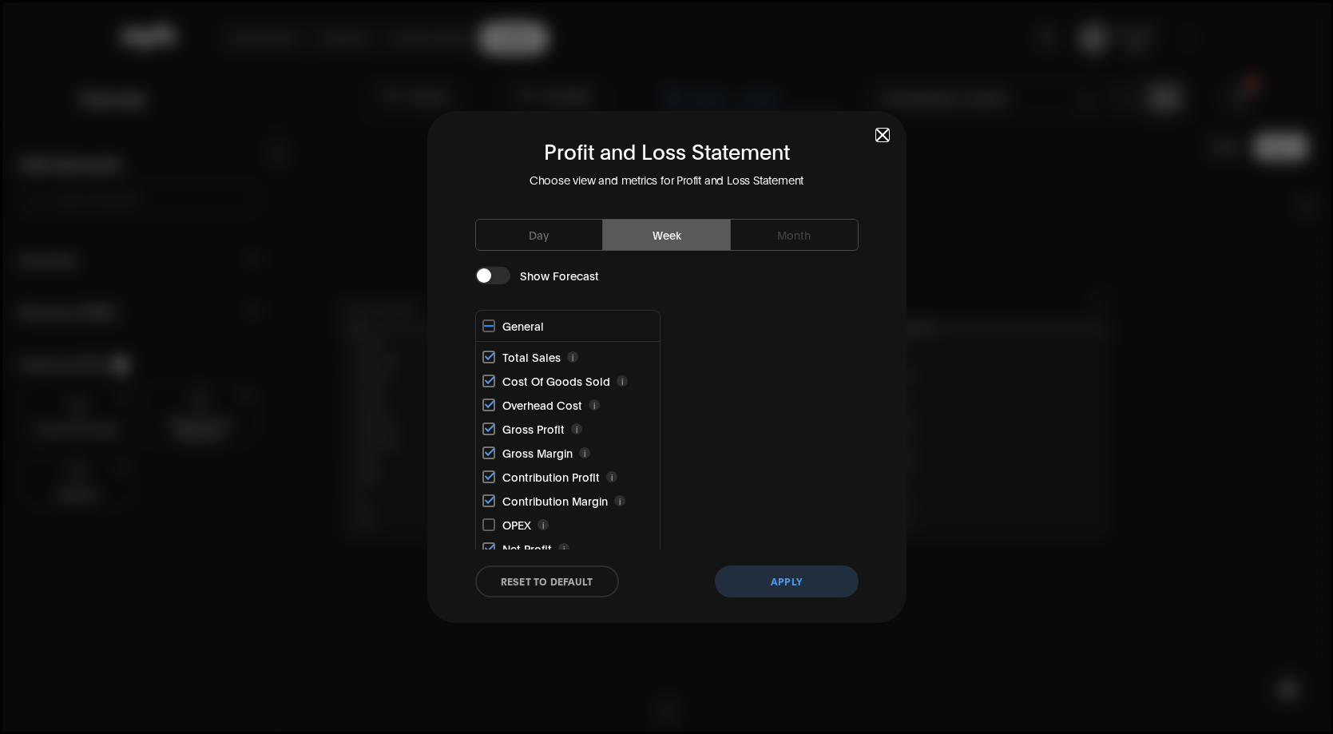
click at [493, 270] on button "button" at bounding box center [492, 276] width 35 height 18
click at [773, 575] on button "Apply" at bounding box center [787, 582] width 144 height 32
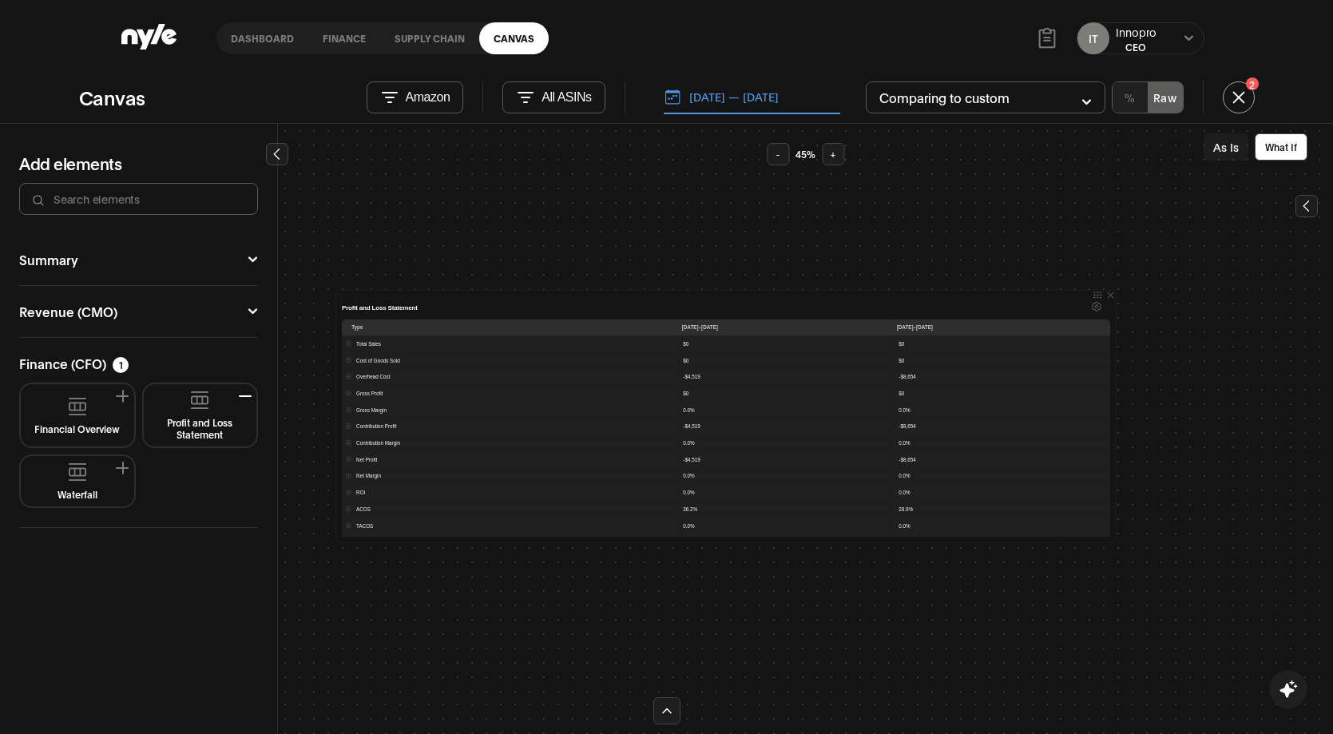
click at [120, 471] on button "Waterfall" at bounding box center [77, 482] width 101 height 38
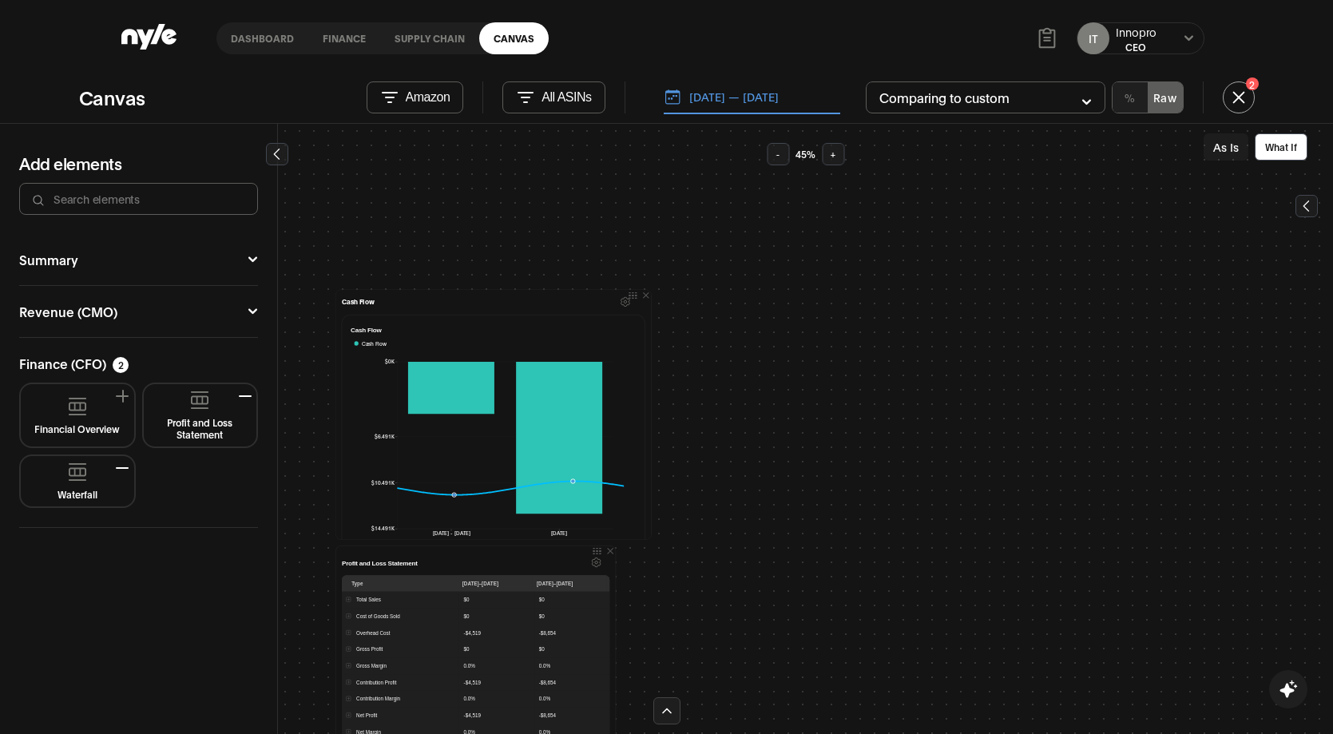
click at [622, 305] on icon "button" at bounding box center [626, 301] width 9 height 9
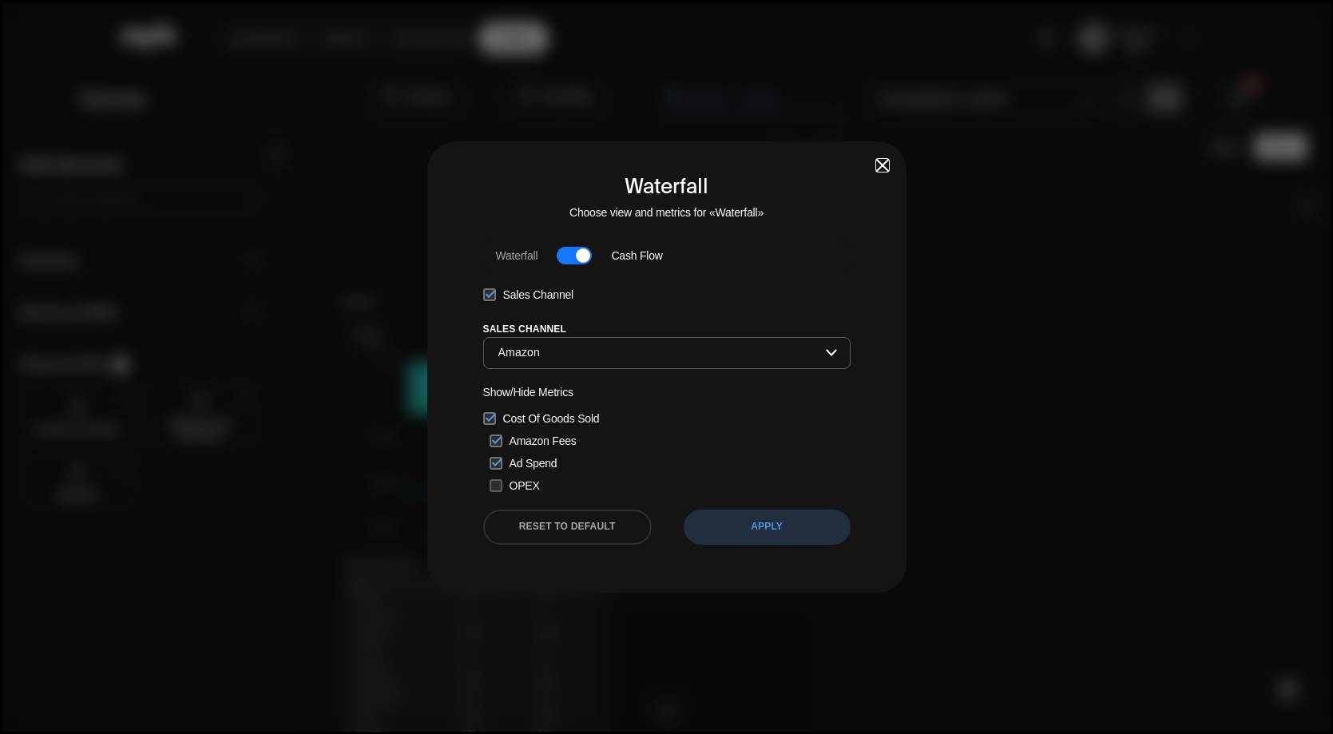
click at [482, 259] on div "Waterfall Choose view and metrics for «Waterfall» Waterfall Cash Flow Sales Cha…" at bounding box center [666, 366] width 479 height 451
click at [574, 256] on button "button" at bounding box center [574, 256] width 35 height 18
click at [773, 515] on button "APPLY" at bounding box center [767, 527] width 167 height 35
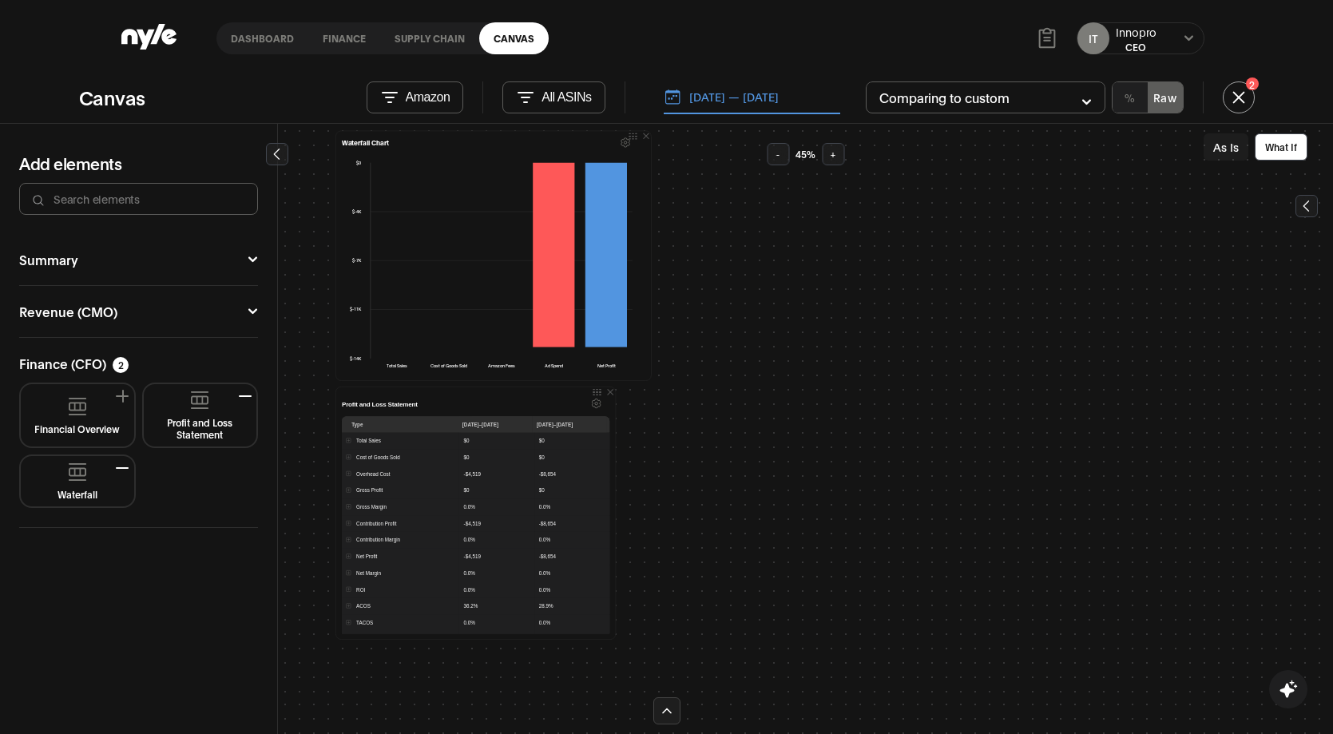
scroll to position [160, 0]
click at [595, 403] on icon "Settings" at bounding box center [596, 402] width 2 height 2
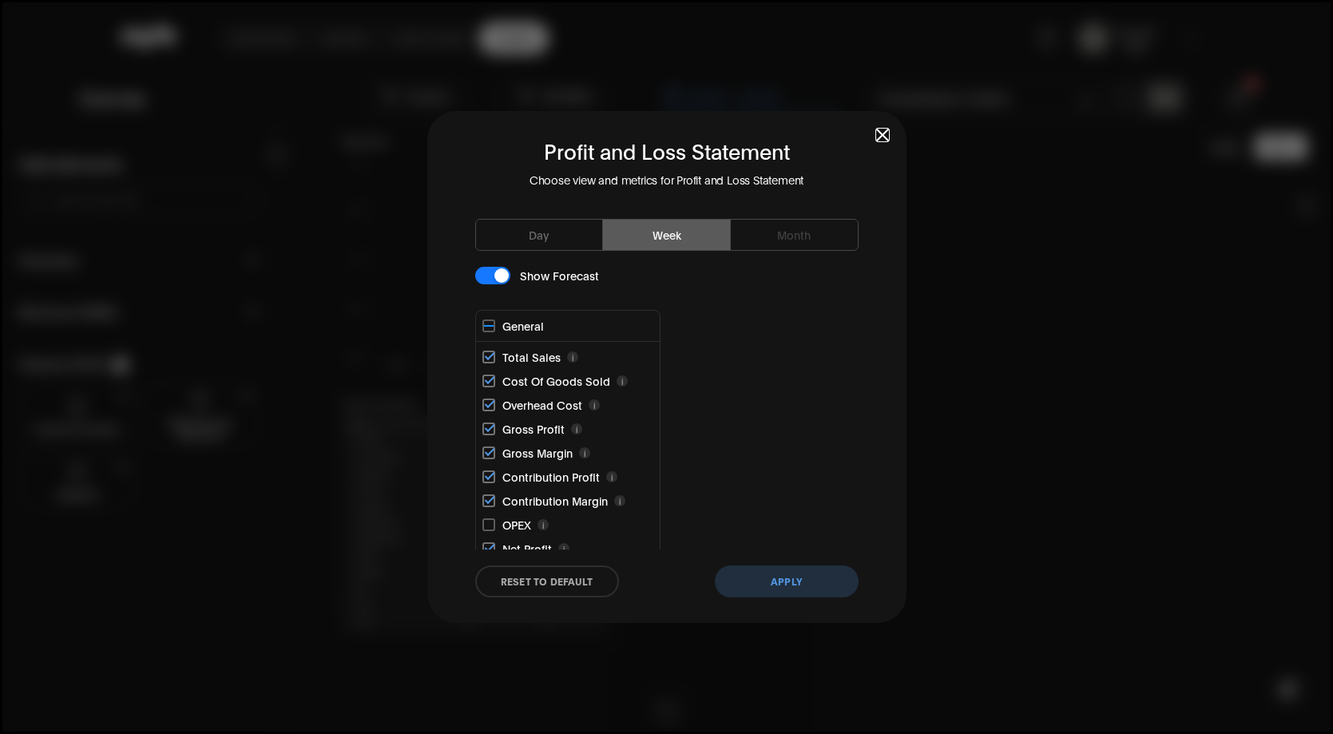
click at [503, 280] on div "button" at bounding box center [502, 275] width 14 height 14
click at [789, 577] on button "Apply" at bounding box center [787, 582] width 144 height 32
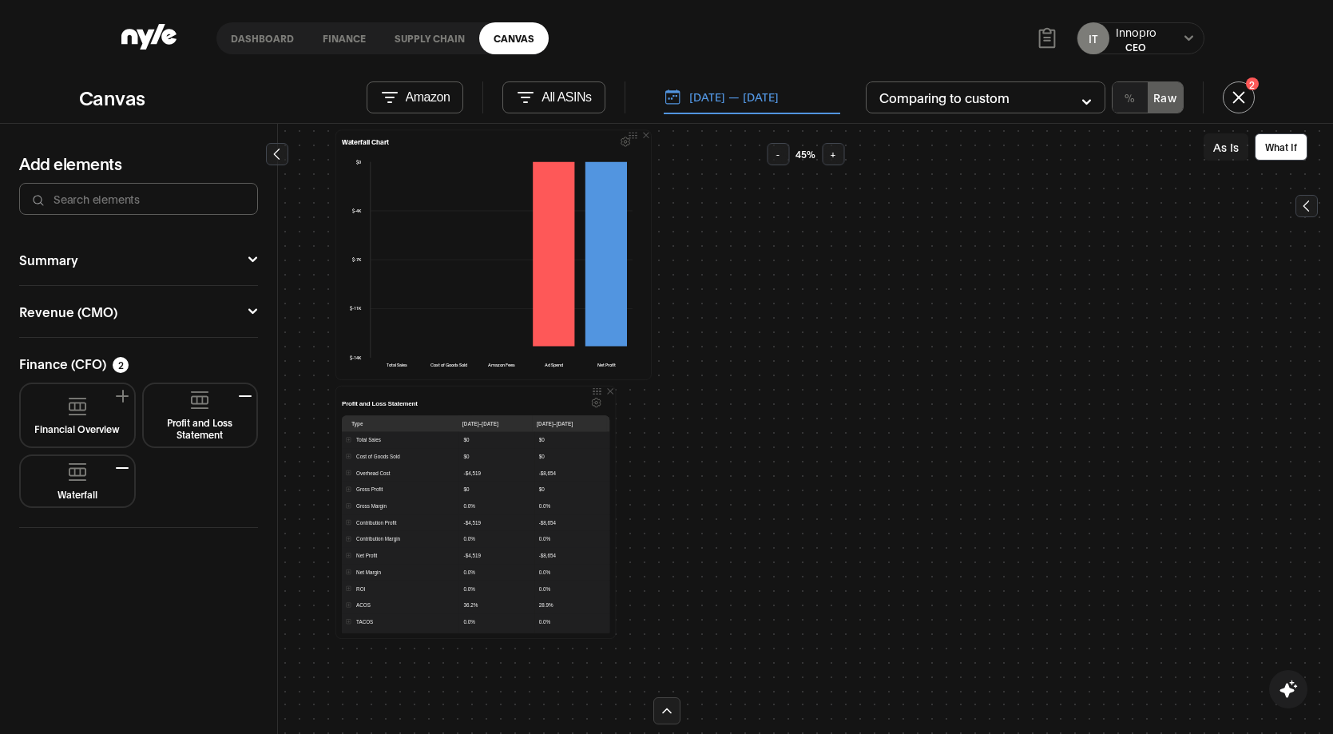
click at [598, 400] on icon "Settings" at bounding box center [596, 403] width 9 height 9
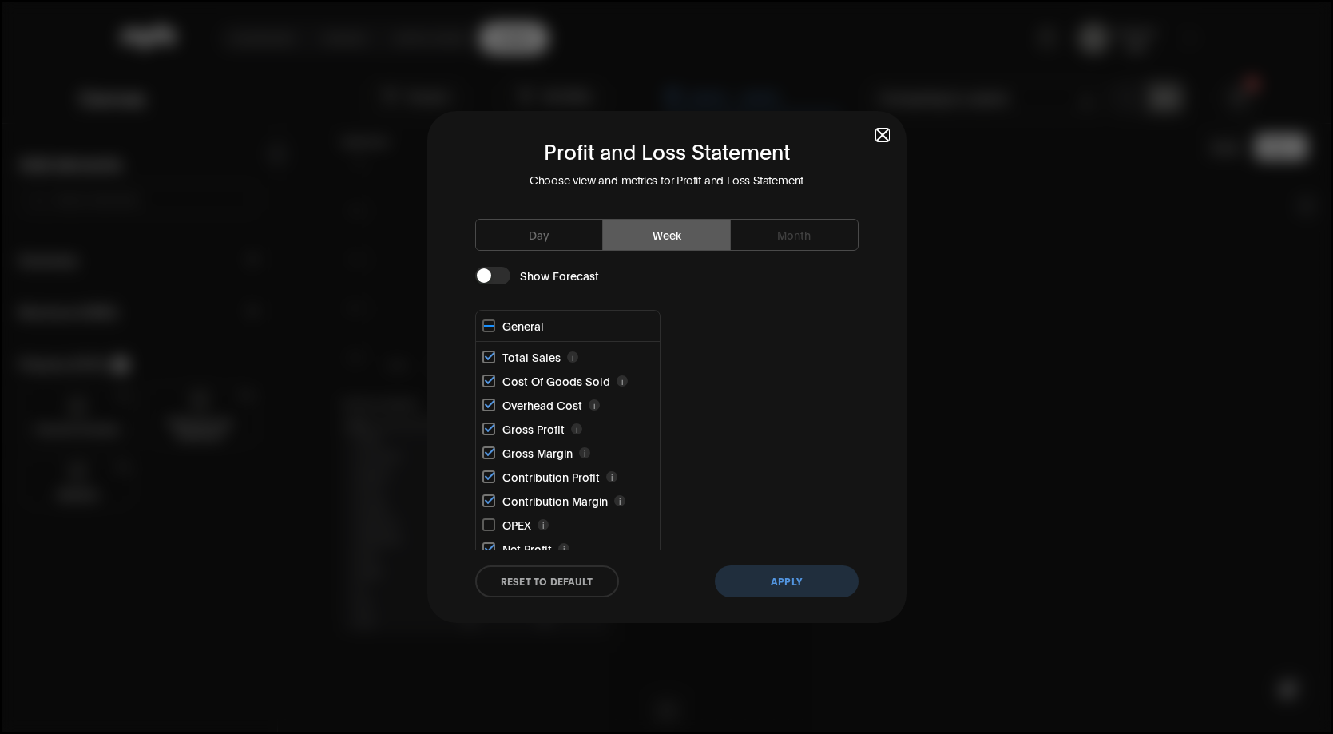
click at [489, 276] on div "button" at bounding box center [484, 275] width 14 height 14
click at [799, 594] on button "Apply" at bounding box center [787, 582] width 144 height 32
